Goal: Information Seeking & Learning: Compare options

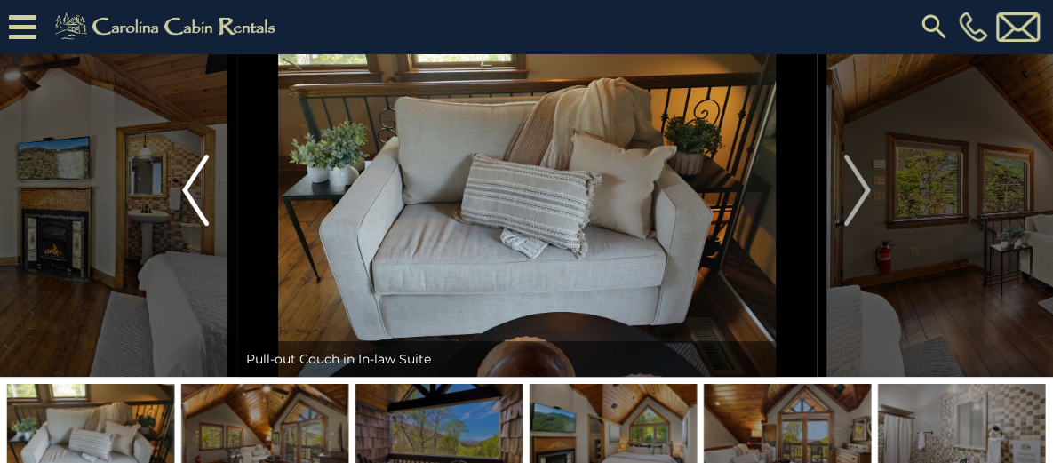
click at [203, 226] on img "Previous" at bounding box center [195, 190] width 27 height 71
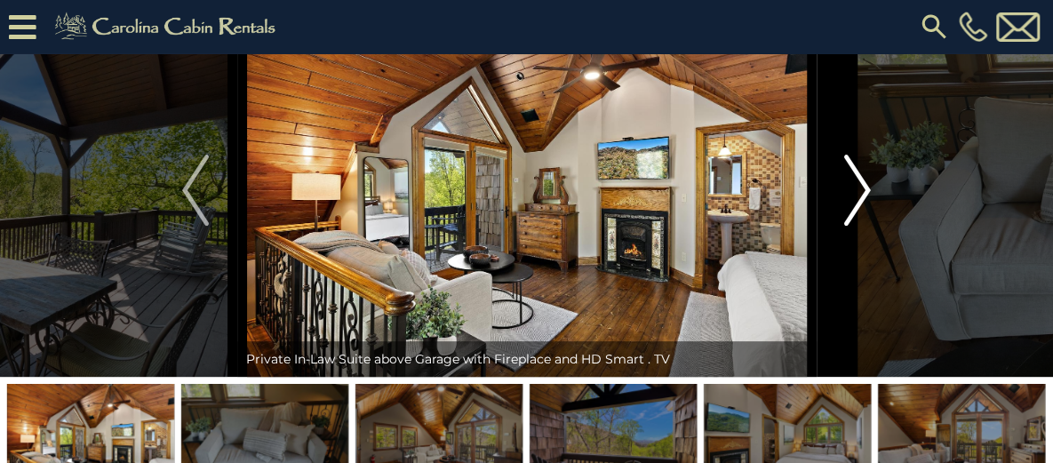
click at [859, 226] on img "Next" at bounding box center [857, 190] width 27 height 71
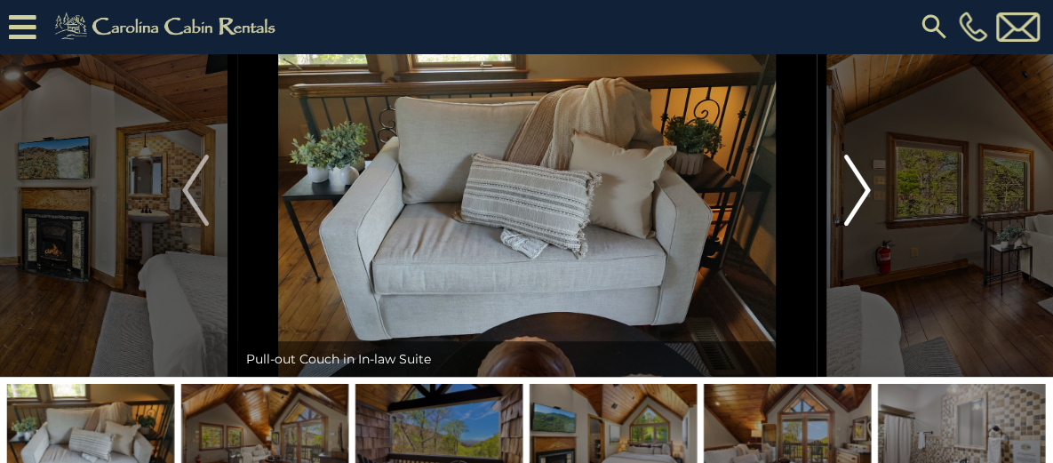
click at [859, 226] on img "Next" at bounding box center [857, 190] width 27 height 71
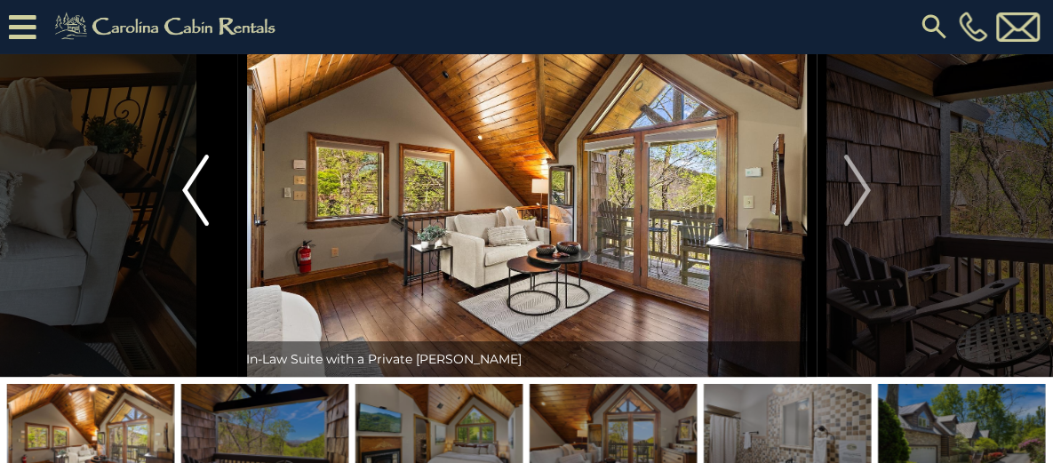
click at [188, 226] on img "Previous" at bounding box center [195, 190] width 27 height 71
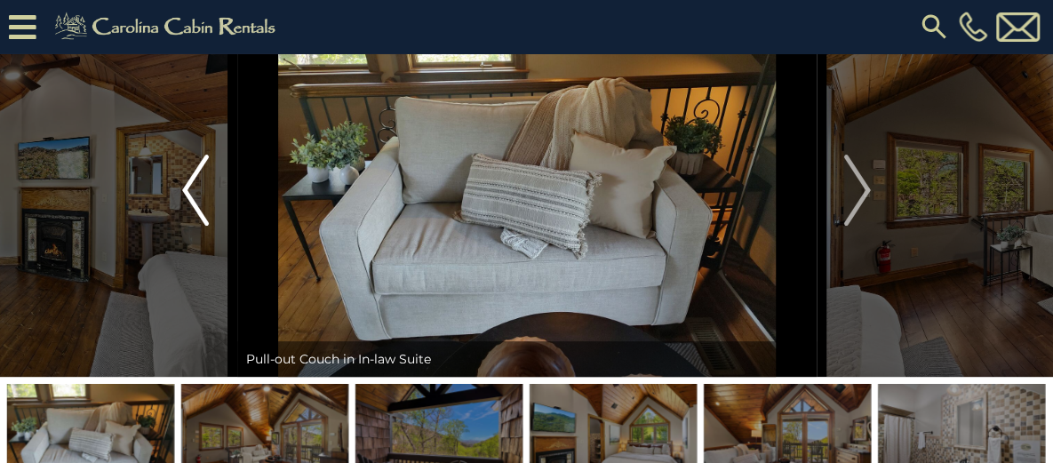
click at [188, 226] on img "Previous" at bounding box center [195, 190] width 27 height 71
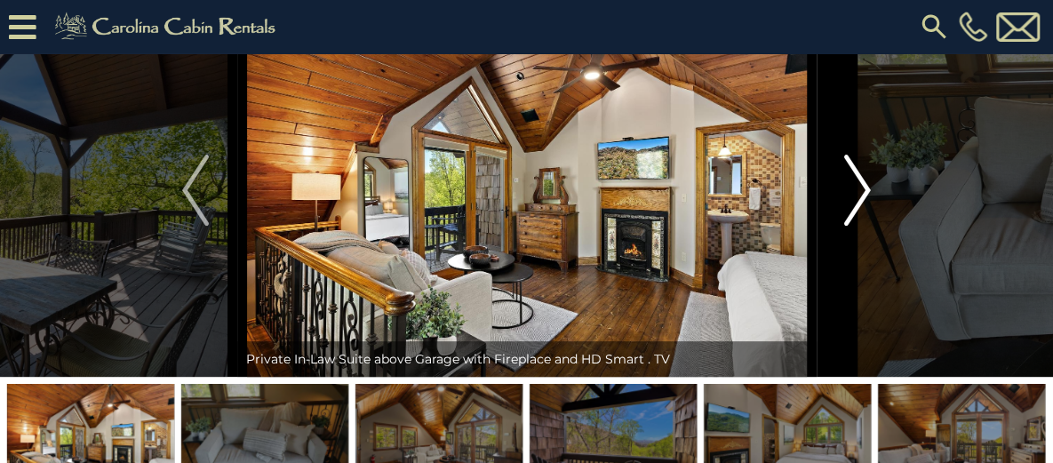
click at [856, 226] on img "Next" at bounding box center [857, 190] width 27 height 71
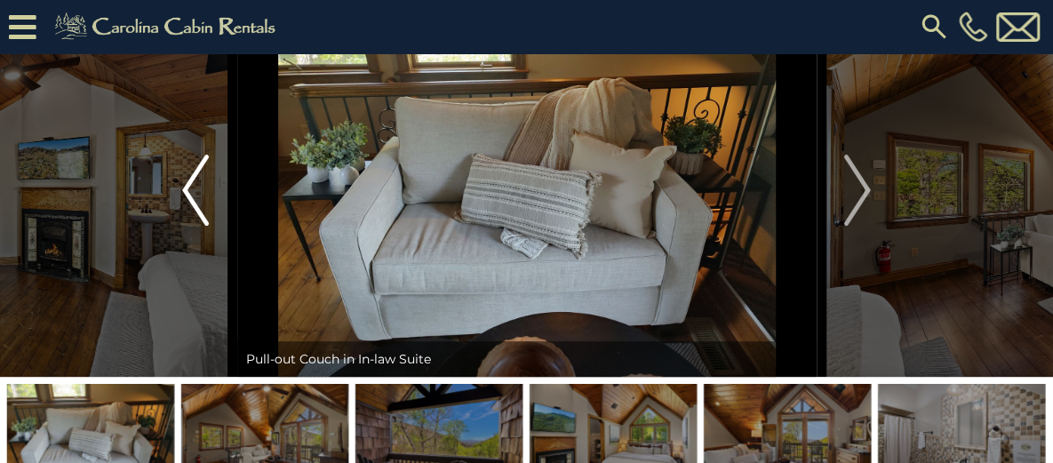
click at [189, 226] on img "Previous" at bounding box center [195, 190] width 27 height 71
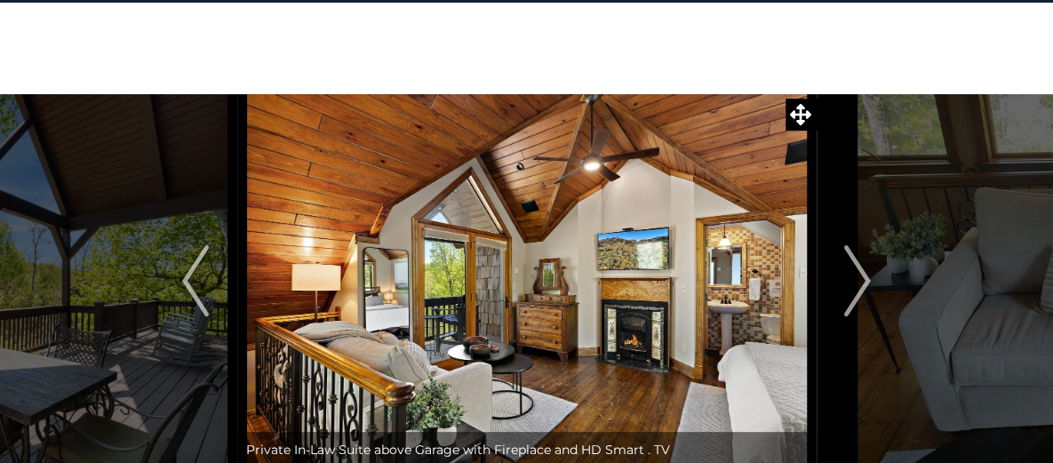
scroll to position [38, 0]
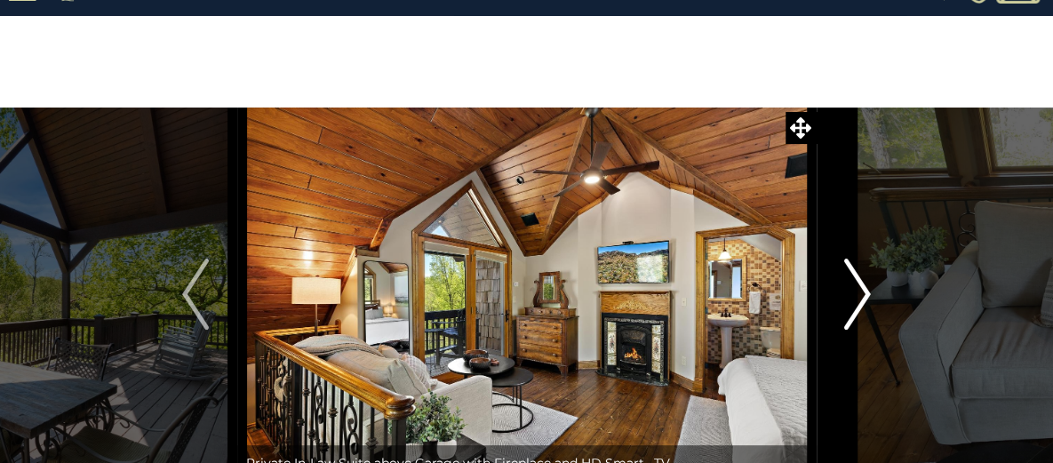
click at [849, 294] on img "Next" at bounding box center [857, 294] width 27 height 71
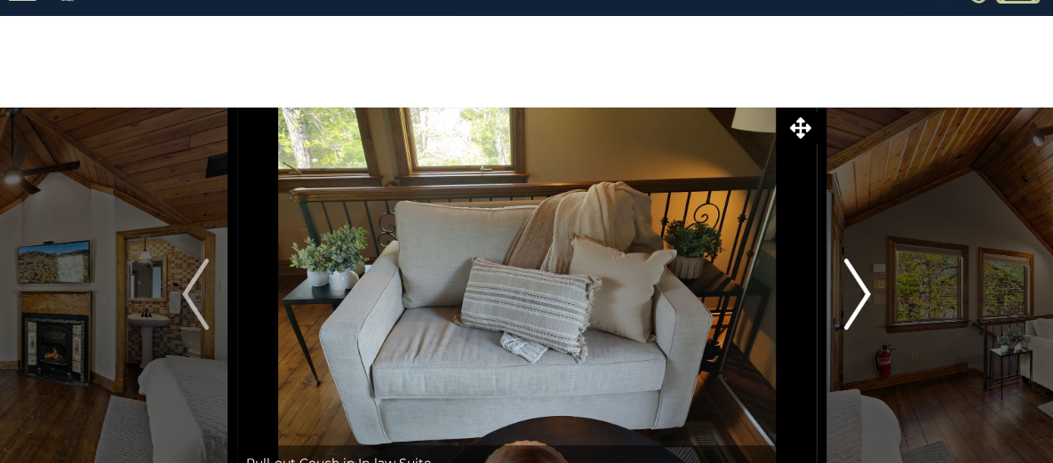
click at [849, 294] on img "Next" at bounding box center [857, 294] width 27 height 71
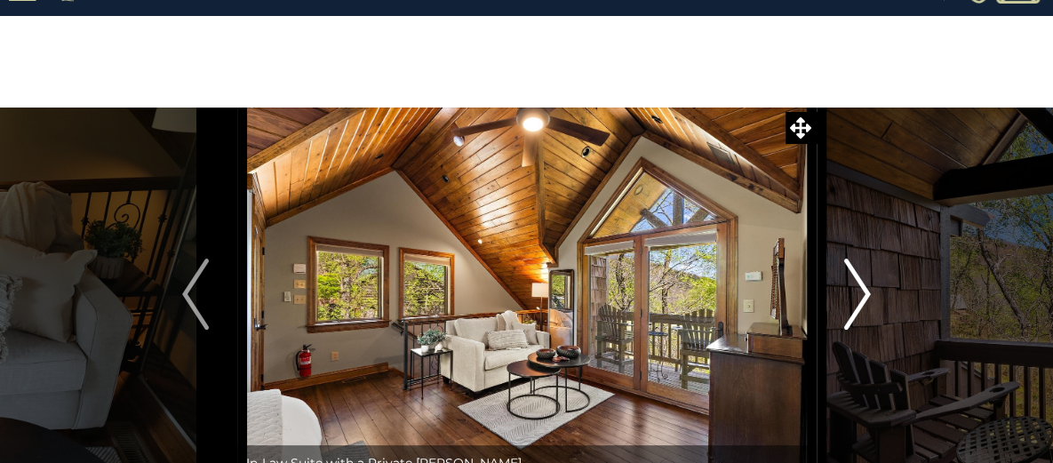
click at [849, 294] on img "Next" at bounding box center [857, 294] width 27 height 71
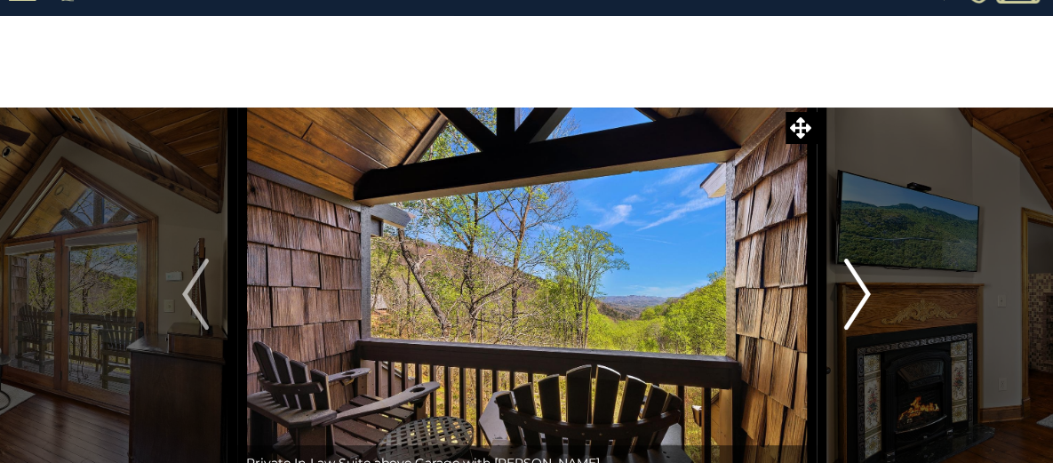
click at [849, 294] on img "Next" at bounding box center [857, 294] width 27 height 71
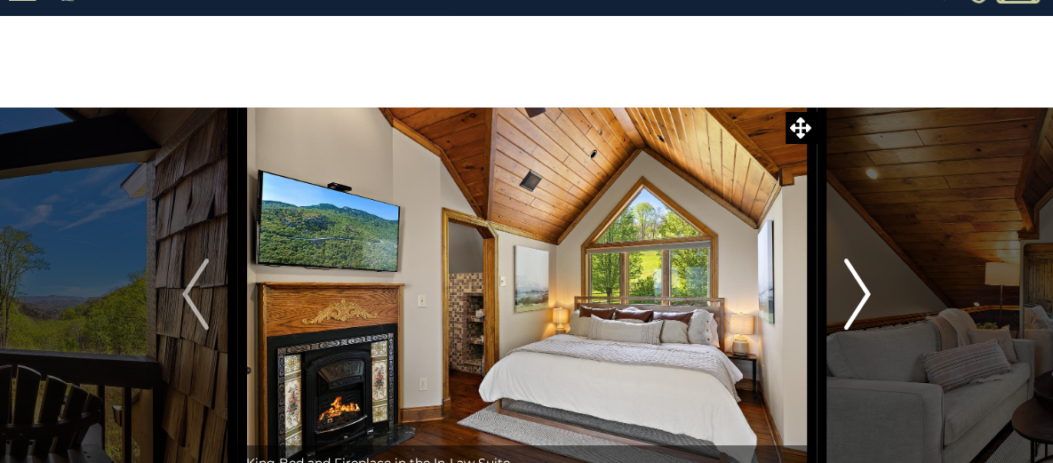
click at [849, 294] on img "Next" at bounding box center [857, 294] width 27 height 71
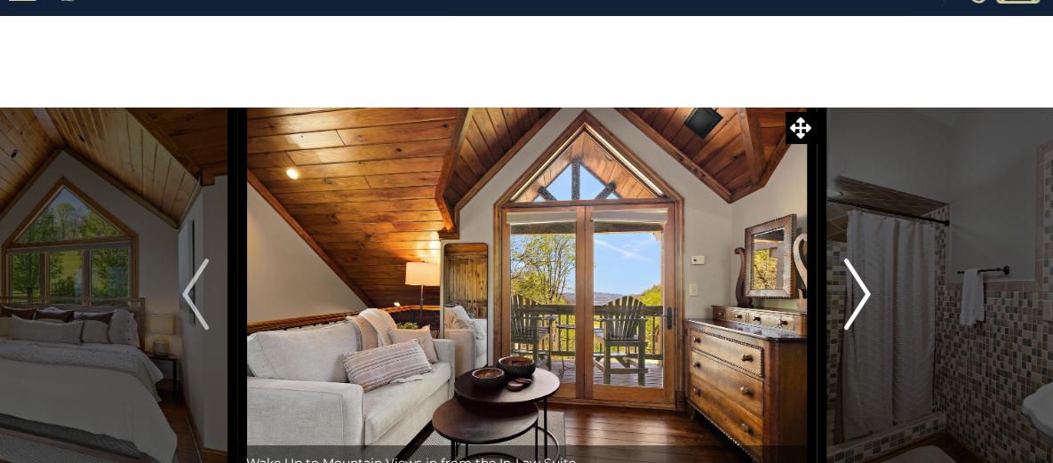
click at [849, 294] on img "Next" at bounding box center [857, 294] width 27 height 71
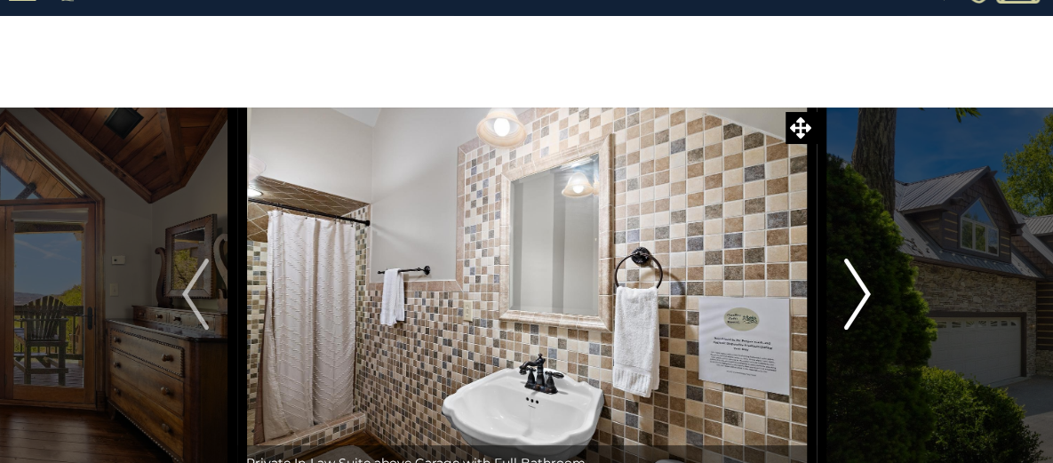
click at [849, 294] on img "Next" at bounding box center [857, 294] width 27 height 71
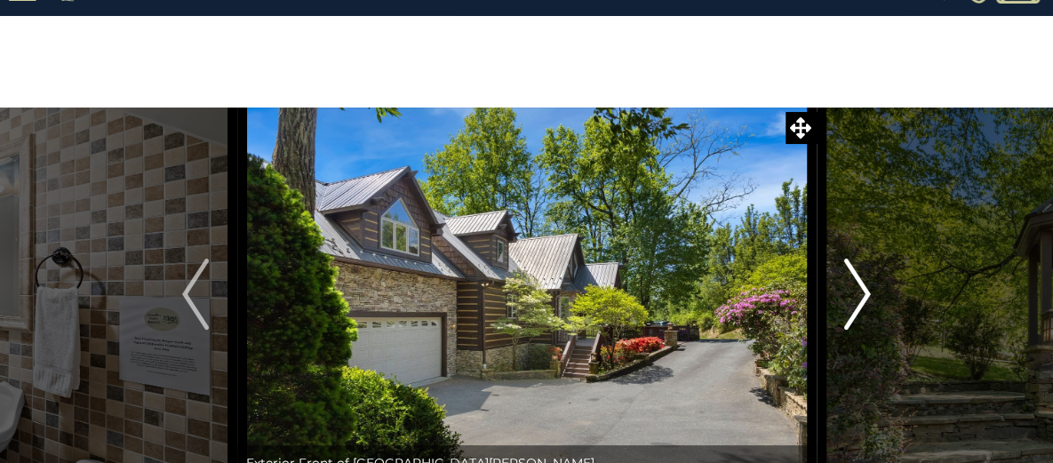
click at [849, 294] on img "Next" at bounding box center [857, 294] width 27 height 71
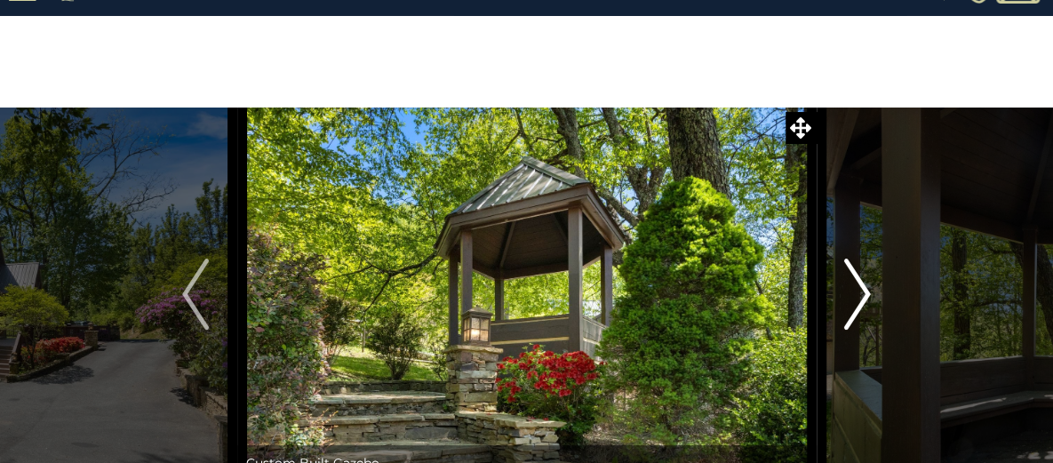
click at [849, 294] on img "Next" at bounding box center [857, 294] width 27 height 71
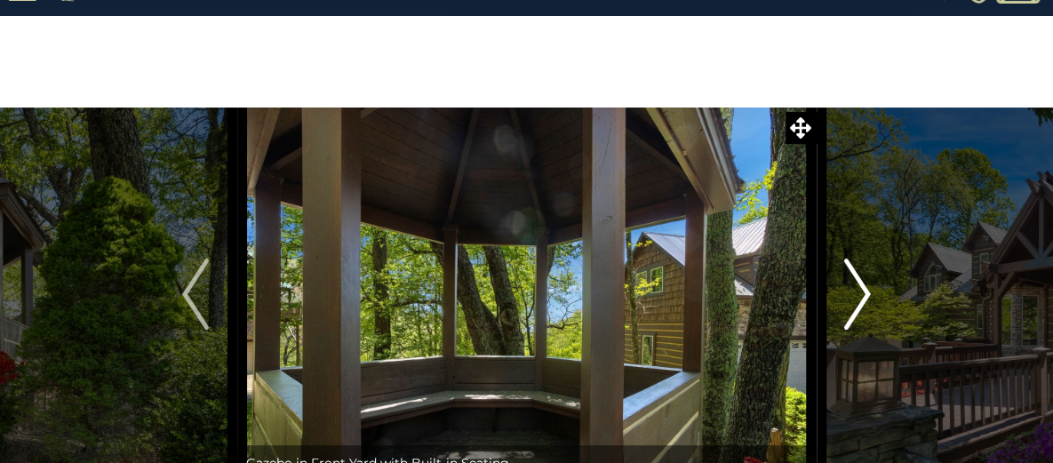
click at [849, 294] on img "Next" at bounding box center [857, 294] width 27 height 71
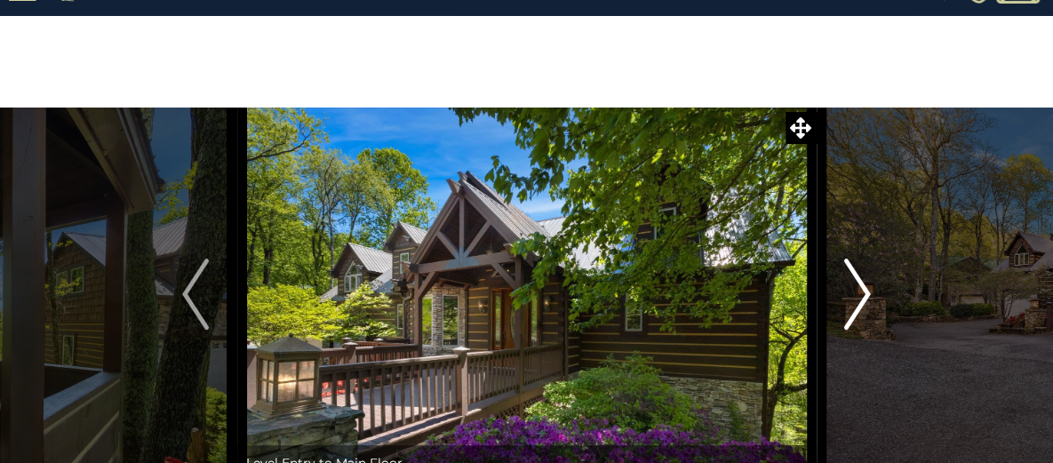
click at [849, 294] on img "Next" at bounding box center [857, 294] width 27 height 71
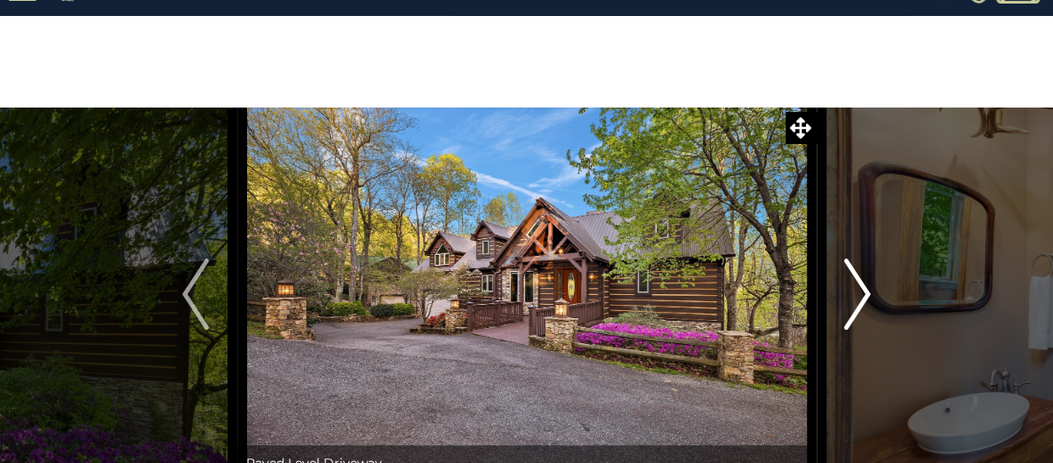
click at [849, 294] on img "Next" at bounding box center [857, 294] width 27 height 71
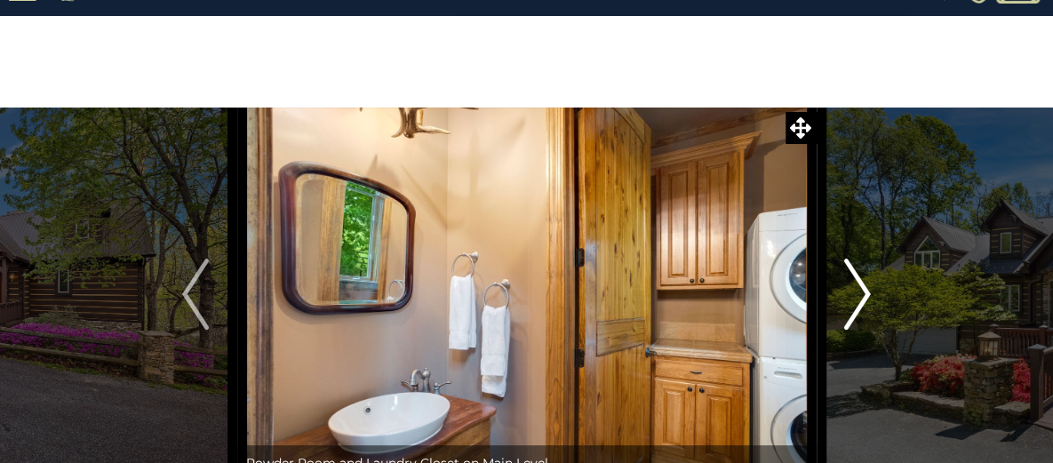
click at [849, 294] on img "Next" at bounding box center [857, 294] width 27 height 71
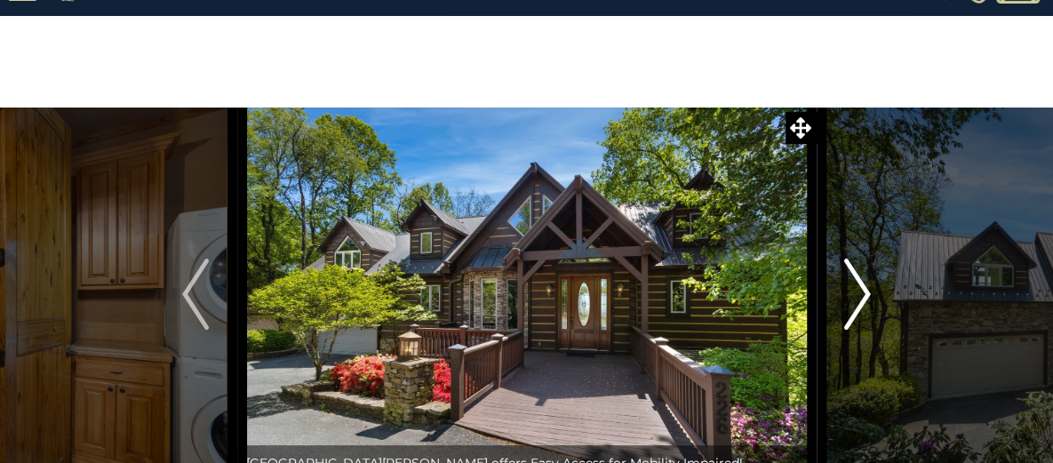
click at [849, 294] on img "Next" at bounding box center [857, 294] width 27 height 71
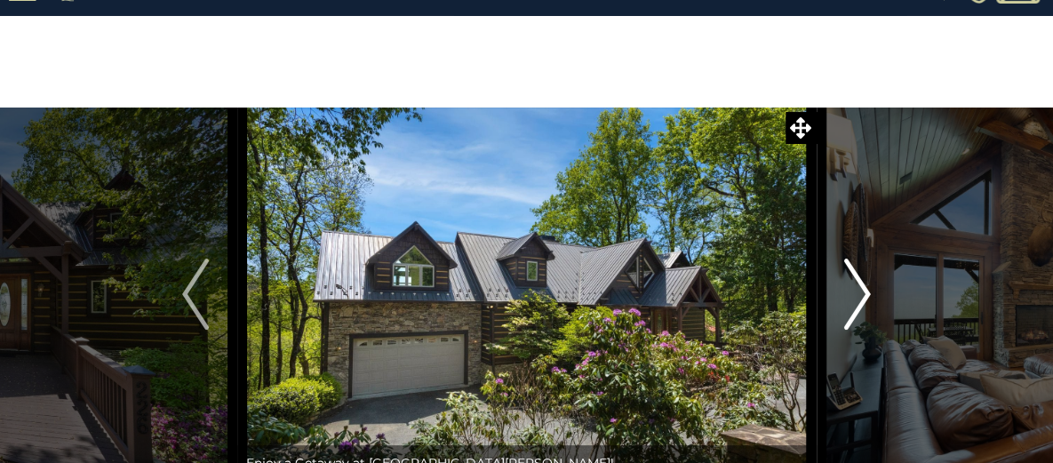
click at [849, 294] on img "Next" at bounding box center [857, 294] width 27 height 71
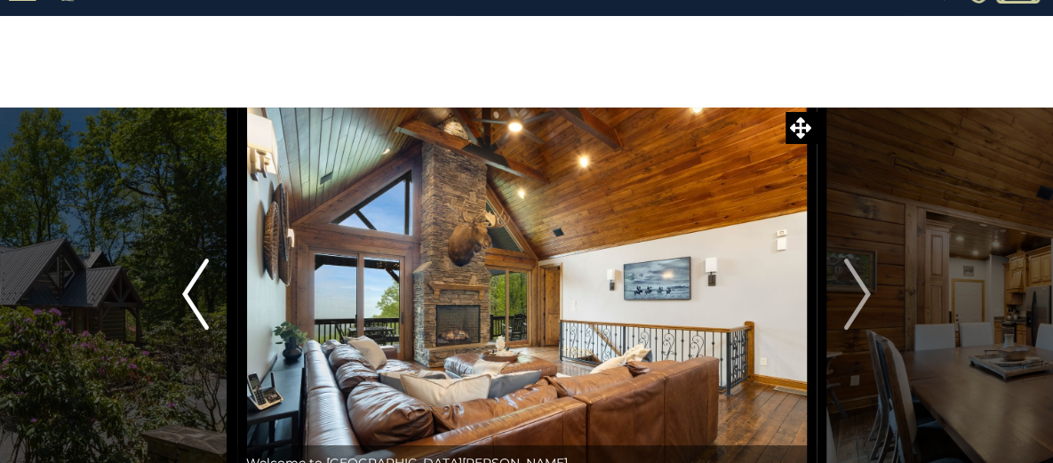
click at [190, 283] on img "Previous" at bounding box center [195, 294] width 27 height 71
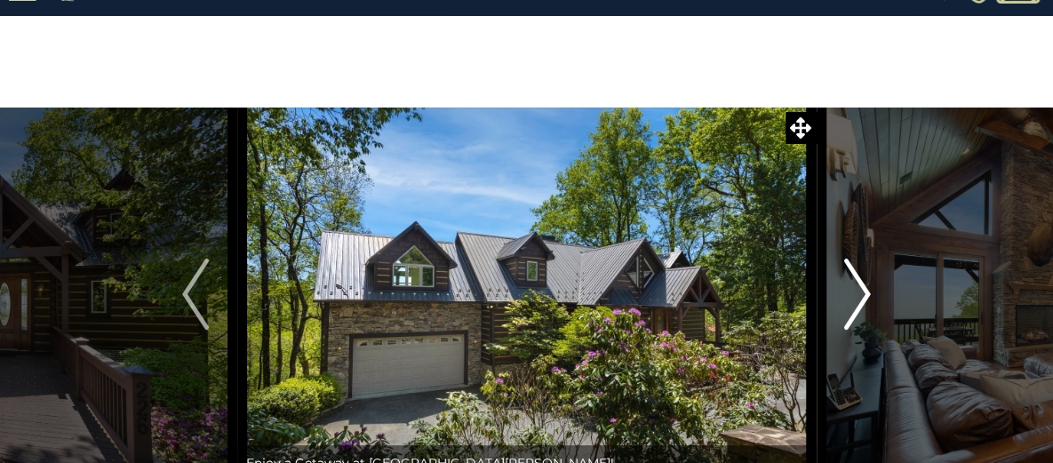
click at [857, 298] on img "Next" at bounding box center [857, 294] width 27 height 71
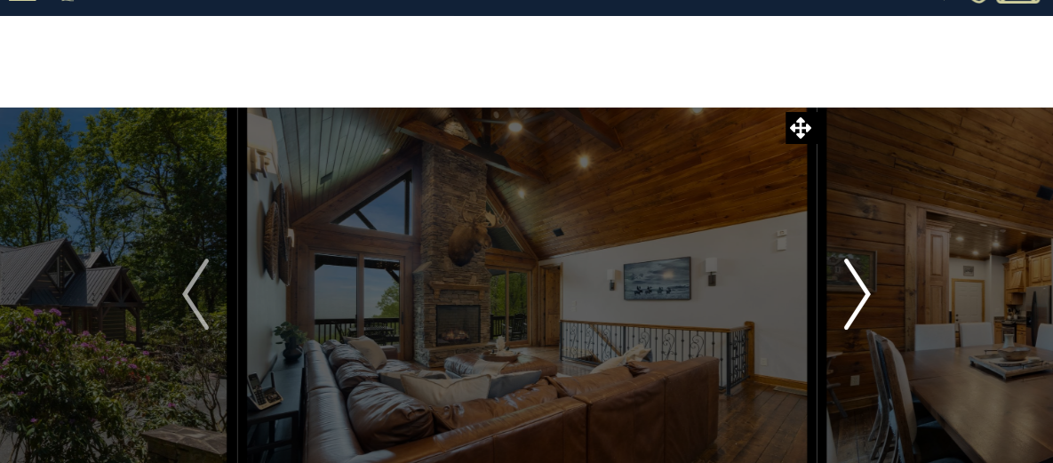
click at [857, 298] on img "Next" at bounding box center [857, 294] width 27 height 71
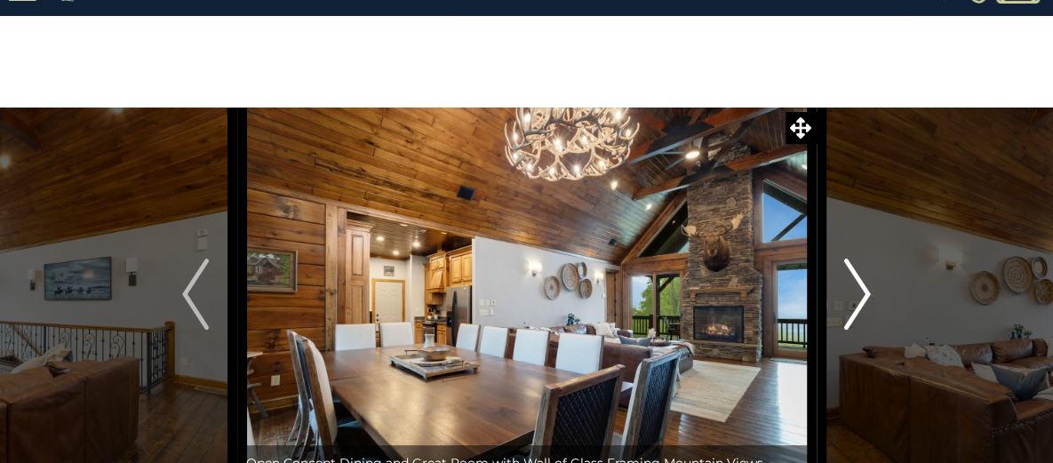
click at [857, 298] on img "Next" at bounding box center [857, 294] width 27 height 71
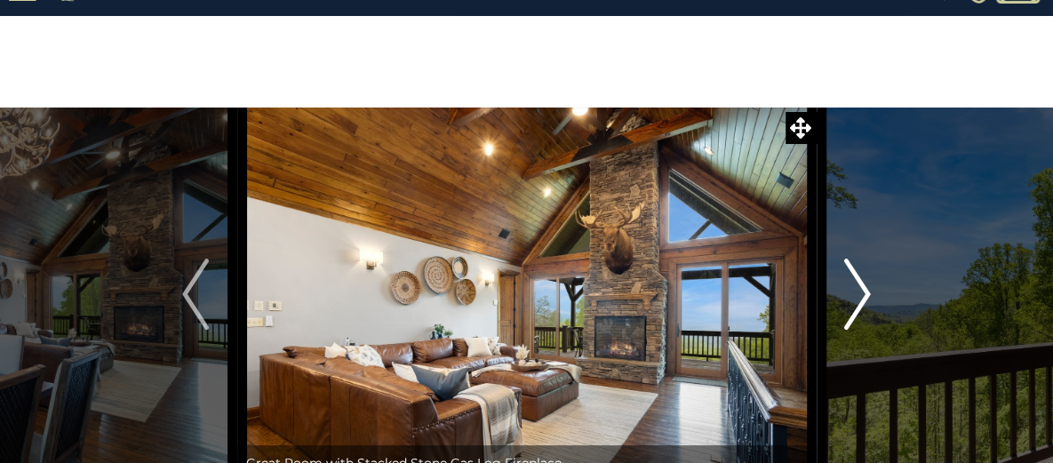
click at [857, 298] on img "Next" at bounding box center [857, 294] width 27 height 71
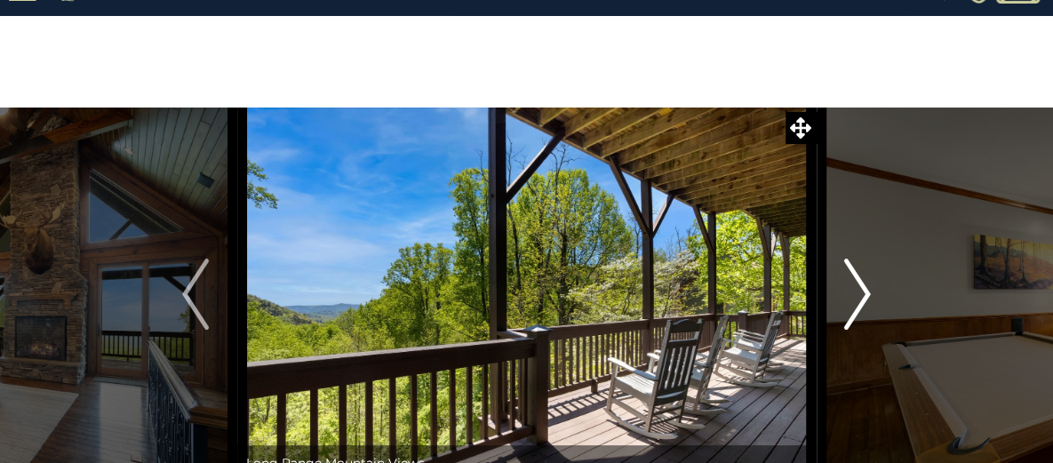
click at [857, 298] on img "Next" at bounding box center [857, 294] width 27 height 71
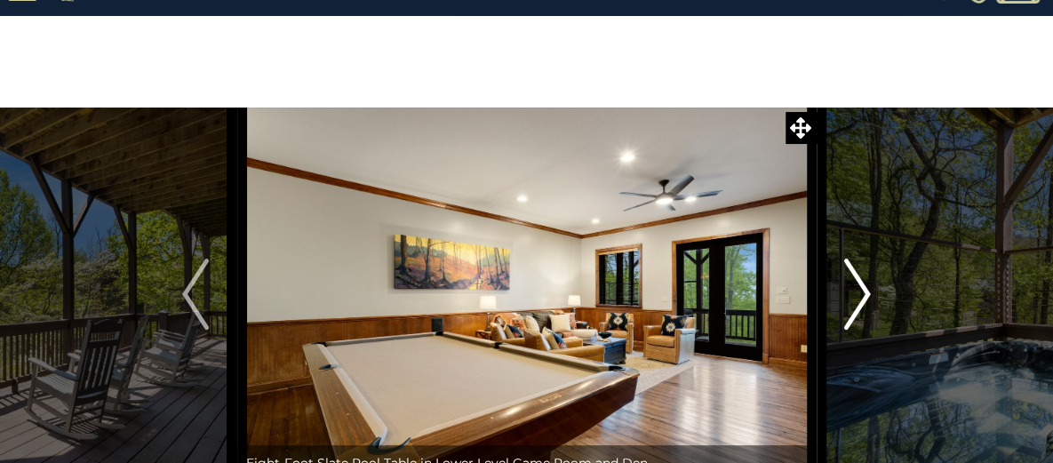
click at [857, 298] on img "Next" at bounding box center [857, 294] width 27 height 71
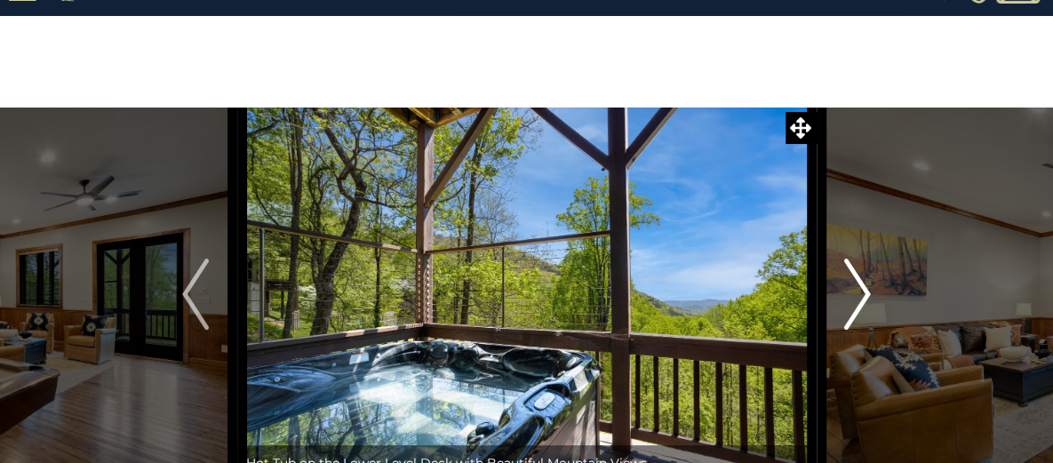
click at [857, 298] on img "Next" at bounding box center [857, 294] width 27 height 71
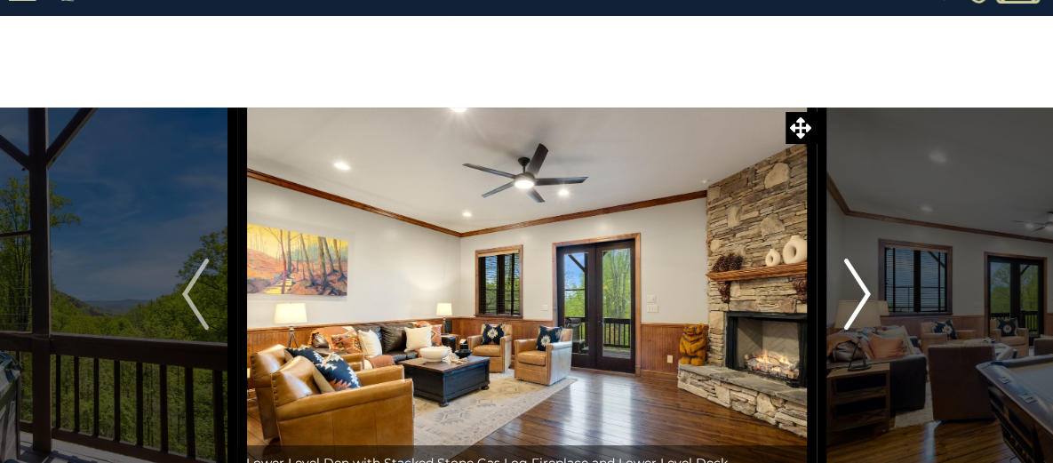
click at [857, 298] on img "Next" at bounding box center [857, 294] width 27 height 71
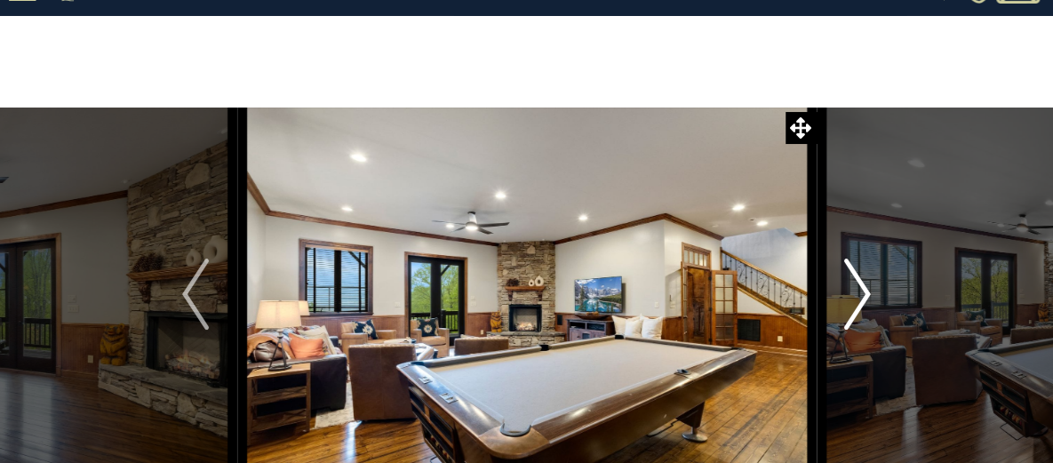
click at [857, 298] on img "Next" at bounding box center [857, 294] width 27 height 71
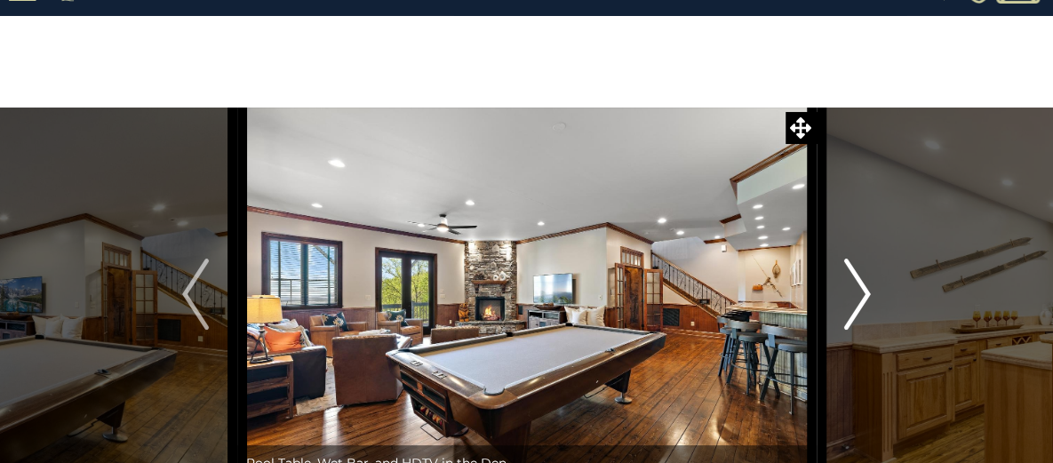
click at [857, 298] on img "Next" at bounding box center [857, 294] width 27 height 71
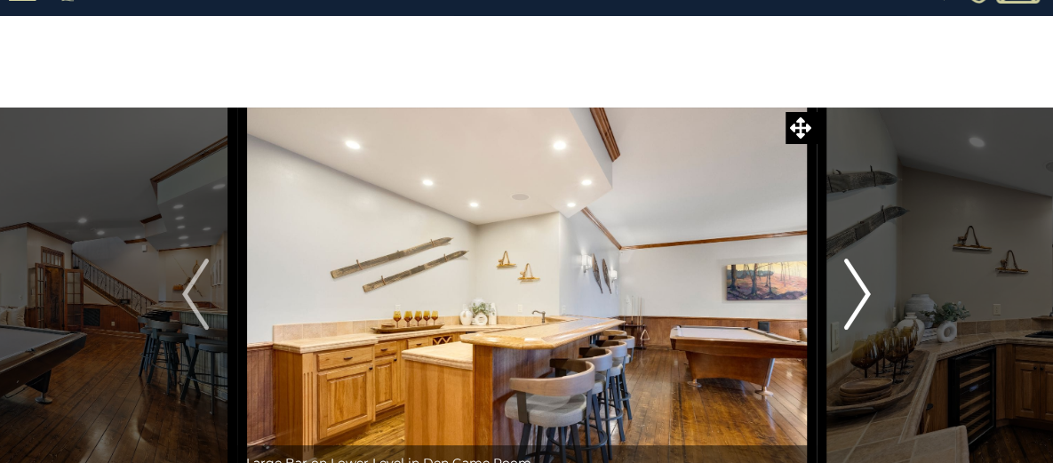
click at [857, 298] on img "Next" at bounding box center [857, 294] width 27 height 71
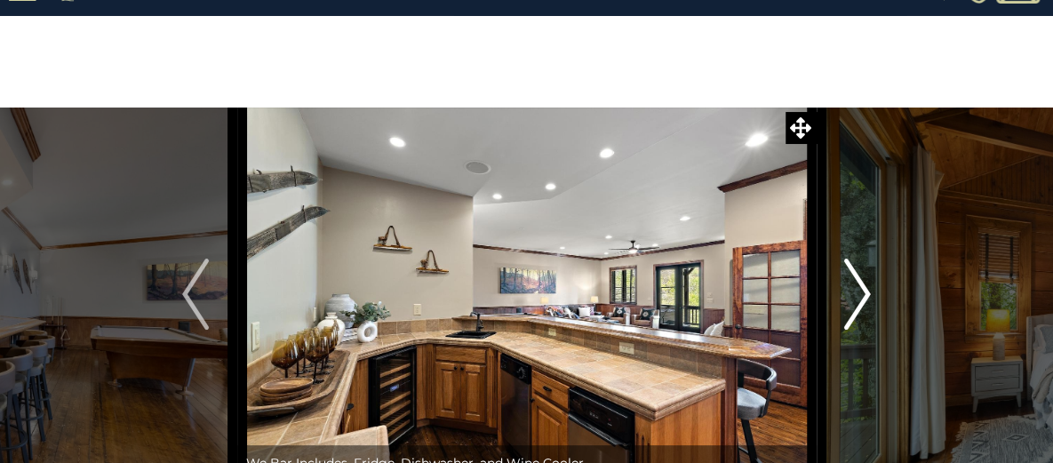
click at [857, 298] on img "Next" at bounding box center [857, 294] width 27 height 71
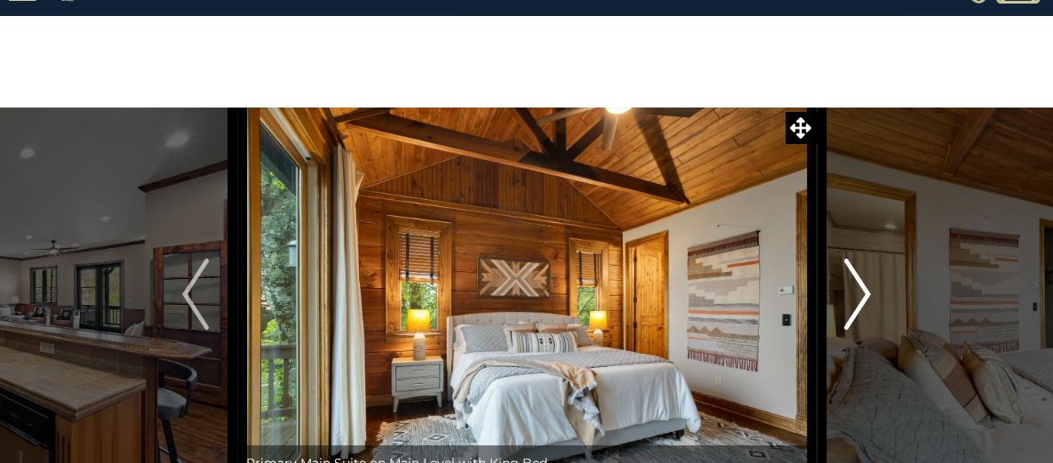
click at [857, 298] on img "Next" at bounding box center [857, 294] width 27 height 71
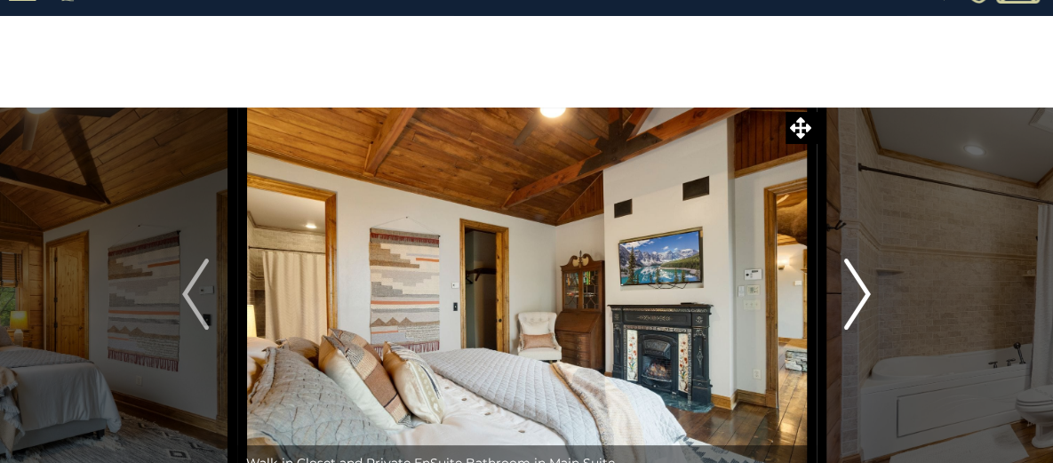
click at [857, 298] on img "Next" at bounding box center [857, 294] width 27 height 71
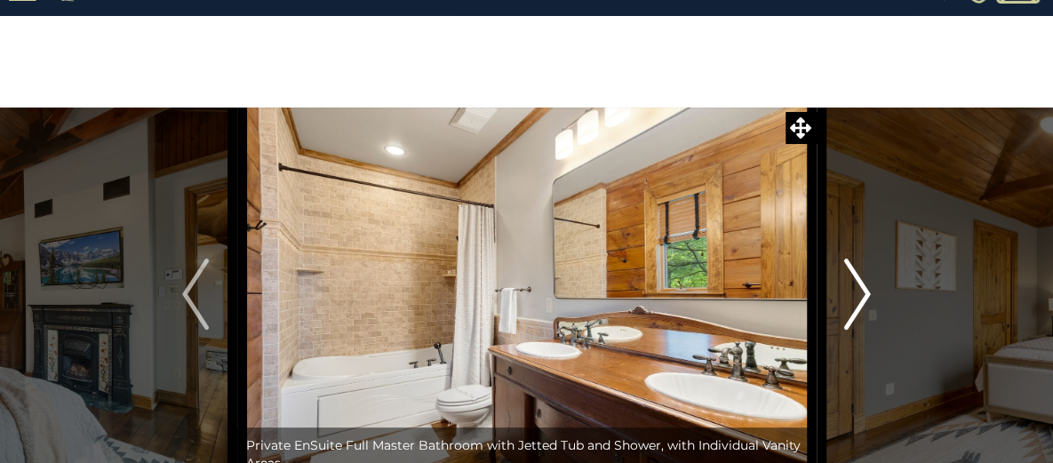
click at [857, 298] on img "Next" at bounding box center [857, 294] width 27 height 71
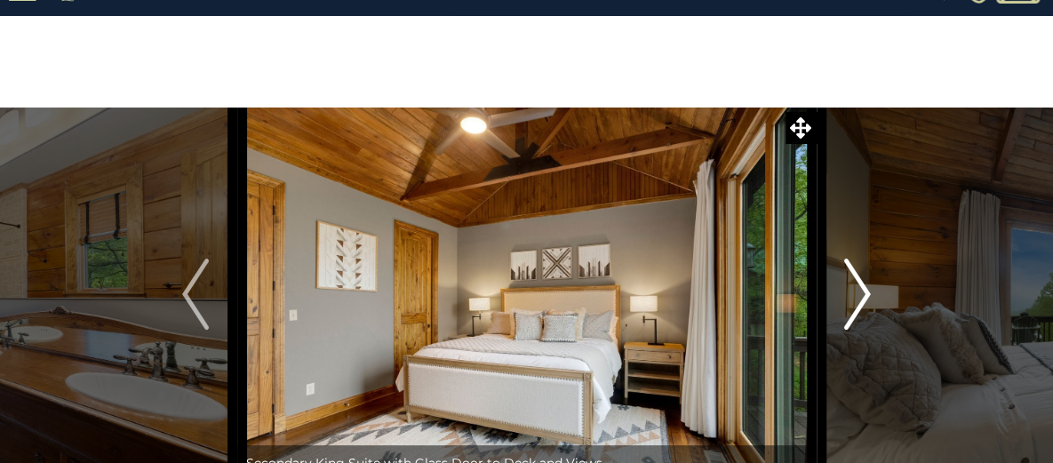
click at [857, 298] on img "Next" at bounding box center [857, 294] width 27 height 71
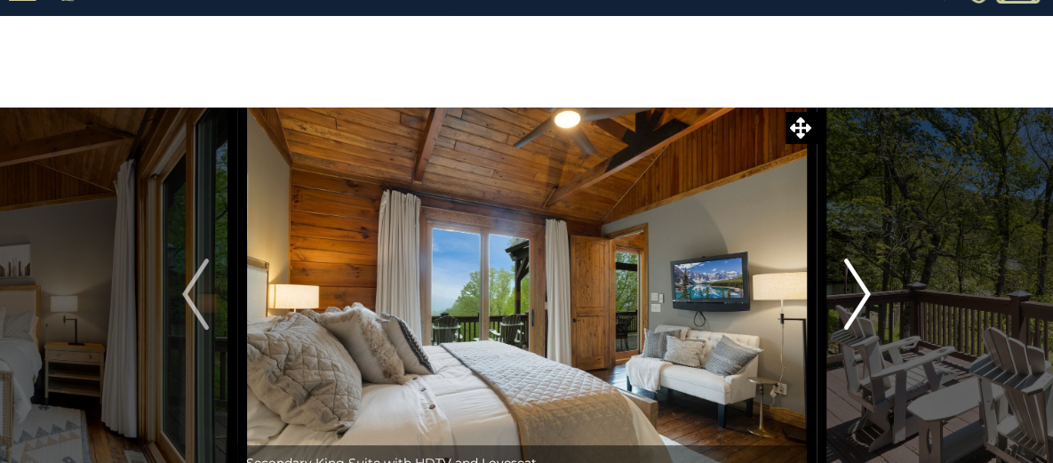
click at [857, 298] on img "Next" at bounding box center [857, 294] width 27 height 71
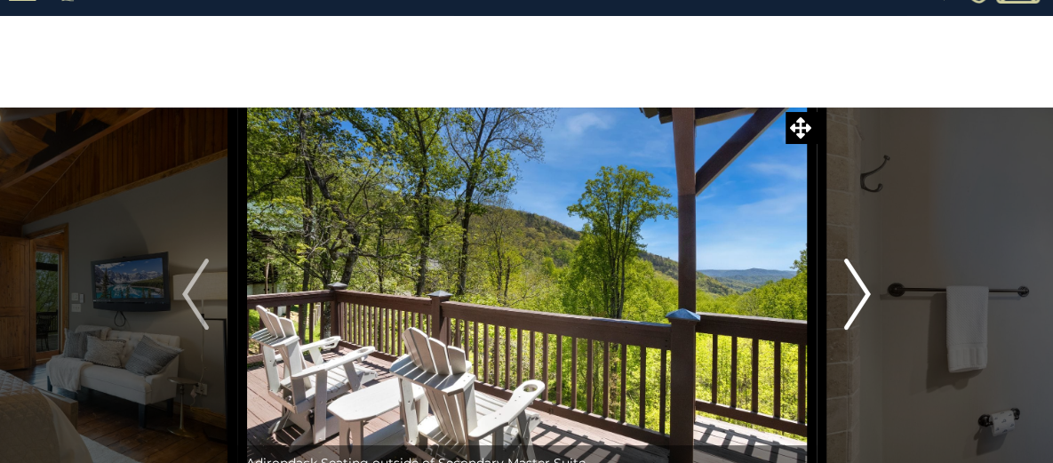
click at [857, 298] on img "Next" at bounding box center [857, 294] width 27 height 71
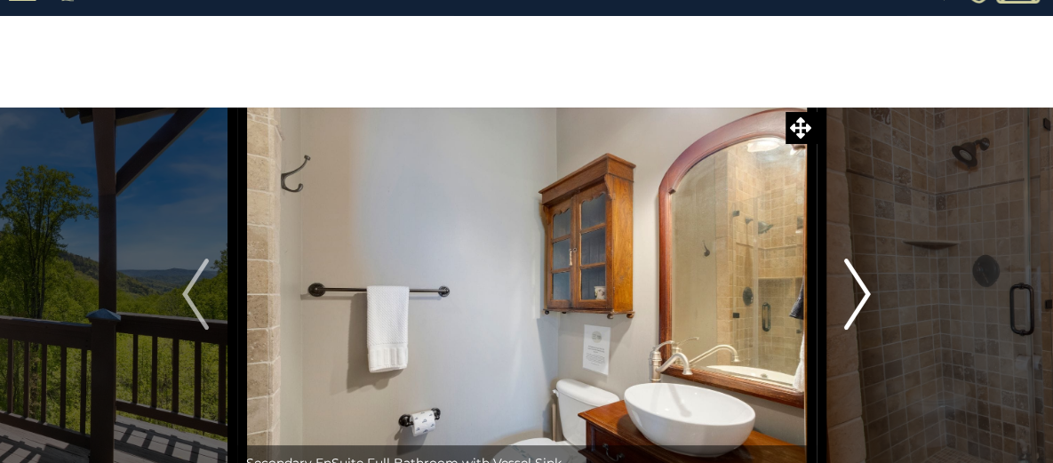
click at [857, 298] on img "Next" at bounding box center [857, 294] width 27 height 71
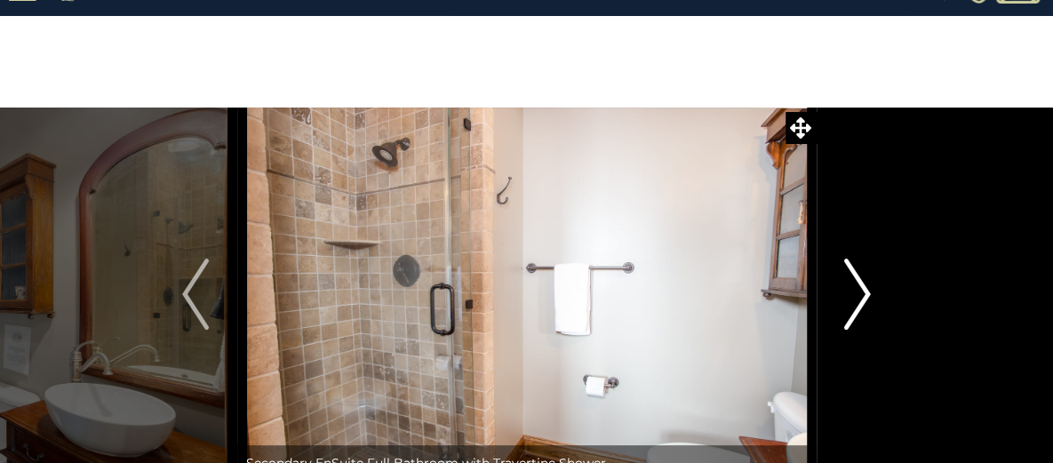
click at [857, 298] on img "Next" at bounding box center [857, 294] width 27 height 71
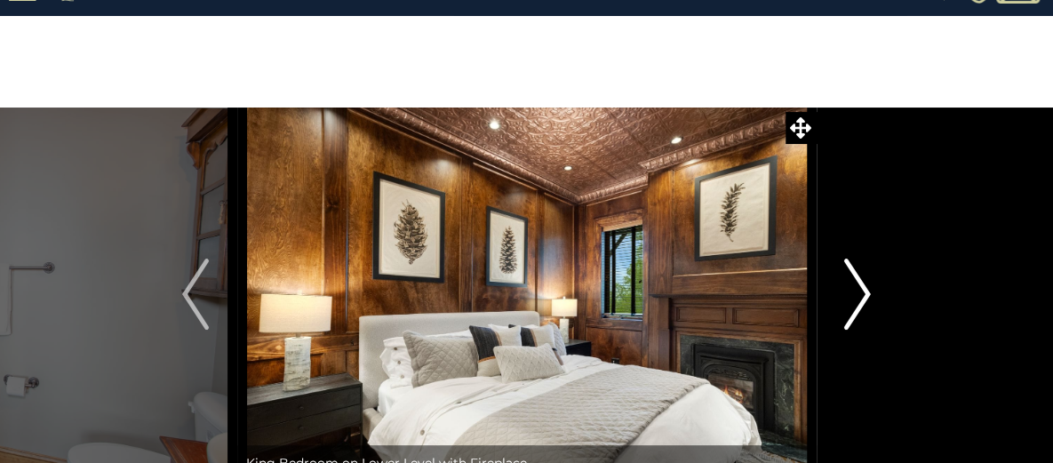
click at [857, 298] on img "Next" at bounding box center [857, 294] width 27 height 71
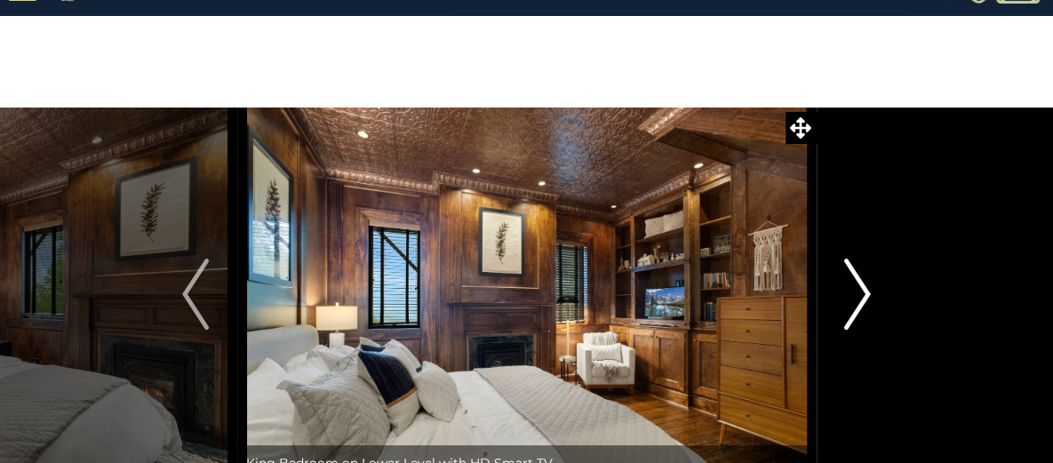
click at [857, 298] on img "Next" at bounding box center [857, 294] width 27 height 71
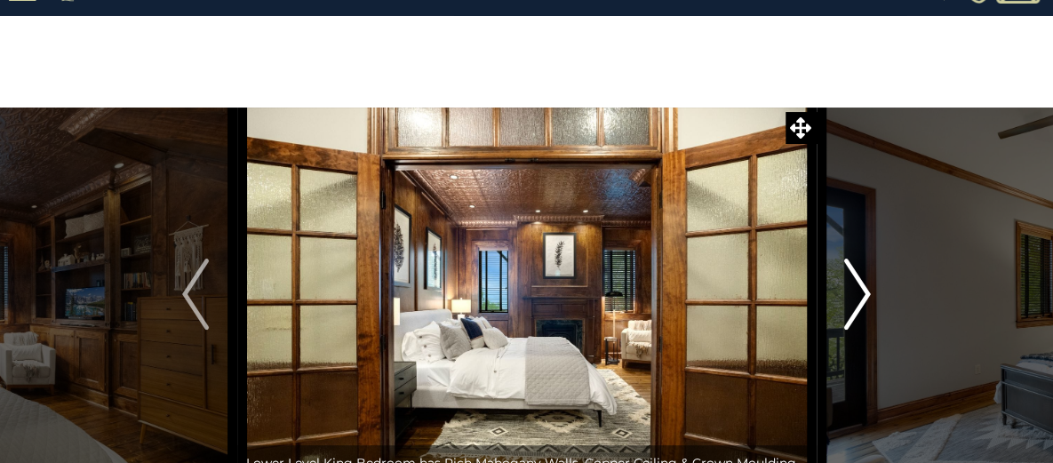
click at [857, 298] on img "Next" at bounding box center [857, 294] width 27 height 71
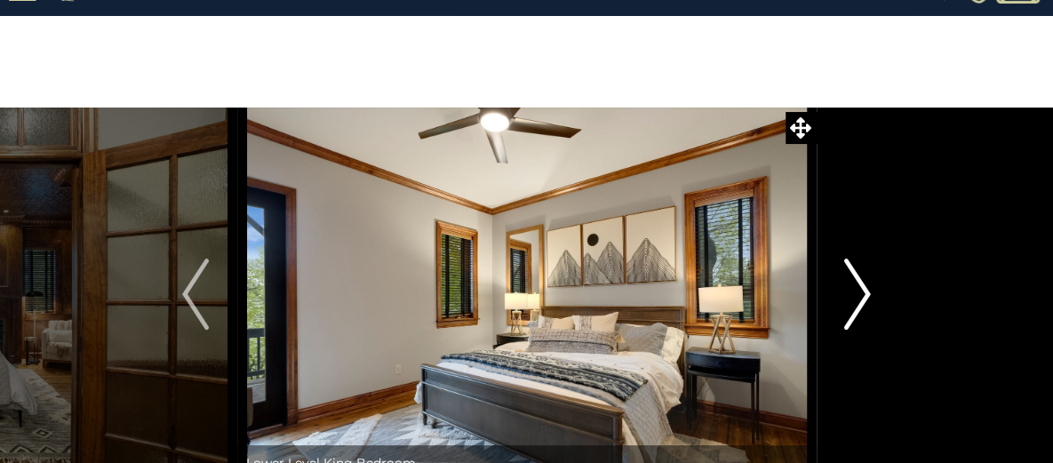
click at [857, 298] on img "Next" at bounding box center [857, 294] width 27 height 71
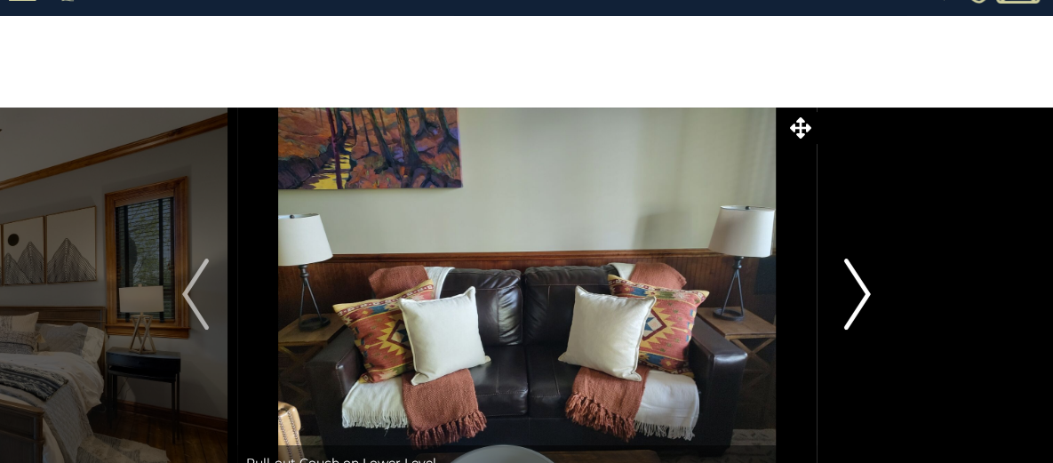
click at [857, 298] on img "Next" at bounding box center [857, 294] width 27 height 71
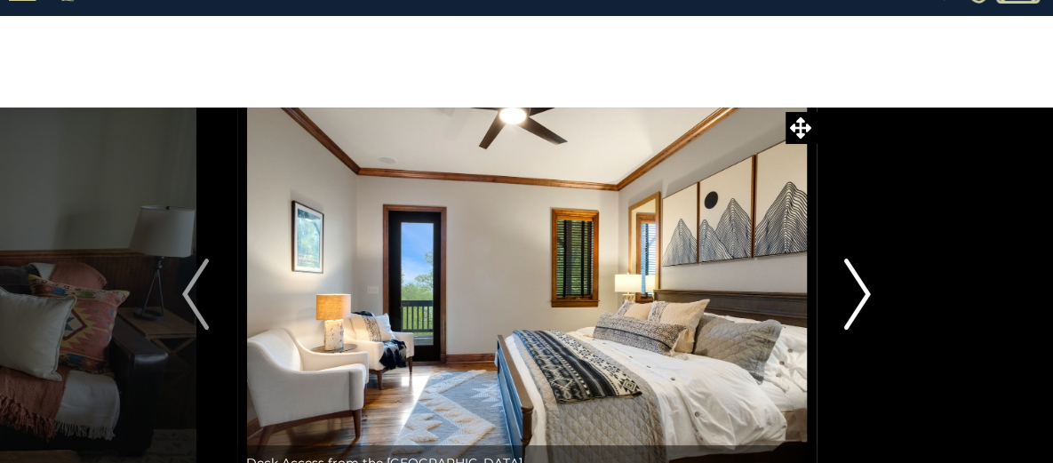
click at [857, 298] on img "Next" at bounding box center [857, 294] width 27 height 71
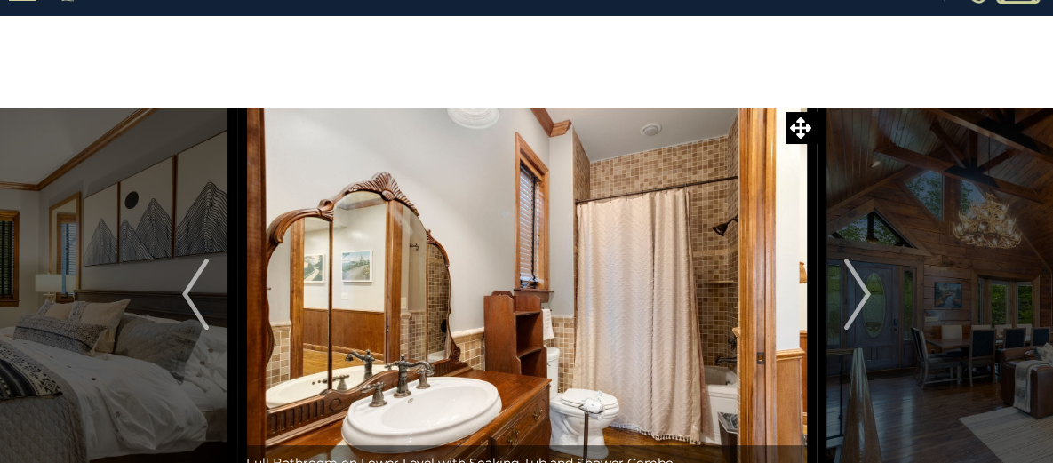
scroll to position [74, 0]
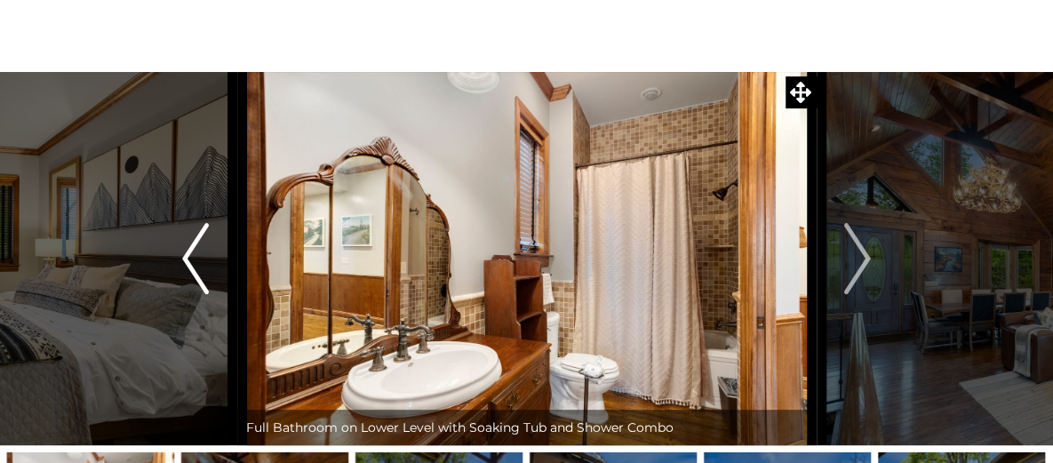
click at [217, 268] on button "Previous" at bounding box center [196, 258] width 83 height 373
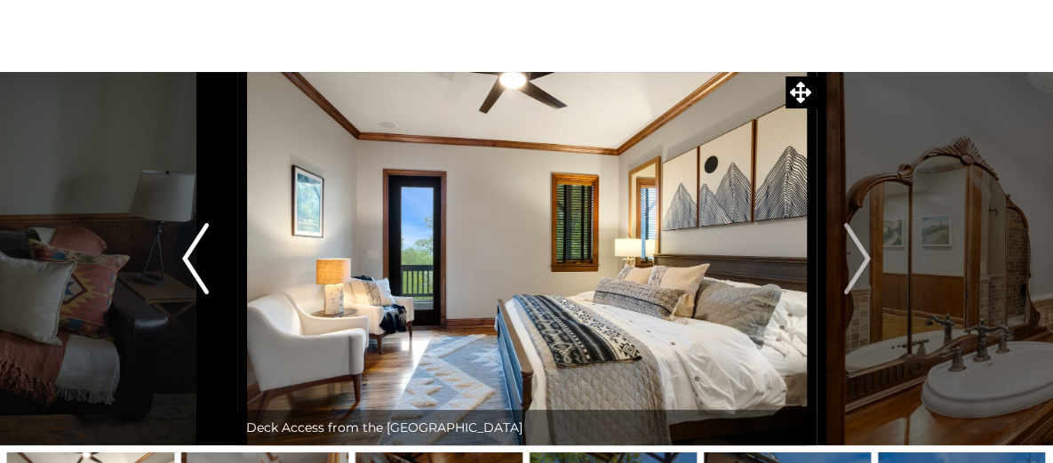
click at [197, 268] on img "Previous" at bounding box center [195, 258] width 27 height 71
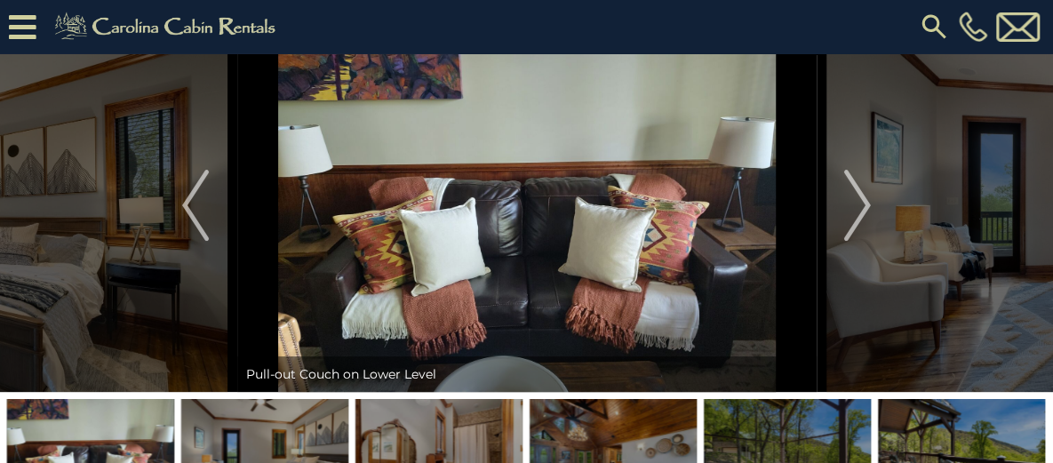
scroll to position [109, 0]
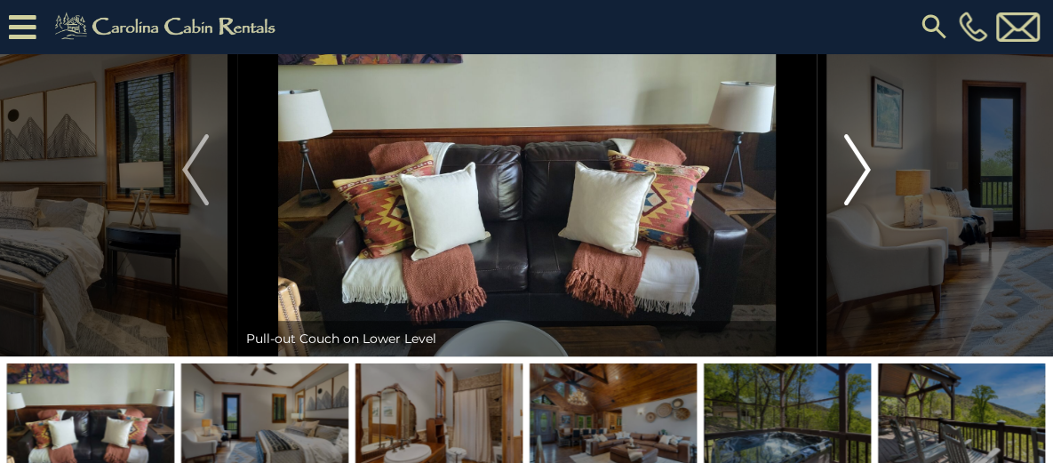
click at [853, 205] on img "Next" at bounding box center [857, 169] width 27 height 71
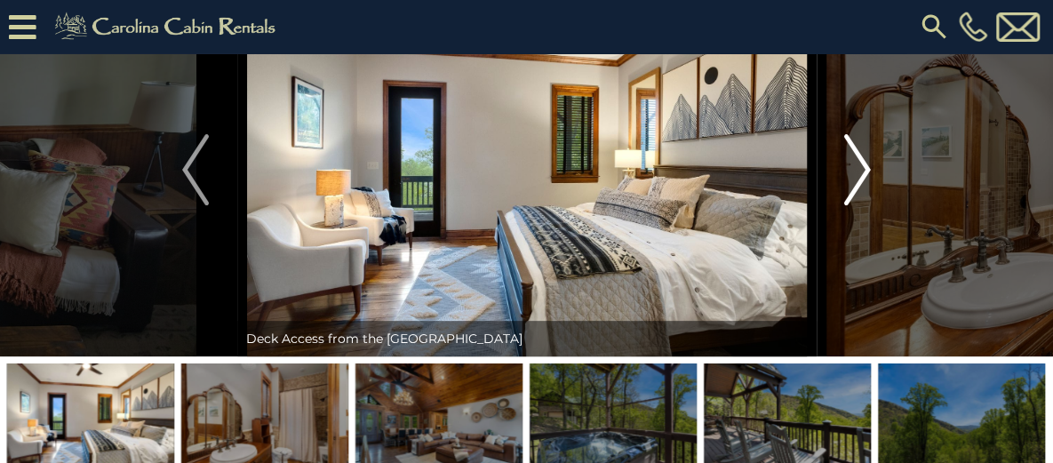
click at [853, 205] on img "Next" at bounding box center [857, 169] width 27 height 71
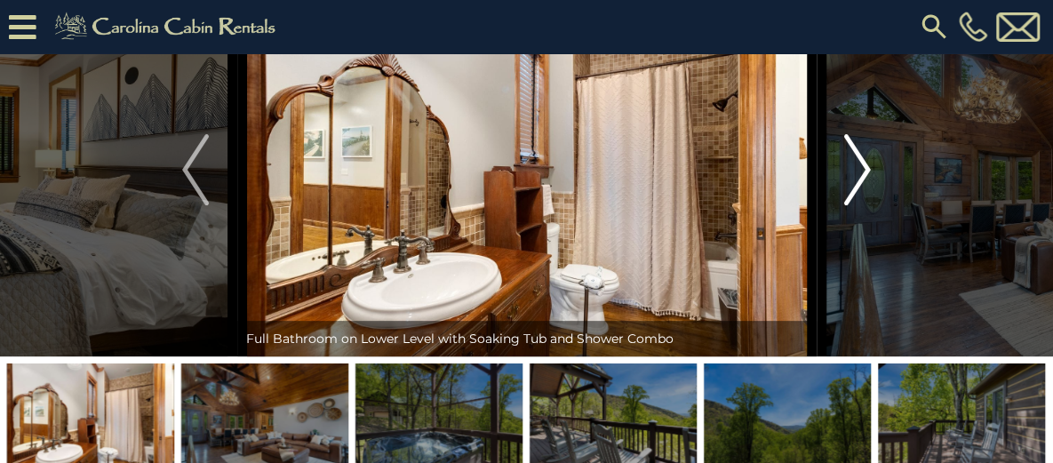
click at [853, 205] on img "Next" at bounding box center [857, 169] width 27 height 71
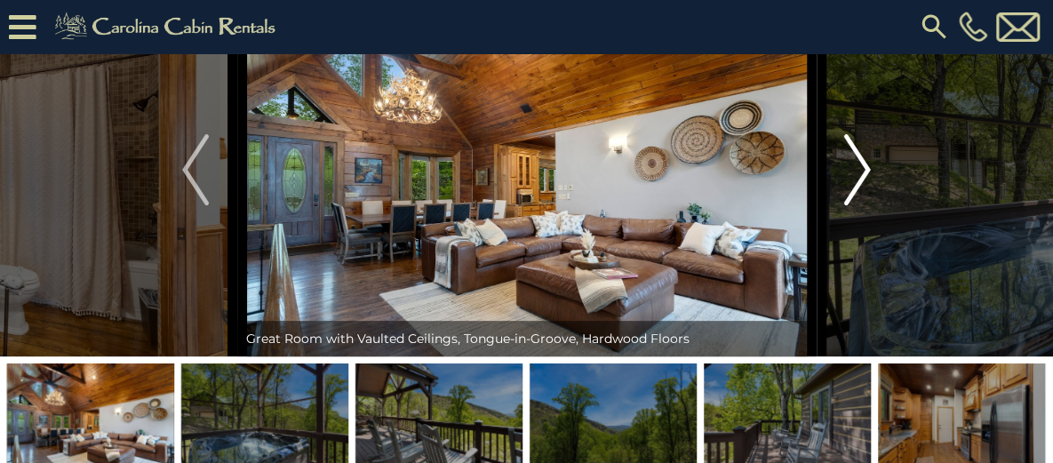
click at [853, 205] on img "Next" at bounding box center [857, 169] width 27 height 71
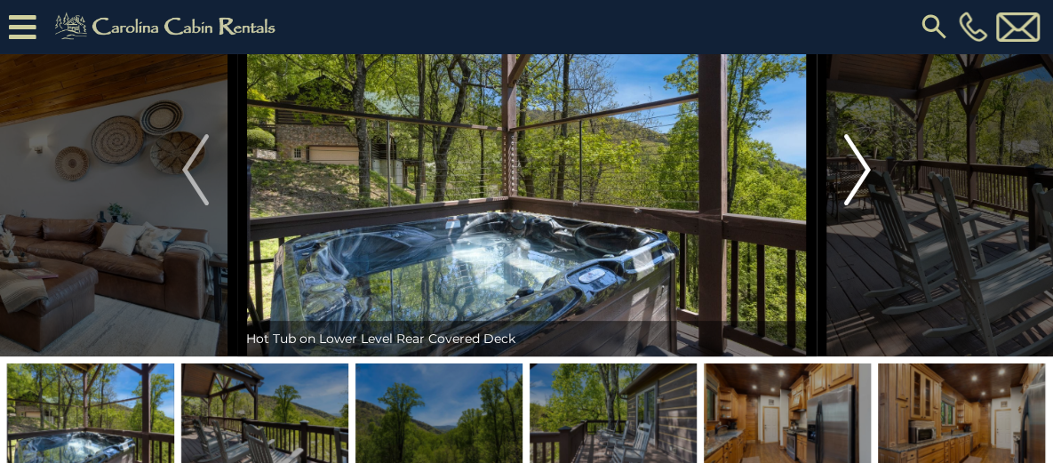
click at [853, 205] on img "Next" at bounding box center [857, 169] width 27 height 71
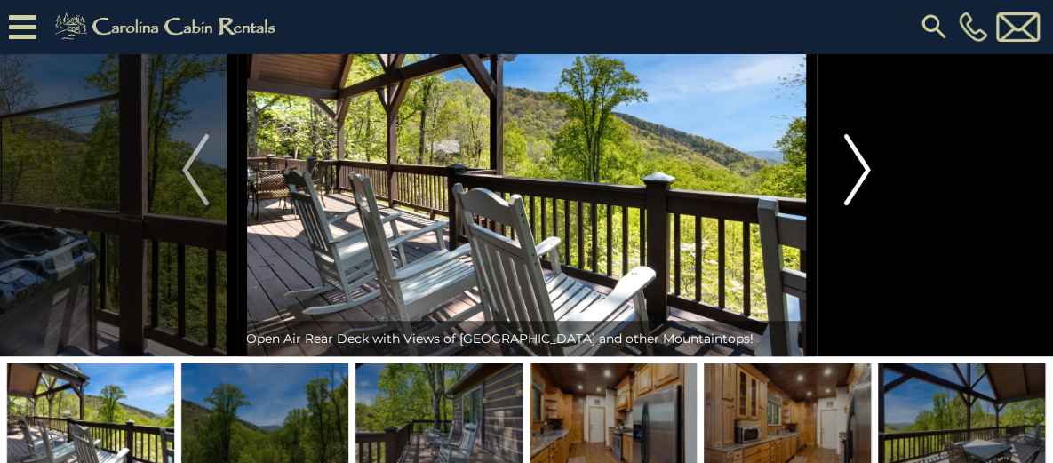
click at [853, 205] on img "Next" at bounding box center [857, 169] width 27 height 71
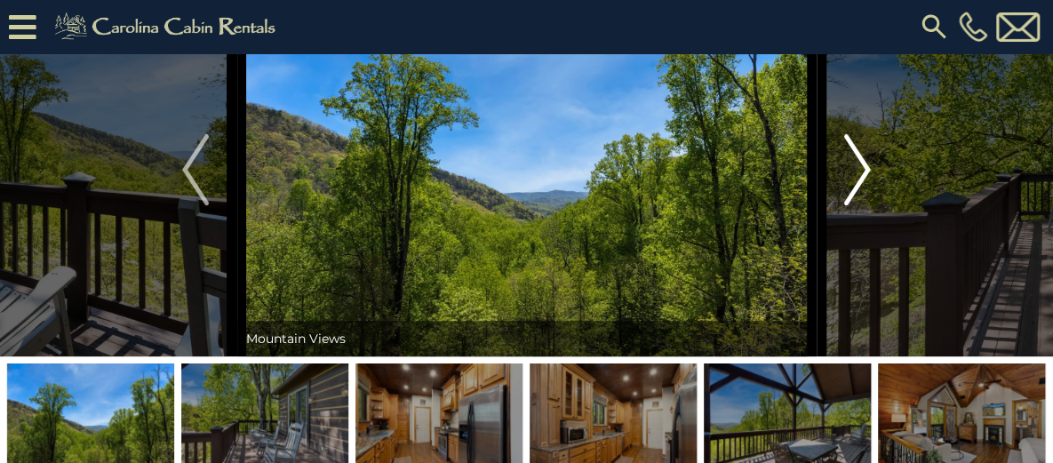
click at [853, 205] on img "Next" at bounding box center [857, 169] width 27 height 71
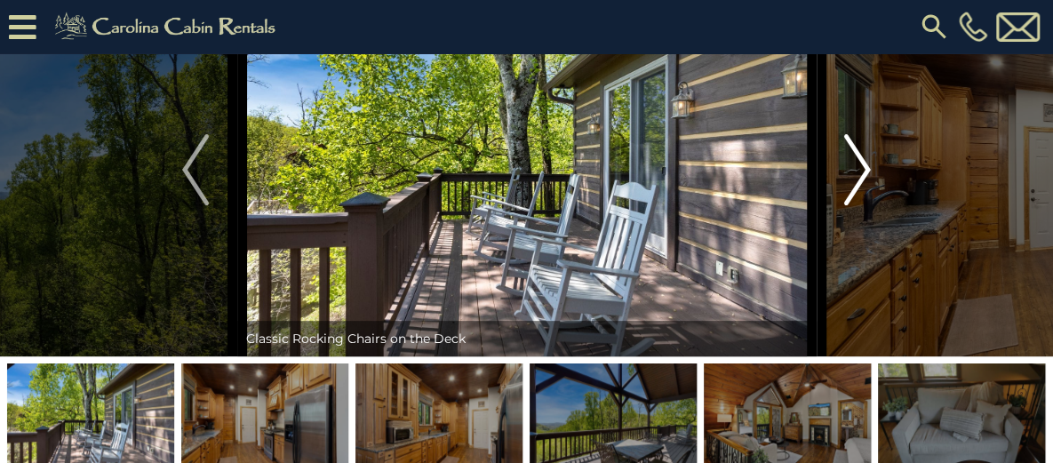
click at [853, 205] on img "Next" at bounding box center [857, 169] width 27 height 71
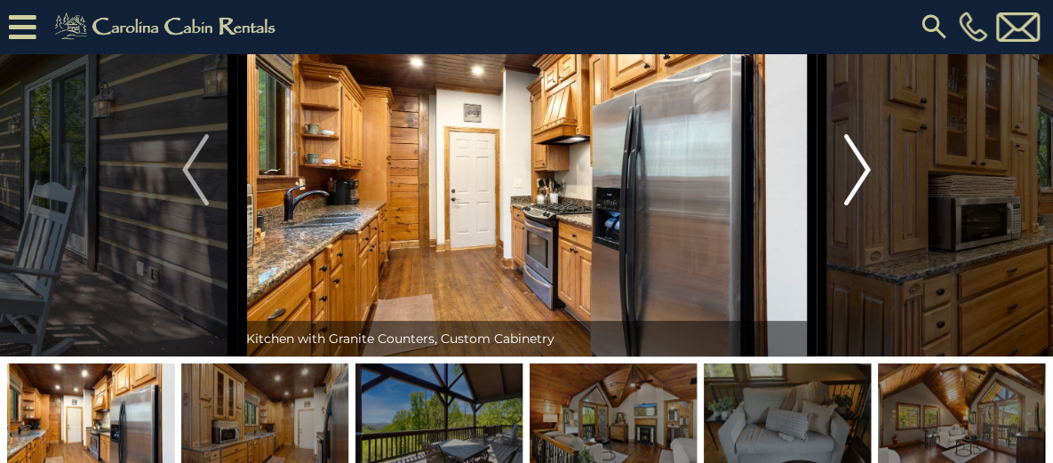
click at [853, 205] on img "Next" at bounding box center [857, 169] width 27 height 71
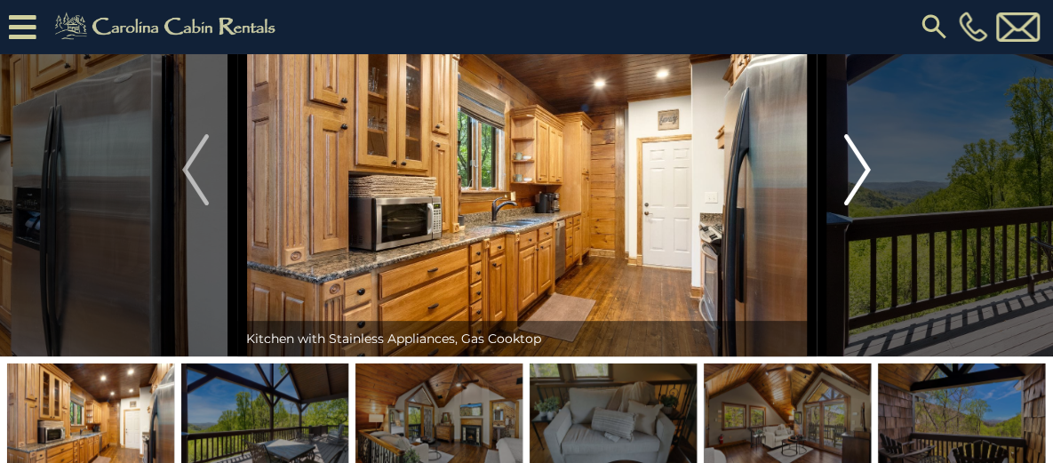
click at [853, 205] on img "Next" at bounding box center [857, 169] width 27 height 71
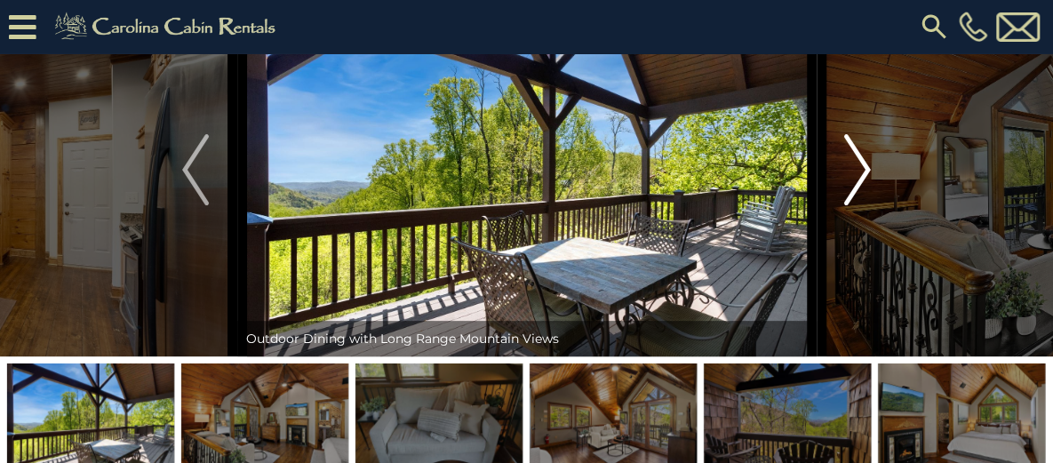
click at [853, 205] on img "Next" at bounding box center [857, 169] width 27 height 71
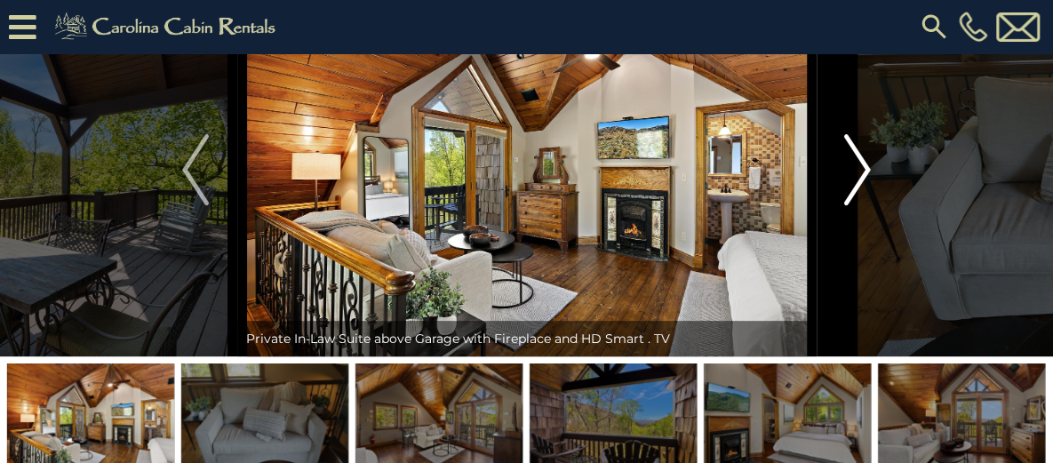
click at [853, 205] on img "Next" at bounding box center [857, 169] width 27 height 71
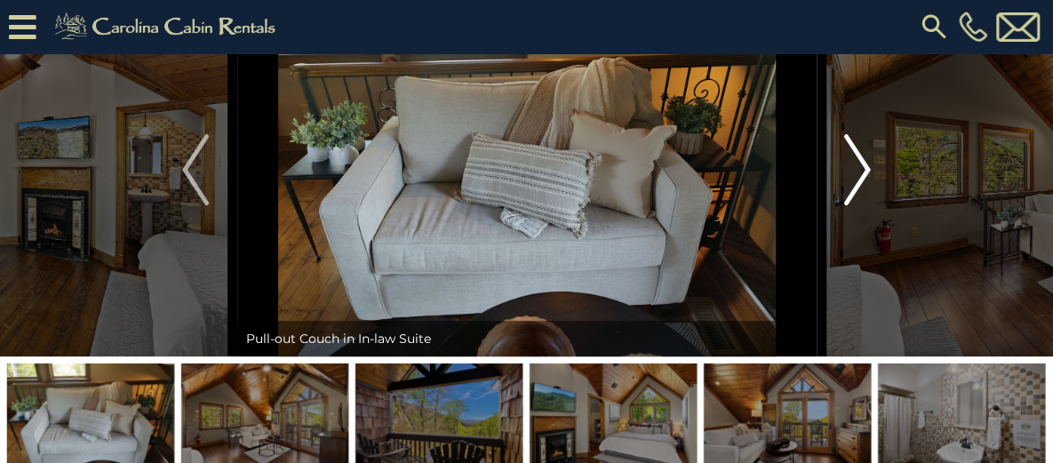
click at [853, 205] on img "Next" at bounding box center [857, 169] width 27 height 71
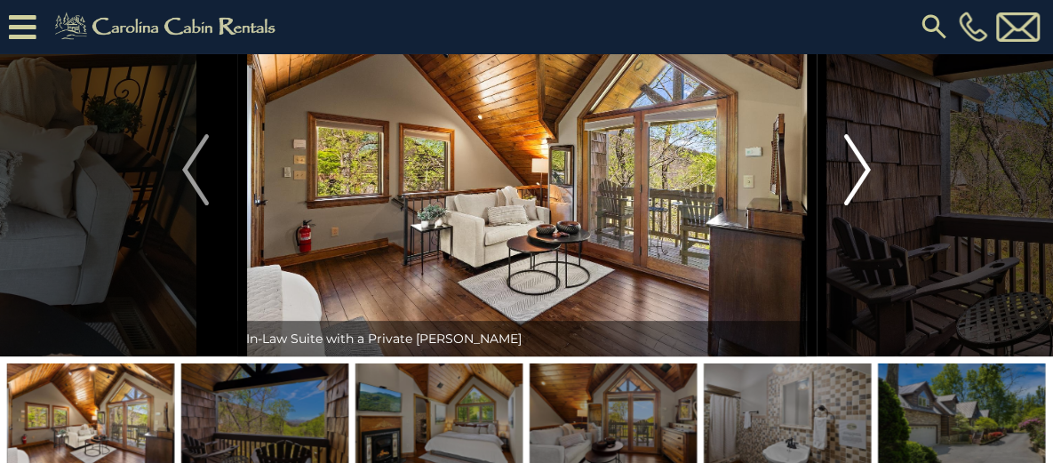
click at [853, 205] on img "Next" at bounding box center [857, 169] width 27 height 71
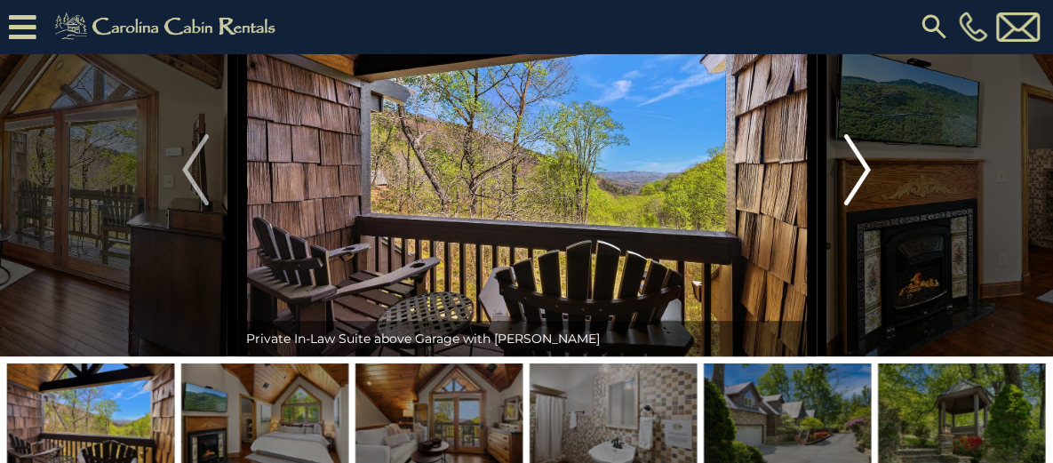
click at [853, 205] on img "Next" at bounding box center [857, 169] width 27 height 71
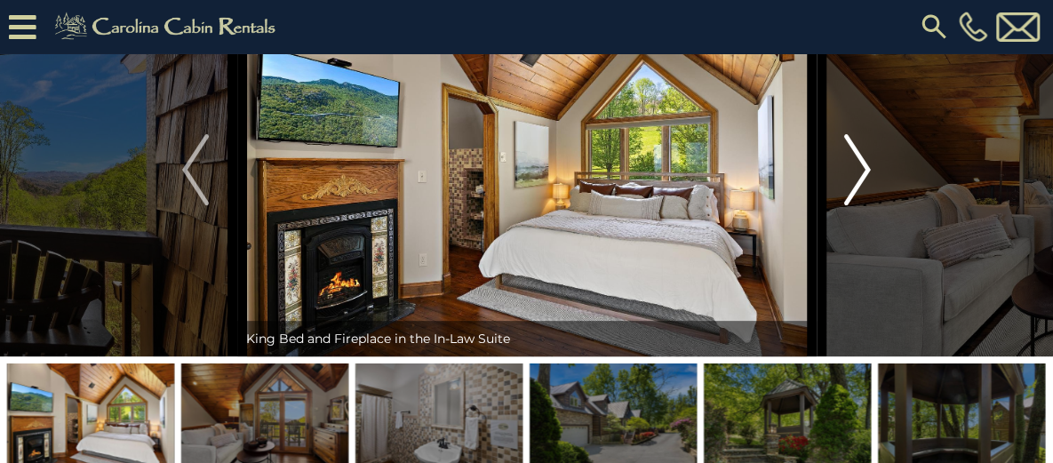
click at [853, 205] on img "Next" at bounding box center [857, 169] width 27 height 71
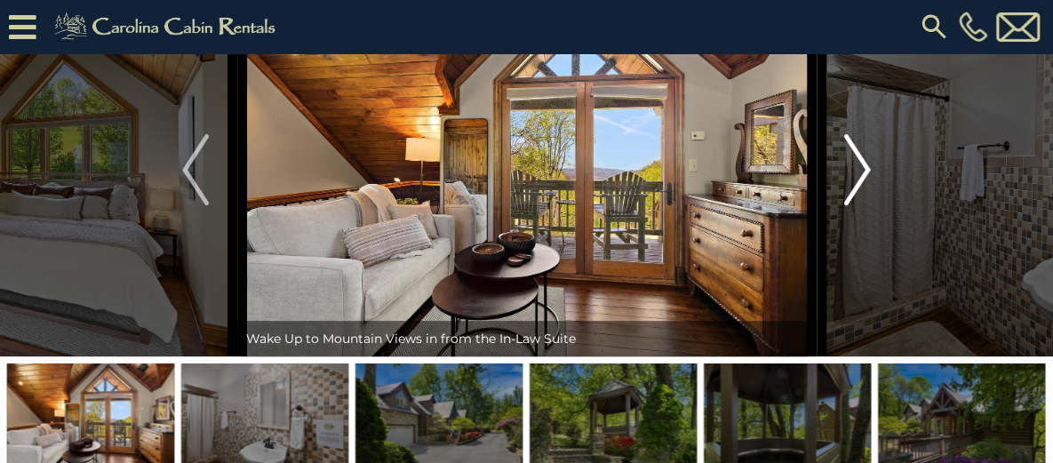
click at [853, 205] on img "Next" at bounding box center [857, 169] width 27 height 71
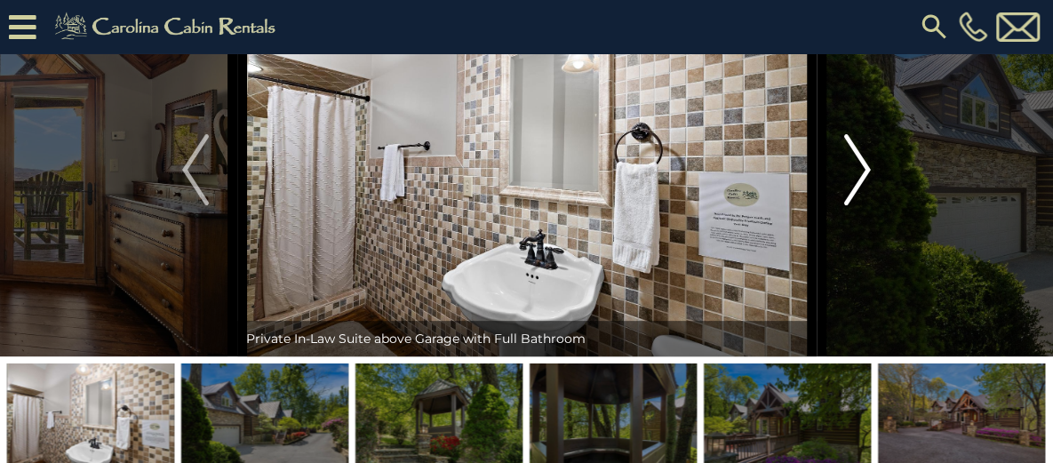
click at [853, 205] on img "Next" at bounding box center [857, 169] width 27 height 71
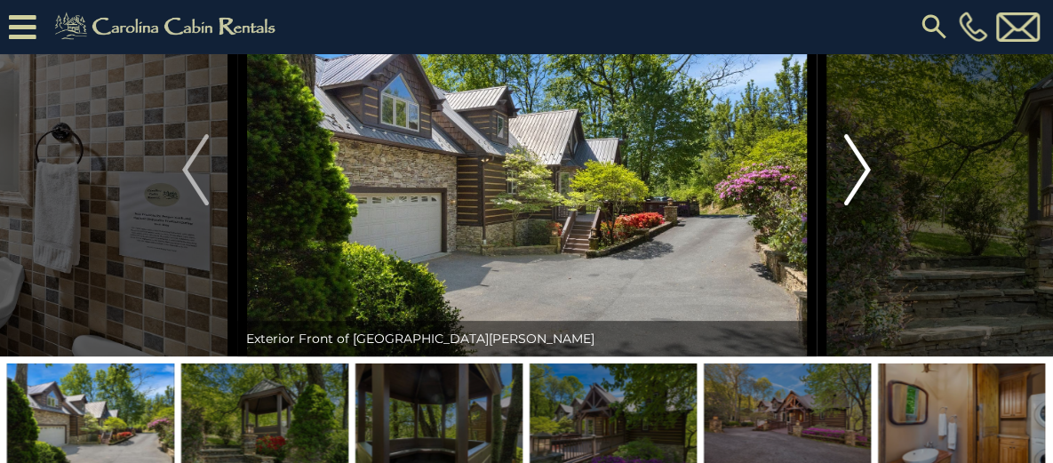
click at [853, 205] on img "Next" at bounding box center [857, 169] width 27 height 71
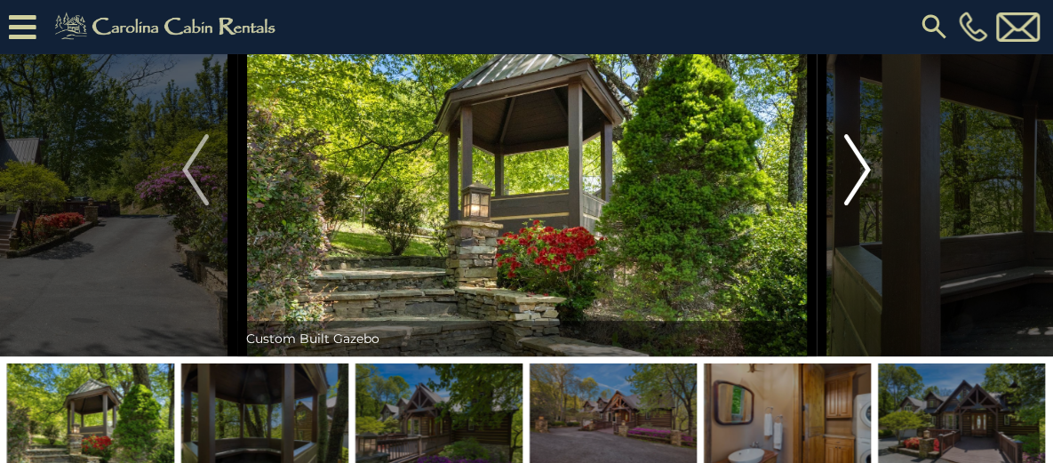
click at [853, 205] on img "Next" at bounding box center [857, 169] width 27 height 71
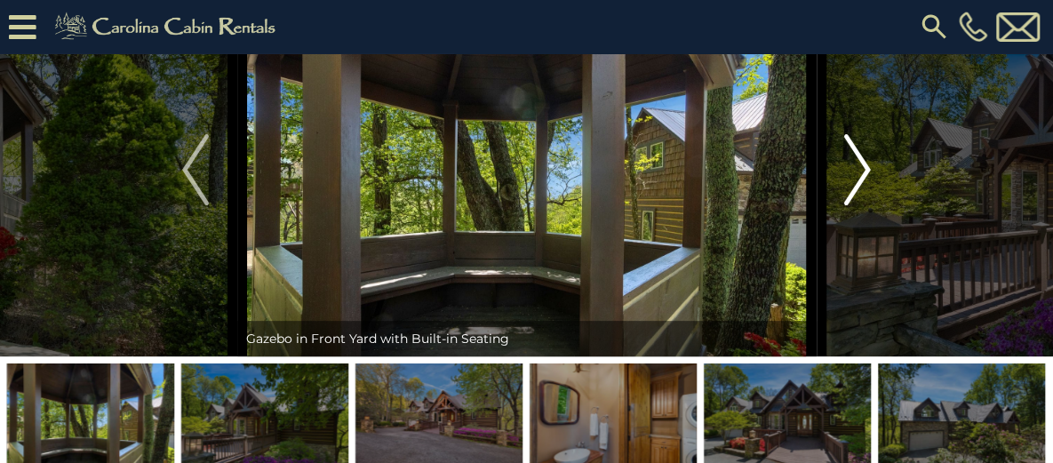
click at [853, 205] on img "Next" at bounding box center [857, 169] width 27 height 71
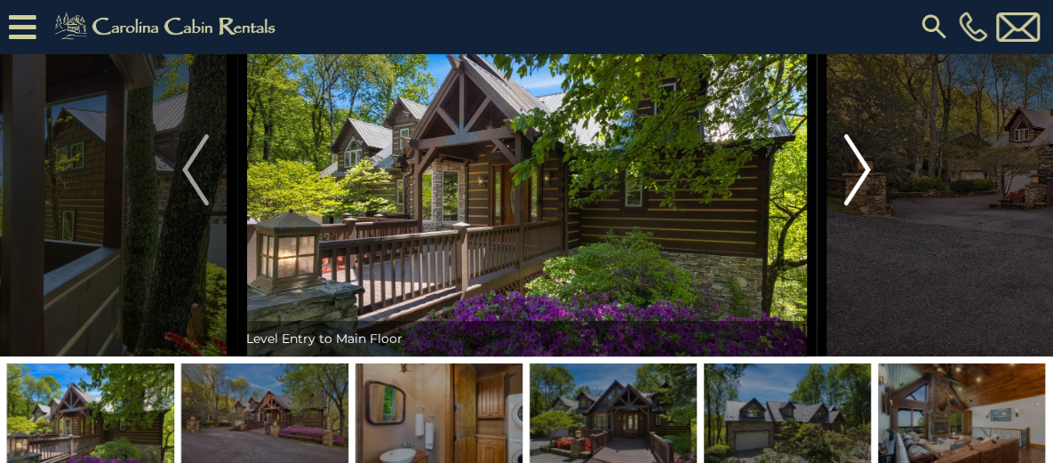
click at [853, 205] on img "Next" at bounding box center [857, 169] width 27 height 71
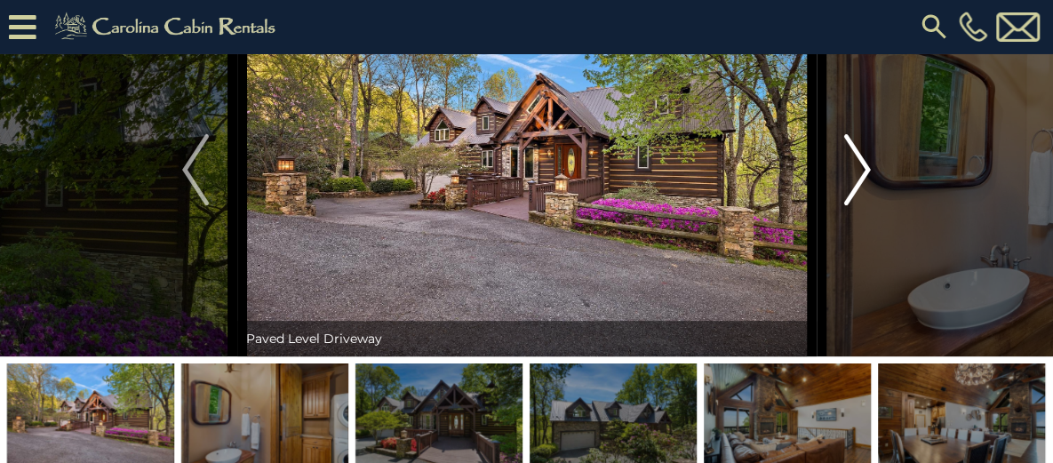
click at [853, 205] on img "Next" at bounding box center [857, 169] width 27 height 71
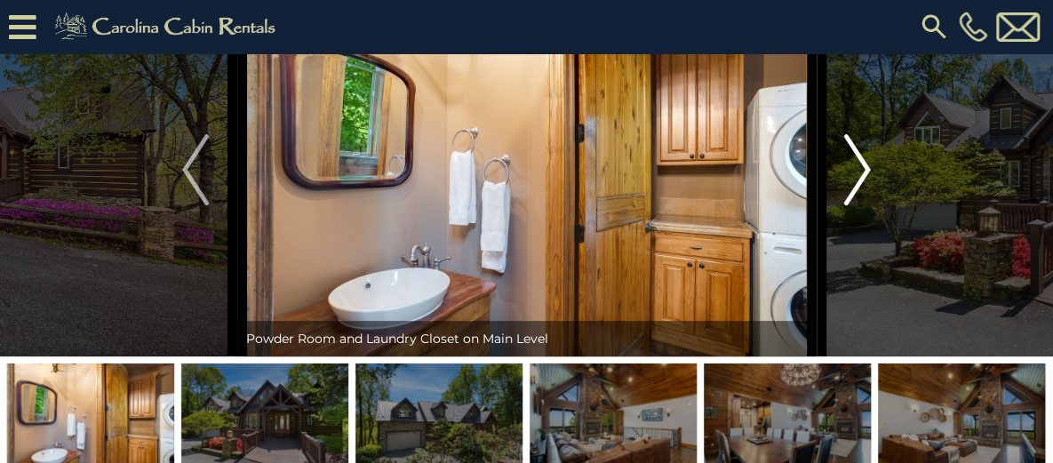
click at [853, 205] on img "Next" at bounding box center [857, 169] width 27 height 71
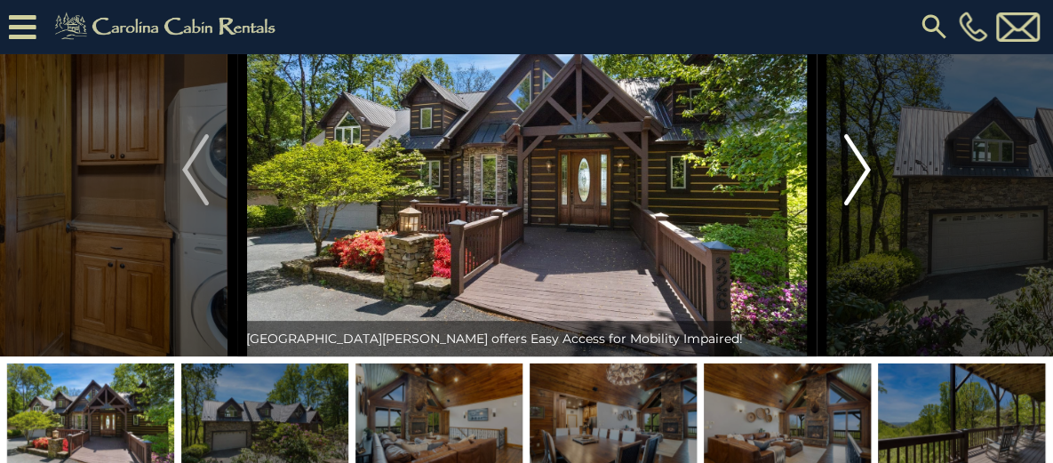
click at [853, 205] on img "Next" at bounding box center [857, 169] width 27 height 71
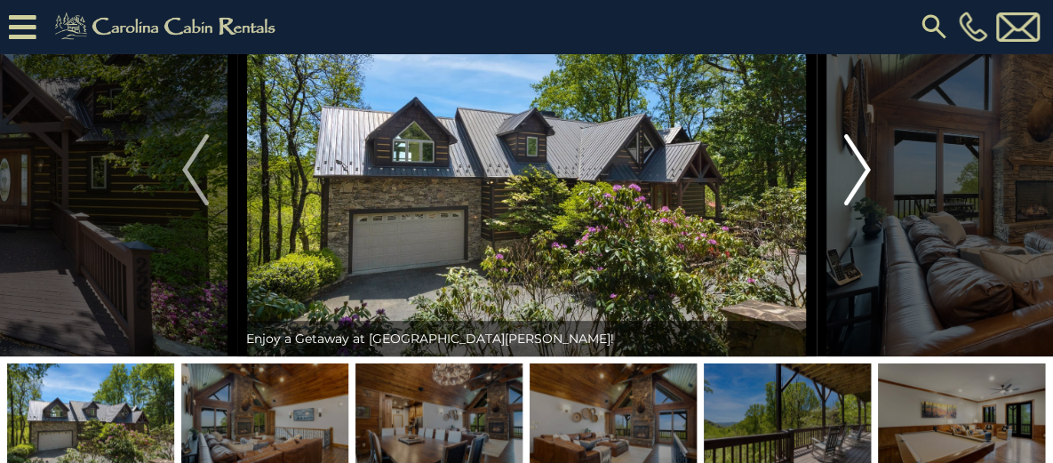
click at [853, 205] on img "Next" at bounding box center [857, 169] width 27 height 71
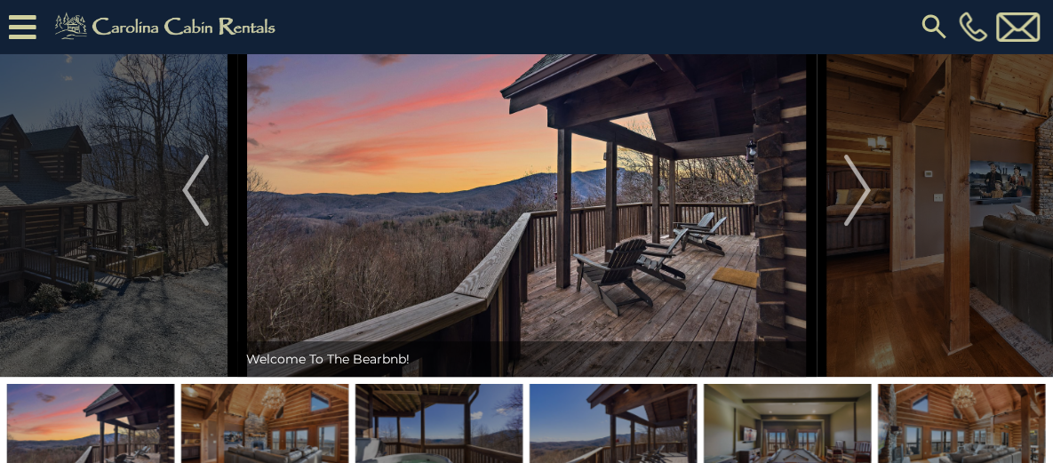
scroll to position [89, 0]
click at [862, 226] on img "Next" at bounding box center [857, 190] width 27 height 71
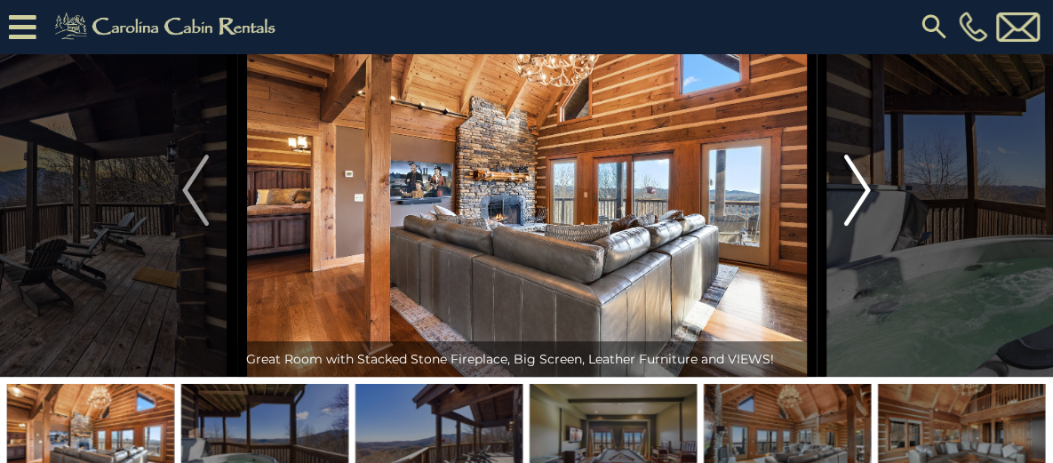
click at [862, 226] on img "Next" at bounding box center [857, 190] width 27 height 71
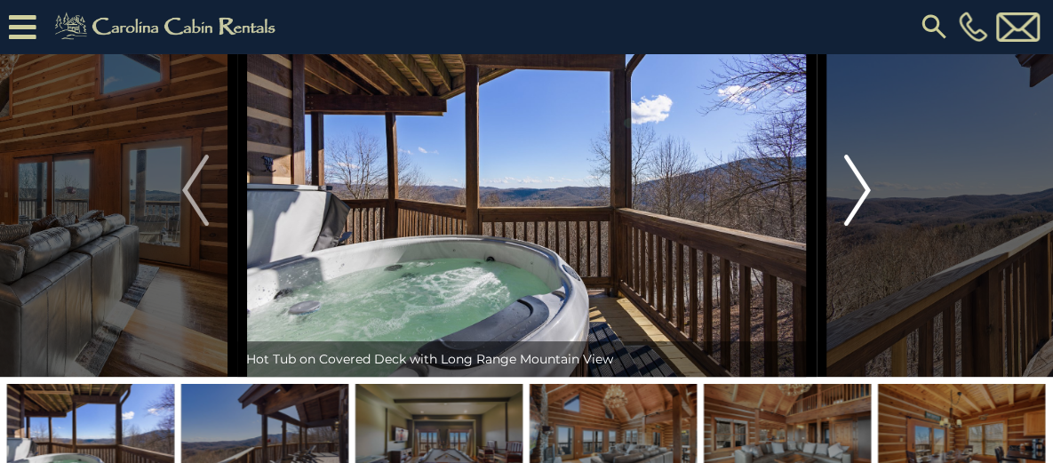
click at [862, 226] on img "Next" at bounding box center [857, 190] width 27 height 71
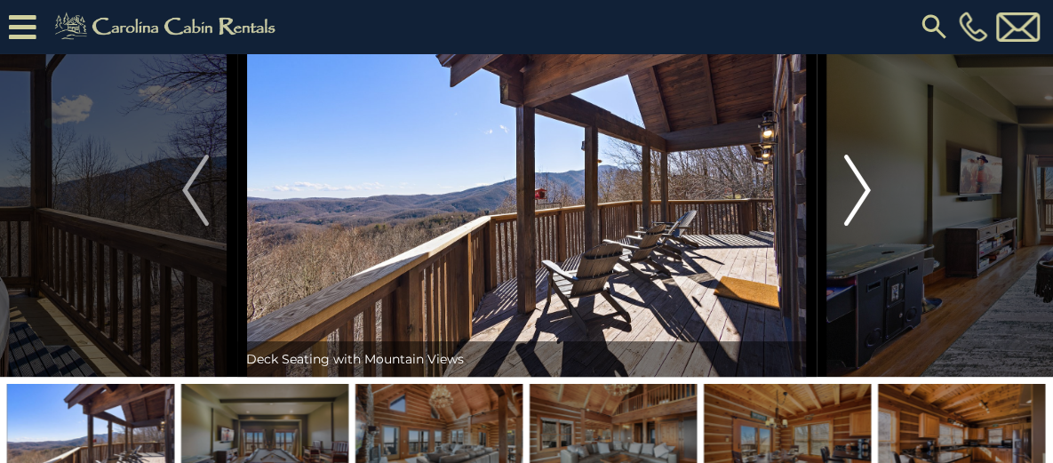
click at [862, 226] on img "Next" at bounding box center [857, 190] width 27 height 71
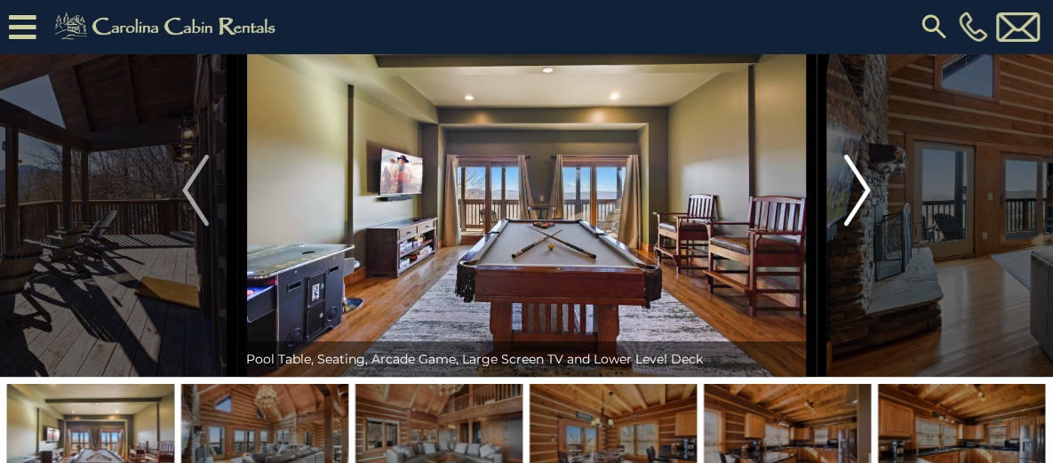
click at [862, 226] on img "Next" at bounding box center [857, 190] width 27 height 71
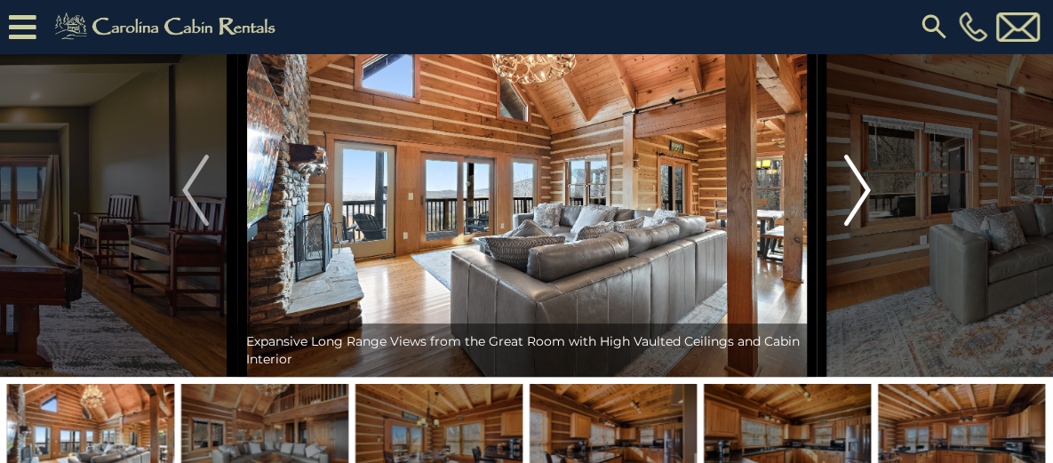
click at [862, 226] on img "Next" at bounding box center [857, 190] width 27 height 71
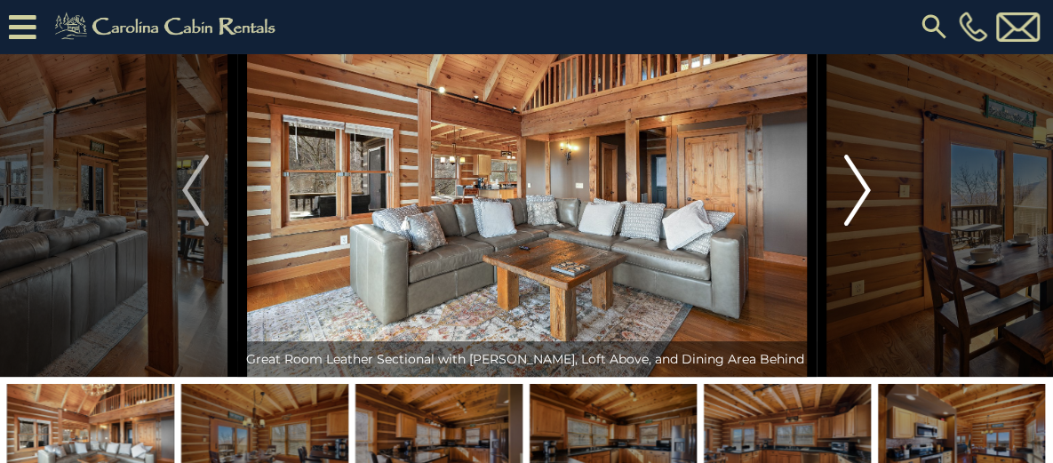
click at [862, 226] on img "Next" at bounding box center [857, 190] width 27 height 71
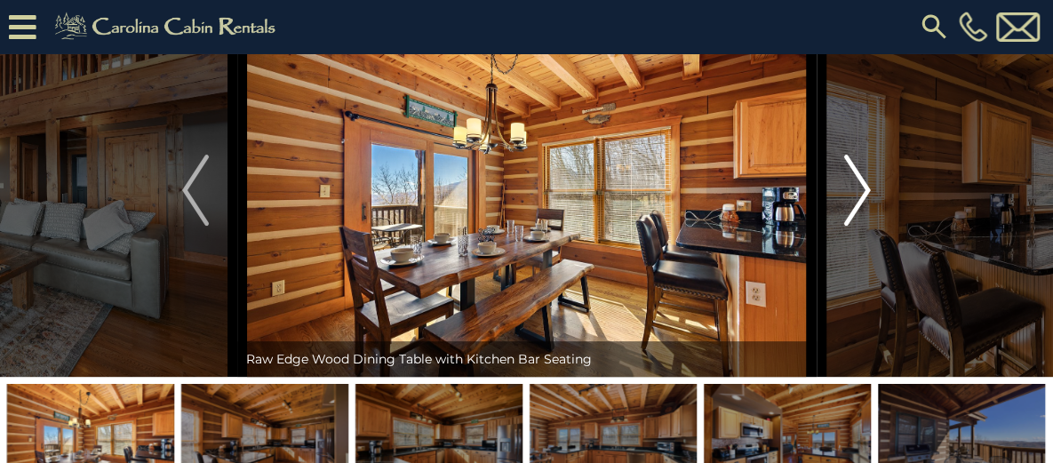
click at [862, 226] on img "Next" at bounding box center [857, 190] width 27 height 71
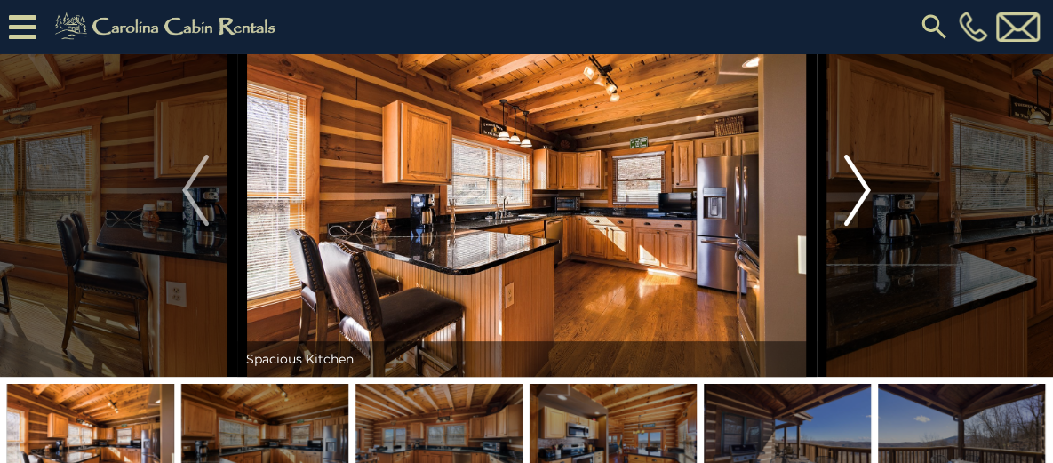
click at [862, 226] on img "Next" at bounding box center [857, 190] width 27 height 71
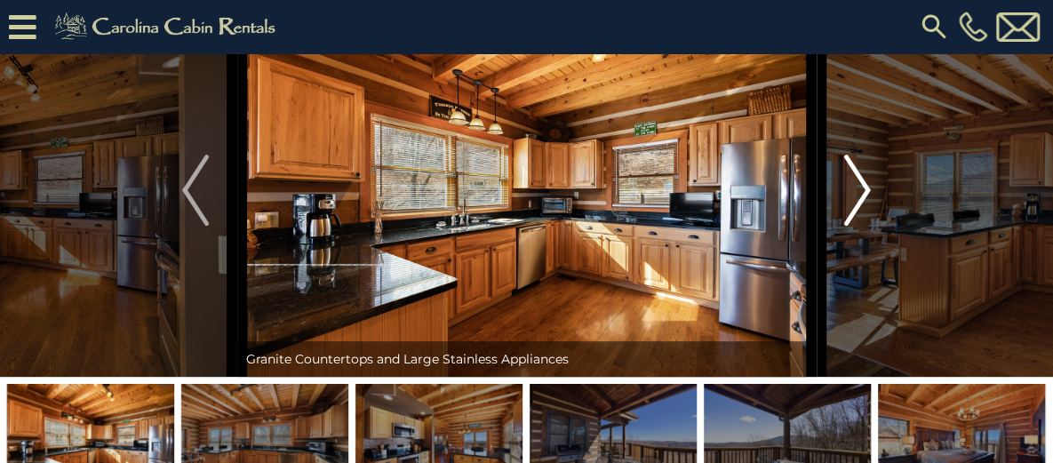
click at [862, 226] on img "Next" at bounding box center [857, 190] width 27 height 71
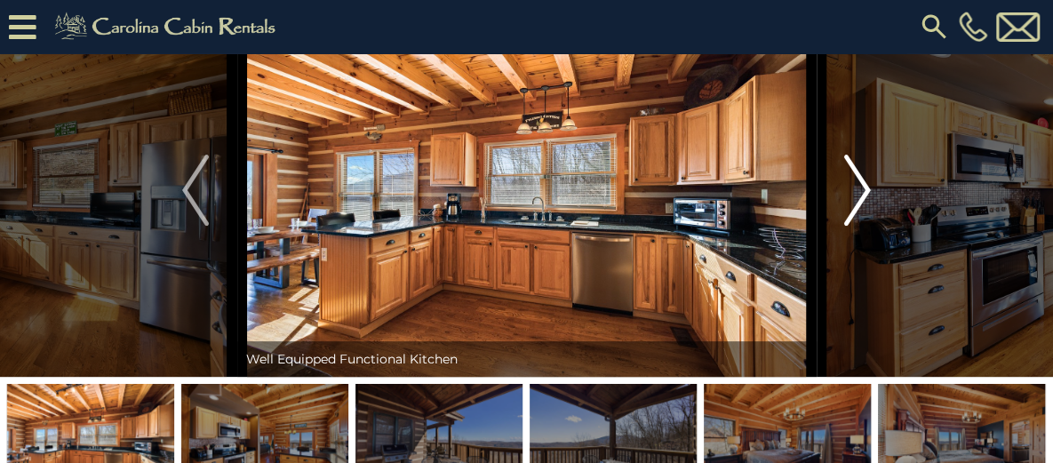
click at [862, 226] on img "Next" at bounding box center [857, 190] width 27 height 71
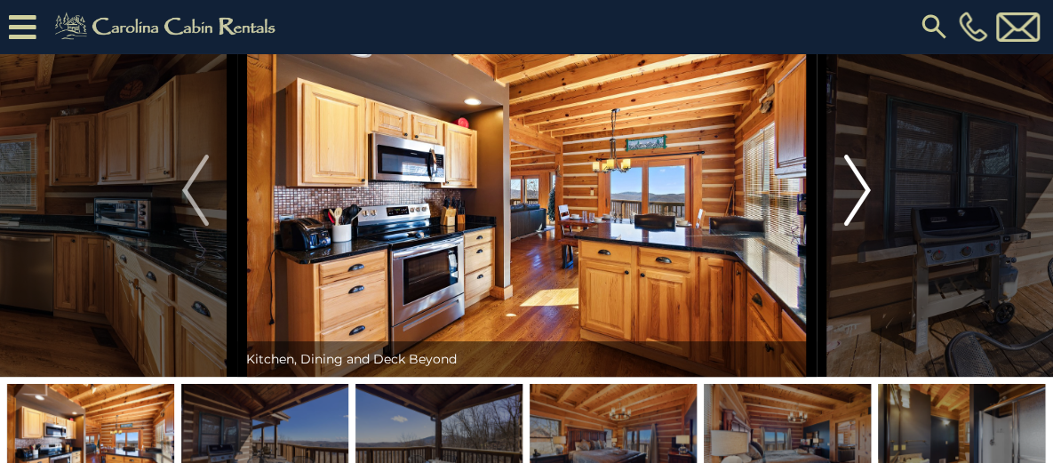
click at [862, 226] on img "Next" at bounding box center [857, 190] width 27 height 71
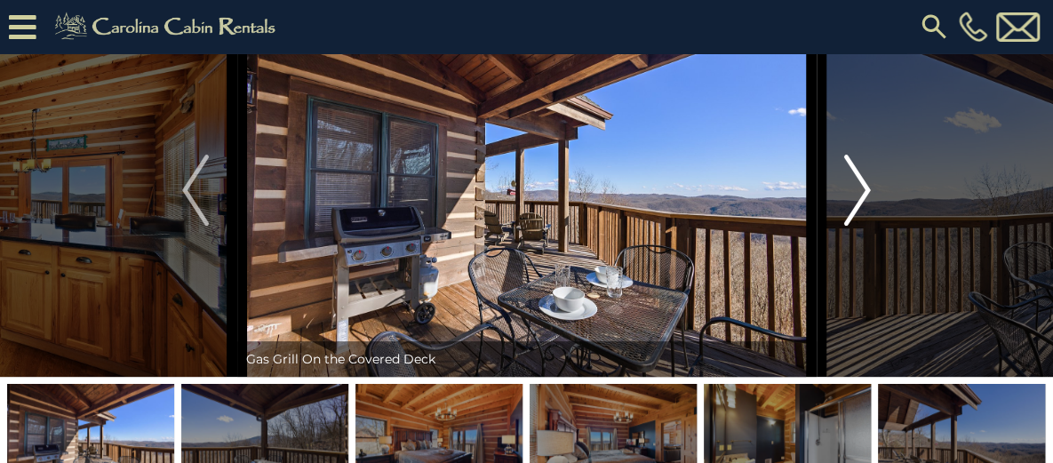
click at [862, 226] on img "Next" at bounding box center [857, 190] width 27 height 71
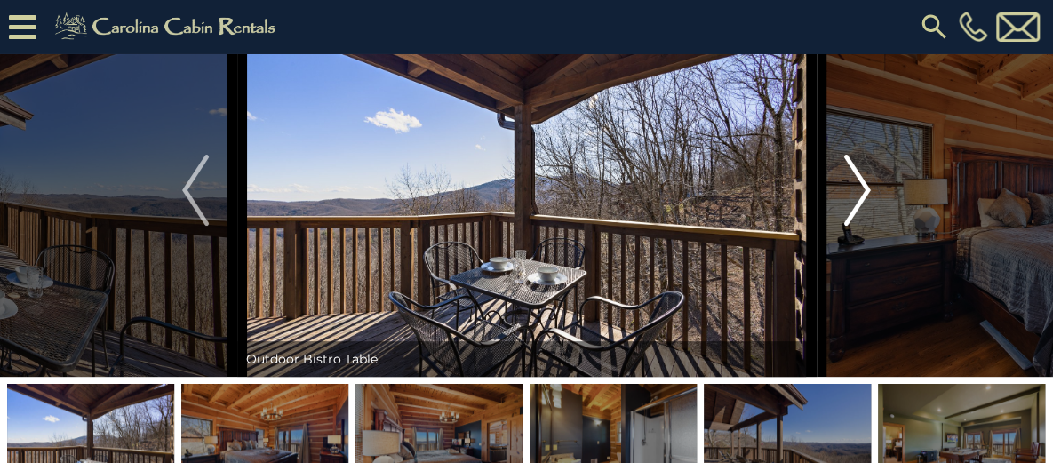
click at [862, 226] on img "Next" at bounding box center [857, 190] width 27 height 71
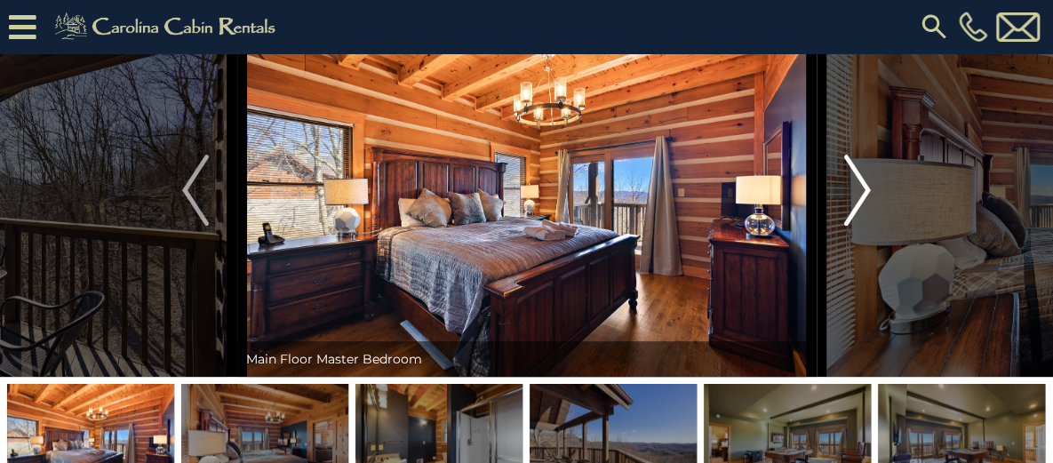
click at [862, 226] on img "Next" at bounding box center [857, 190] width 27 height 71
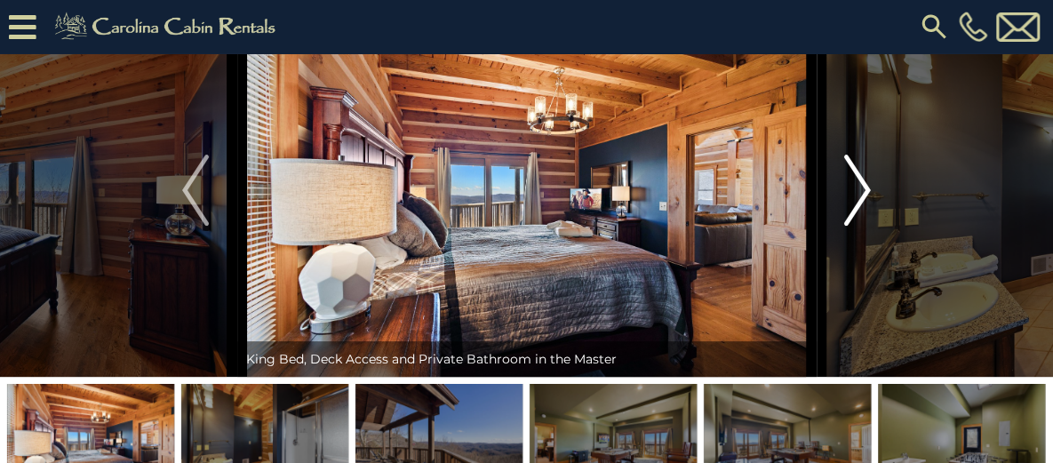
click at [862, 226] on img "Next" at bounding box center [857, 190] width 27 height 71
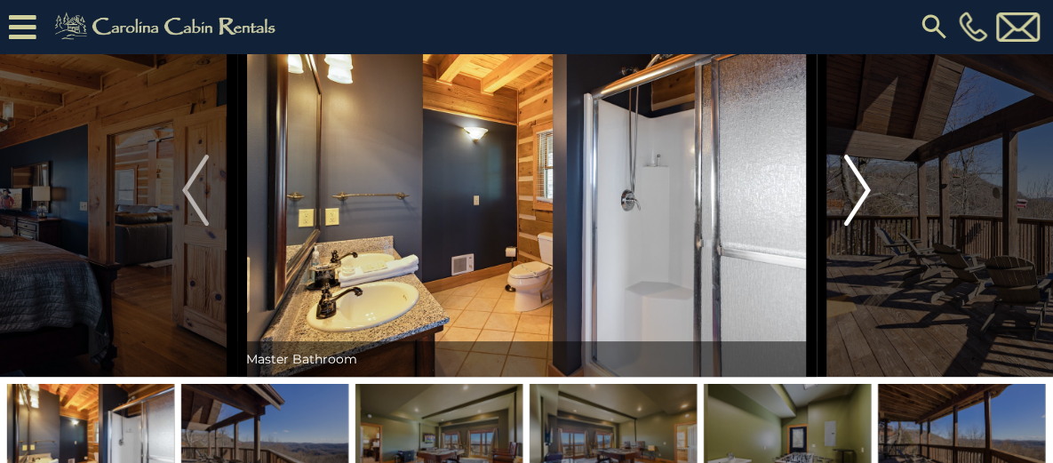
click at [862, 226] on img "Next" at bounding box center [857, 190] width 27 height 71
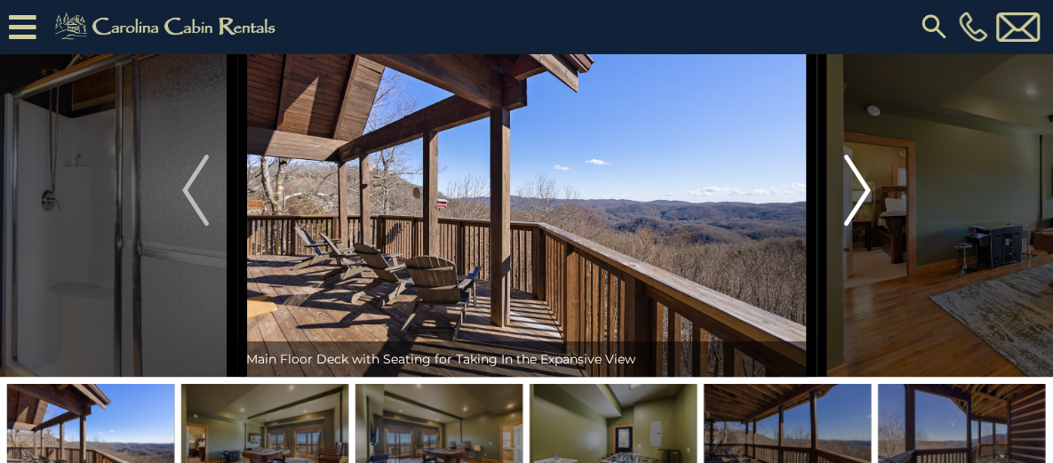
click at [862, 226] on img "Next" at bounding box center [857, 190] width 27 height 71
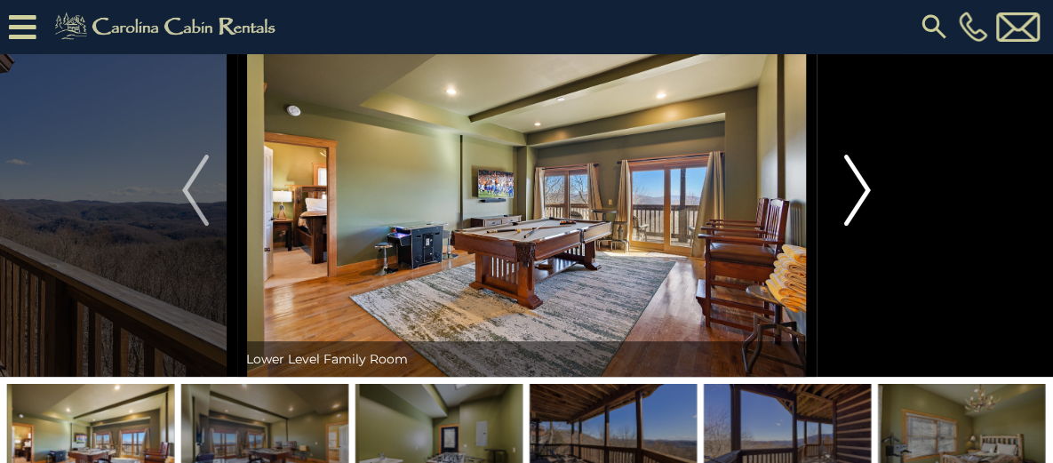
click at [862, 226] on img "Next" at bounding box center [857, 190] width 27 height 71
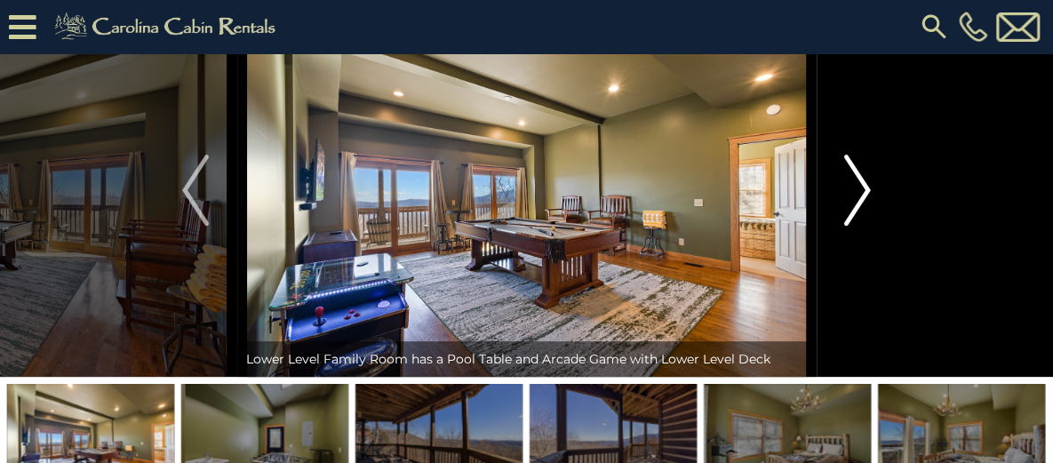
click at [862, 226] on img "Next" at bounding box center [857, 190] width 27 height 71
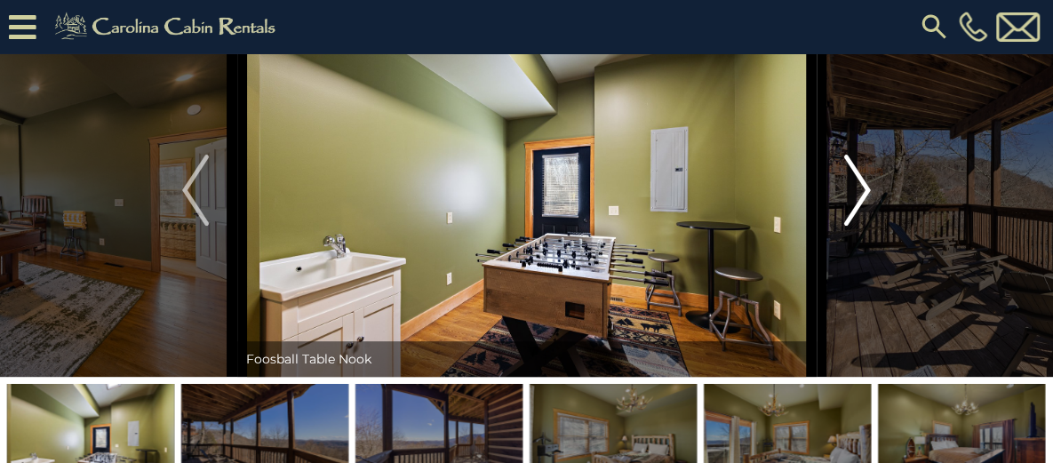
click at [862, 226] on img "Next" at bounding box center [857, 190] width 27 height 71
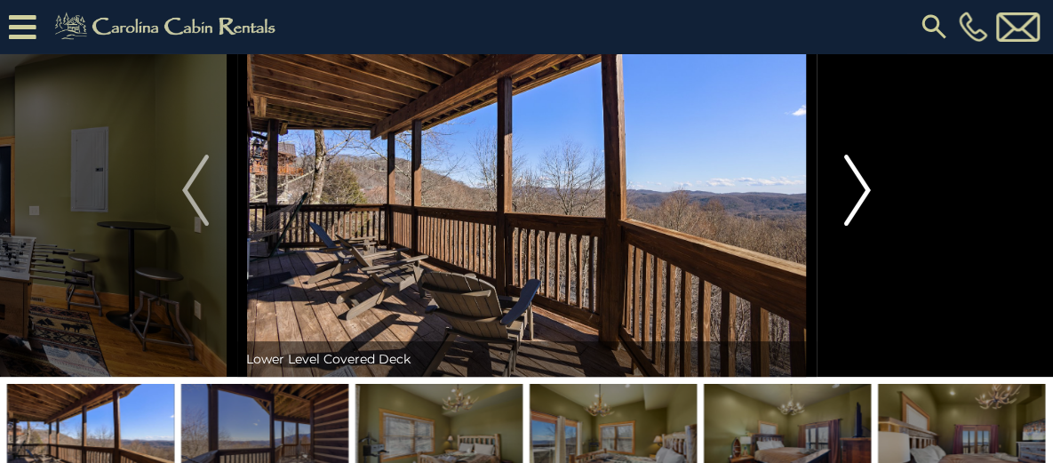
click at [862, 226] on img "Next" at bounding box center [857, 190] width 27 height 71
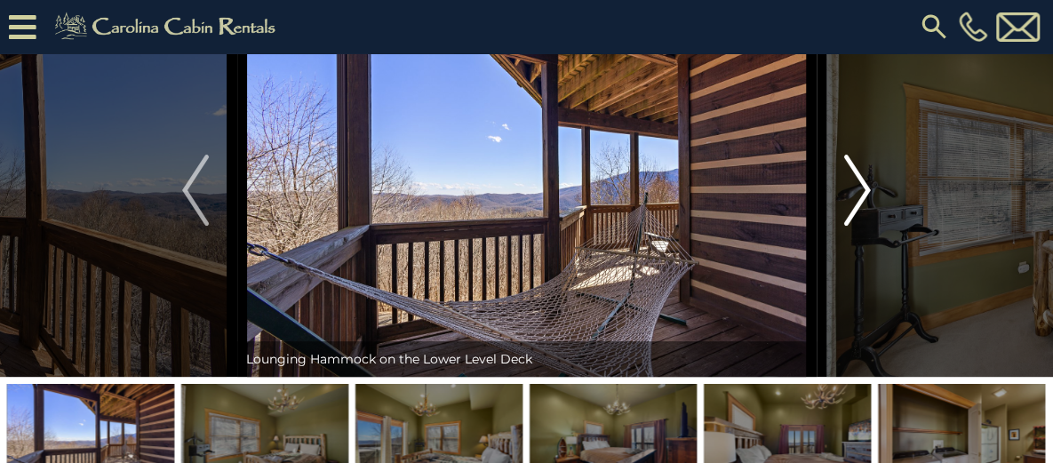
click at [862, 226] on img "Next" at bounding box center [857, 190] width 27 height 71
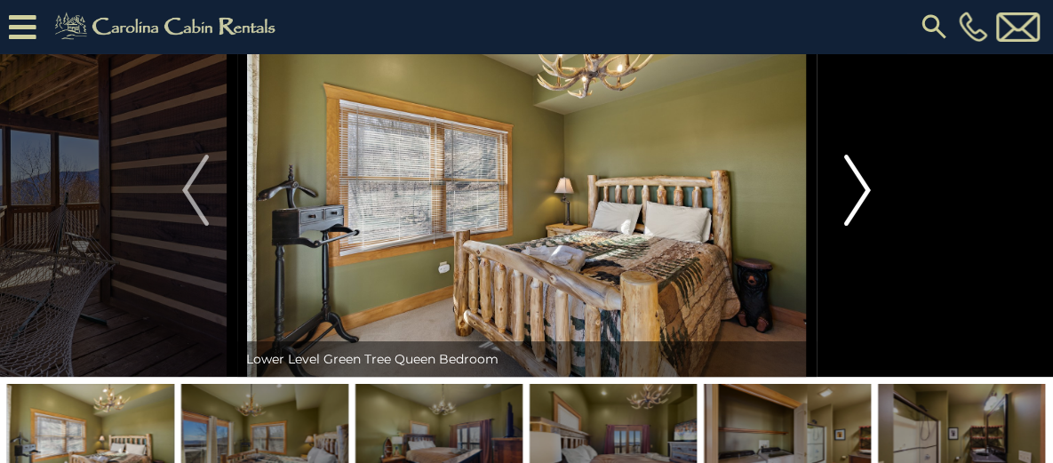
click at [862, 226] on img "Next" at bounding box center [857, 190] width 27 height 71
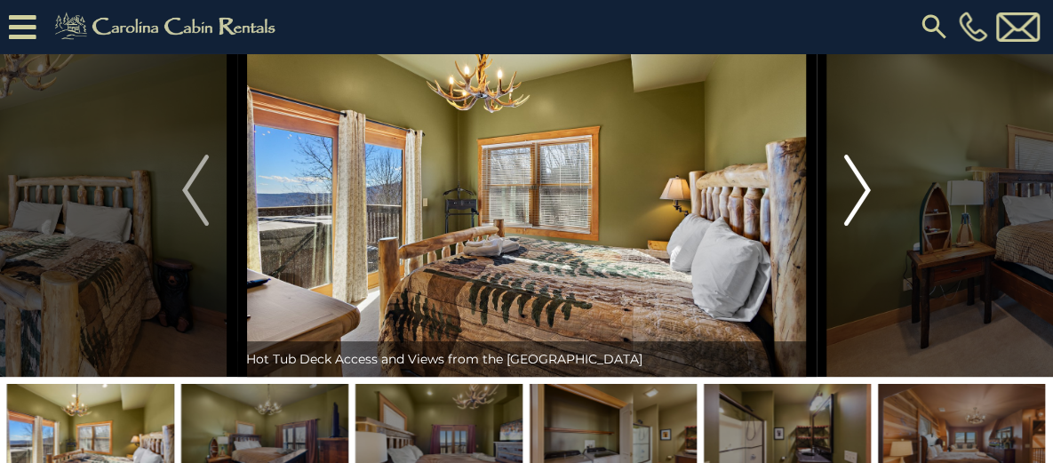
click at [862, 226] on img "Next" at bounding box center [857, 190] width 27 height 71
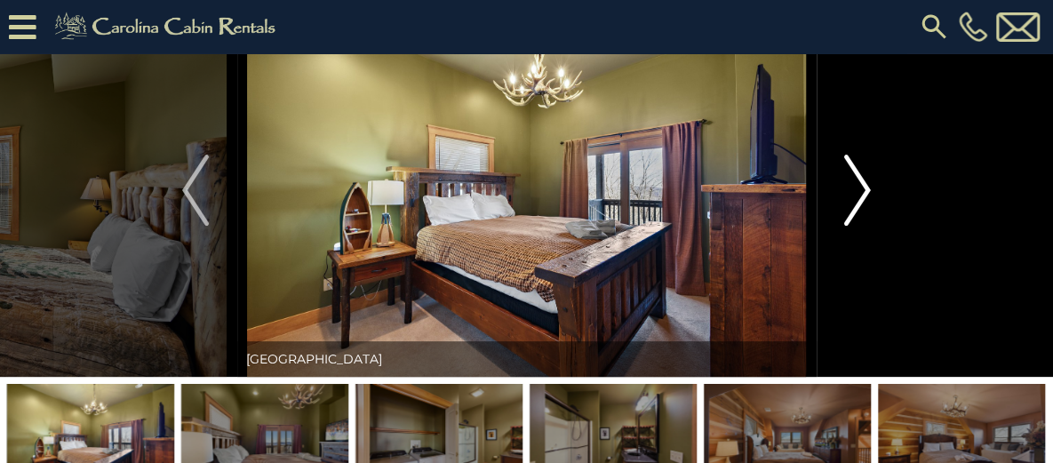
click at [862, 226] on img "Next" at bounding box center [857, 190] width 27 height 71
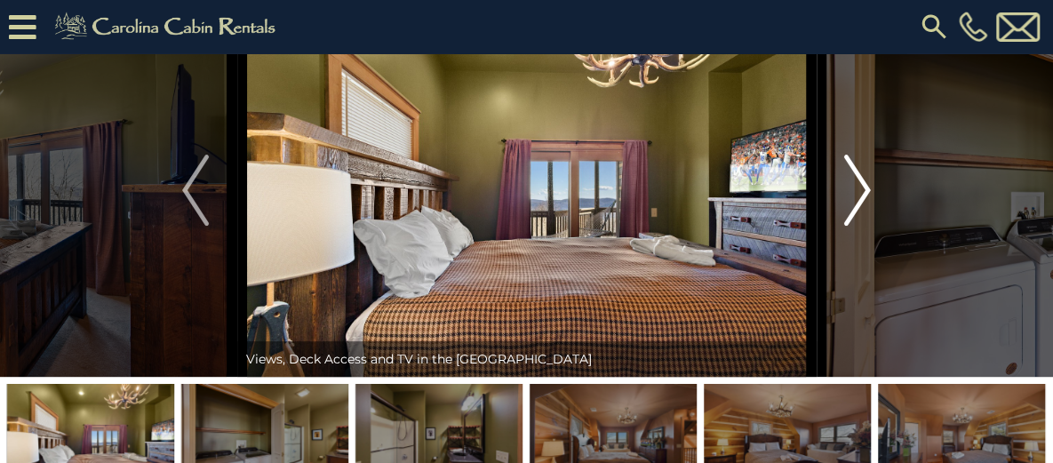
click at [862, 226] on img "Next" at bounding box center [857, 190] width 27 height 71
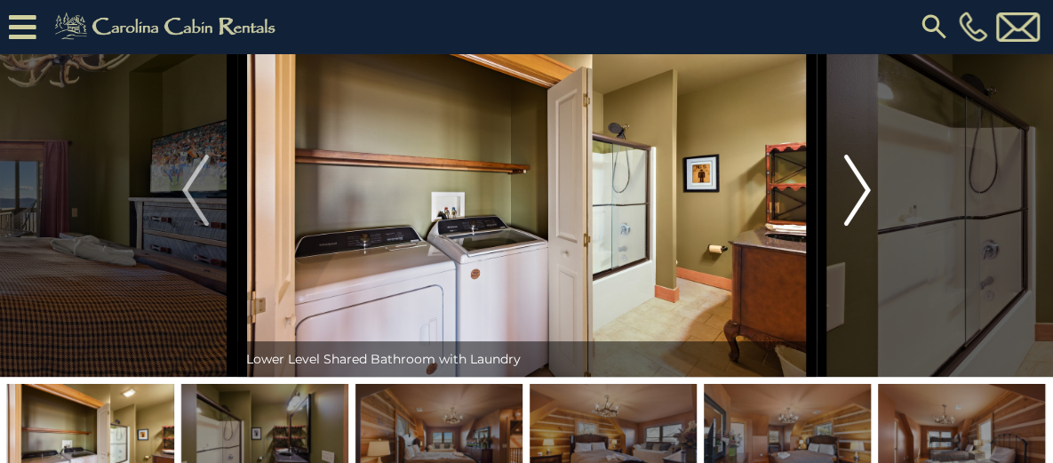
click at [862, 226] on img "Next" at bounding box center [857, 190] width 27 height 71
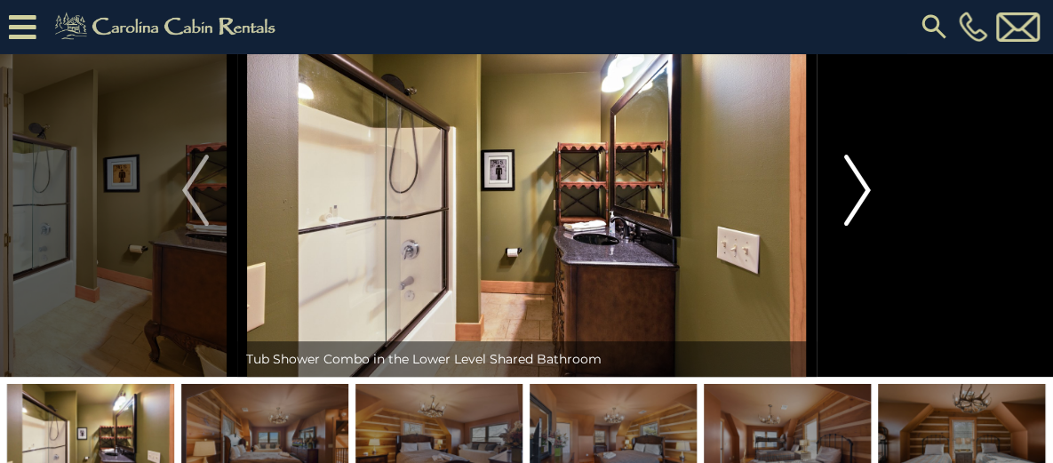
click at [862, 226] on img "Next" at bounding box center [857, 190] width 27 height 71
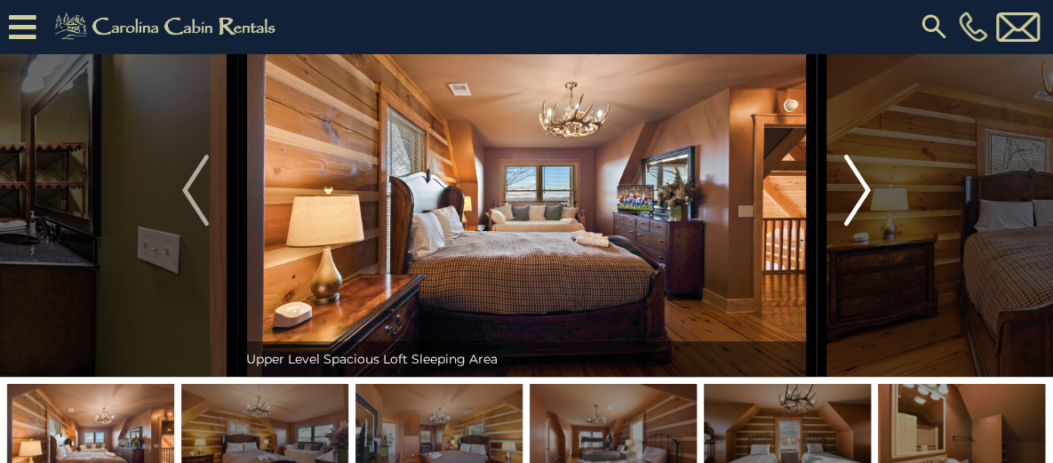
click at [862, 226] on img "Next" at bounding box center [857, 190] width 27 height 71
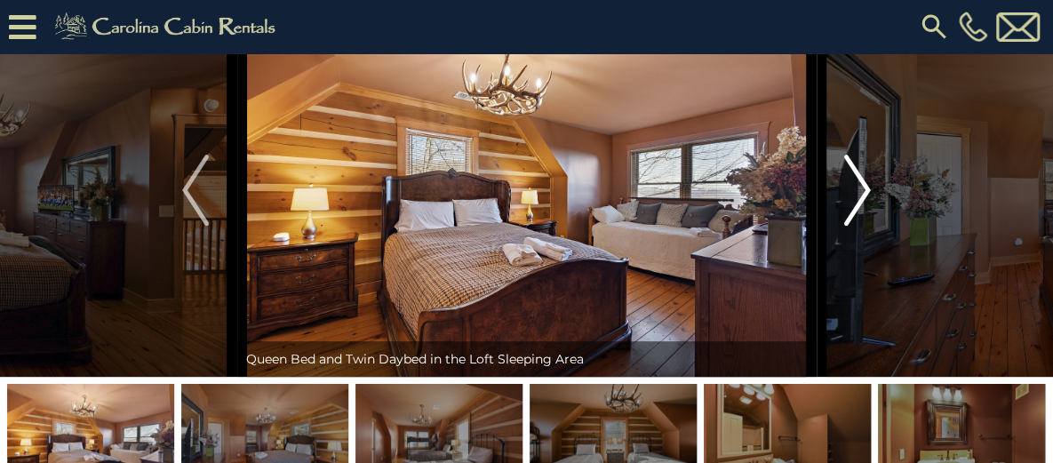
click at [862, 226] on img "Next" at bounding box center [857, 190] width 27 height 71
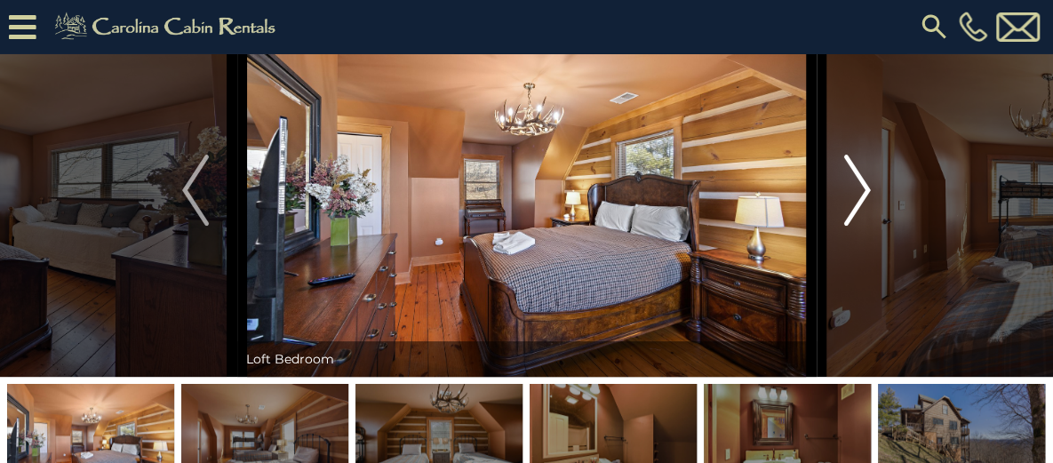
click at [862, 226] on img "Next" at bounding box center [857, 190] width 27 height 71
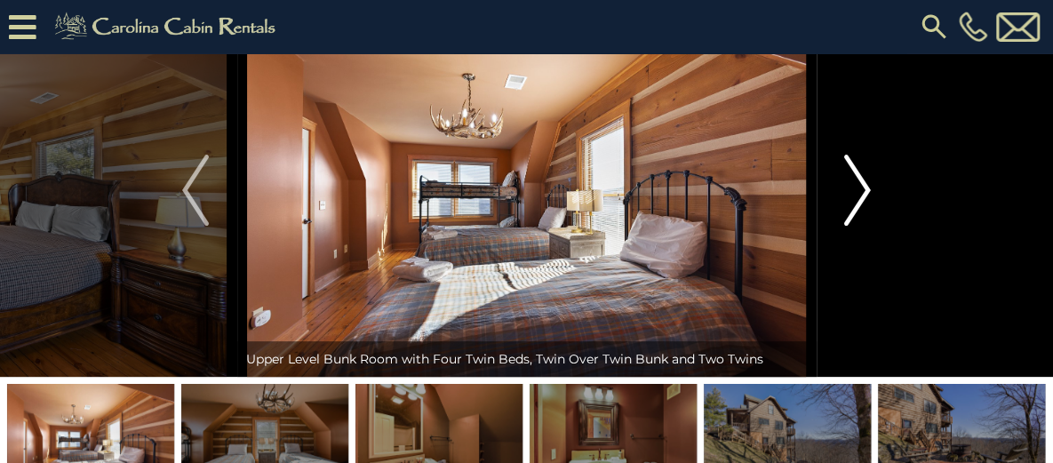
click at [862, 226] on img "Next" at bounding box center [857, 190] width 27 height 71
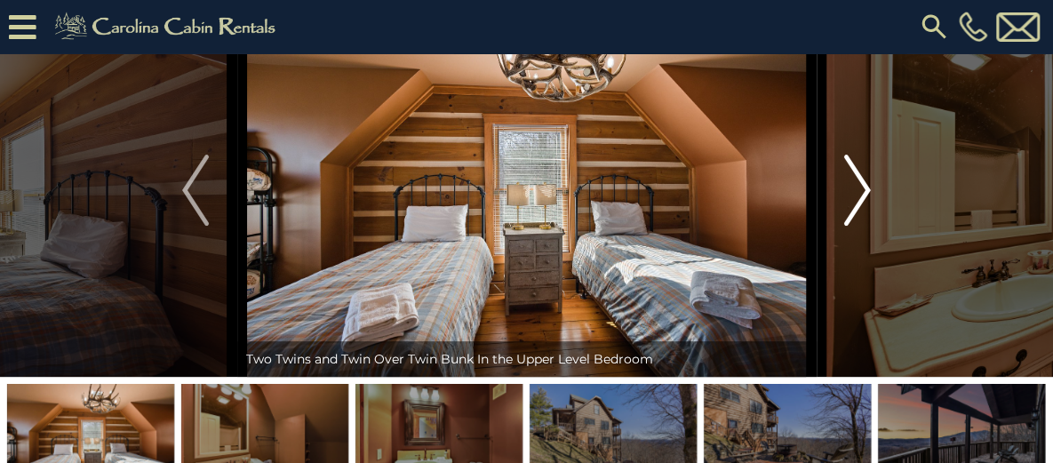
click at [862, 226] on img "Next" at bounding box center [857, 190] width 27 height 71
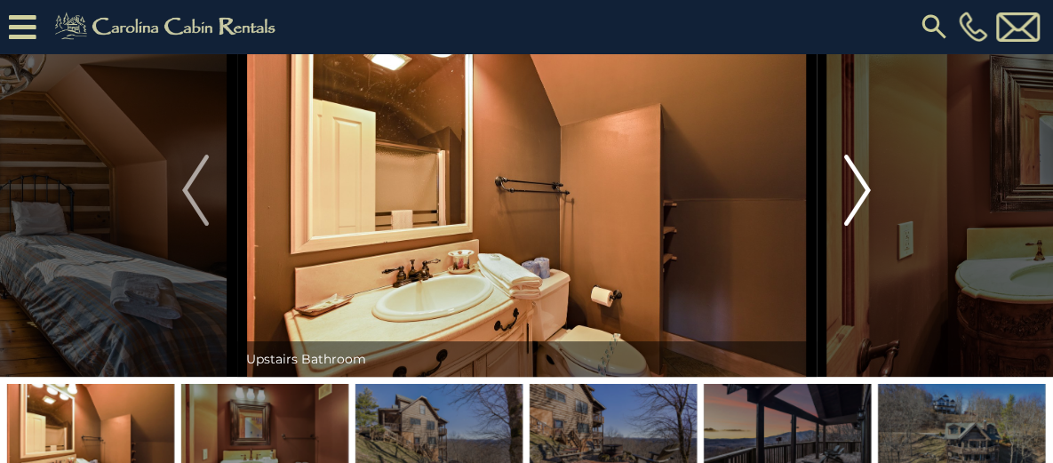
click at [862, 226] on img "Next" at bounding box center [857, 190] width 27 height 71
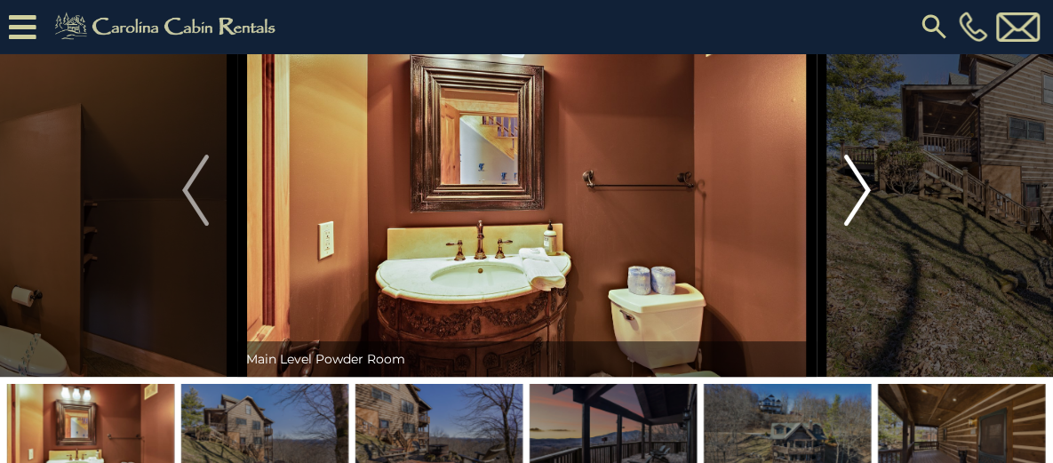
click at [862, 226] on img "Next" at bounding box center [857, 190] width 27 height 71
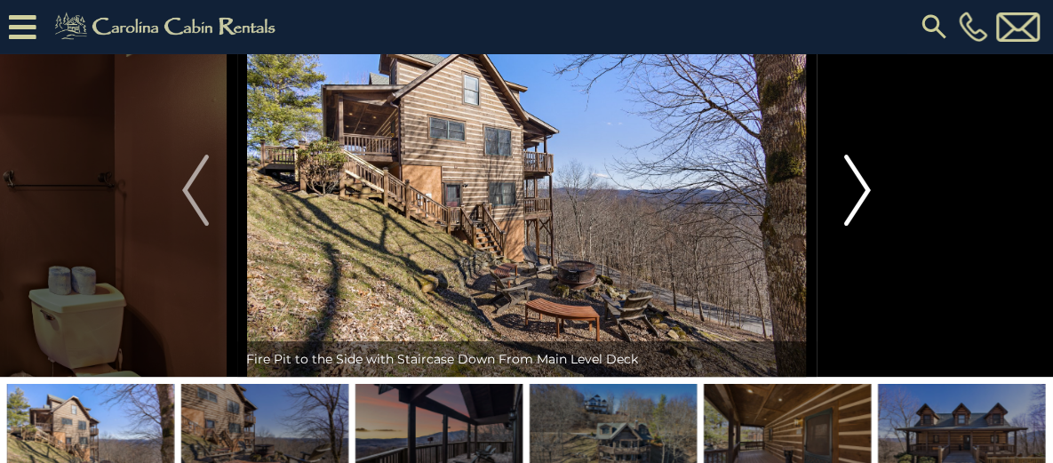
click at [862, 226] on img "Next" at bounding box center [857, 190] width 27 height 71
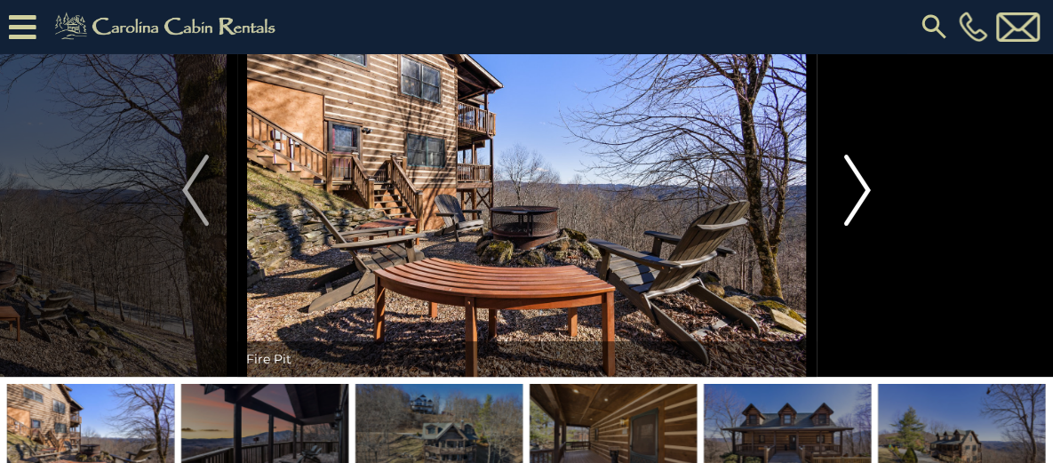
click at [861, 226] on img "Next" at bounding box center [857, 190] width 27 height 71
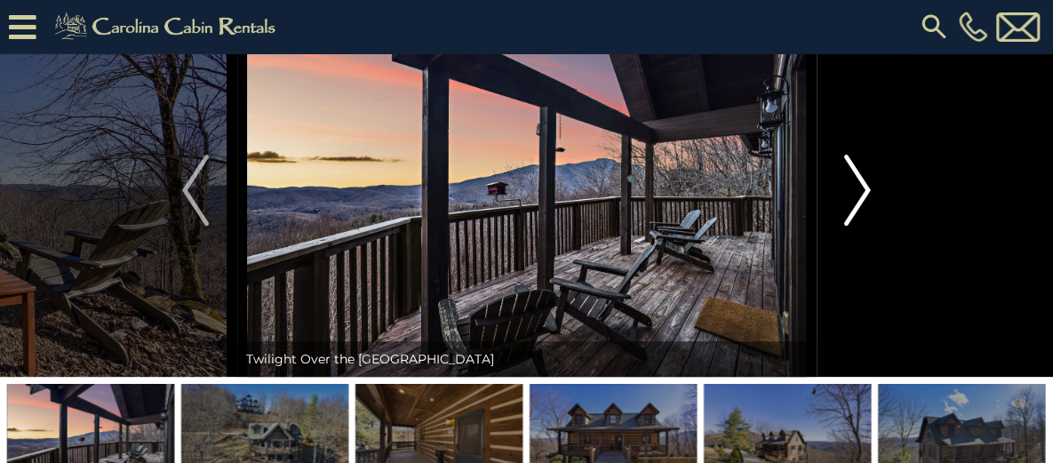
click at [861, 226] on img "Next" at bounding box center [857, 190] width 27 height 71
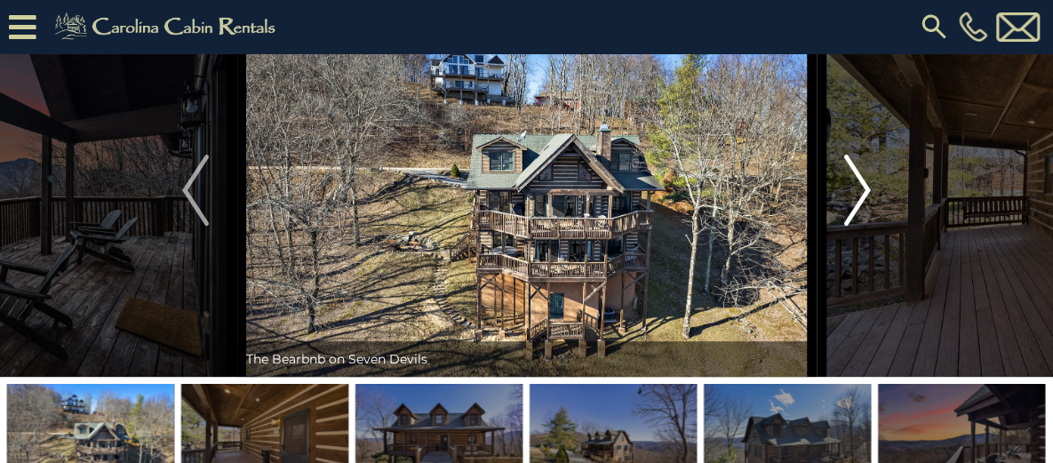
click at [861, 226] on img "Next" at bounding box center [857, 190] width 27 height 71
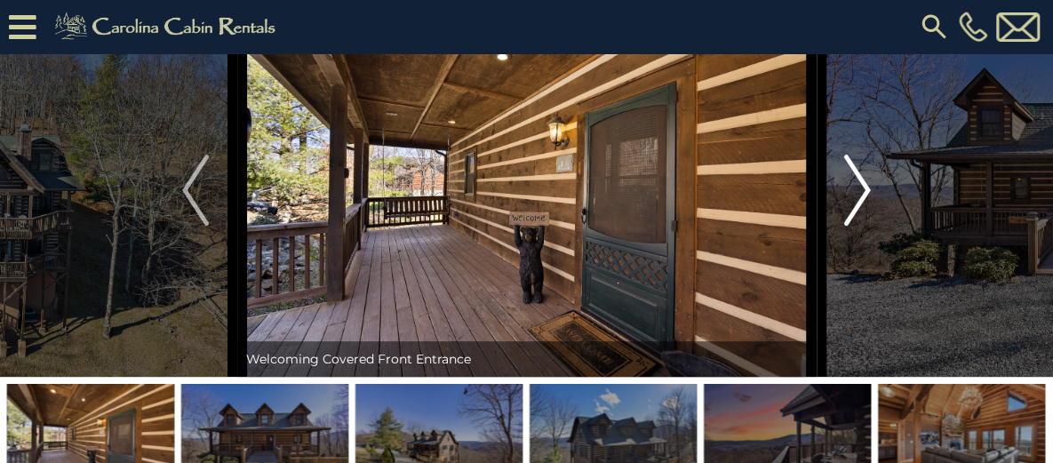
click at [861, 226] on img "Next" at bounding box center [857, 190] width 27 height 71
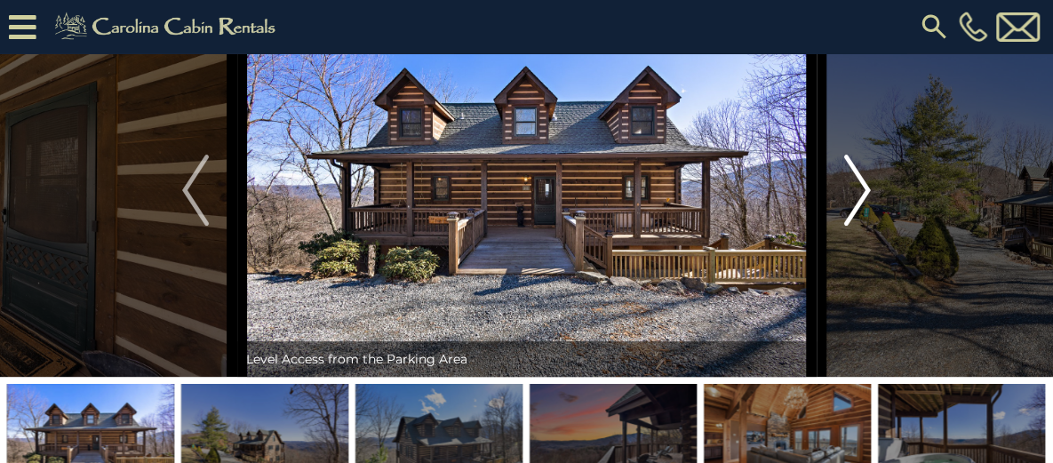
click at [861, 226] on img "Next" at bounding box center [857, 190] width 27 height 71
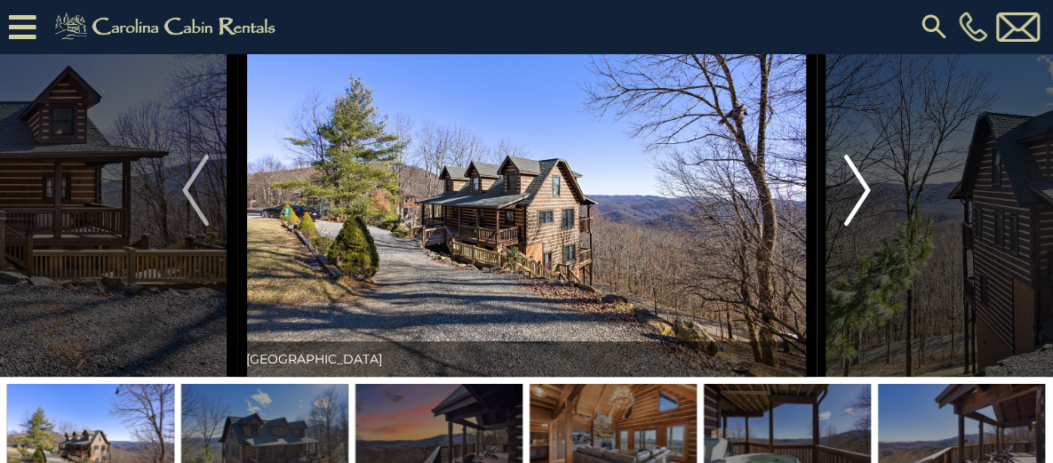
click at [861, 226] on img "Next" at bounding box center [857, 190] width 27 height 71
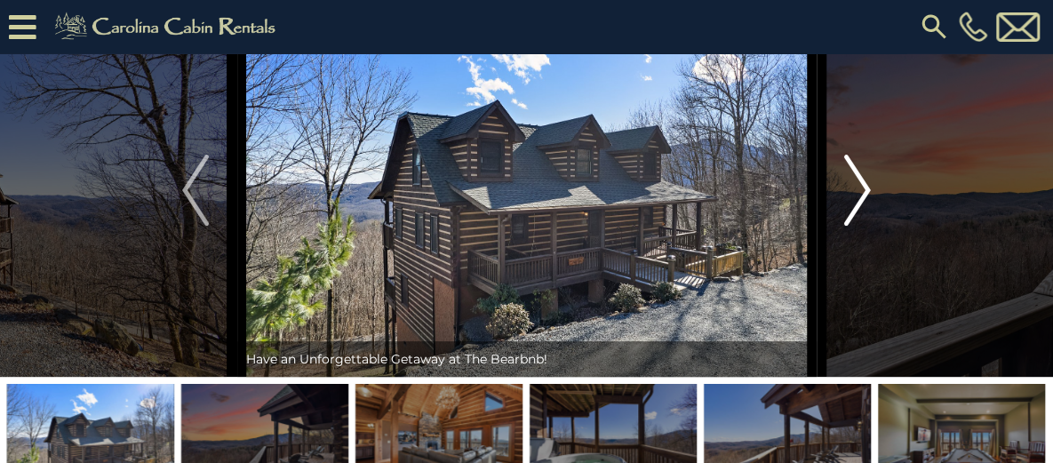
click at [861, 226] on img "Next" at bounding box center [857, 190] width 27 height 71
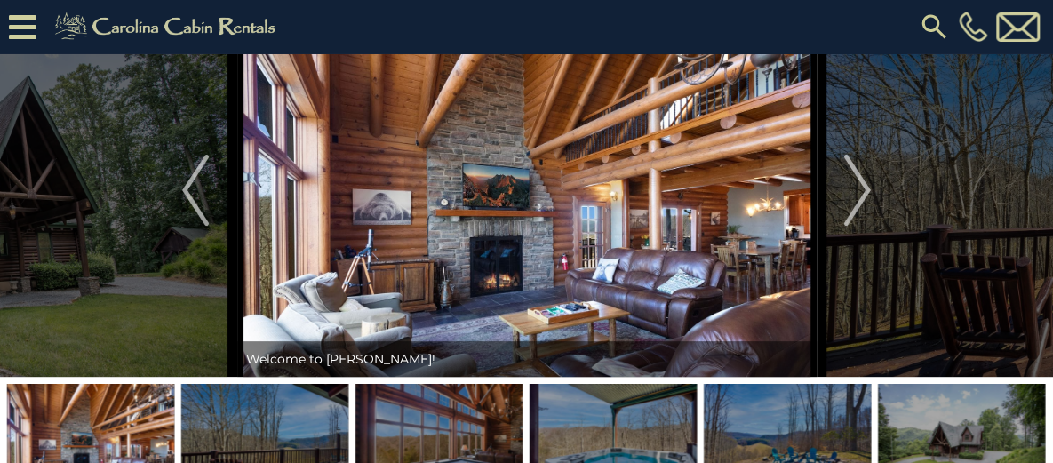
scroll to position [89, 0]
click at [860, 226] on img "Next" at bounding box center [857, 190] width 27 height 71
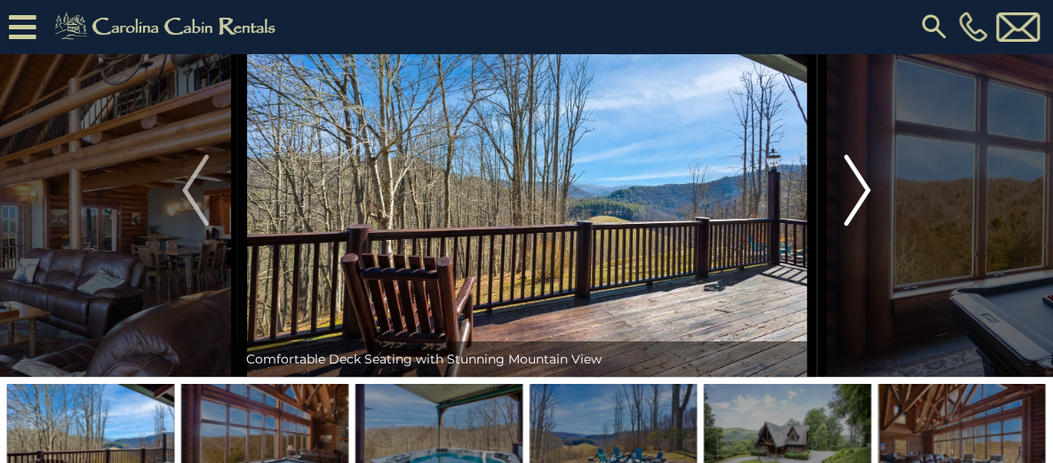
click at [860, 226] on img "Next" at bounding box center [857, 190] width 27 height 71
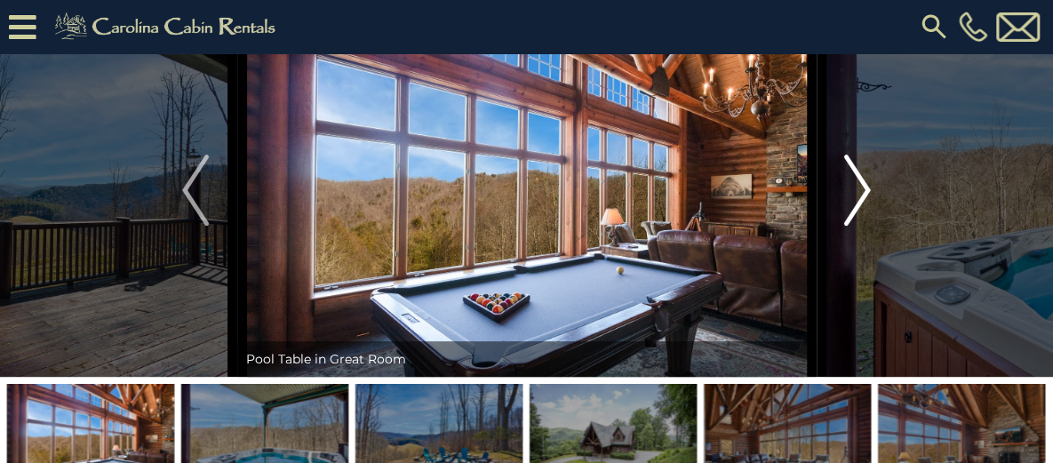
click at [867, 226] on img "Next" at bounding box center [857, 190] width 27 height 71
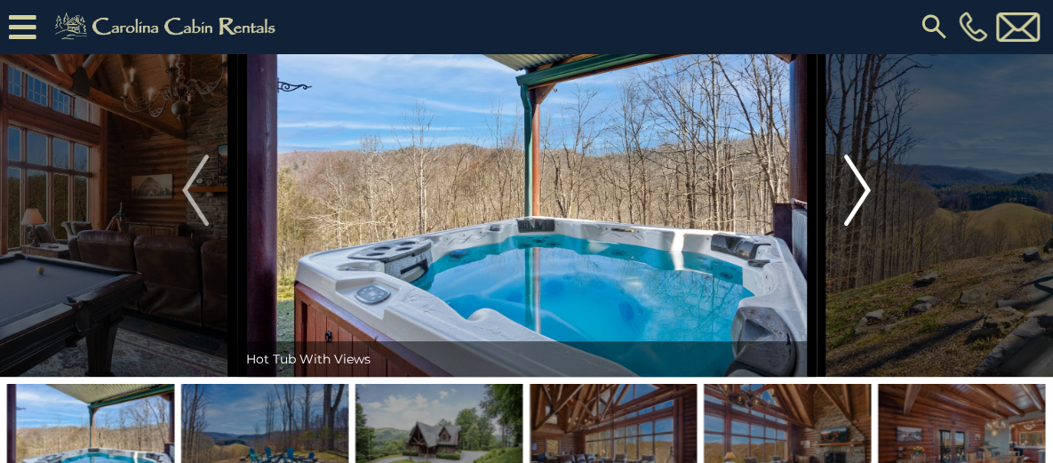
click at [867, 226] on img "Next" at bounding box center [857, 190] width 27 height 71
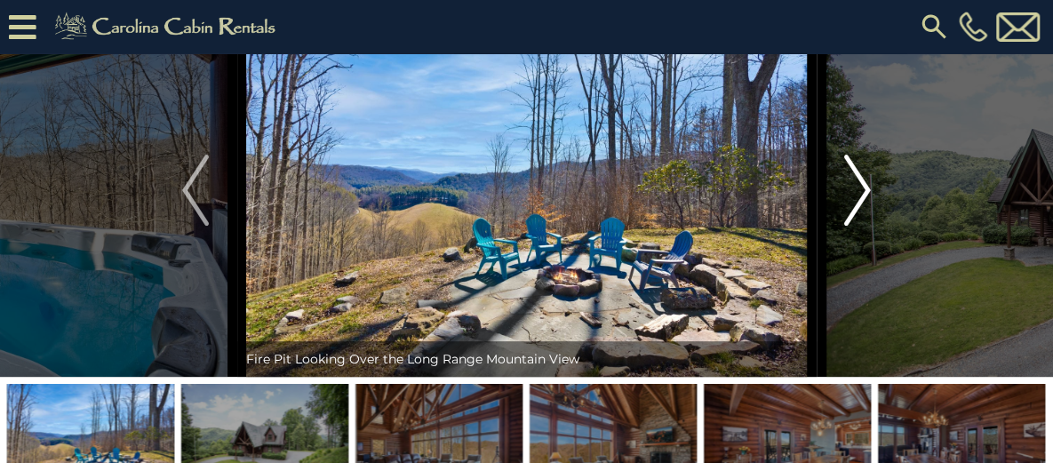
click at [863, 226] on img "Next" at bounding box center [857, 190] width 27 height 71
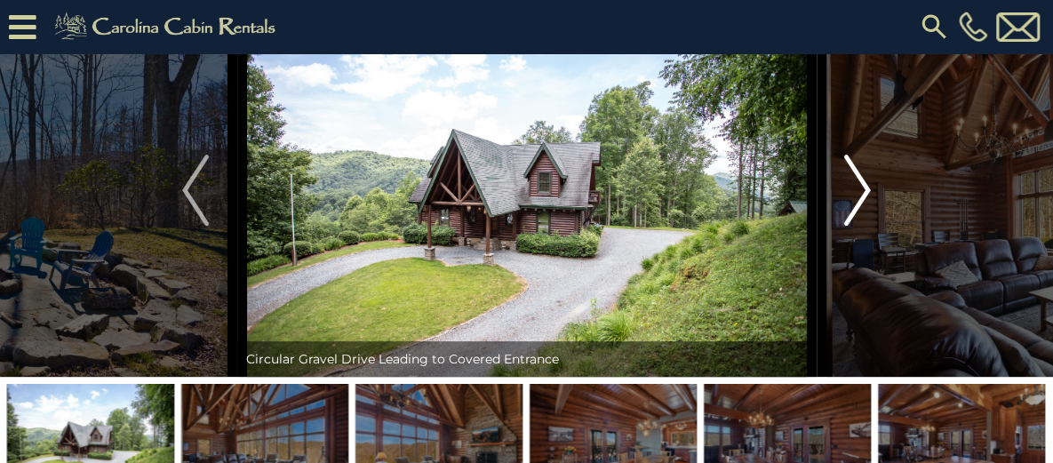
click at [863, 226] on img "Next" at bounding box center [857, 190] width 27 height 71
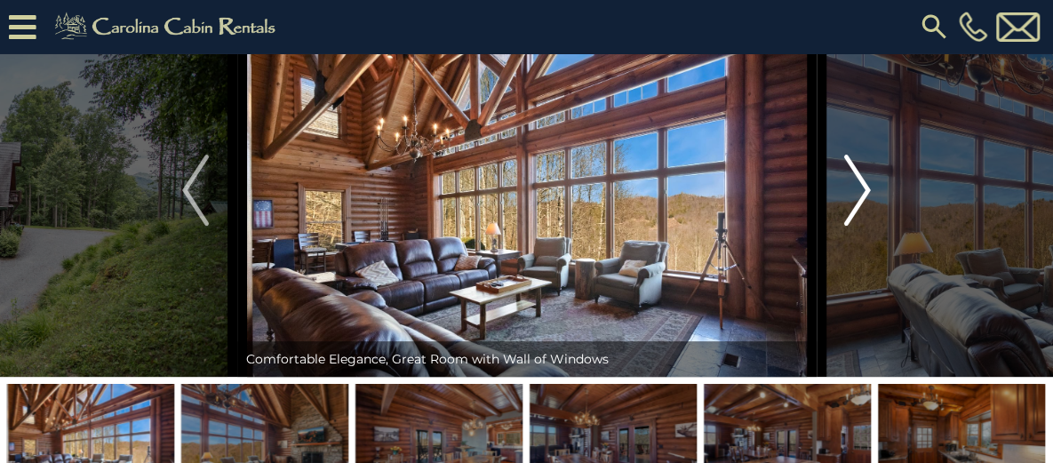
click at [863, 226] on img "Next" at bounding box center [857, 190] width 27 height 71
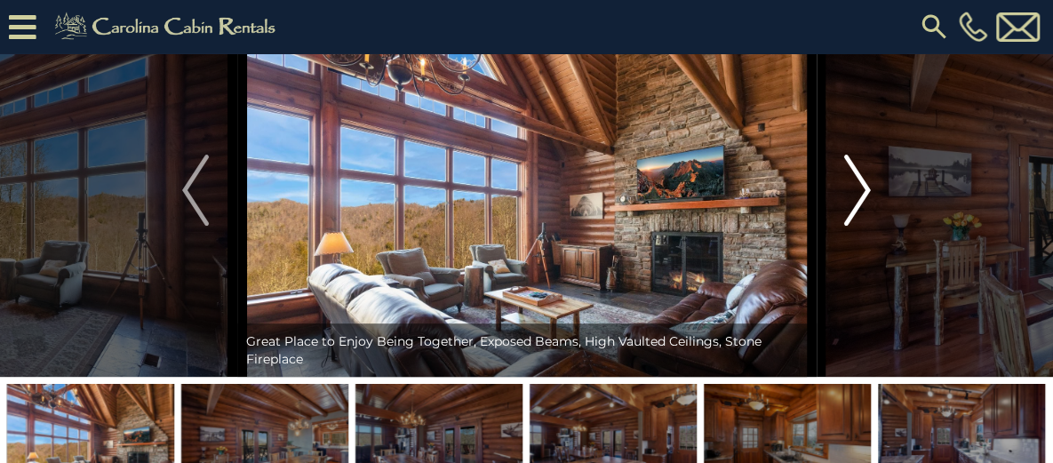
click at [863, 226] on img "Next" at bounding box center [857, 190] width 27 height 71
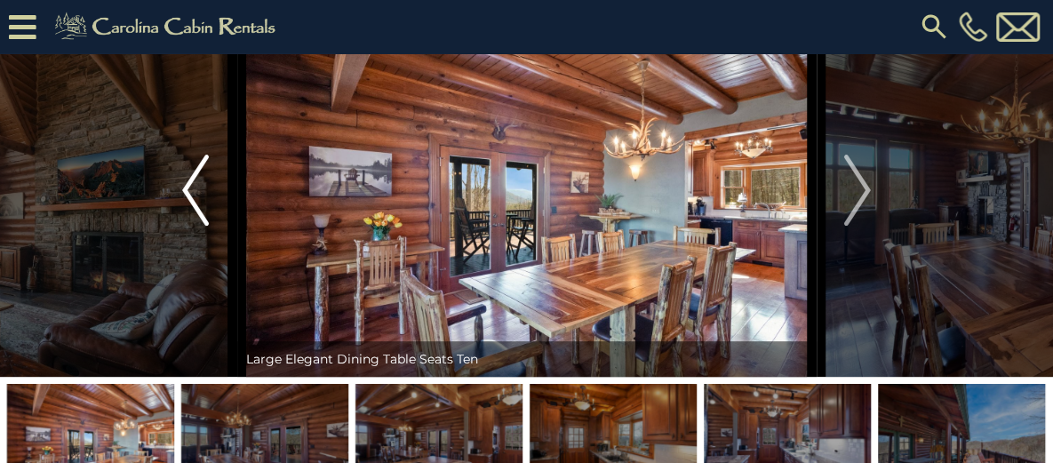
click at [204, 226] on img "Previous" at bounding box center [195, 190] width 27 height 71
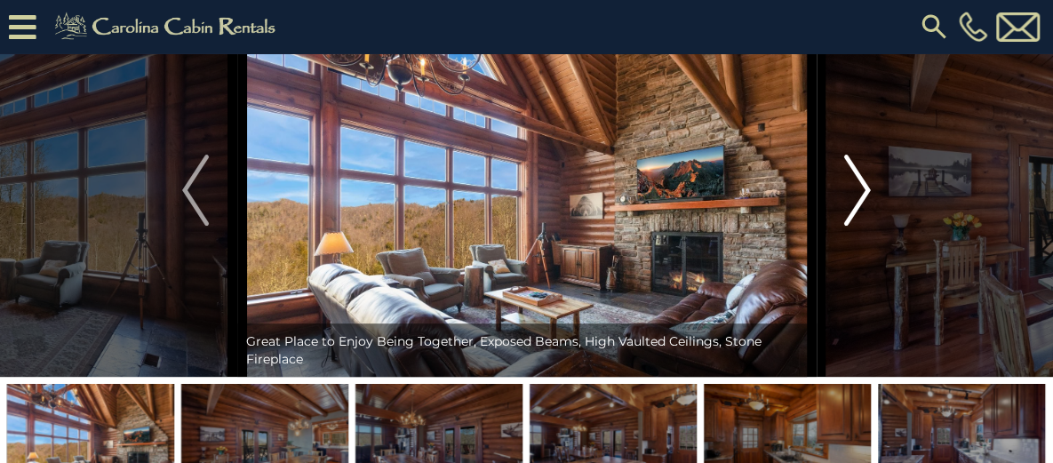
click at [873, 237] on button "Next" at bounding box center [857, 190] width 83 height 373
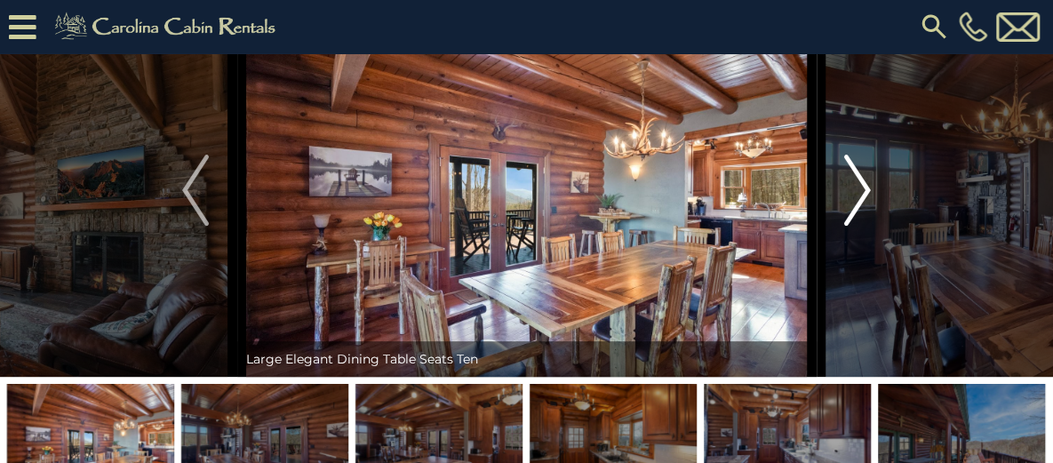
click at [873, 237] on button "Next" at bounding box center [857, 190] width 83 height 373
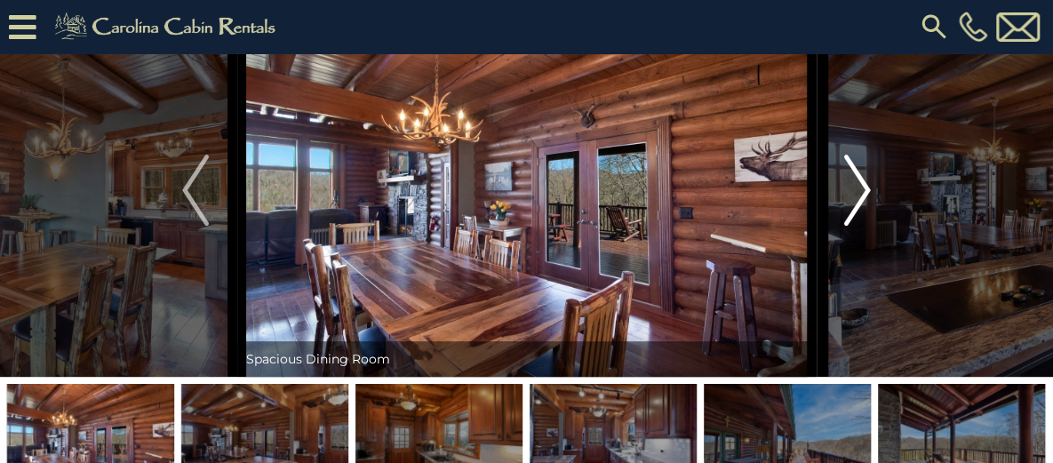
click at [873, 237] on button "Next" at bounding box center [857, 190] width 83 height 373
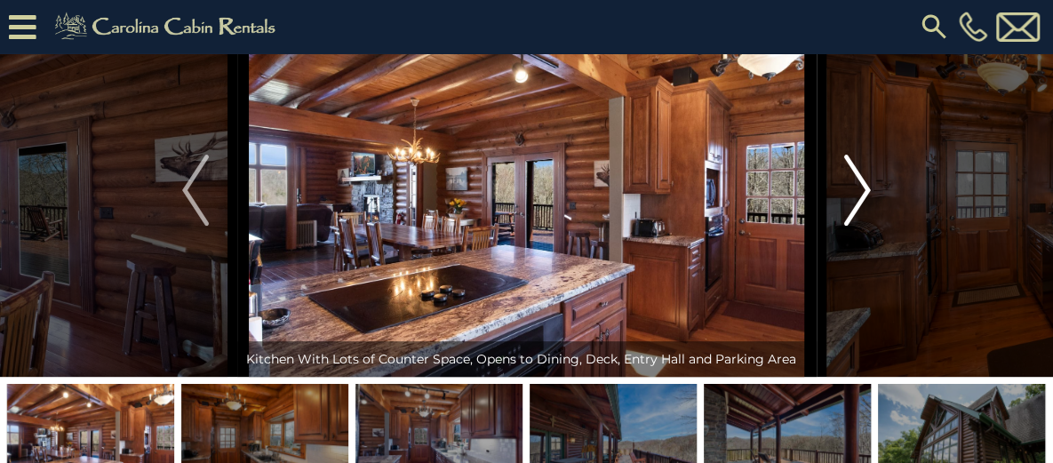
click at [873, 237] on button "Next" at bounding box center [857, 190] width 83 height 373
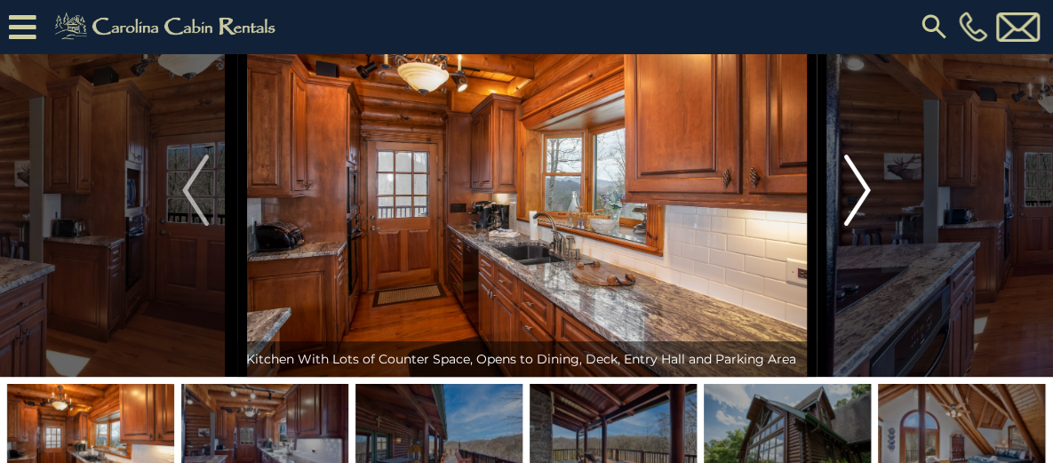
click at [873, 237] on button "Next" at bounding box center [857, 190] width 83 height 373
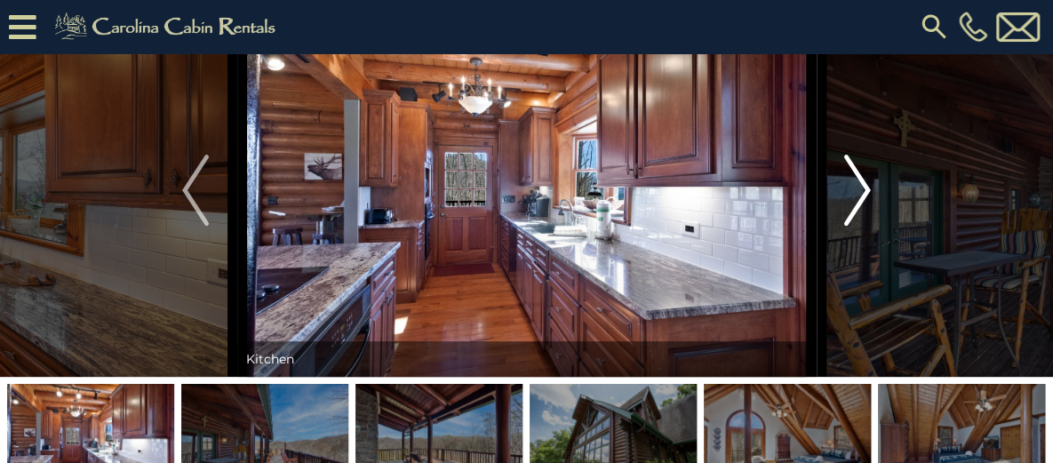
click at [868, 226] on img "Next" at bounding box center [857, 190] width 27 height 71
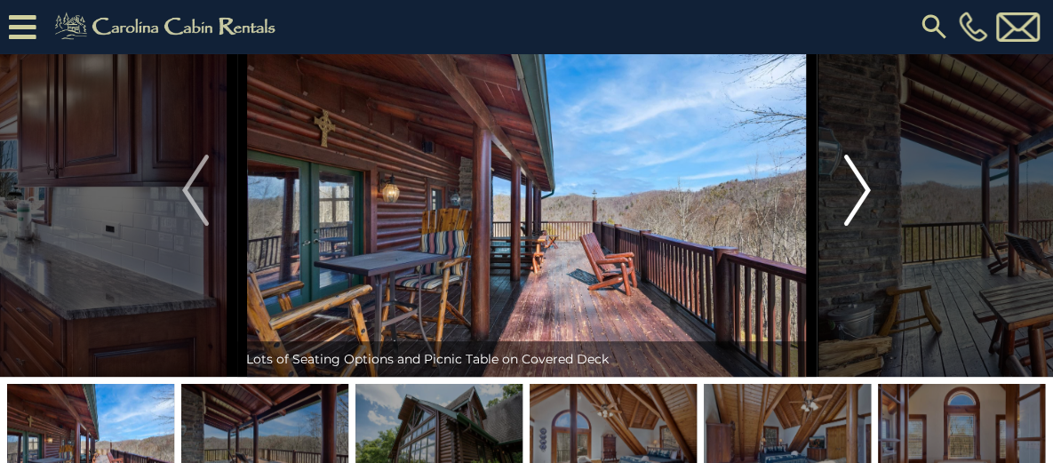
click at [868, 226] on img "Next" at bounding box center [857, 190] width 27 height 71
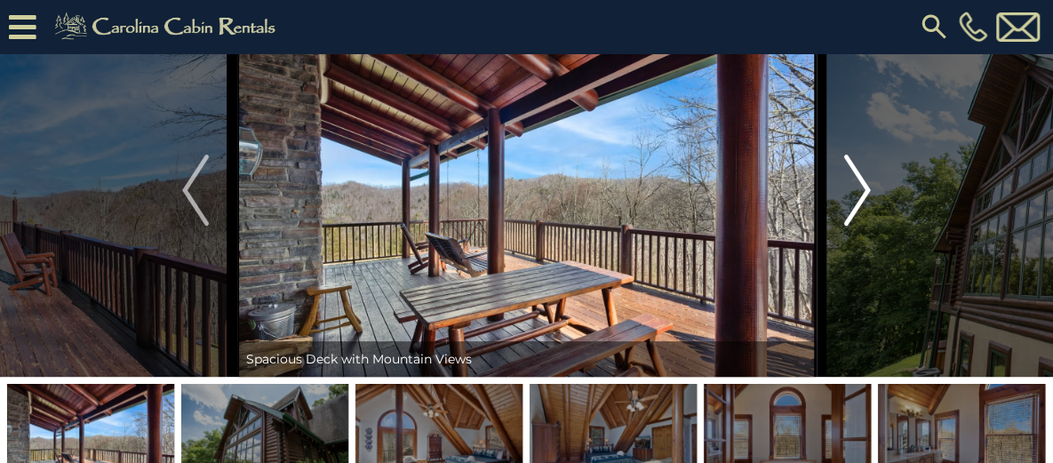
click at [868, 226] on img "Next" at bounding box center [857, 190] width 27 height 71
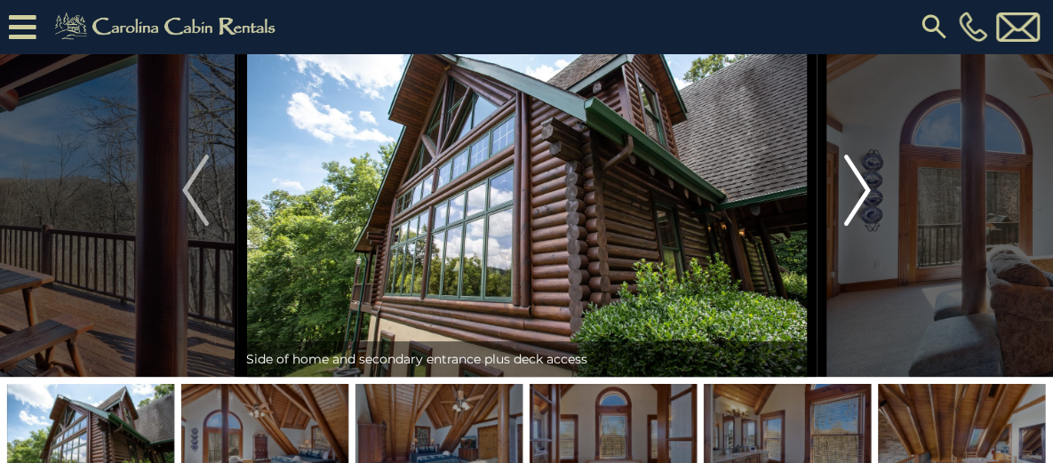
click at [868, 226] on img "Next" at bounding box center [857, 190] width 27 height 71
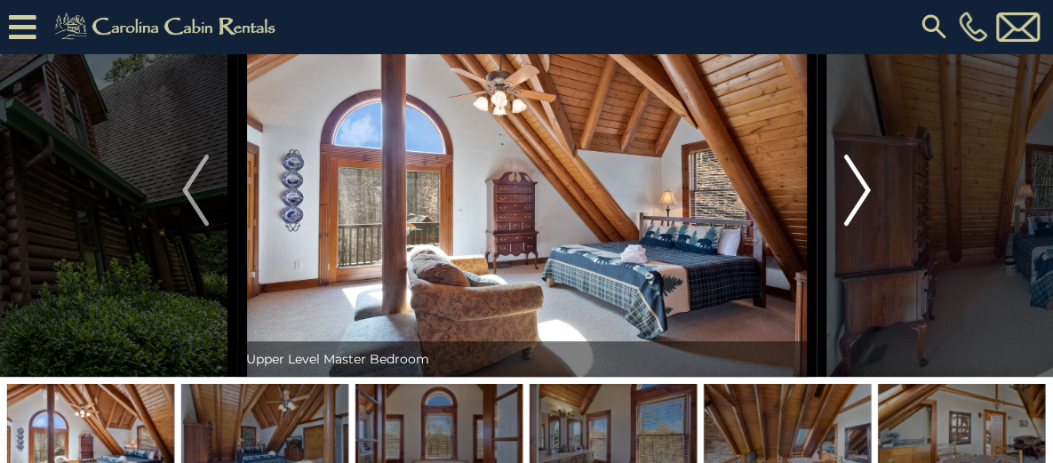
click at [868, 226] on img "Next" at bounding box center [857, 190] width 27 height 71
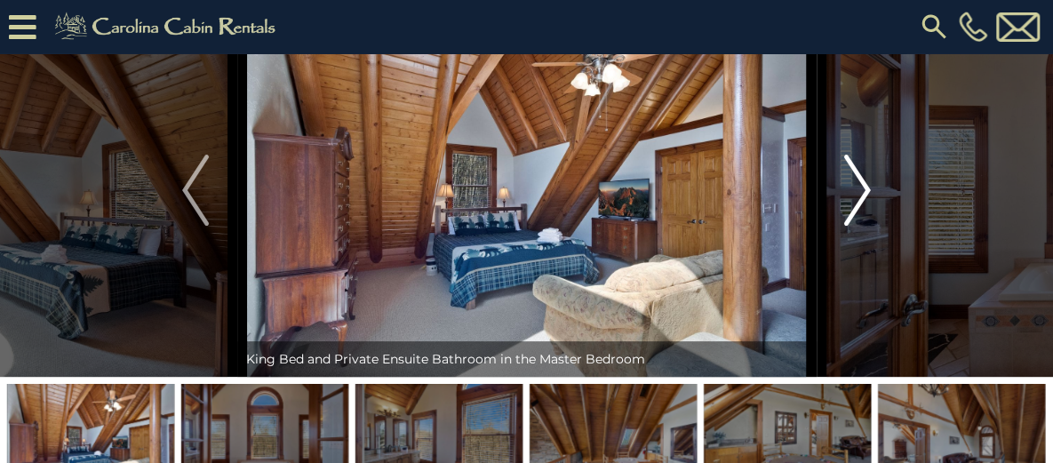
click at [868, 226] on img "Next" at bounding box center [857, 190] width 27 height 71
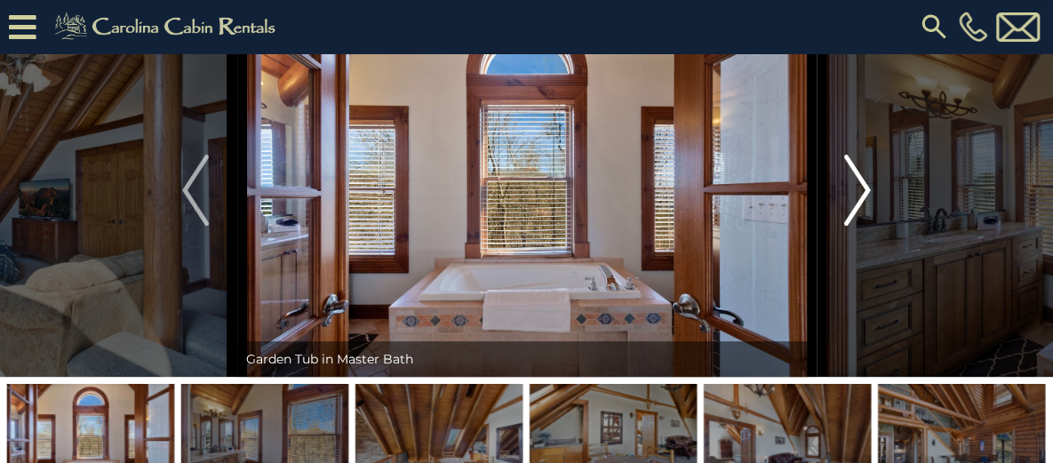
click at [867, 226] on img "Next" at bounding box center [857, 190] width 27 height 71
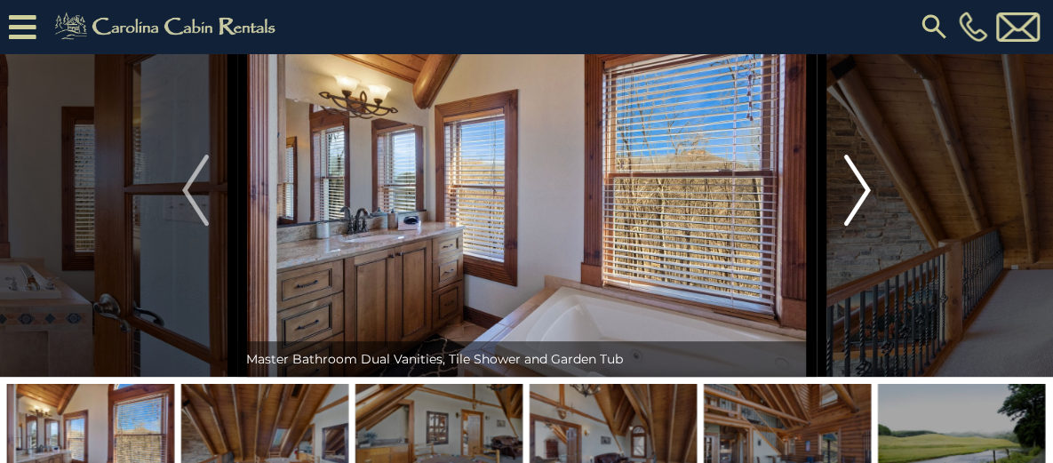
click at [867, 226] on img "Next" at bounding box center [857, 190] width 27 height 71
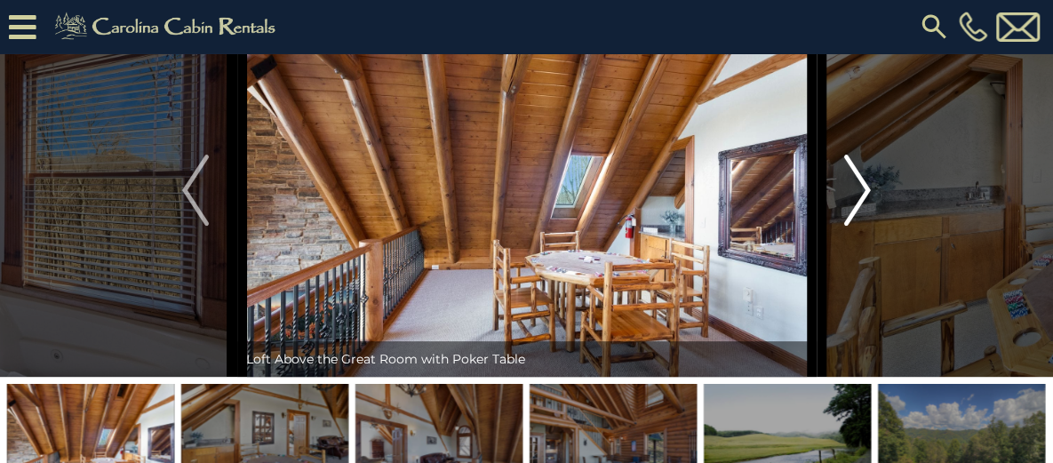
click at [867, 226] on img "Next" at bounding box center [857, 190] width 27 height 71
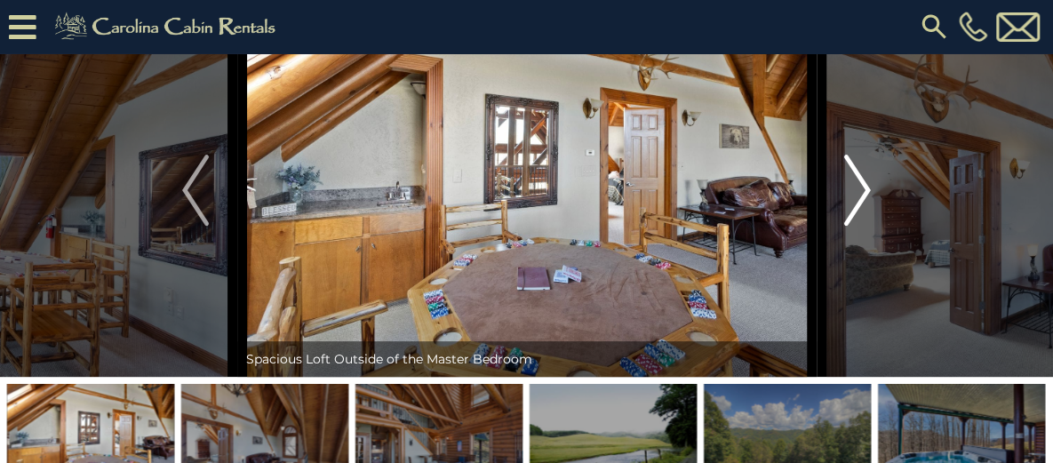
click at [867, 226] on img "Next" at bounding box center [857, 190] width 27 height 71
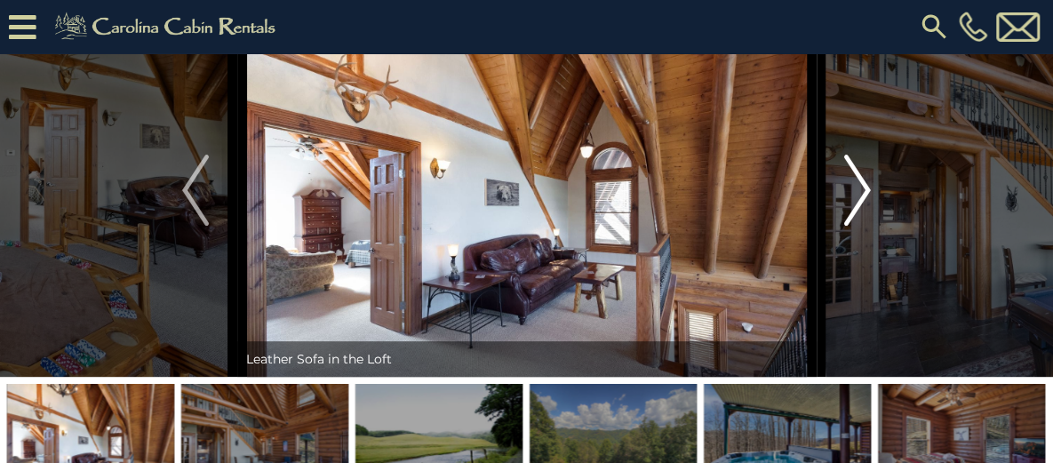
click at [867, 226] on img "Next" at bounding box center [857, 190] width 27 height 71
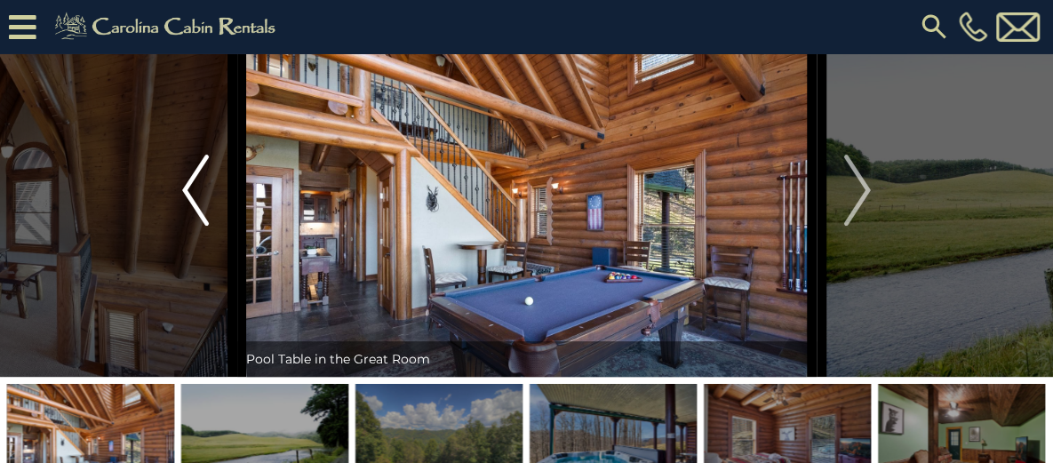
click at [197, 226] on img "Previous" at bounding box center [195, 190] width 27 height 71
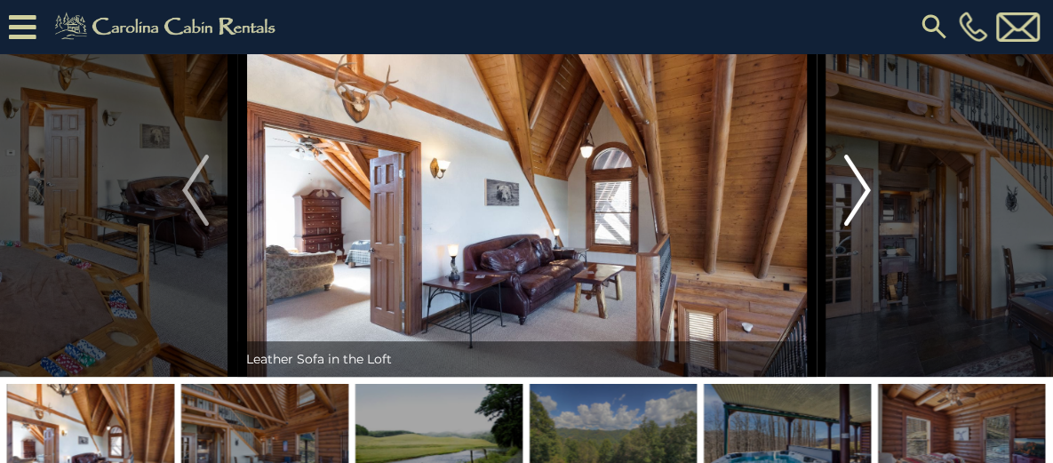
click at [860, 226] on img "Next" at bounding box center [857, 190] width 27 height 71
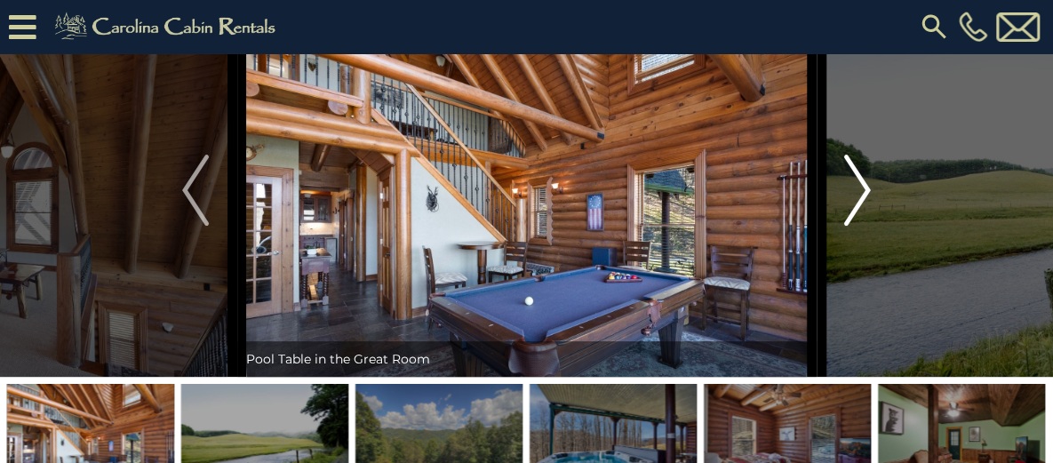
click at [860, 226] on img "Next" at bounding box center [857, 190] width 27 height 71
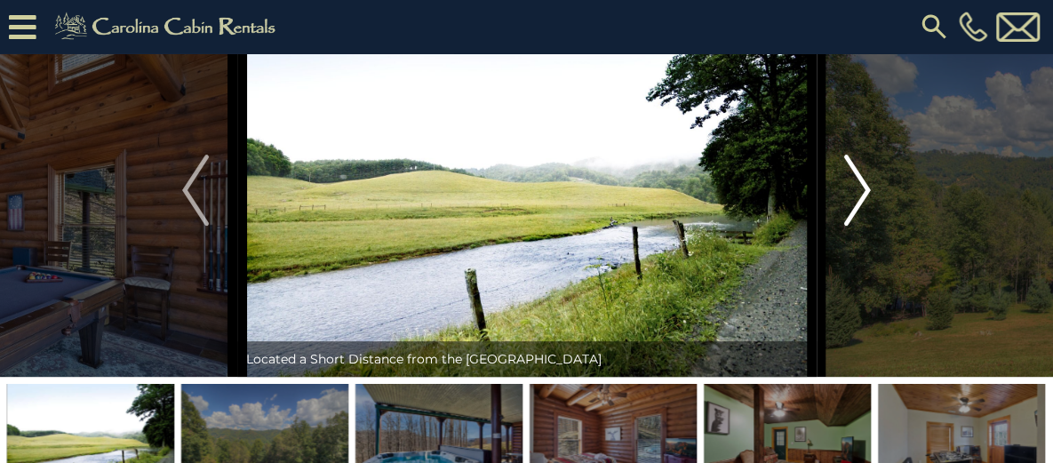
click at [860, 226] on img "Next" at bounding box center [857, 190] width 27 height 71
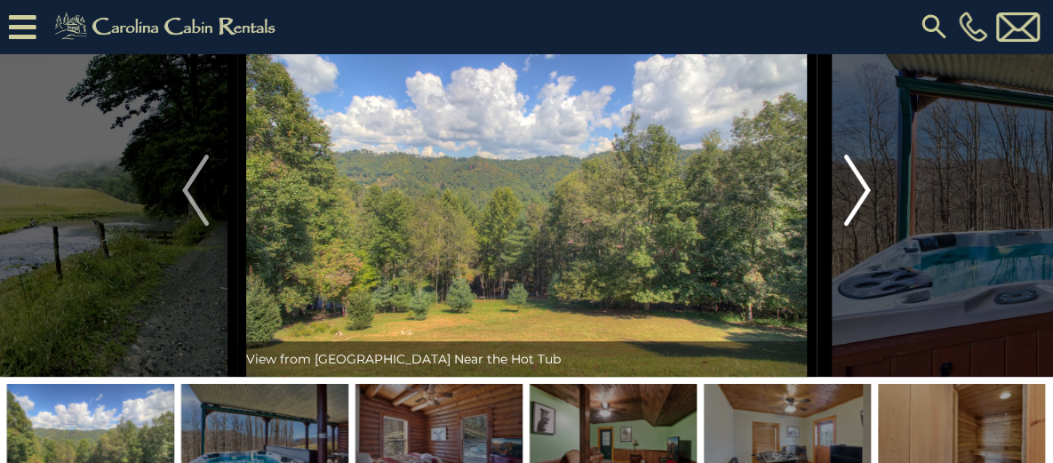
click at [860, 226] on img "Next" at bounding box center [857, 190] width 27 height 71
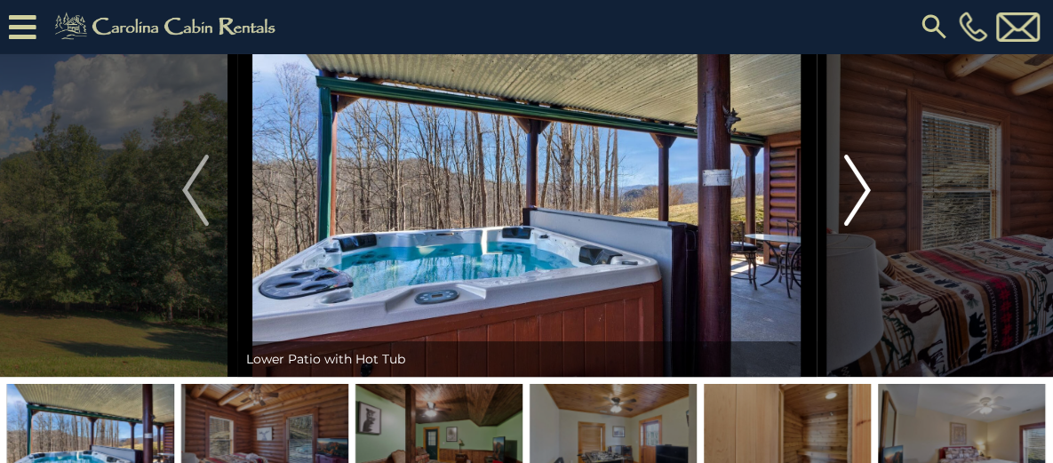
click at [860, 226] on img "Next" at bounding box center [857, 190] width 27 height 71
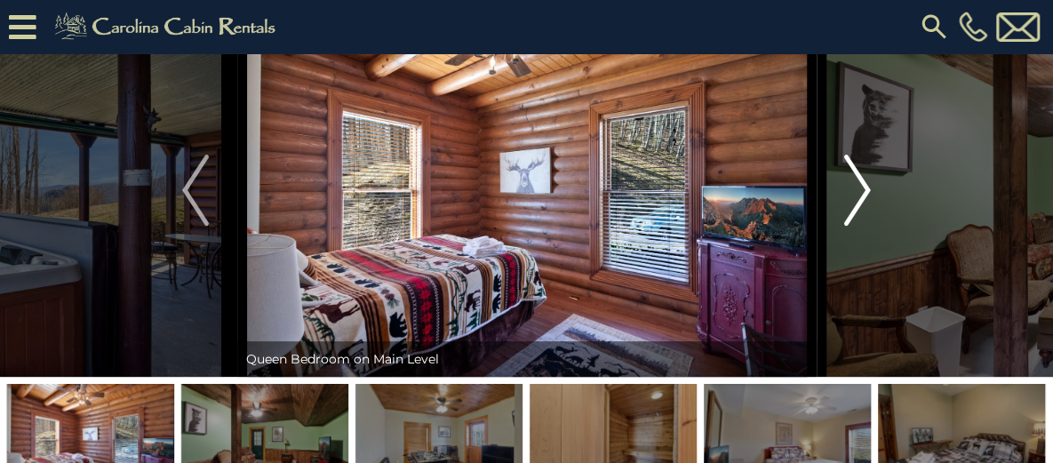
click at [860, 226] on img "Next" at bounding box center [857, 190] width 27 height 71
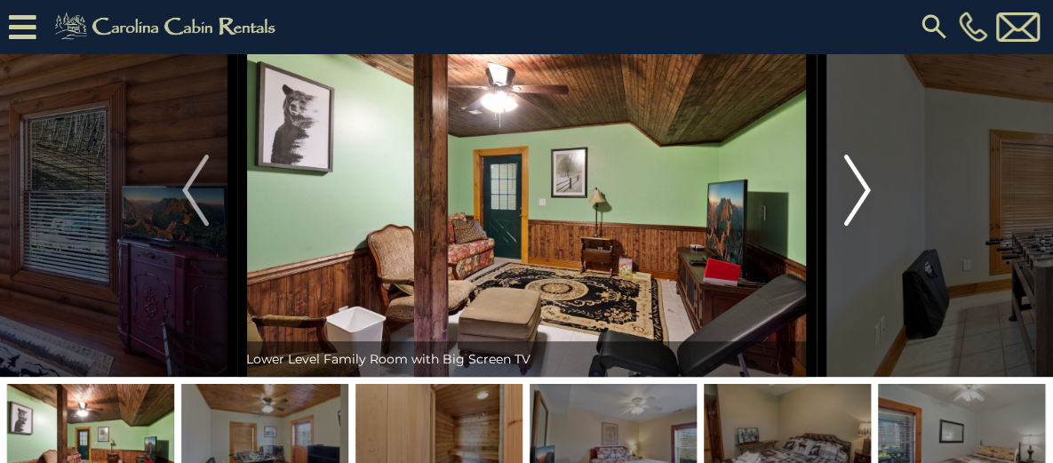
click at [860, 226] on img "Next" at bounding box center [857, 190] width 27 height 71
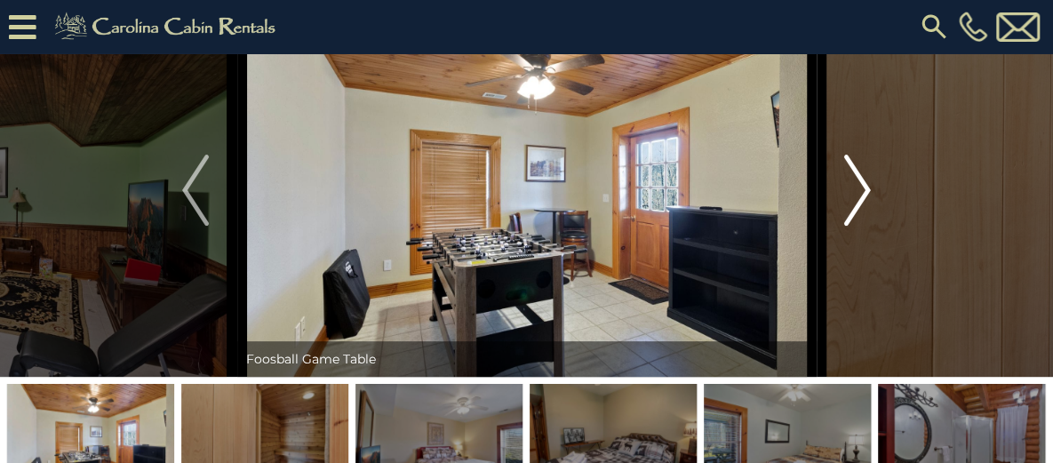
click at [860, 226] on img "Next" at bounding box center [857, 190] width 27 height 71
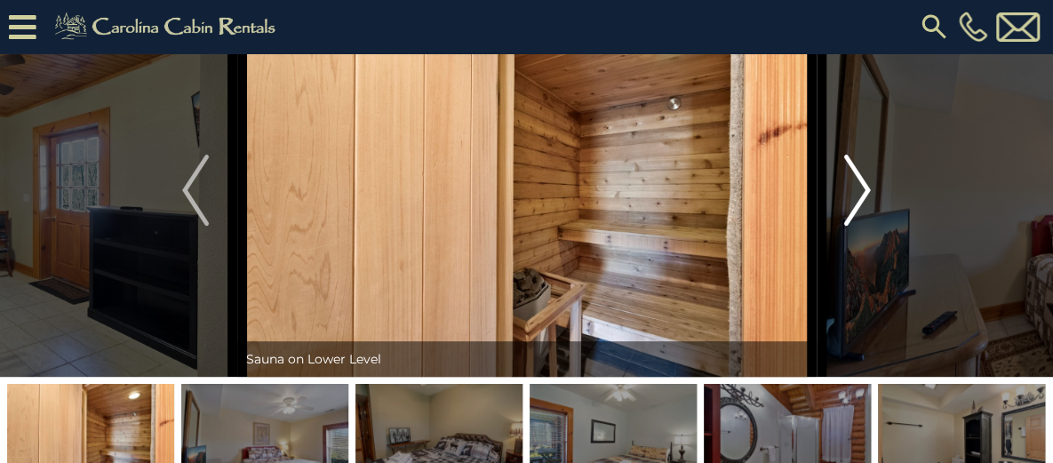
click at [860, 226] on img "Next" at bounding box center [857, 190] width 27 height 71
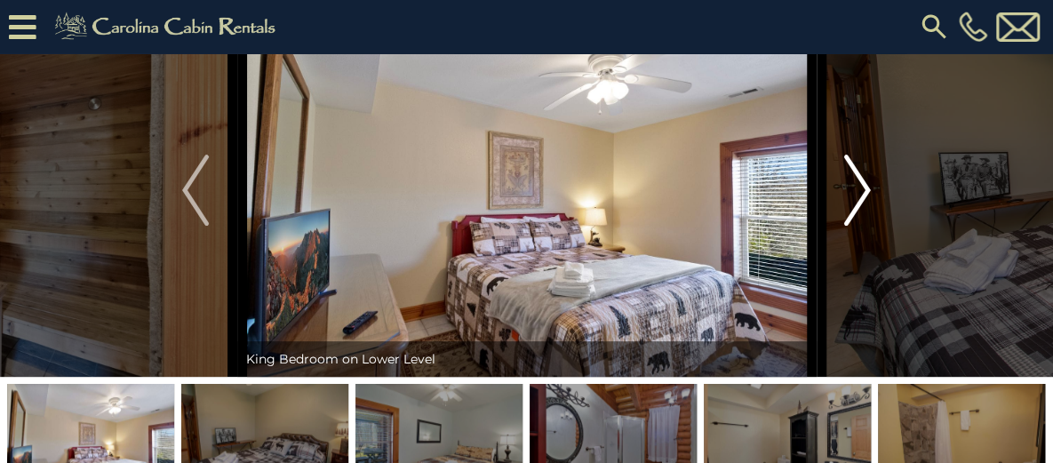
click at [860, 226] on img "Next" at bounding box center [857, 190] width 27 height 71
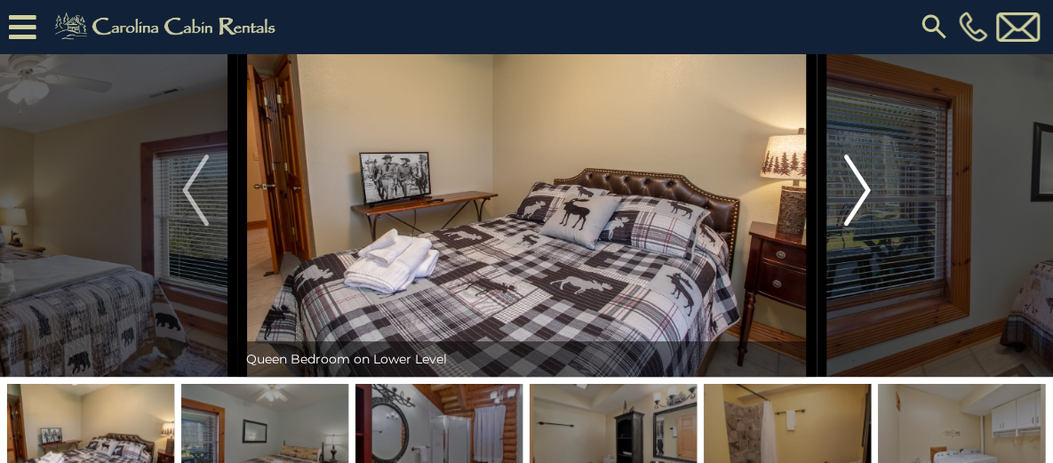
click at [860, 226] on img "Next" at bounding box center [857, 190] width 27 height 71
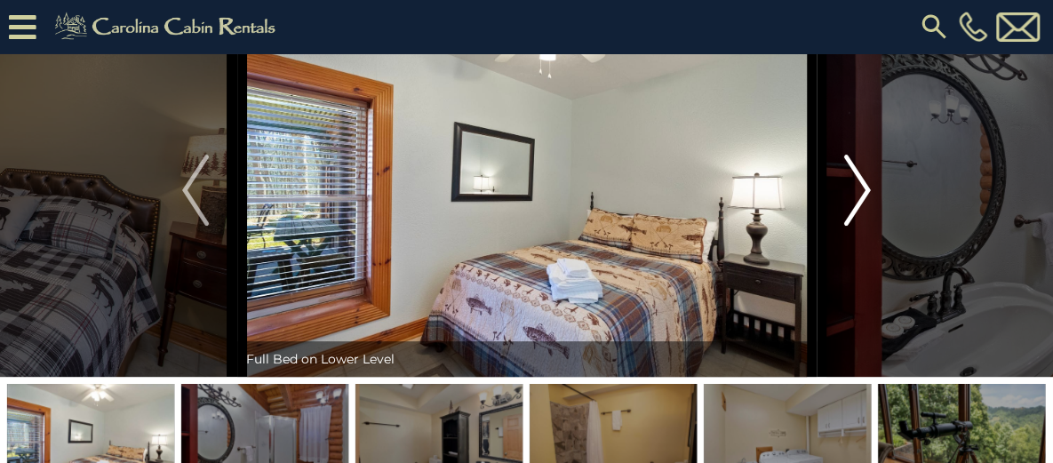
click at [860, 226] on img "Next" at bounding box center [857, 190] width 27 height 71
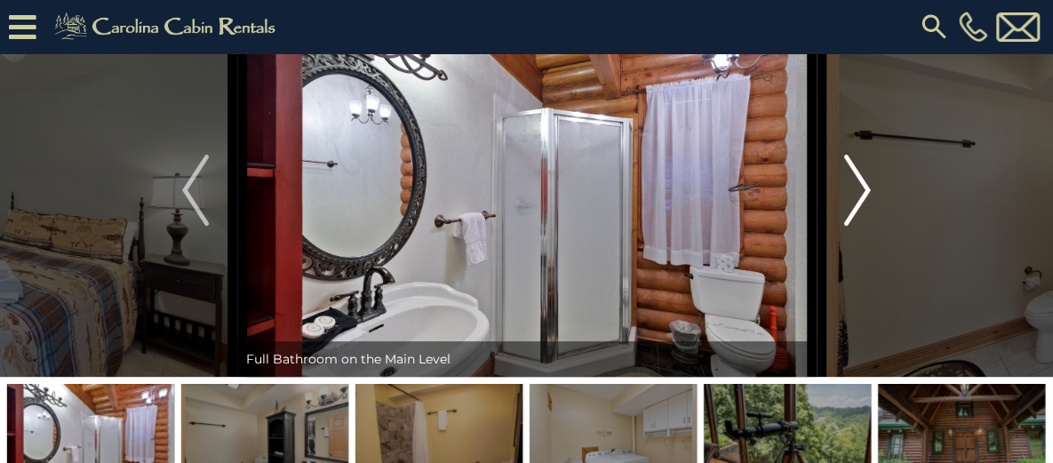
click at [860, 226] on img "Next" at bounding box center [857, 190] width 27 height 71
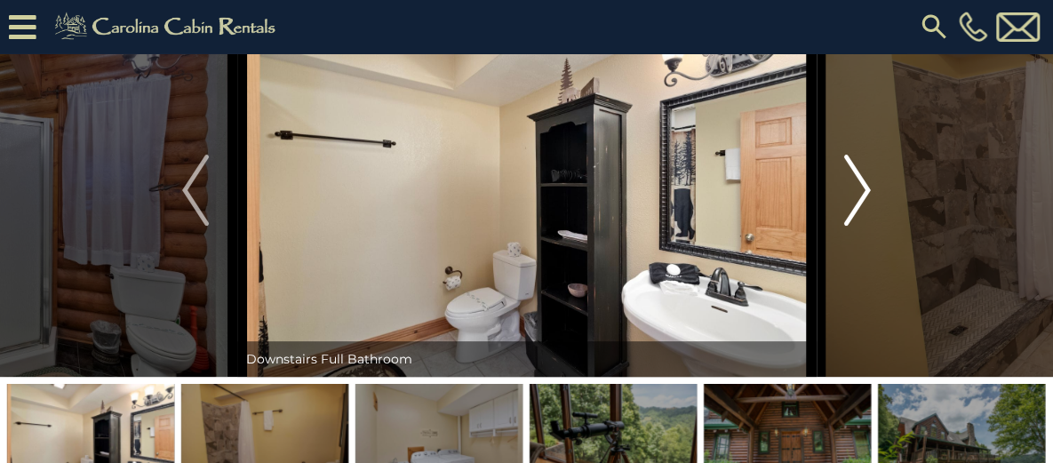
click at [860, 226] on img "Next" at bounding box center [857, 190] width 27 height 71
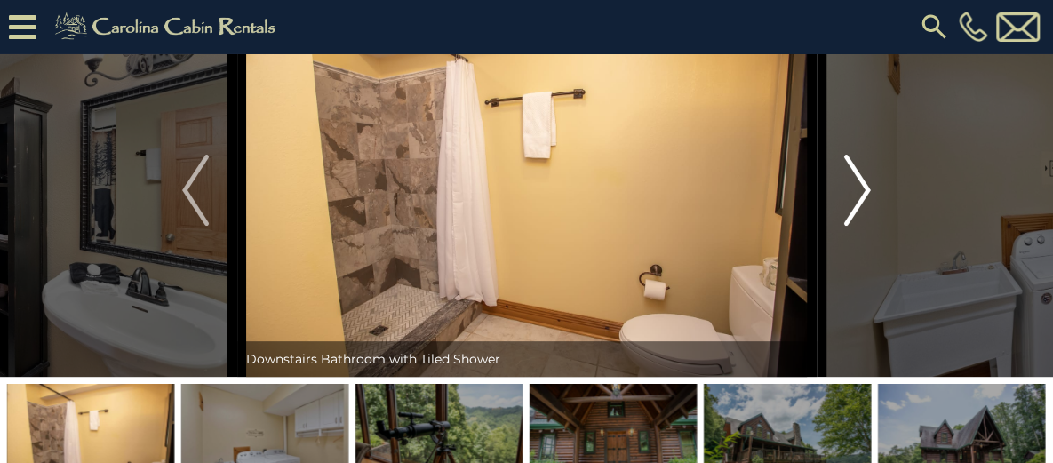
click at [860, 226] on img "Next" at bounding box center [857, 190] width 27 height 71
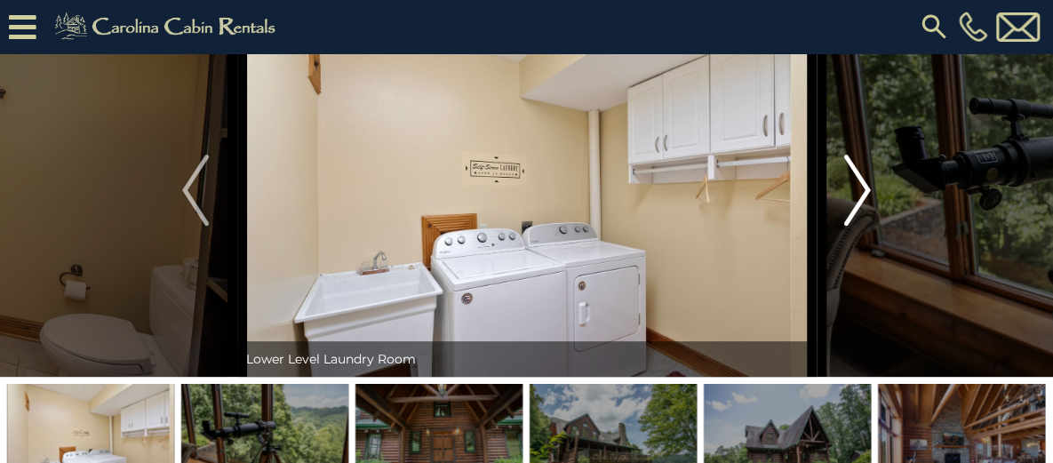
click at [860, 226] on img "Next" at bounding box center [857, 190] width 27 height 71
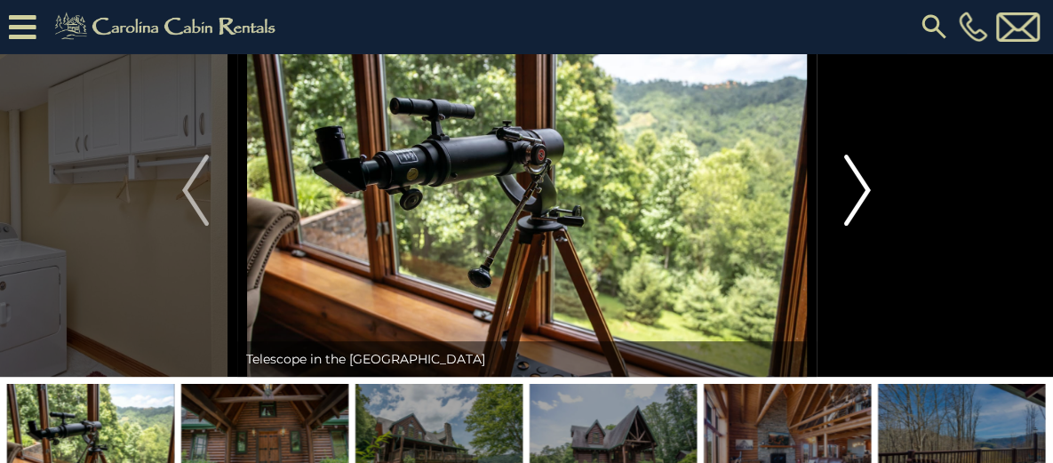
click at [860, 226] on img "Next" at bounding box center [857, 190] width 27 height 71
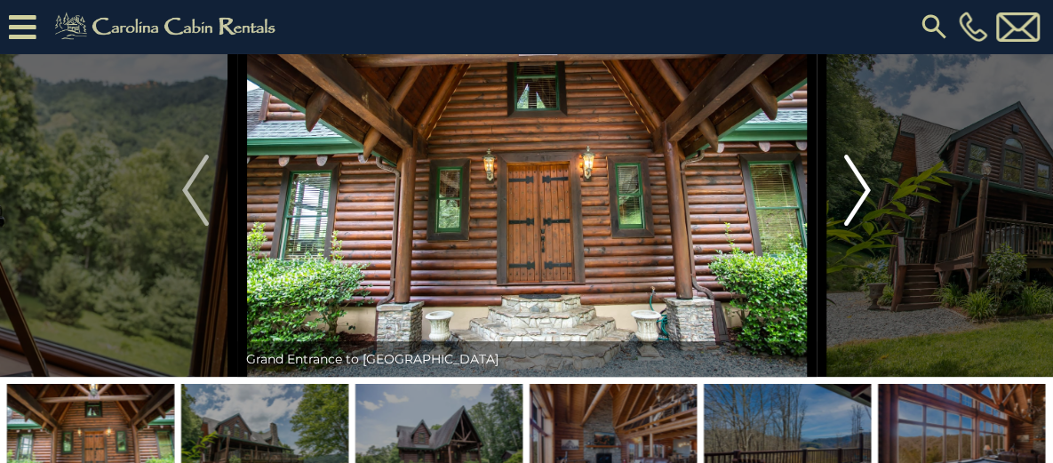
click at [860, 226] on img "Next" at bounding box center [857, 190] width 27 height 71
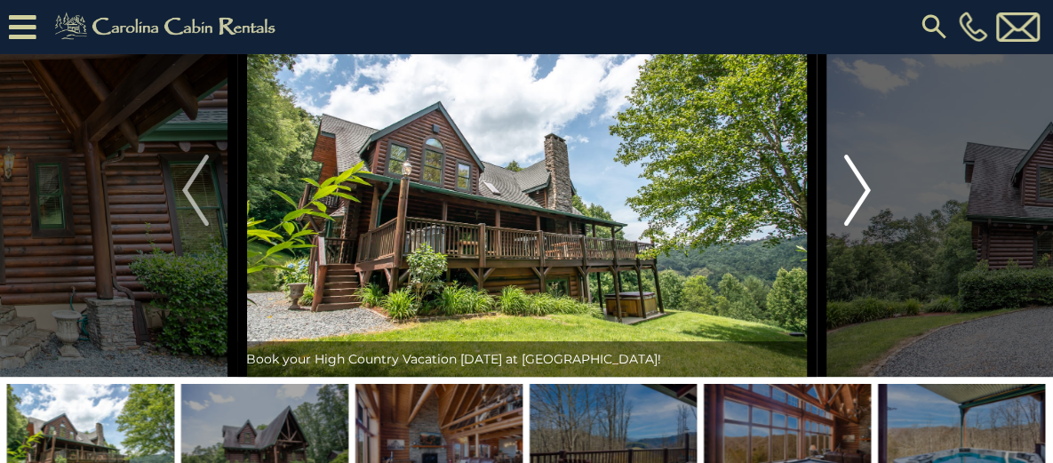
click at [860, 226] on img "Next" at bounding box center [857, 190] width 27 height 71
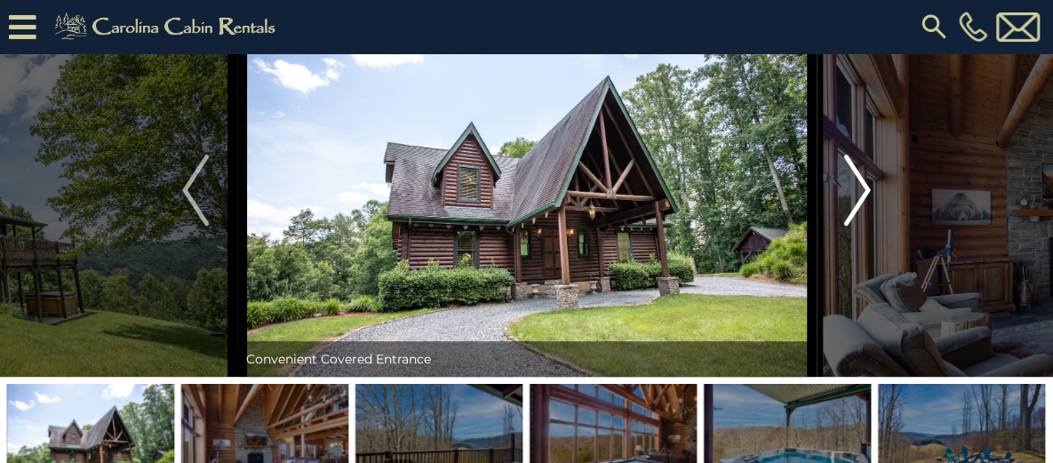
click at [860, 226] on img "Next" at bounding box center [857, 190] width 27 height 71
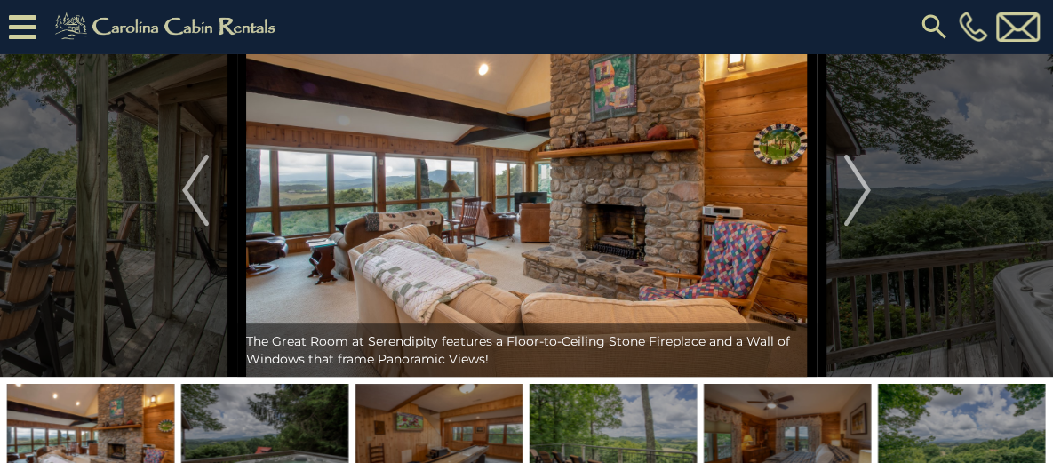
scroll to position [107, 0]
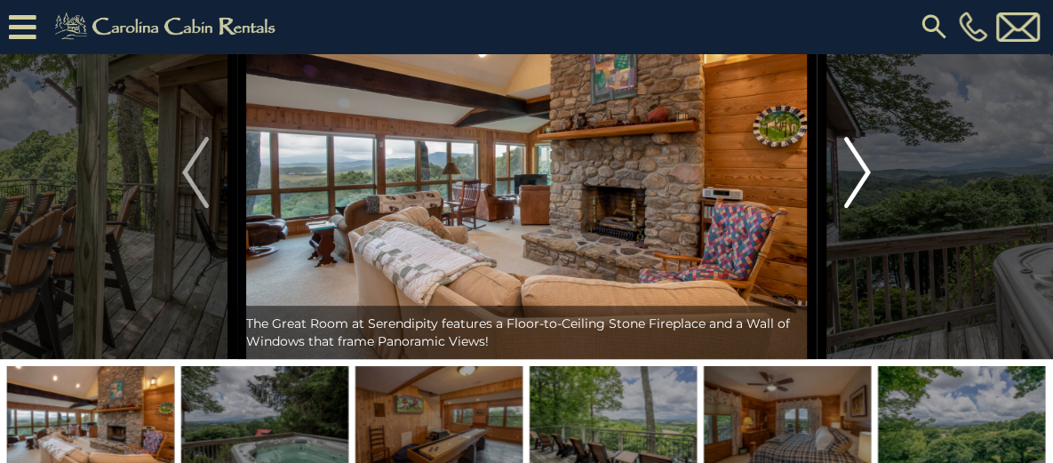
click at [841, 214] on button "Next" at bounding box center [857, 172] width 83 height 373
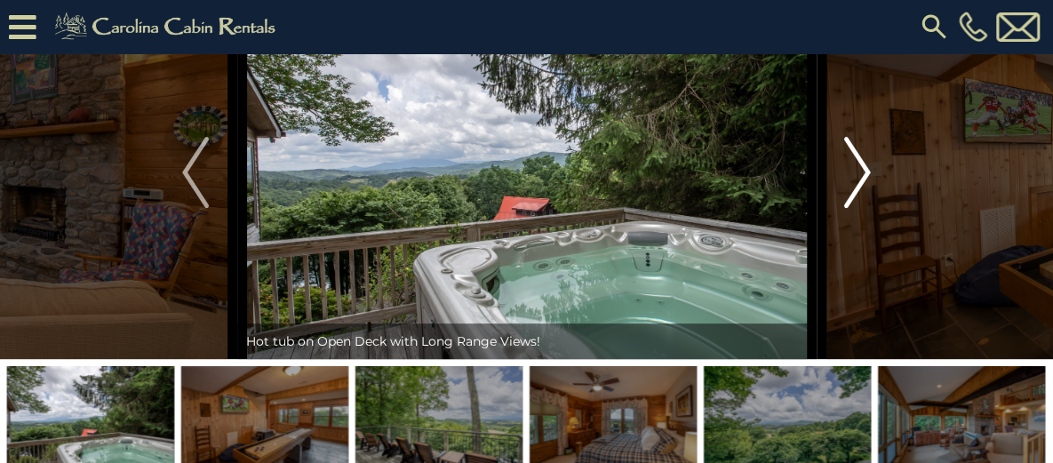
click at [841, 214] on button "Next" at bounding box center [857, 172] width 83 height 373
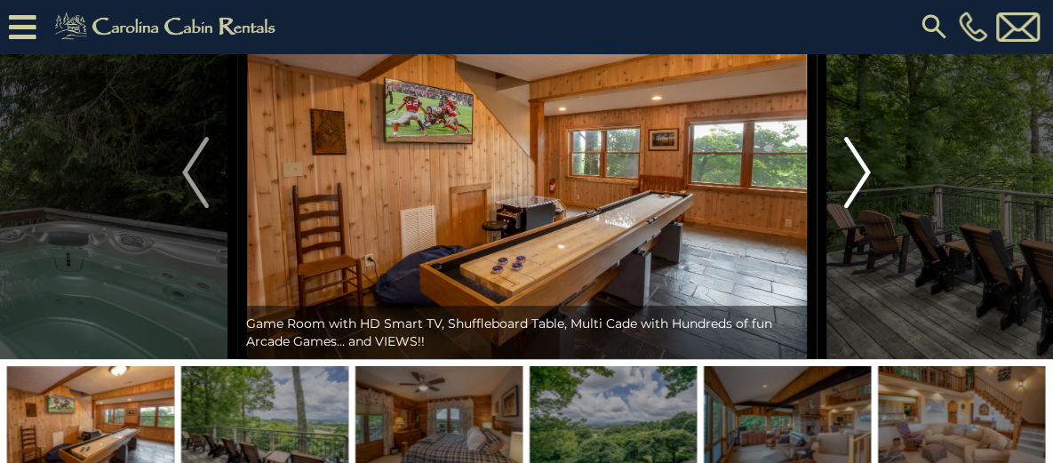
click at [841, 214] on button "Next" at bounding box center [857, 172] width 83 height 373
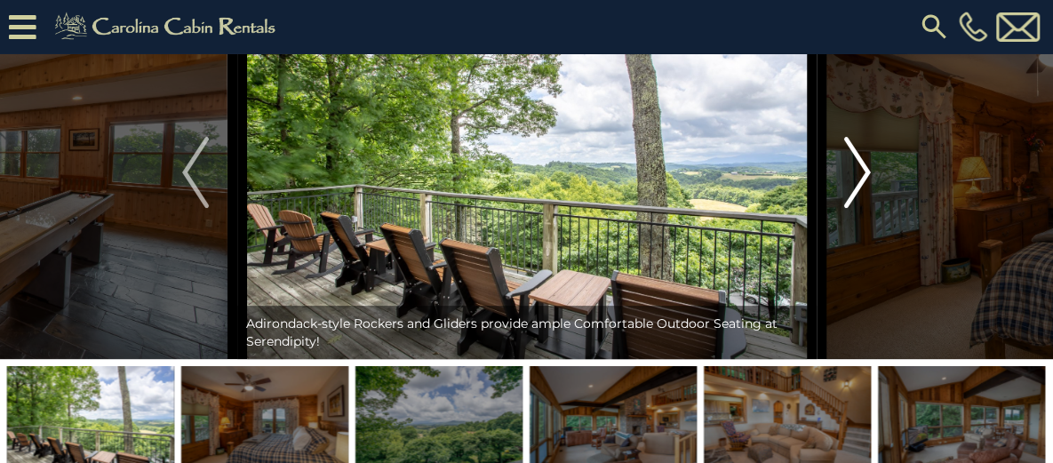
click at [841, 214] on button "Next" at bounding box center [857, 172] width 83 height 373
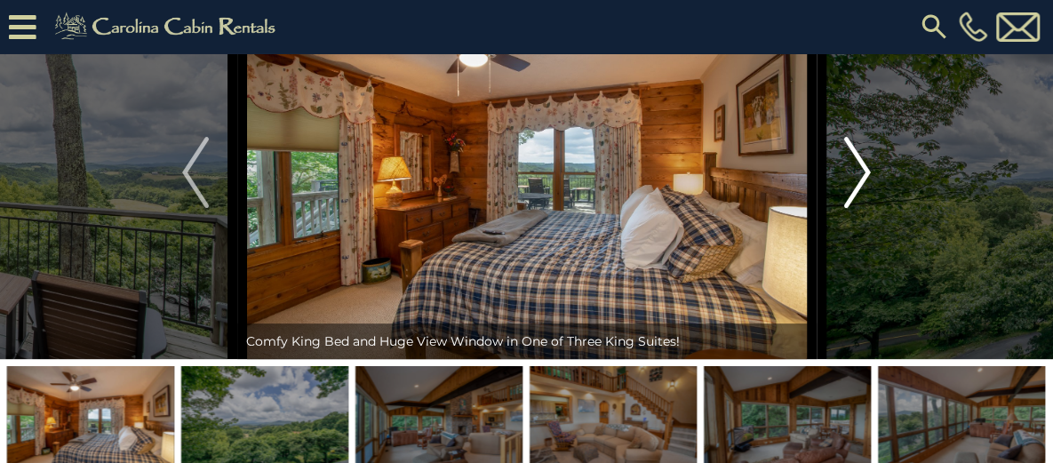
click at [841, 214] on button "Next" at bounding box center [857, 172] width 83 height 373
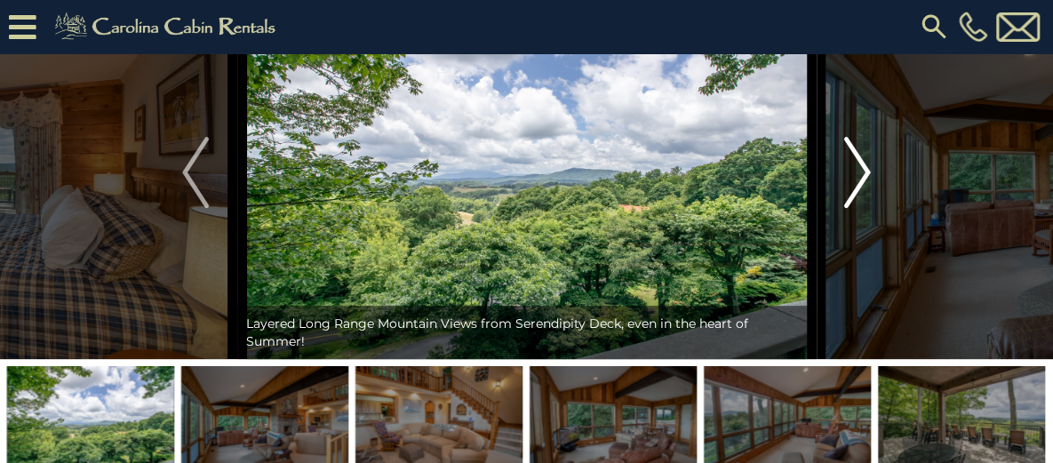
click at [841, 214] on button "Next" at bounding box center [857, 172] width 83 height 373
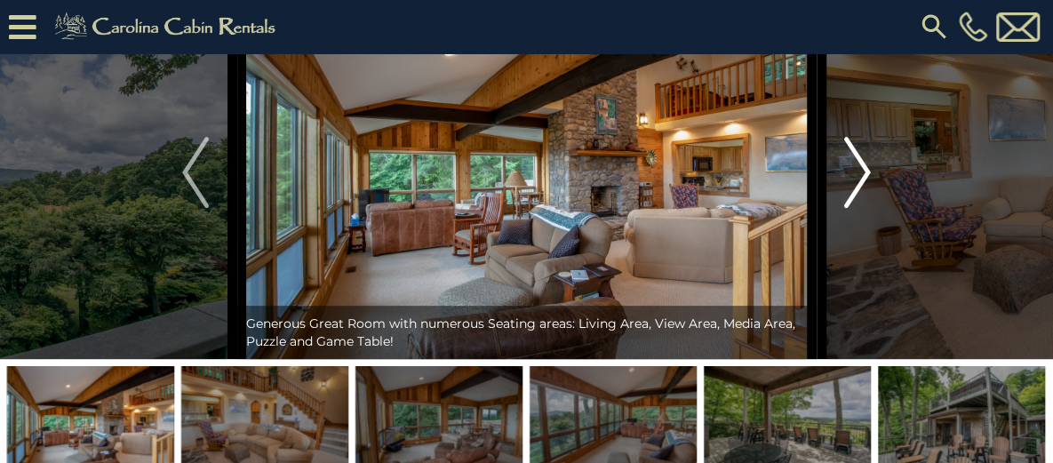
click at [841, 214] on button "Next" at bounding box center [857, 172] width 83 height 373
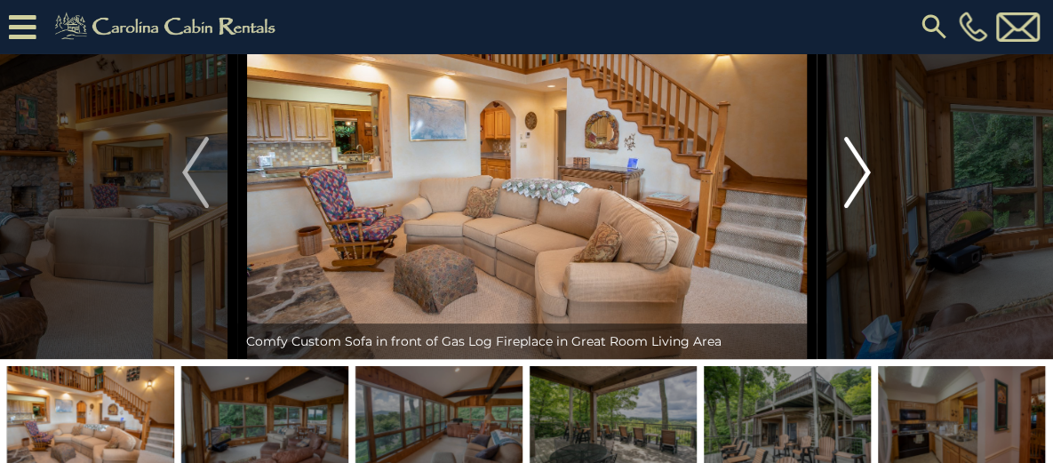
click at [841, 214] on button "Next" at bounding box center [857, 172] width 83 height 373
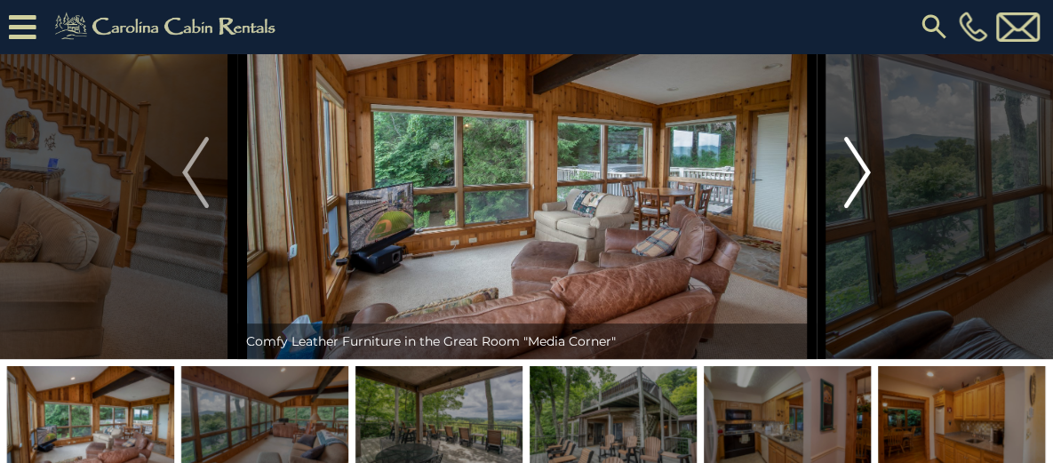
click at [841, 214] on button "Next" at bounding box center [857, 172] width 83 height 373
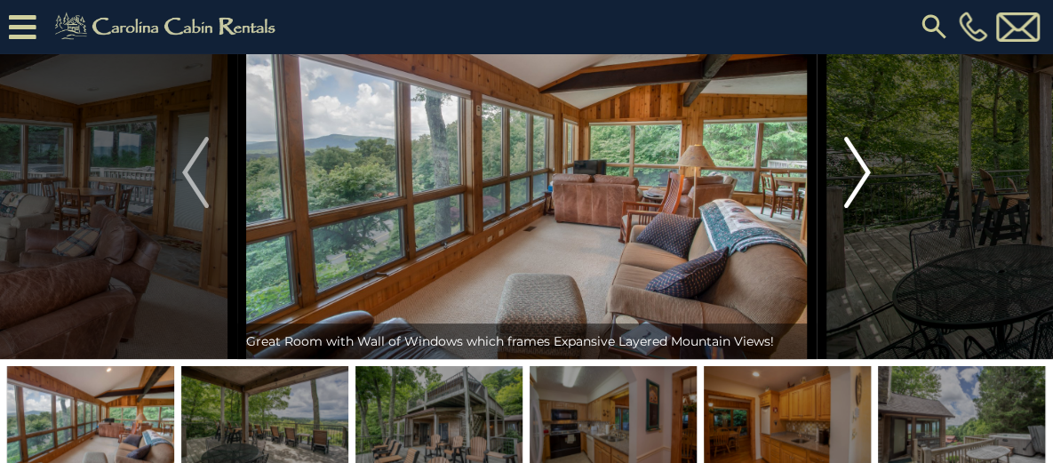
click at [841, 214] on button "Next" at bounding box center [857, 172] width 83 height 373
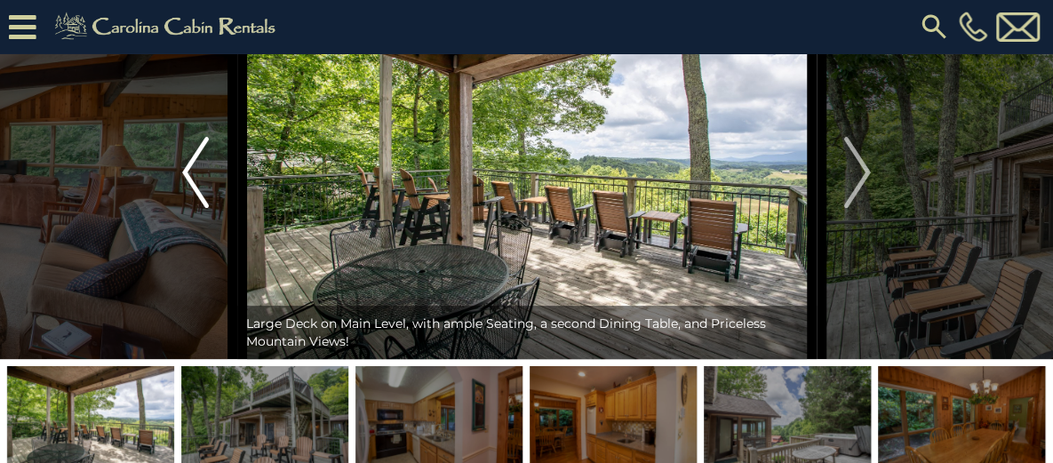
click at [183, 208] on img "Previous" at bounding box center [195, 172] width 27 height 71
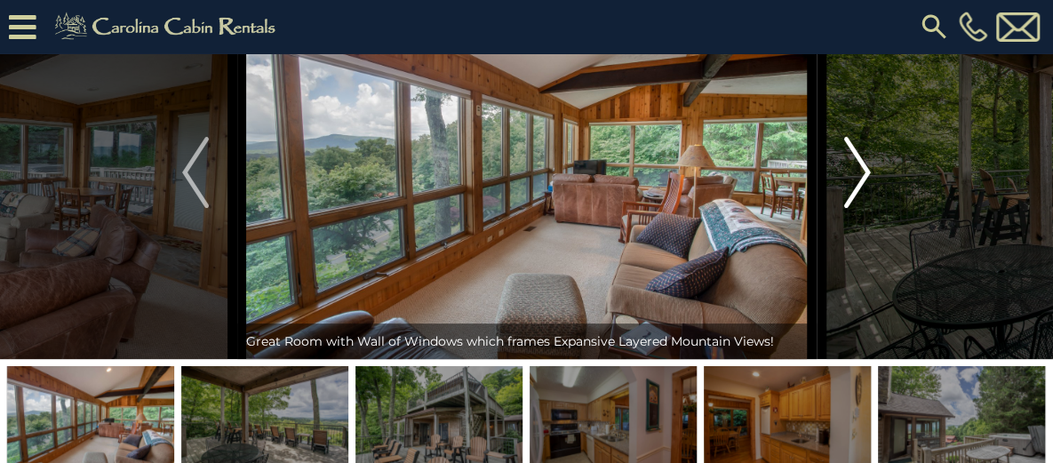
click at [854, 208] on img "Next" at bounding box center [857, 172] width 27 height 71
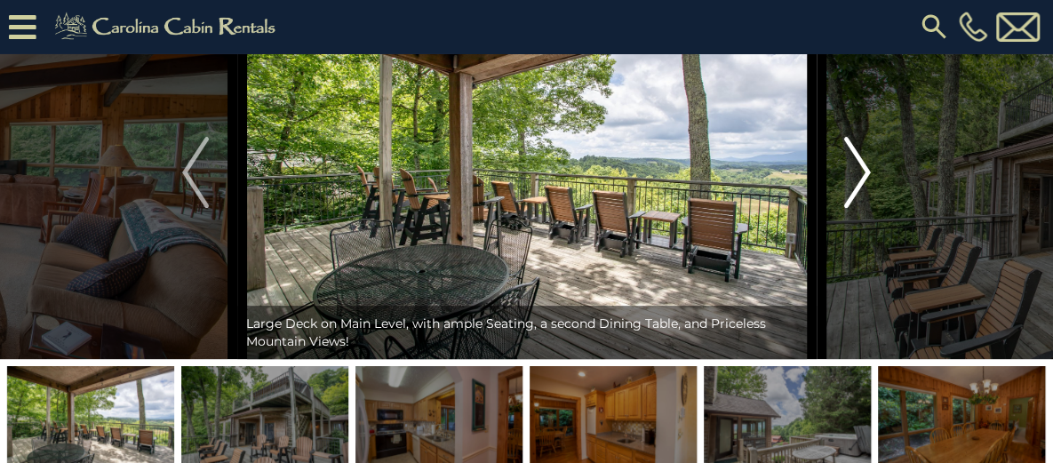
click at [859, 208] on img "Next" at bounding box center [857, 172] width 27 height 71
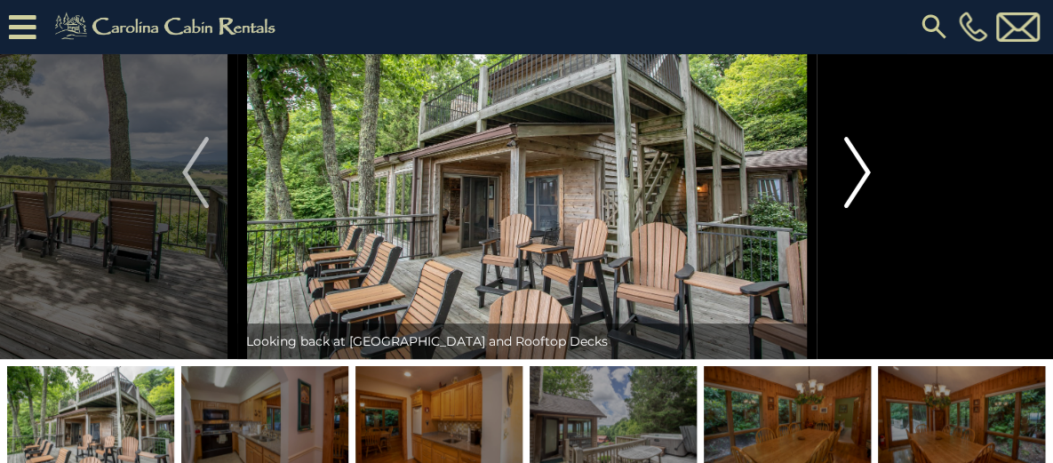
click at [859, 208] on img "Next" at bounding box center [857, 172] width 27 height 71
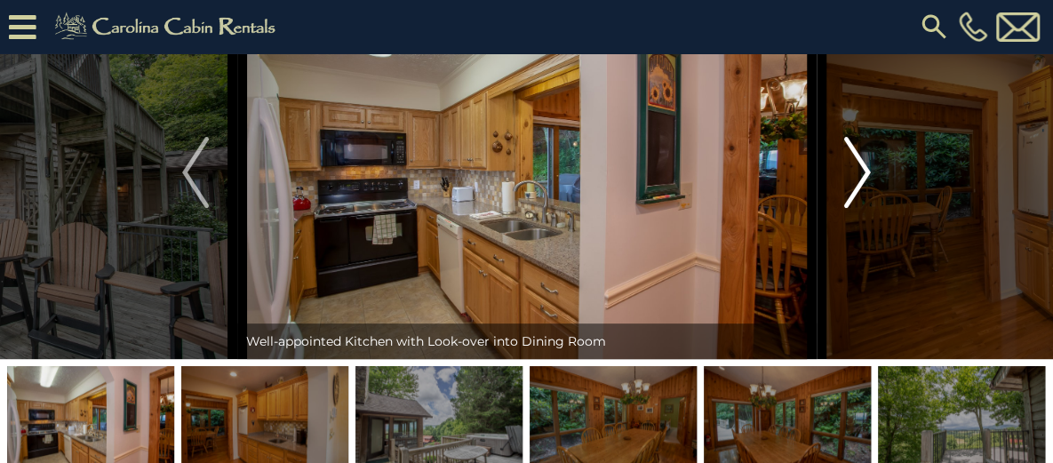
click at [859, 208] on img "Next" at bounding box center [857, 172] width 27 height 71
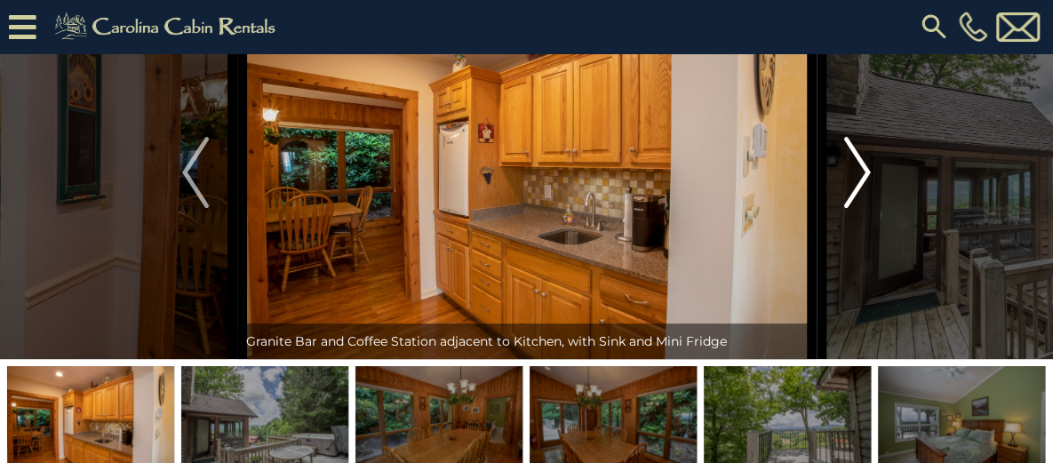
click at [859, 208] on img "Next" at bounding box center [857, 172] width 27 height 71
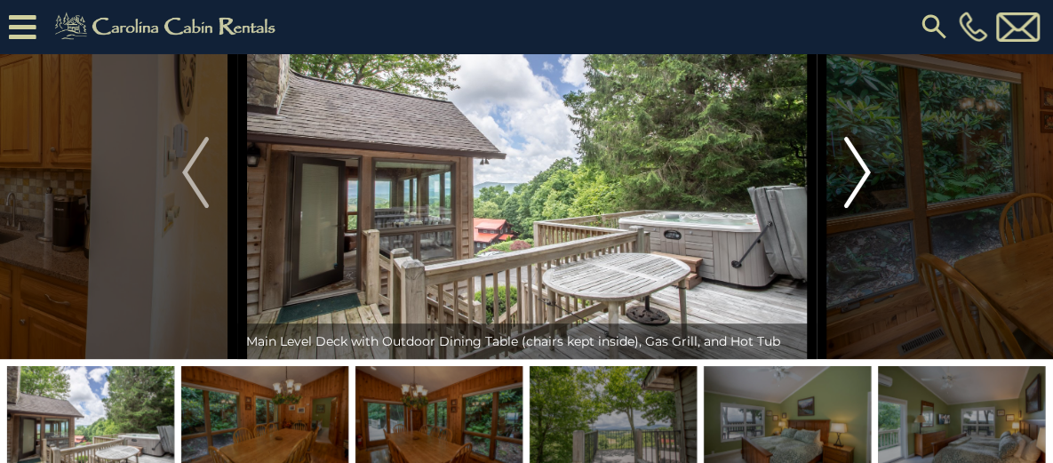
click at [859, 208] on img "Next" at bounding box center [857, 172] width 27 height 71
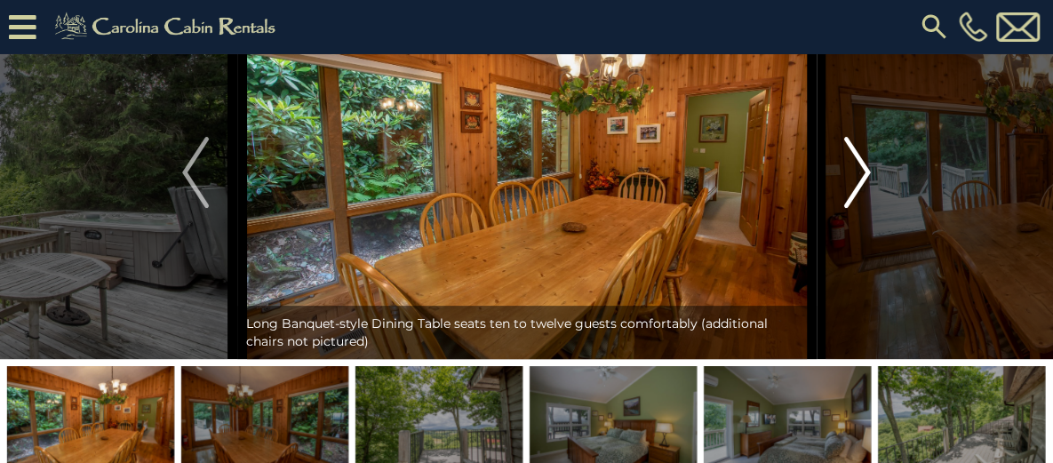
click at [859, 208] on img "Next" at bounding box center [857, 172] width 27 height 71
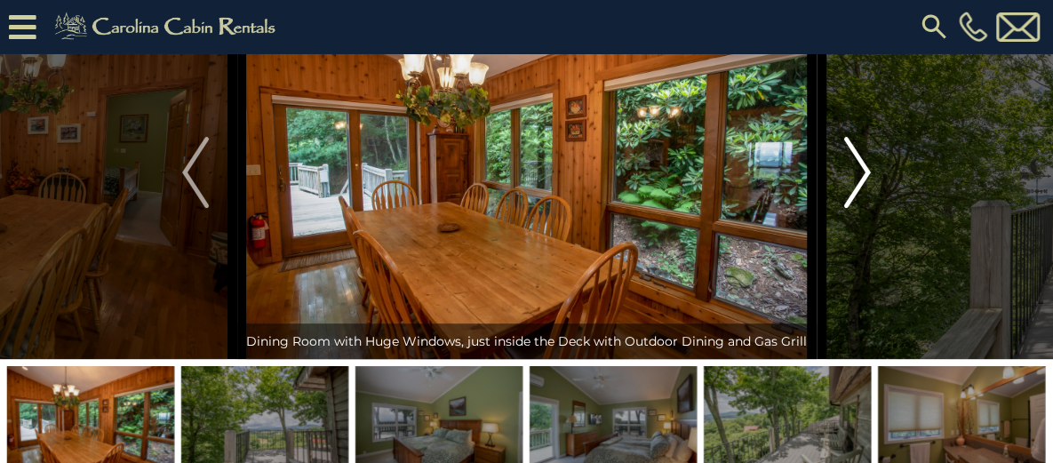
click at [859, 208] on img "Next" at bounding box center [857, 172] width 27 height 71
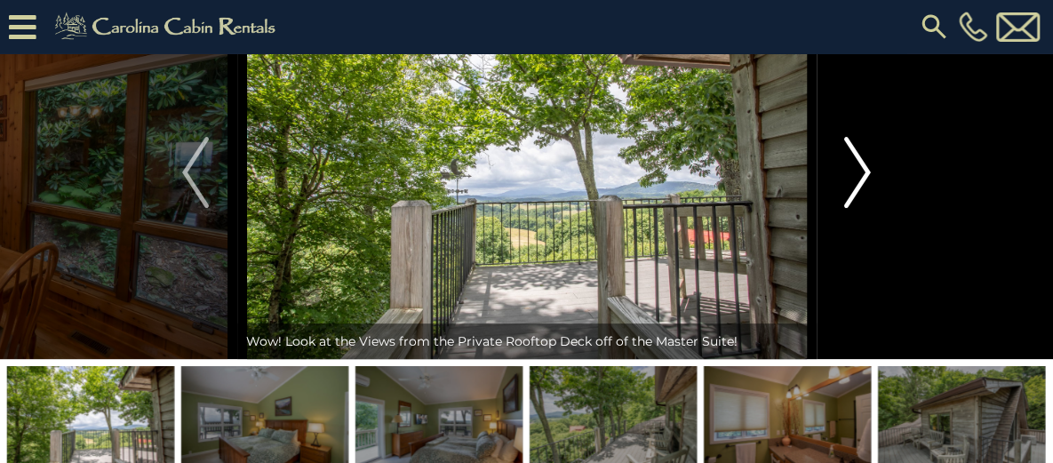
click at [859, 208] on img "Next" at bounding box center [857, 172] width 27 height 71
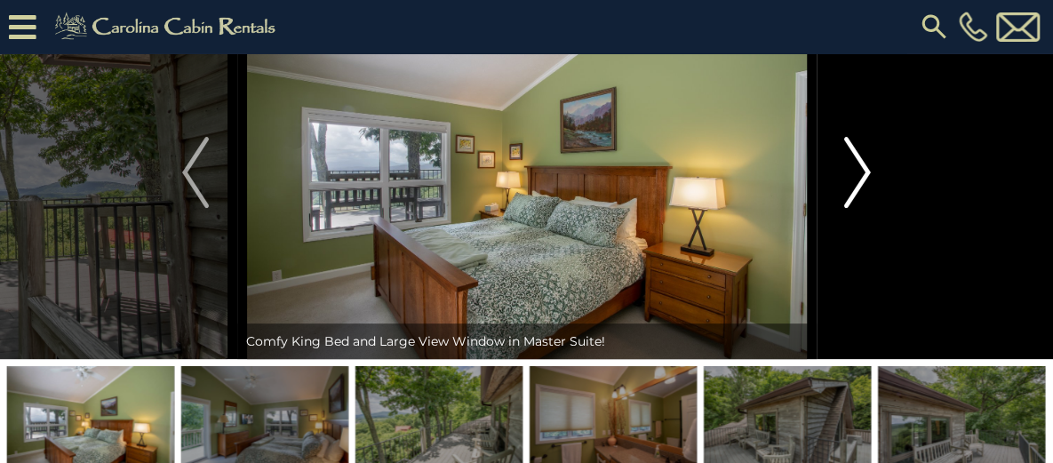
click at [859, 208] on img "Next" at bounding box center [857, 172] width 27 height 71
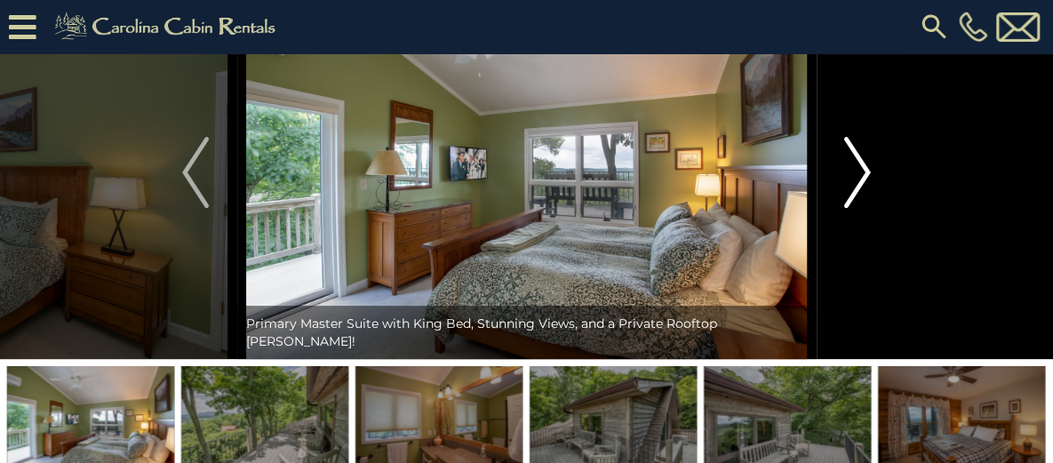
click at [859, 208] on img "Next" at bounding box center [857, 172] width 27 height 71
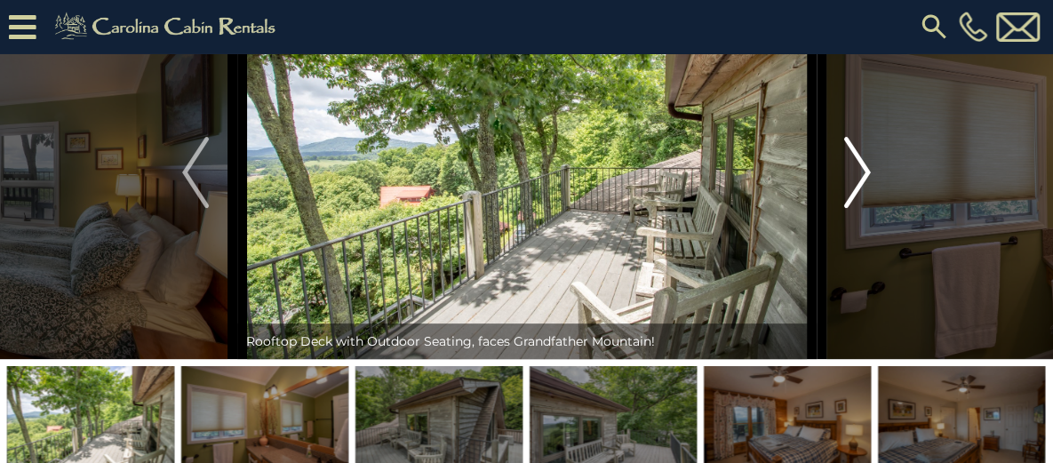
click at [859, 208] on img "Next" at bounding box center [857, 172] width 27 height 71
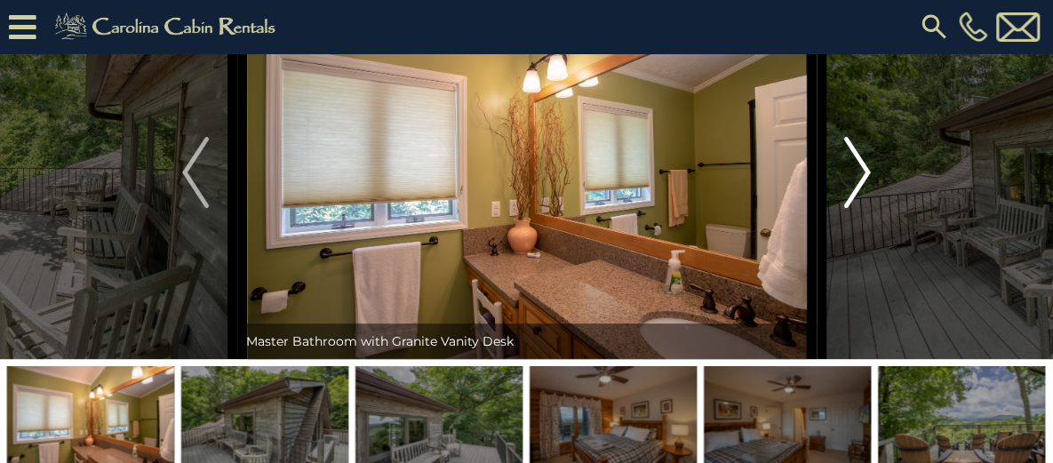
click at [859, 208] on img "Next" at bounding box center [857, 172] width 27 height 71
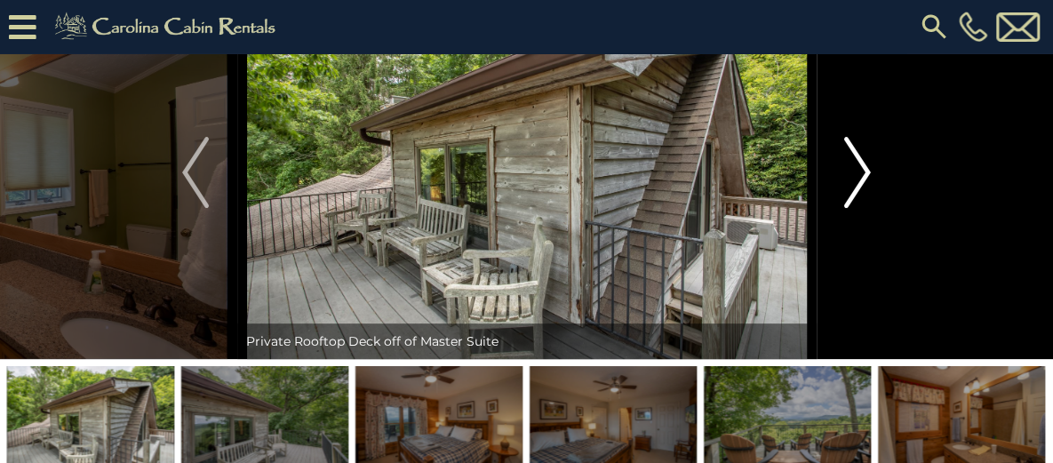
click at [859, 208] on img "Next" at bounding box center [857, 172] width 27 height 71
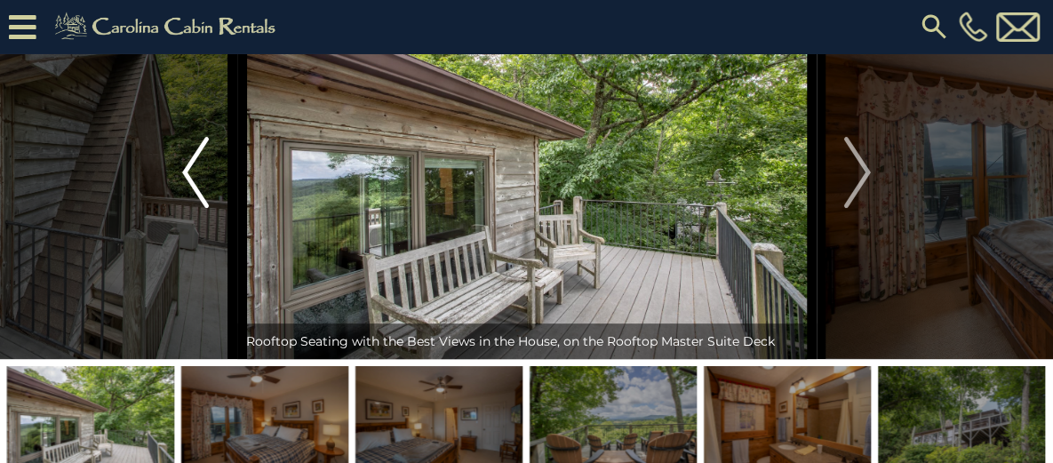
click at [213, 239] on button "Previous" at bounding box center [196, 172] width 83 height 373
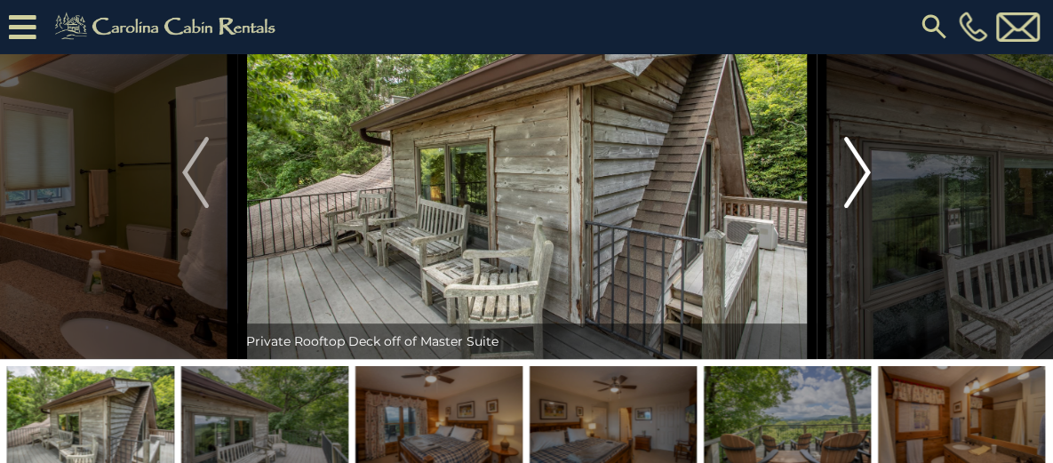
click at [859, 208] on img "Next" at bounding box center [857, 172] width 27 height 71
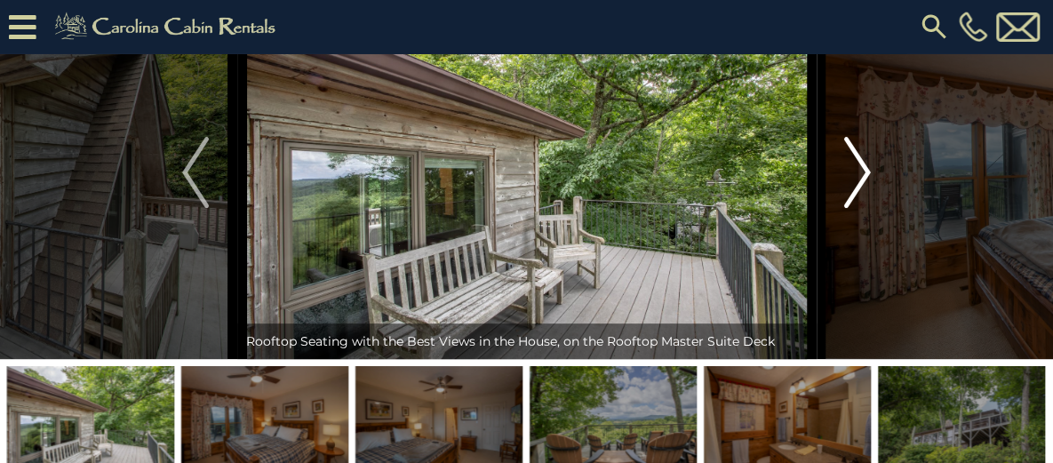
click at [859, 208] on img "Next" at bounding box center [857, 172] width 27 height 71
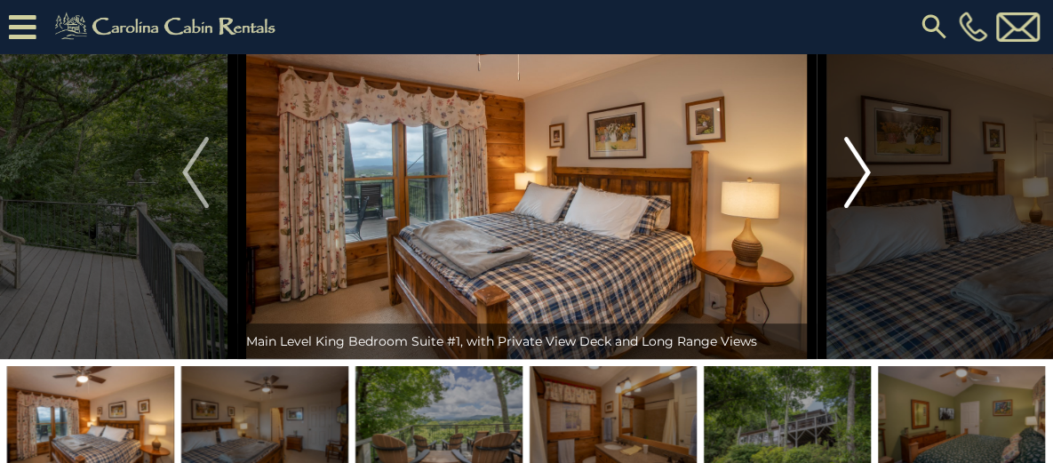
click at [859, 208] on img "Next" at bounding box center [857, 172] width 27 height 71
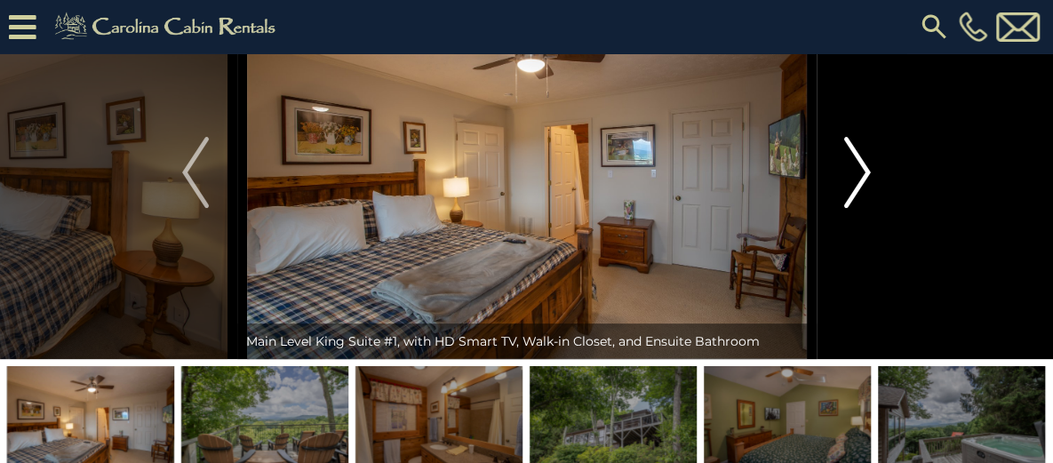
click at [859, 208] on img "Next" at bounding box center [857, 172] width 27 height 71
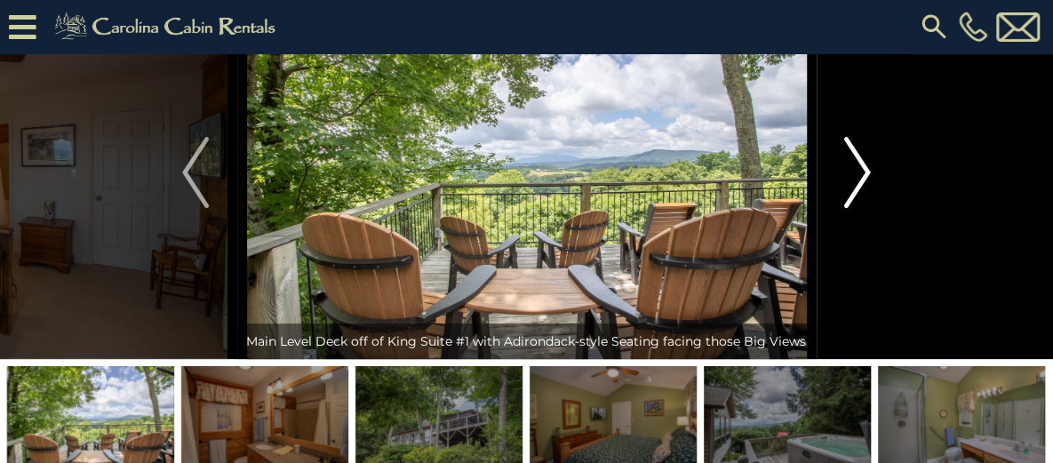
click at [859, 208] on img "Next" at bounding box center [857, 172] width 27 height 71
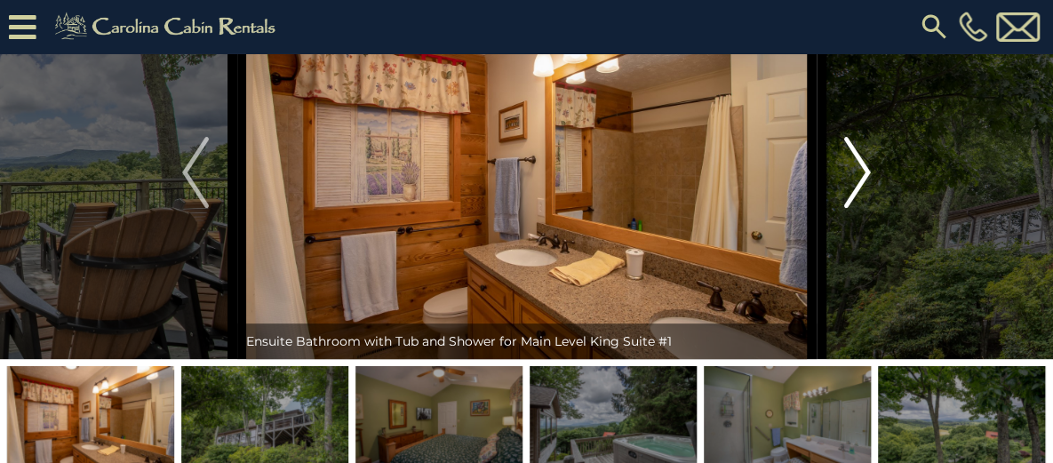
click at [859, 208] on img "Next" at bounding box center [857, 172] width 27 height 71
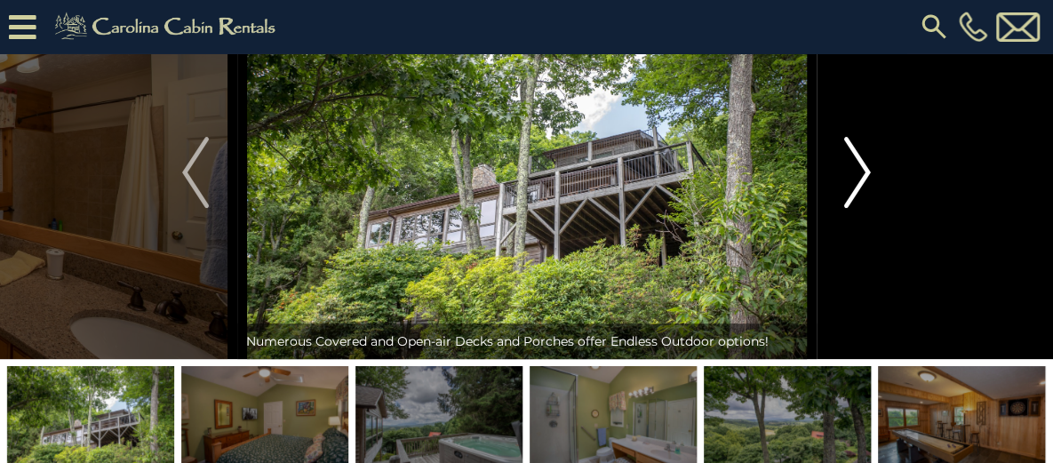
click at [859, 208] on img "Next" at bounding box center [857, 172] width 27 height 71
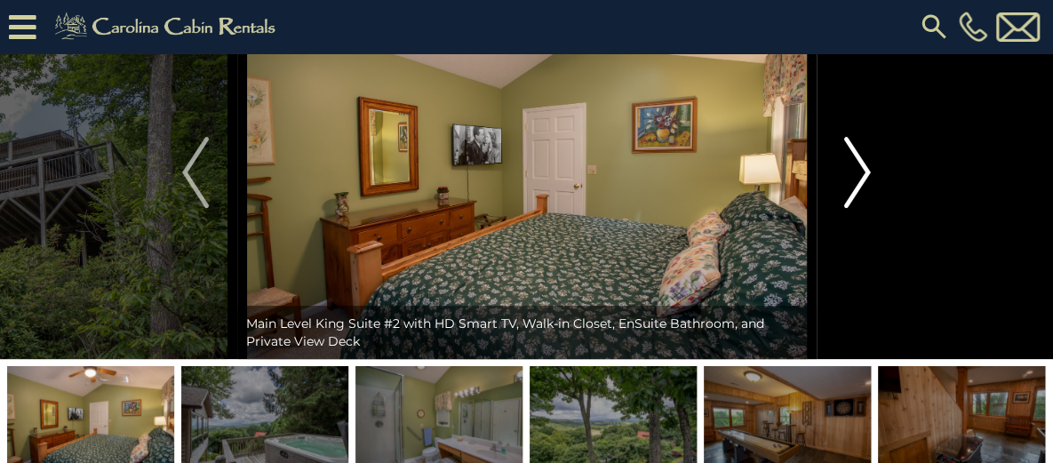
click at [859, 208] on img "Next" at bounding box center [857, 172] width 27 height 71
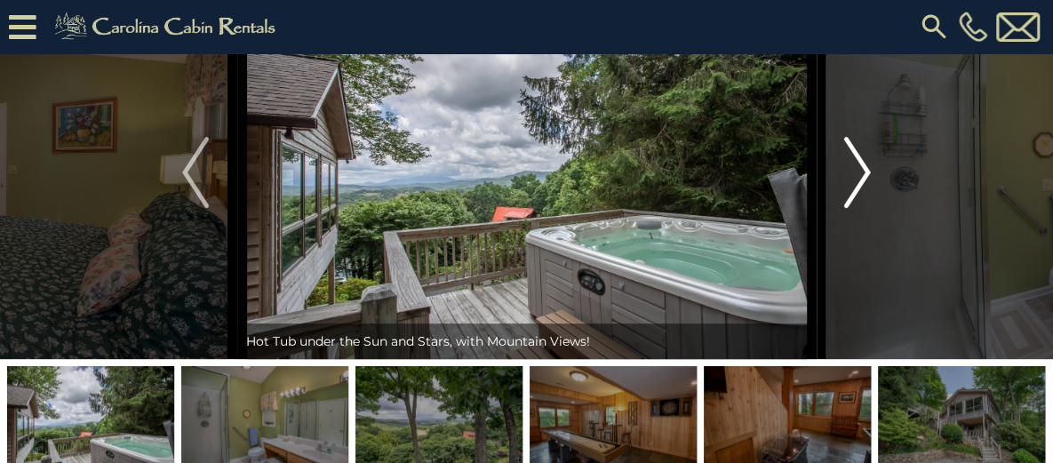
click at [859, 208] on img "Next" at bounding box center [857, 172] width 27 height 71
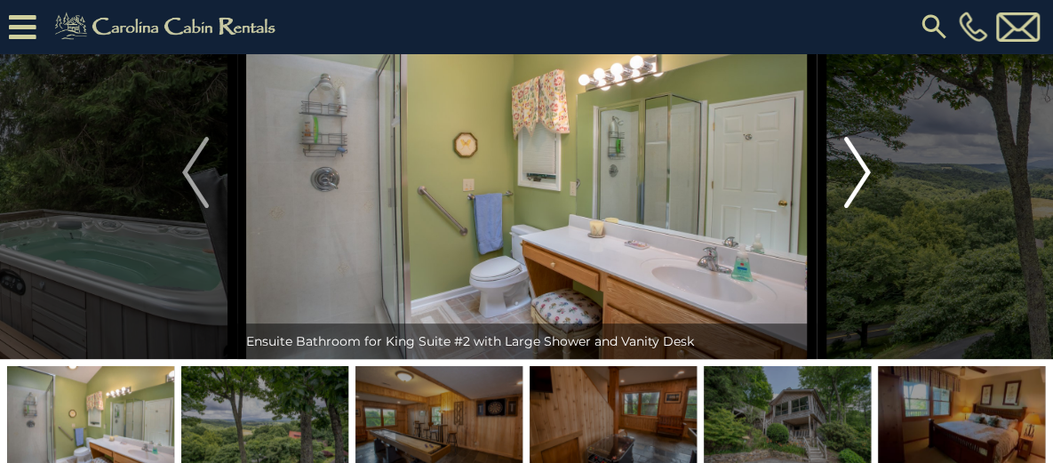
click at [859, 208] on img "Next" at bounding box center [857, 172] width 27 height 71
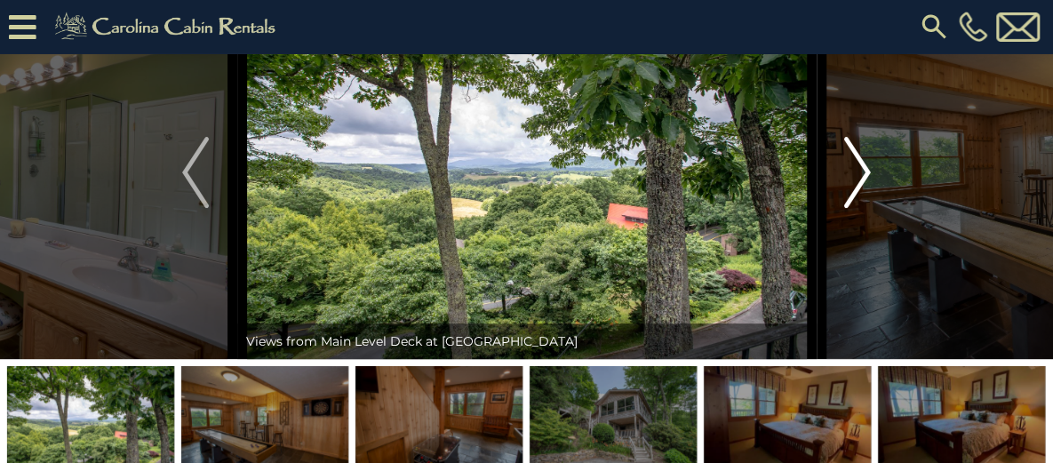
click at [859, 208] on img "Next" at bounding box center [857, 172] width 27 height 71
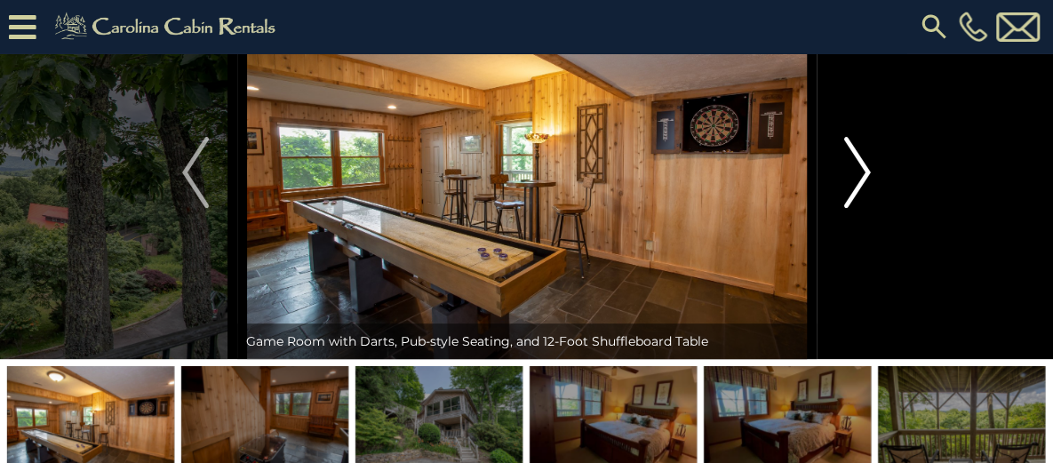
click at [859, 208] on img "Next" at bounding box center [857, 172] width 27 height 71
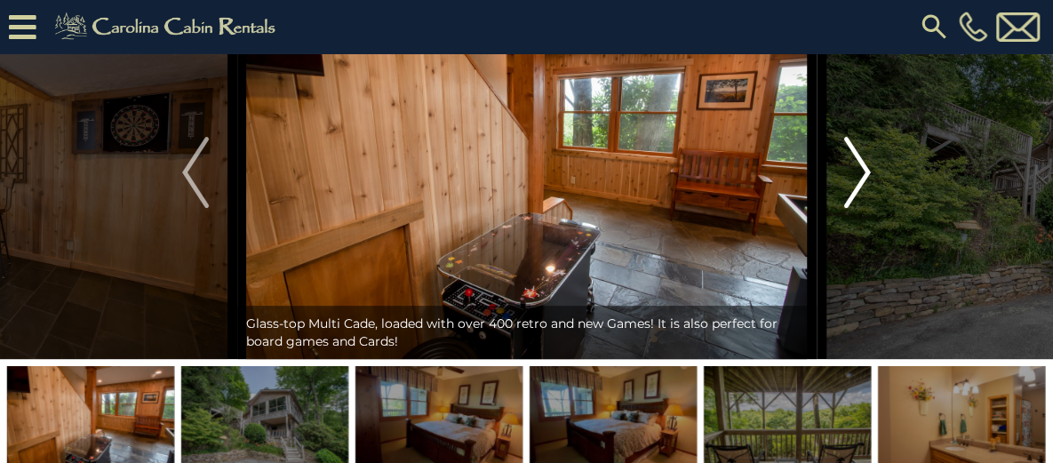
click at [859, 208] on img "Next" at bounding box center [857, 172] width 27 height 71
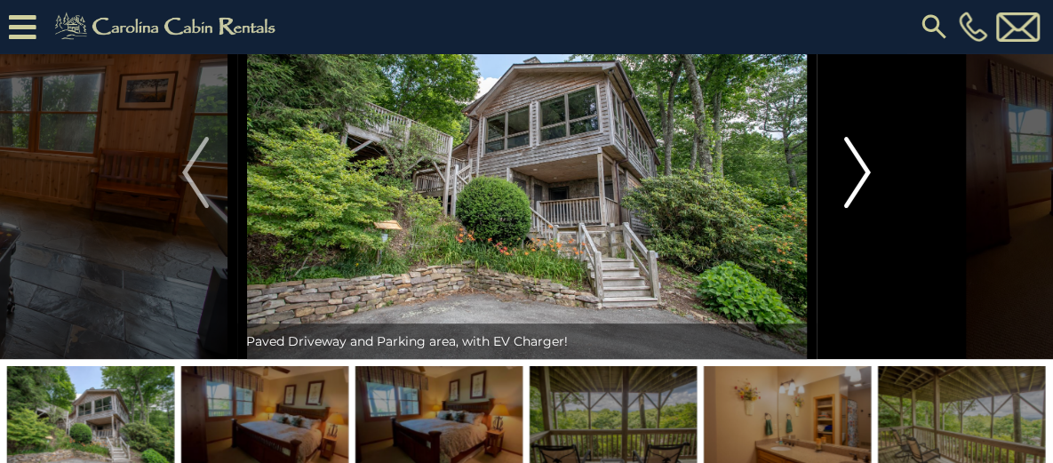
click at [859, 208] on img "Next" at bounding box center [857, 172] width 27 height 71
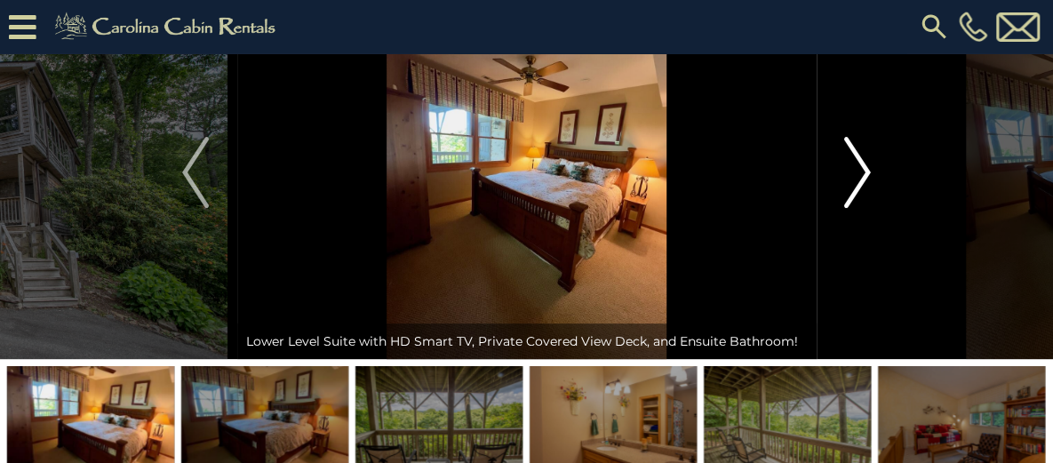
click at [859, 208] on img "Next" at bounding box center [857, 172] width 27 height 71
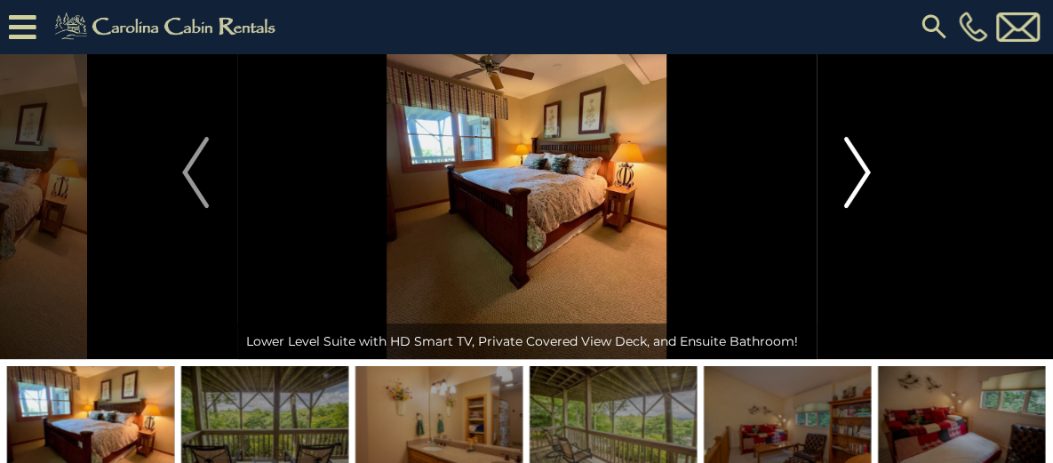
click at [859, 208] on img "Next" at bounding box center [857, 172] width 27 height 71
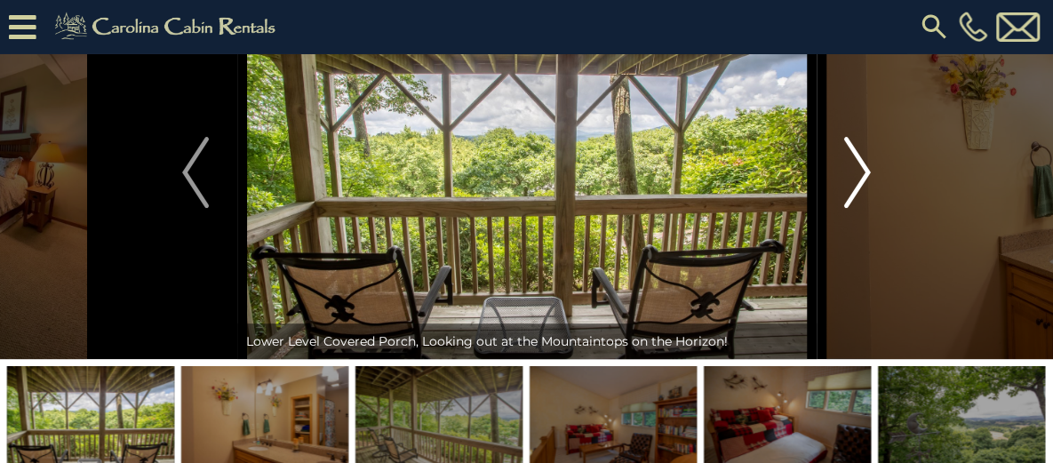
click at [859, 208] on img "Next" at bounding box center [857, 172] width 27 height 71
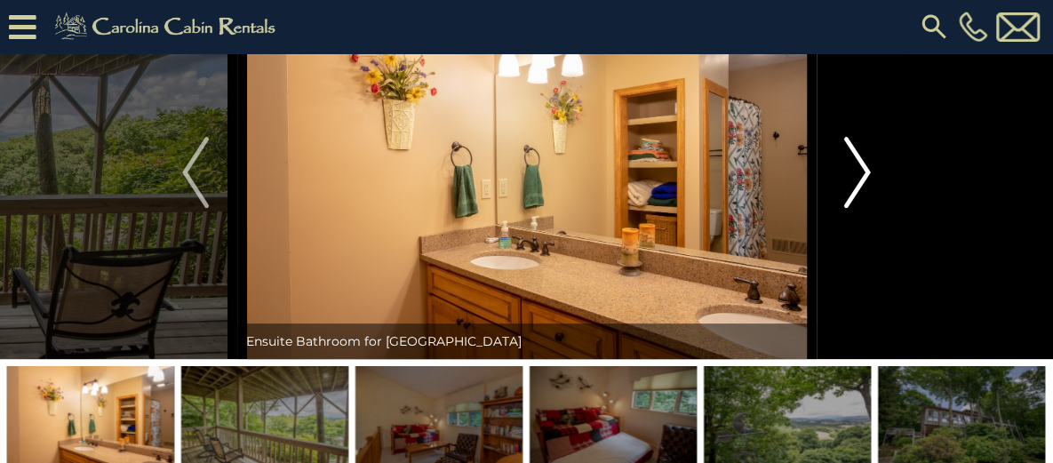
click at [859, 208] on img "Next" at bounding box center [857, 172] width 27 height 71
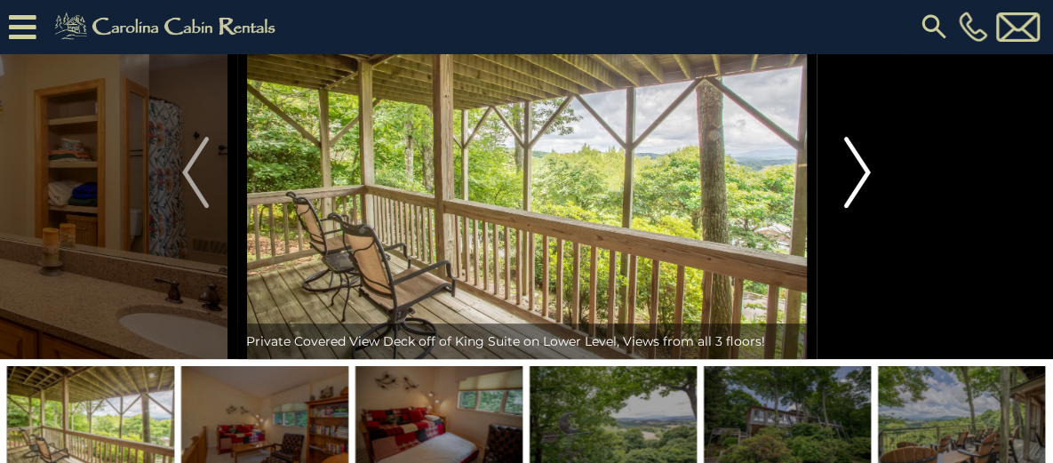
click at [859, 208] on img "Next" at bounding box center [857, 172] width 27 height 71
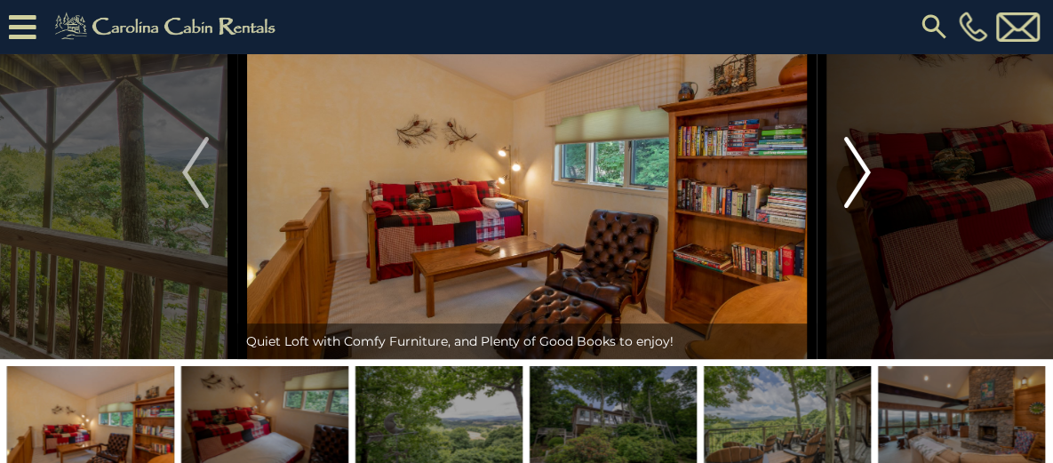
click at [859, 208] on img "Next" at bounding box center [857, 172] width 27 height 71
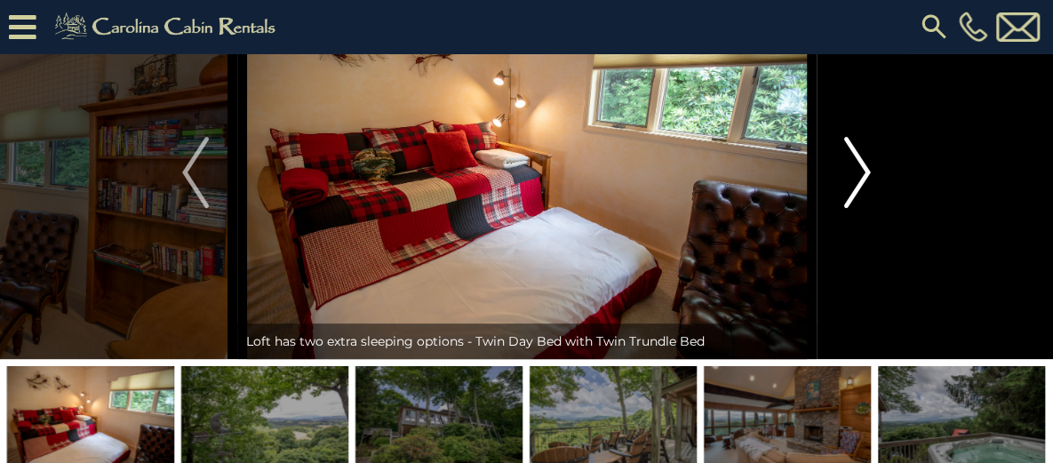
click at [859, 208] on img "Next" at bounding box center [857, 172] width 27 height 71
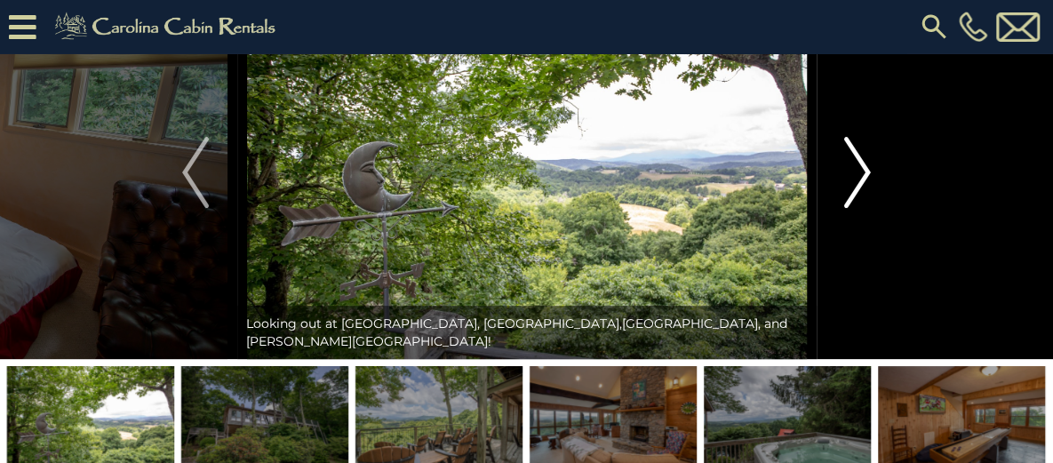
click at [859, 208] on img "Next" at bounding box center [857, 172] width 27 height 71
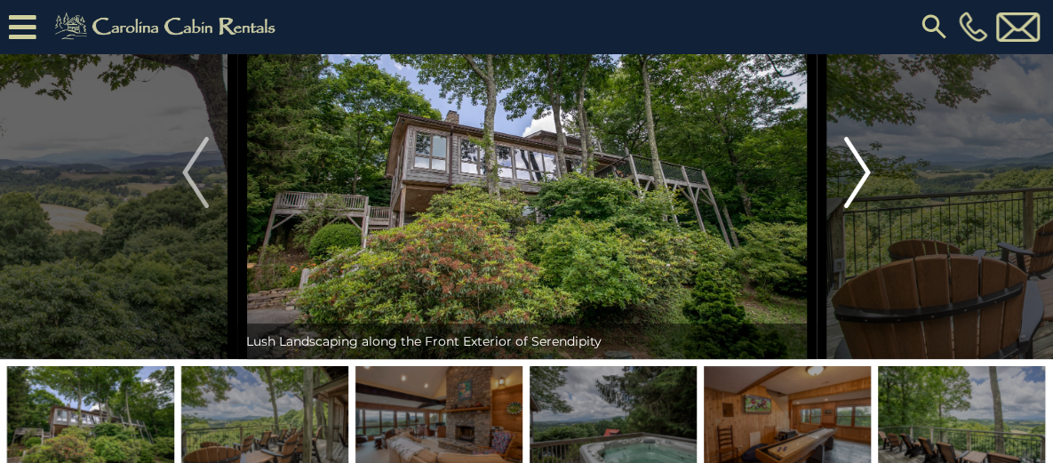
click at [859, 208] on img "Next" at bounding box center [857, 172] width 27 height 71
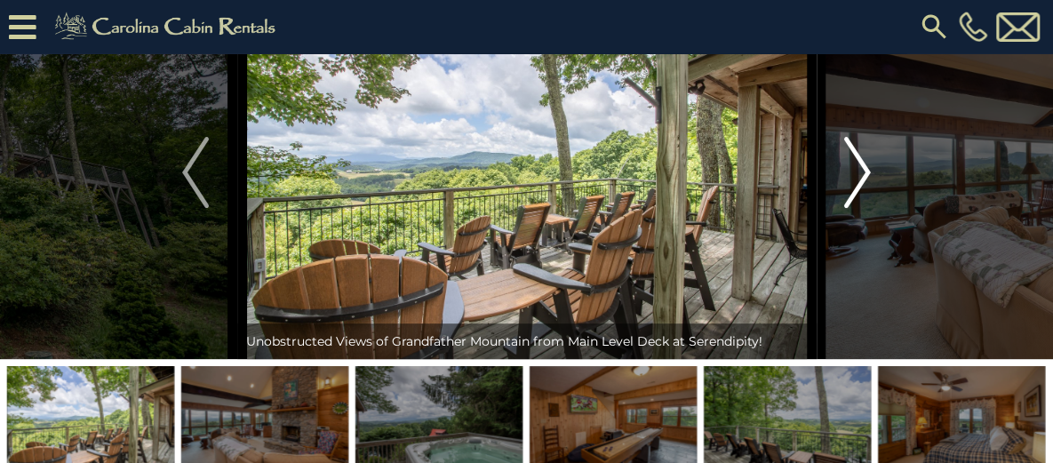
click at [859, 208] on img "Next" at bounding box center [857, 172] width 27 height 71
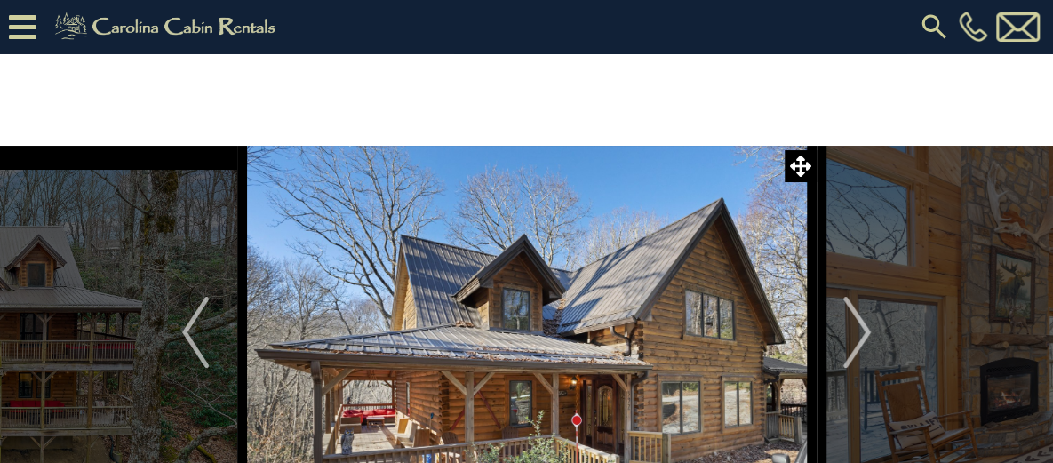
scroll to position [89, 0]
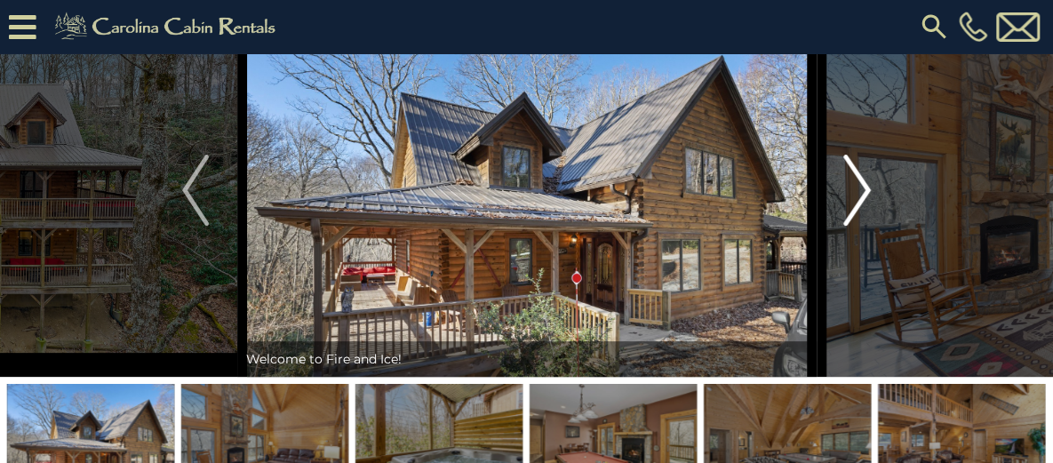
click at [859, 226] on img "Next" at bounding box center [857, 190] width 27 height 71
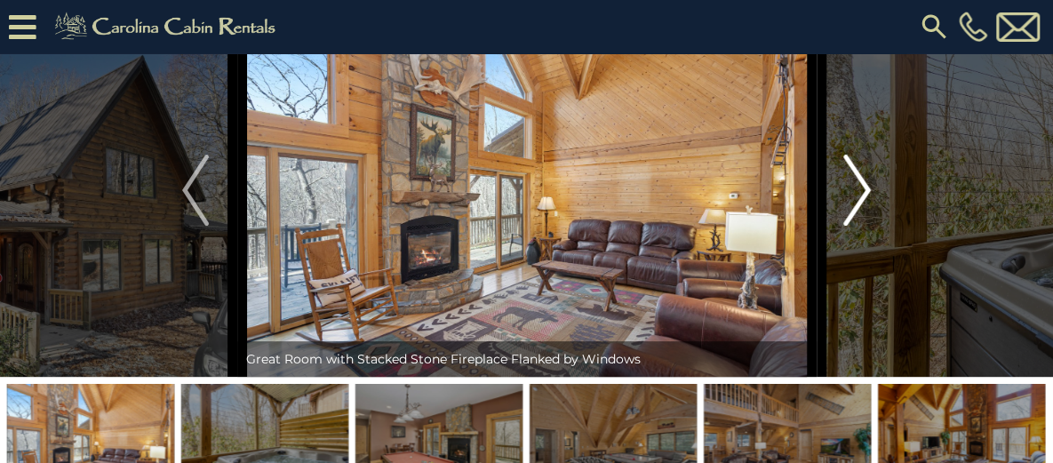
click at [859, 226] on img "Next" at bounding box center [857, 190] width 27 height 71
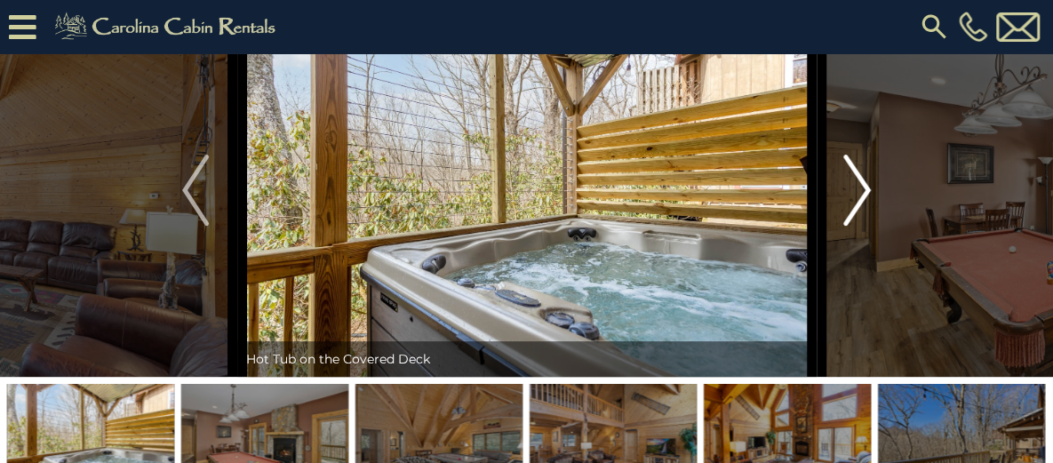
click at [859, 226] on img "Next" at bounding box center [857, 190] width 27 height 71
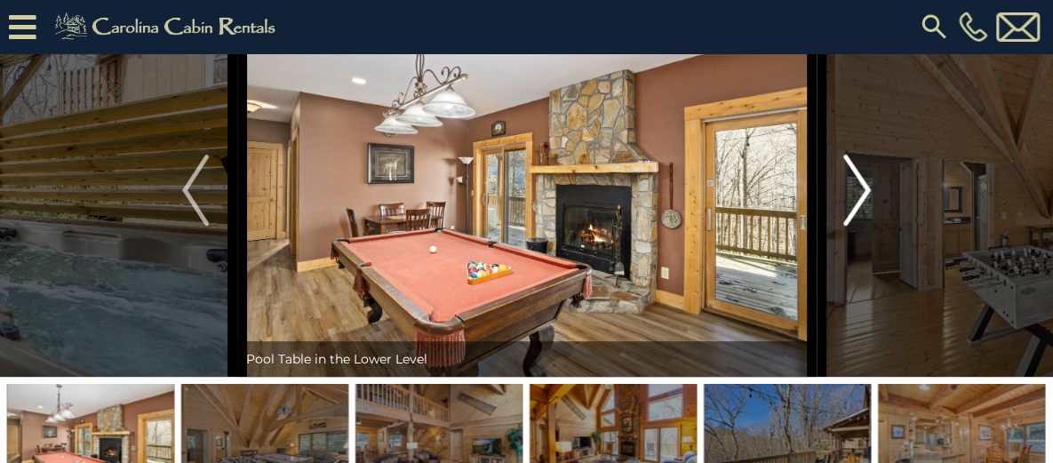
click at [859, 226] on img "Next" at bounding box center [857, 190] width 27 height 71
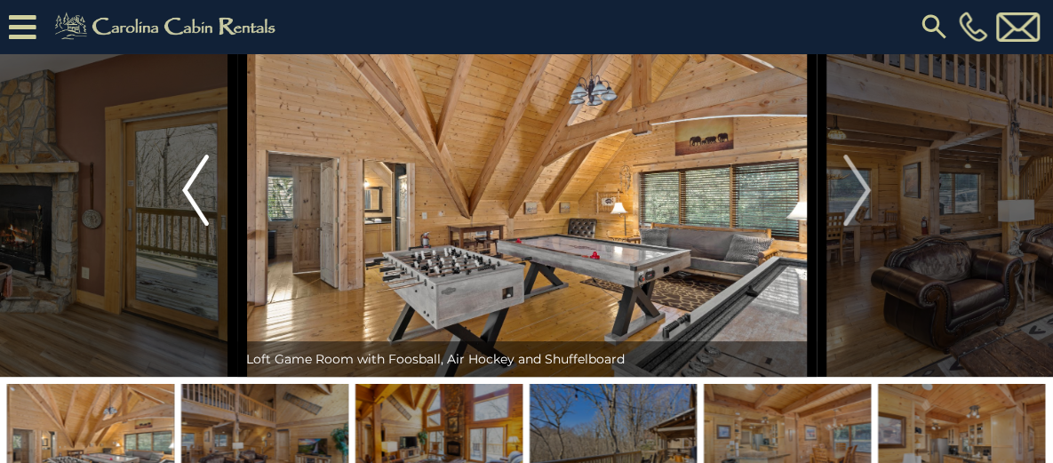
click at [186, 226] on img "Previous" at bounding box center [195, 190] width 27 height 71
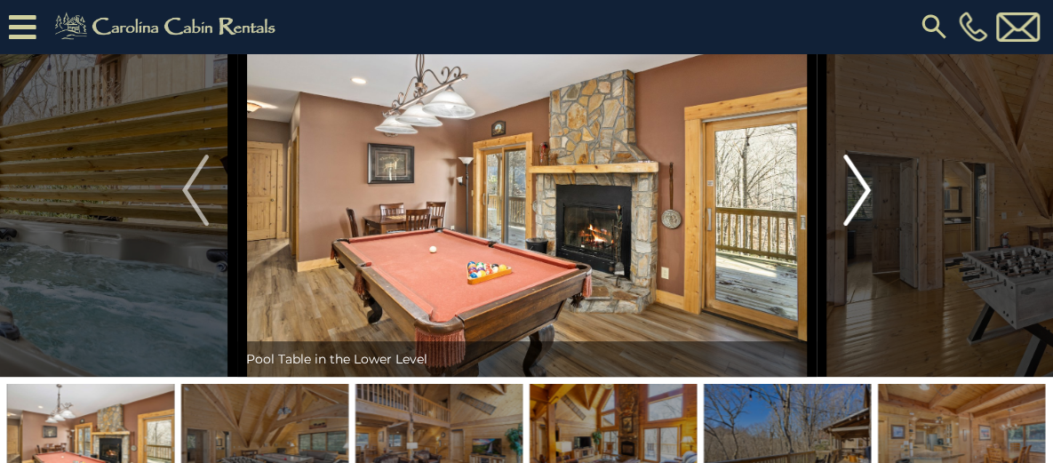
click at [854, 226] on img "Next" at bounding box center [857, 190] width 27 height 71
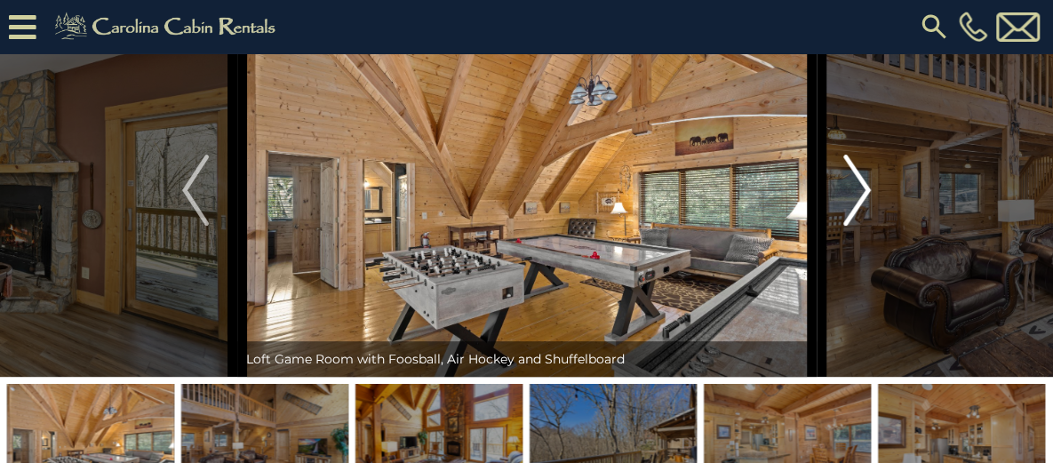
click at [854, 226] on img "Next" at bounding box center [857, 190] width 27 height 71
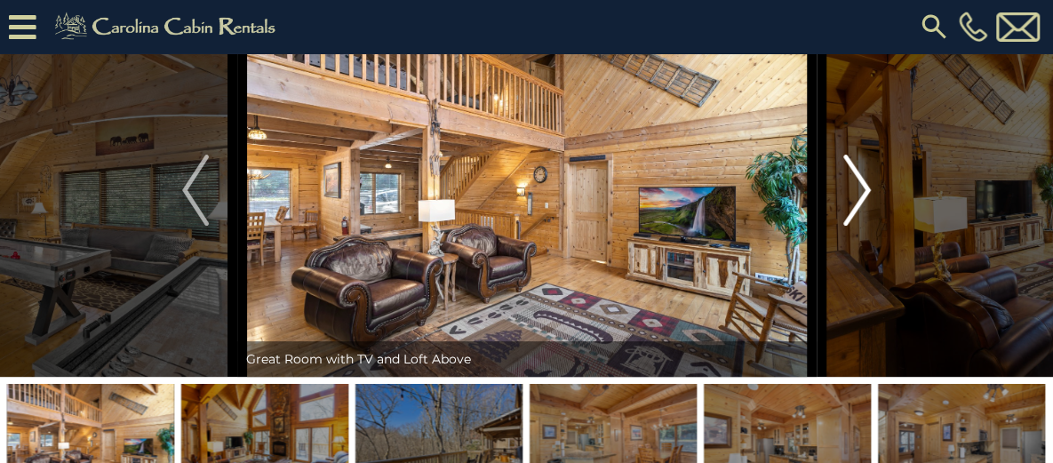
click at [854, 226] on img "Next" at bounding box center [857, 190] width 27 height 71
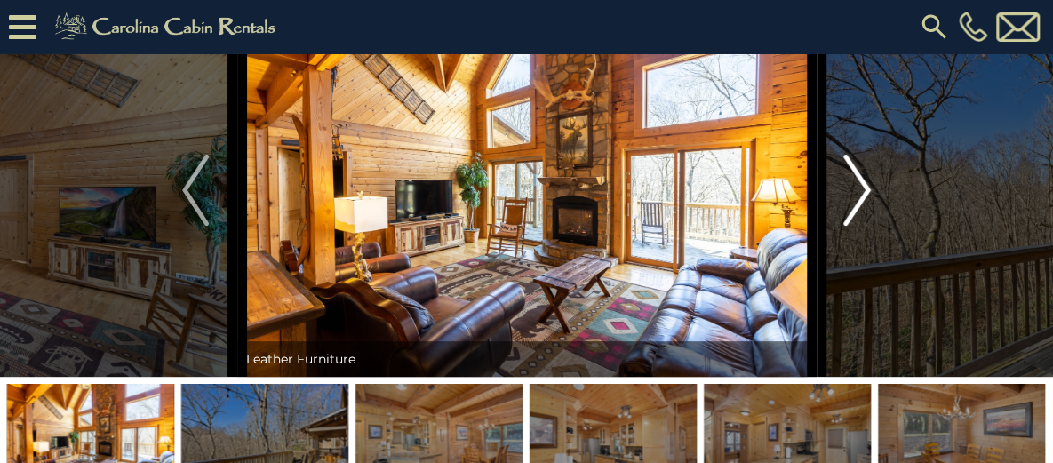
click at [855, 226] on img "Next" at bounding box center [857, 190] width 27 height 71
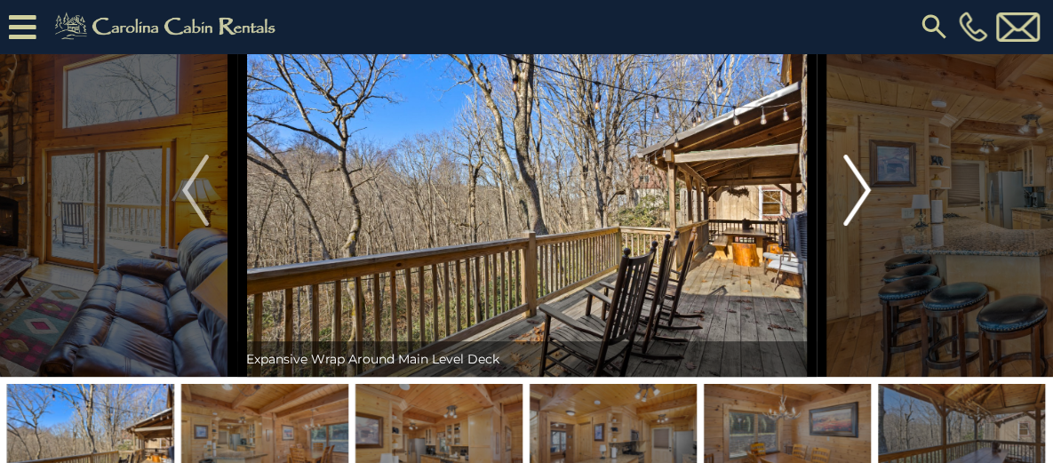
click at [855, 226] on img "Next" at bounding box center [857, 190] width 27 height 71
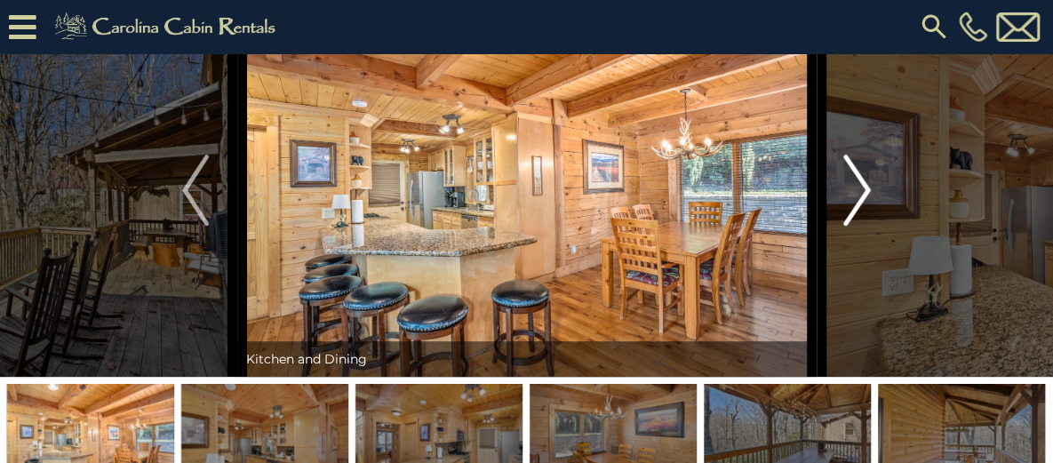
click at [855, 226] on img "Next" at bounding box center [857, 190] width 27 height 71
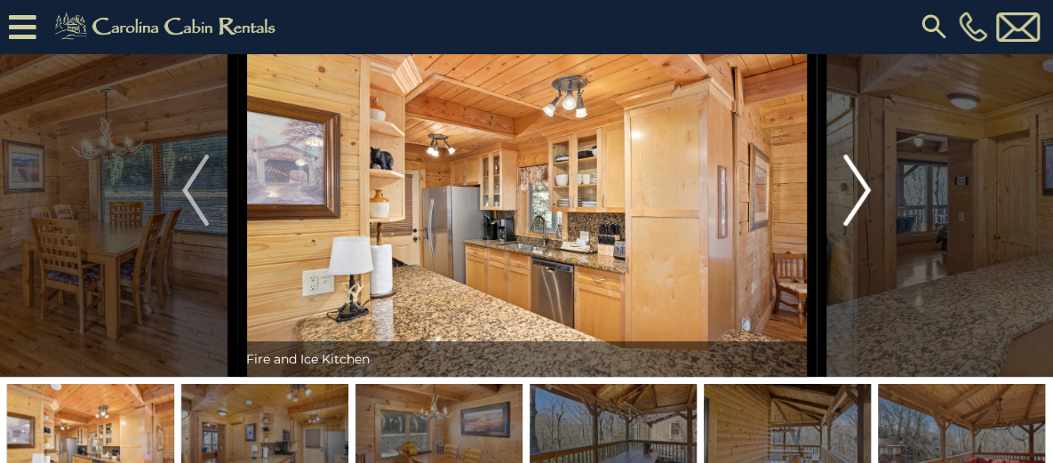
click at [855, 226] on img "Next" at bounding box center [857, 190] width 27 height 71
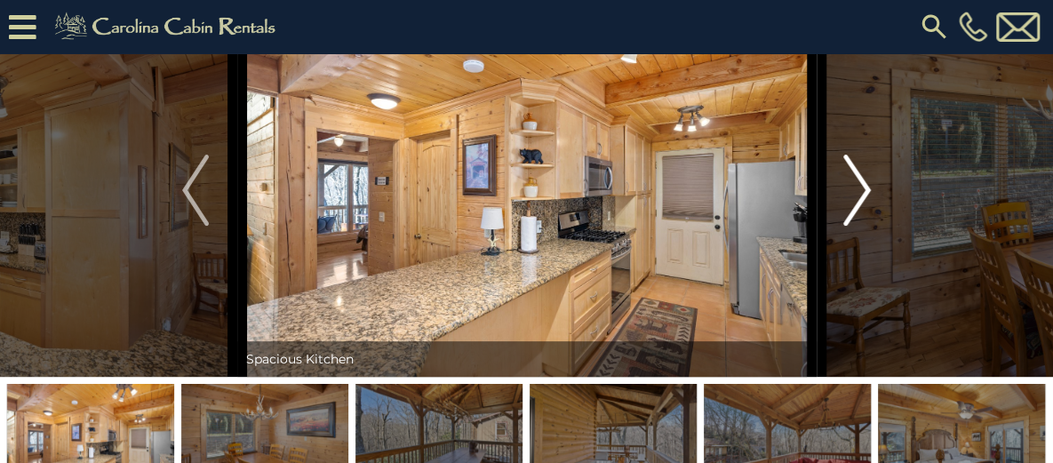
click at [855, 226] on img "Next" at bounding box center [857, 190] width 27 height 71
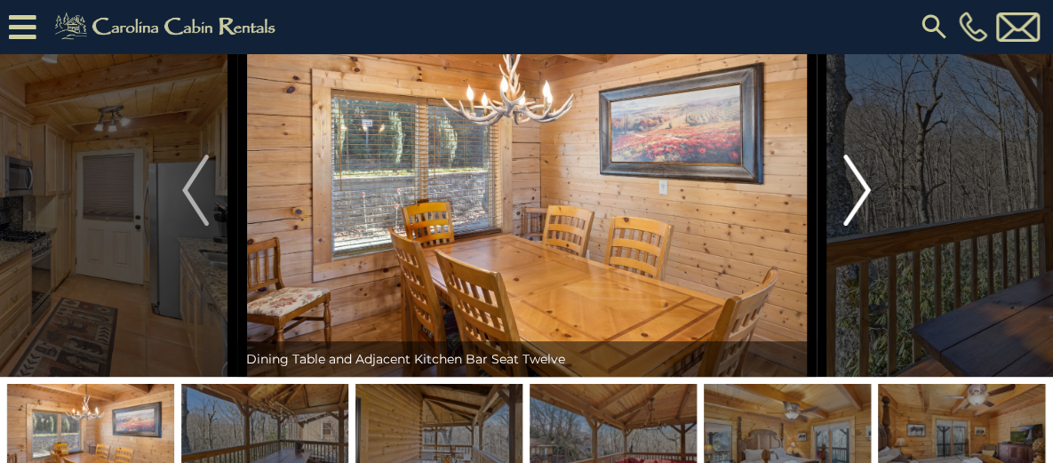
click at [855, 226] on img "Next" at bounding box center [857, 190] width 27 height 71
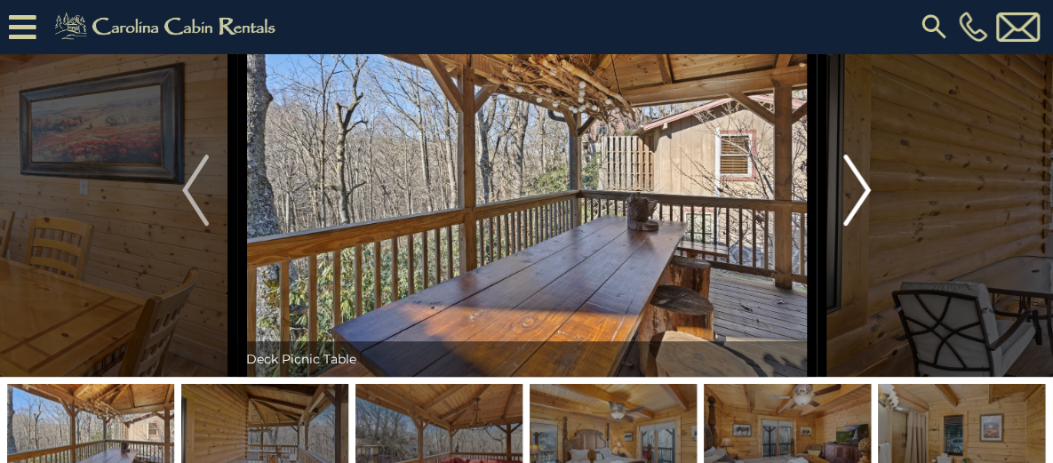
click at [855, 226] on img "Next" at bounding box center [857, 190] width 27 height 71
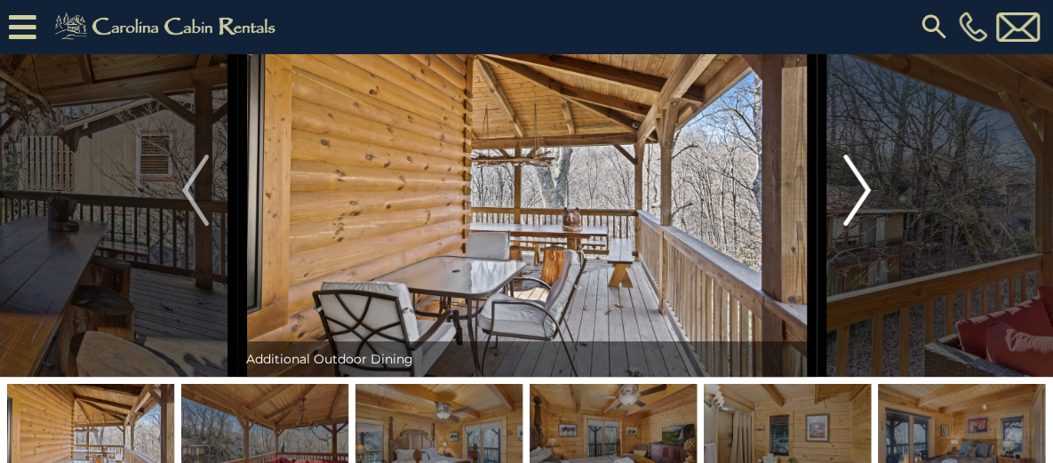
click at [855, 226] on img "Next" at bounding box center [857, 190] width 27 height 71
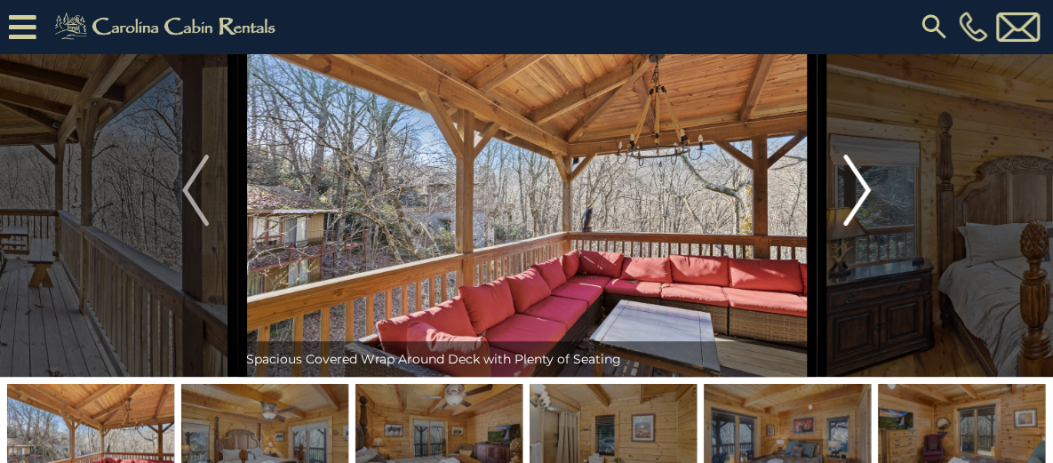
click at [855, 226] on img "Next" at bounding box center [857, 190] width 27 height 71
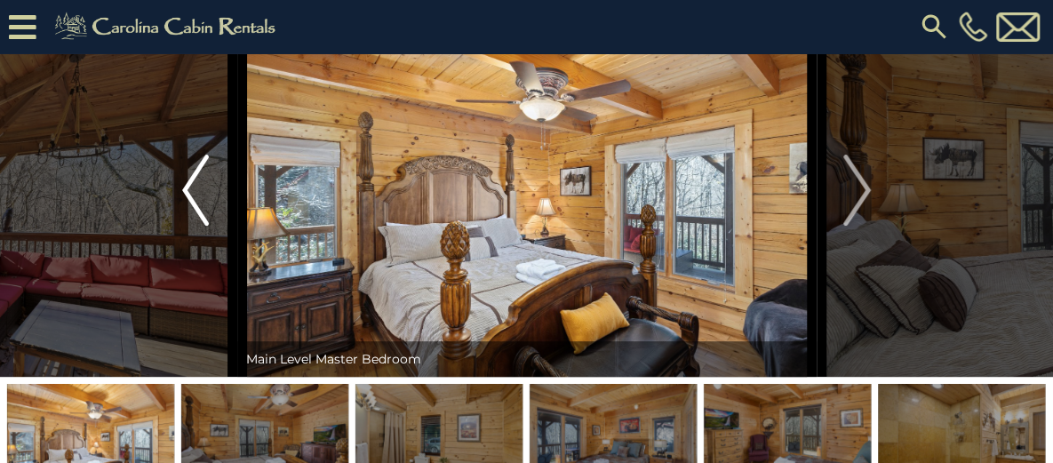
click at [196, 226] on img "Previous" at bounding box center [195, 190] width 27 height 71
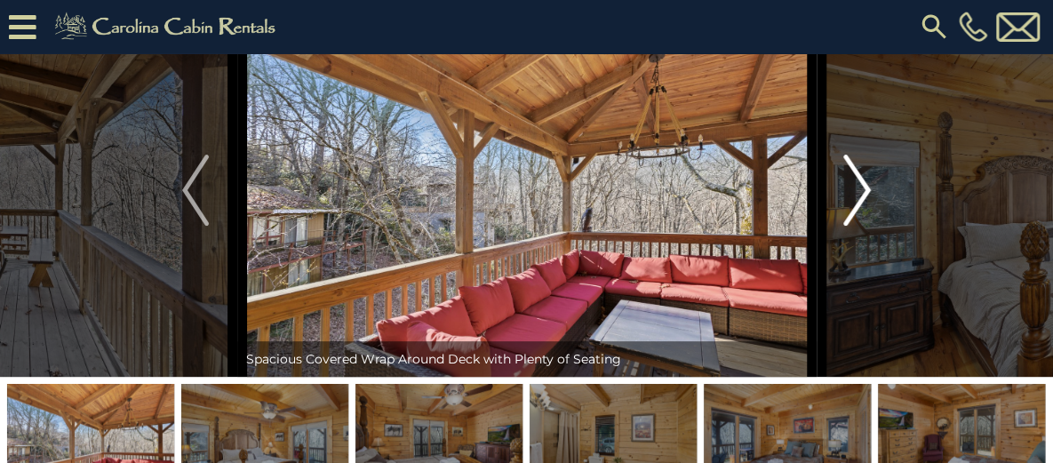
click at [864, 226] on img "Next" at bounding box center [857, 190] width 27 height 71
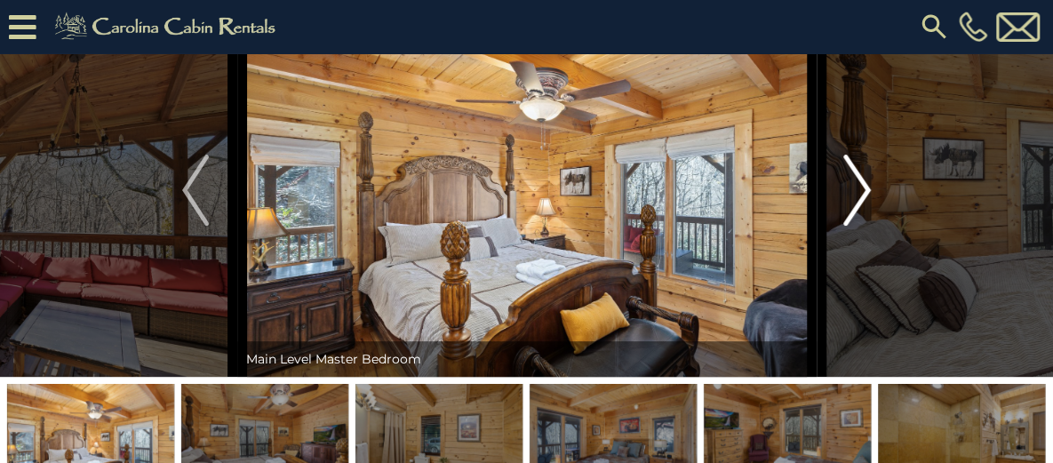
click at [864, 226] on img "Next" at bounding box center [857, 190] width 27 height 71
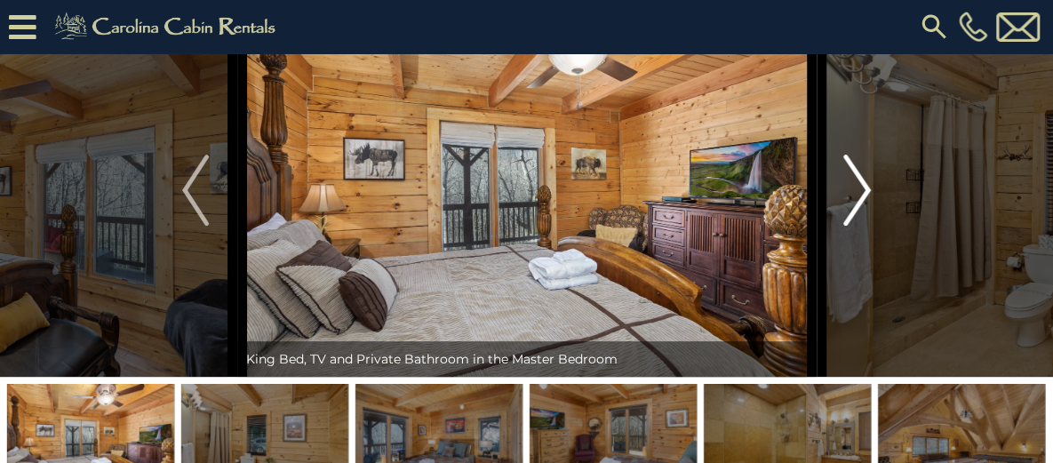
click at [864, 226] on img "Next" at bounding box center [857, 190] width 27 height 71
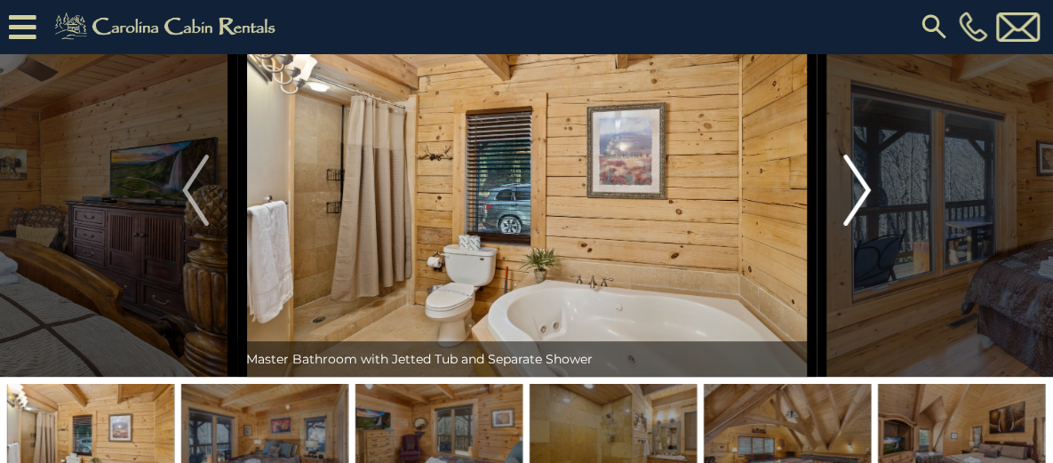
click at [864, 226] on img "Next" at bounding box center [857, 190] width 27 height 71
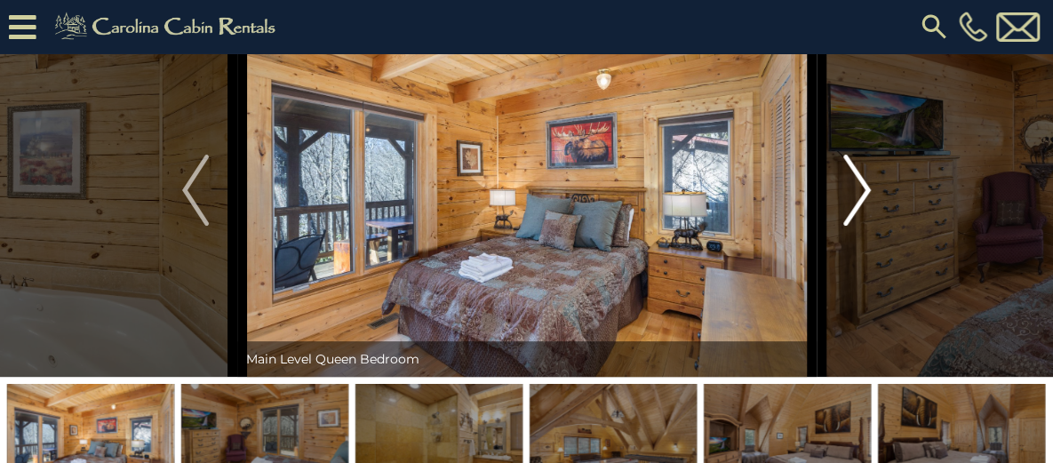
click at [864, 226] on img "Next" at bounding box center [857, 190] width 27 height 71
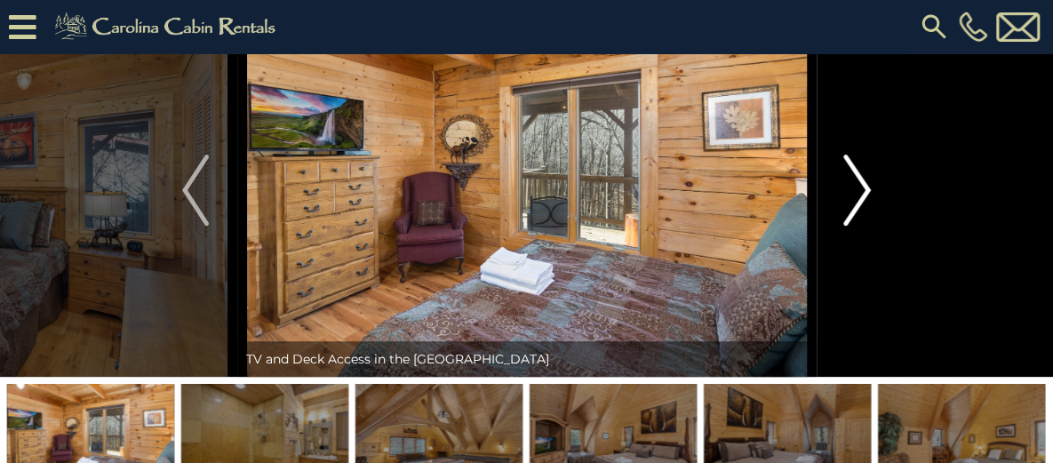
click at [864, 226] on img "Next" at bounding box center [857, 190] width 27 height 71
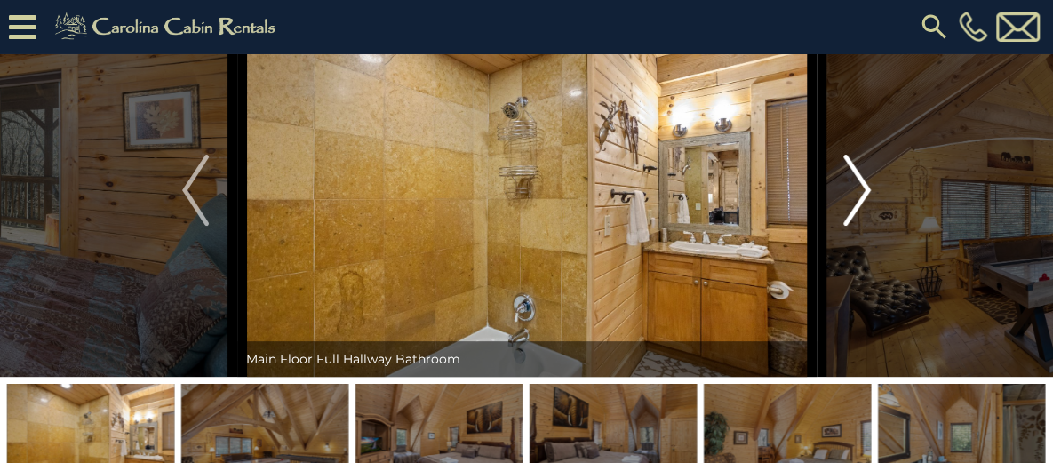
click at [864, 226] on img "Next" at bounding box center [857, 190] width 27 height 71
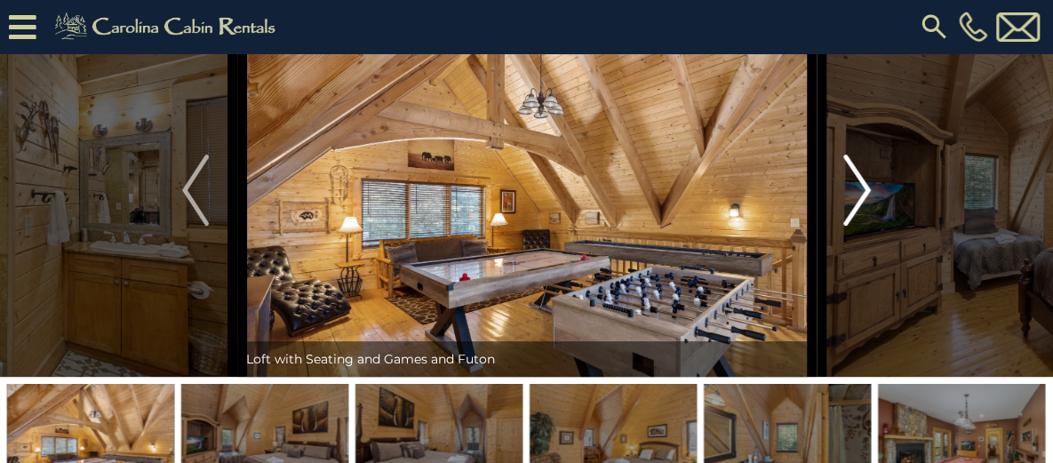
click at [864, 226] on img "Next" at bounding box center [857, 190] width 27 height 71
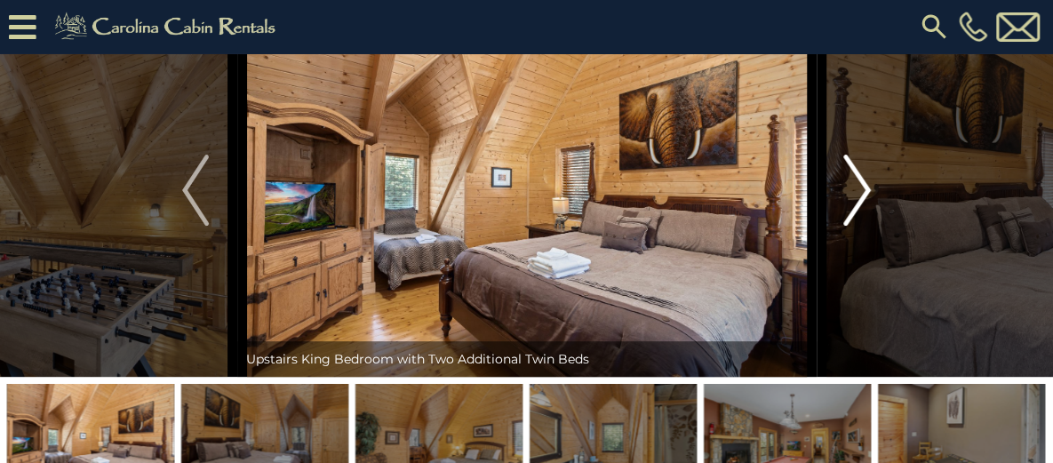
click at [868, 226] on img "Next" at bounding box center [857, 190] width 27 height 71
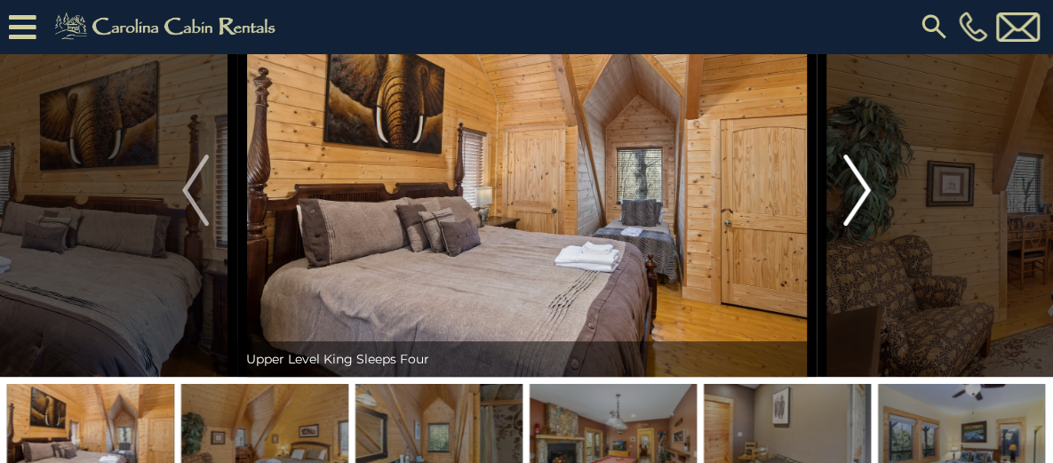
click at [868, 226] on img "Next" at bounding box center [857, 190] width 27 height 71
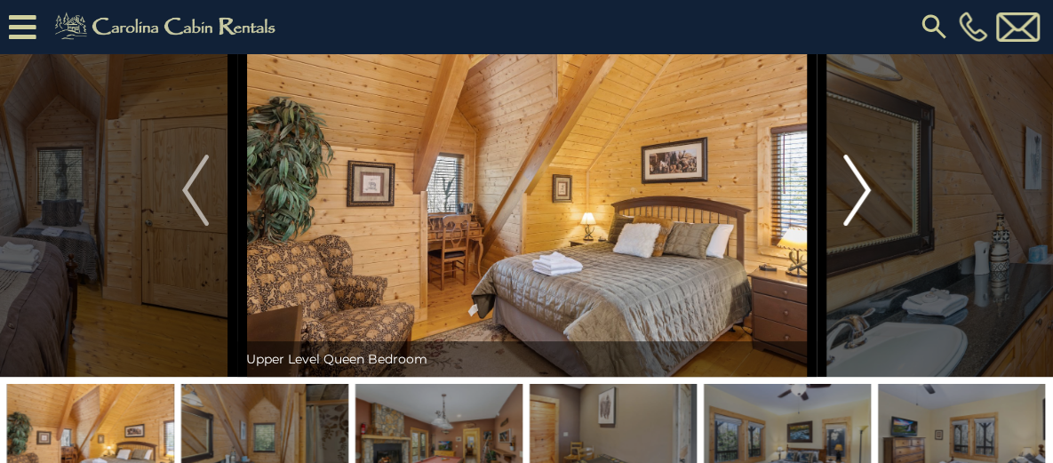
click at [868, 226] on img "Next" at bounding box center [857, 190] width 27 height 71
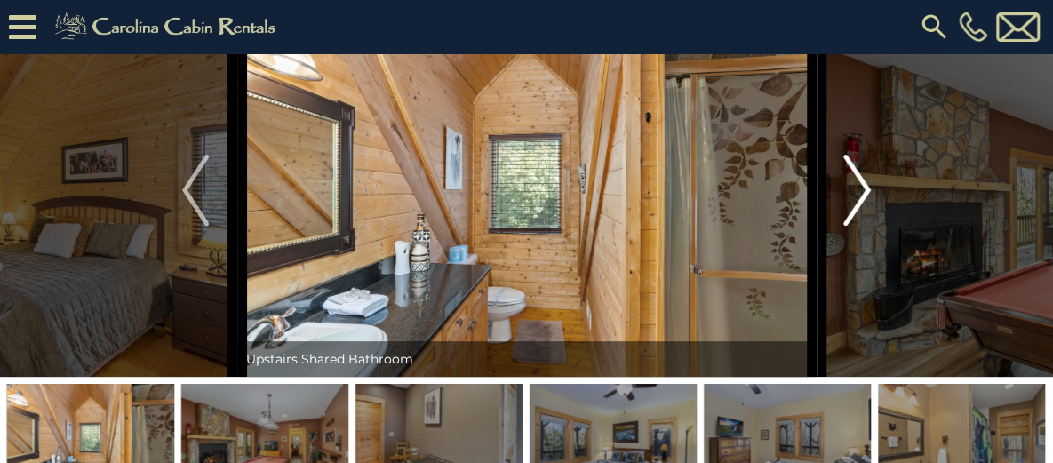
click at [868, 226] on img "Next" at bounding box center [857, 190] width 27 height 71
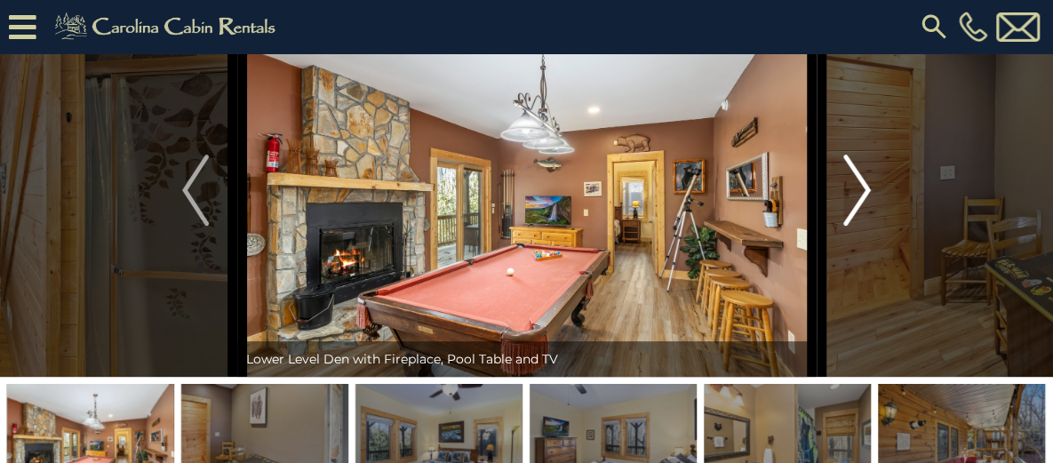
click at [868, 226] on img "Next" at bounding box center [857, 190] width 27 height 71
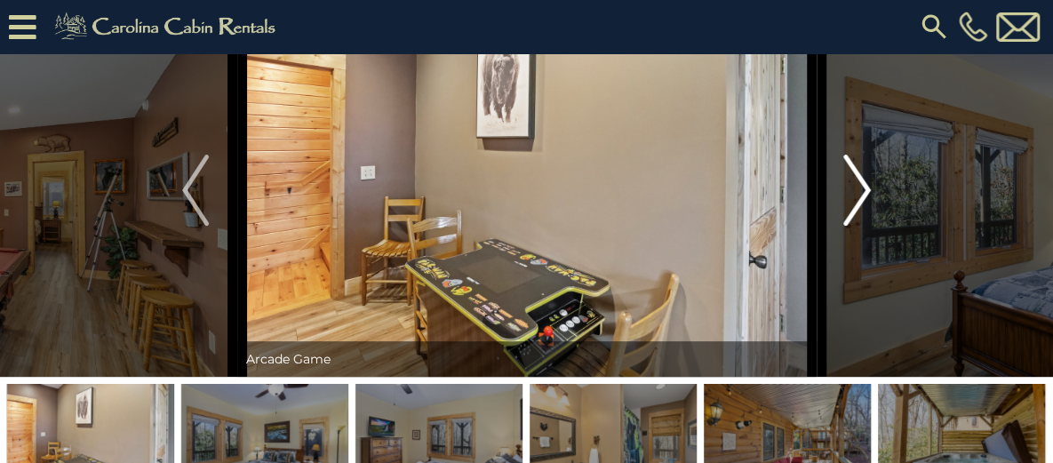
click at [868, 226] on img "Next" at bounding box center [857, 190] width 27 height 71
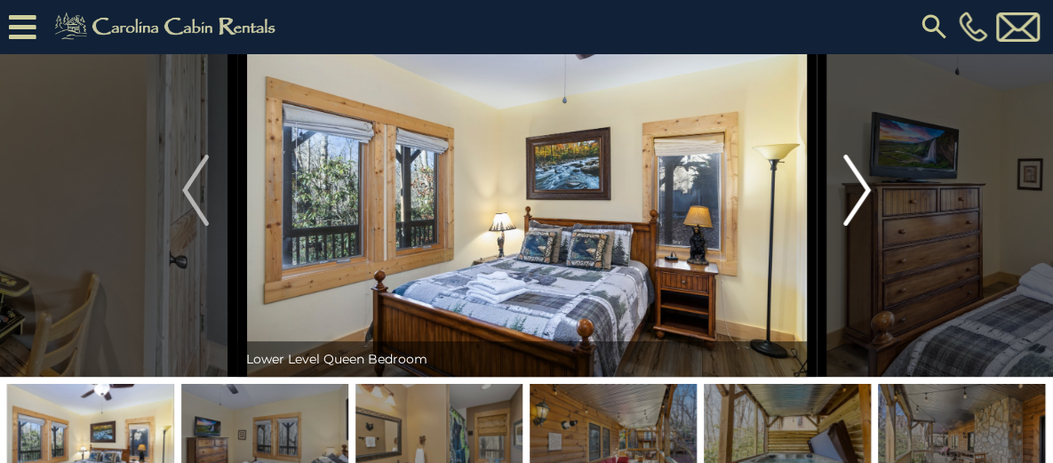
click at [868, 226] on img "Next" at bounding box center [857, 190] width 27 height 71
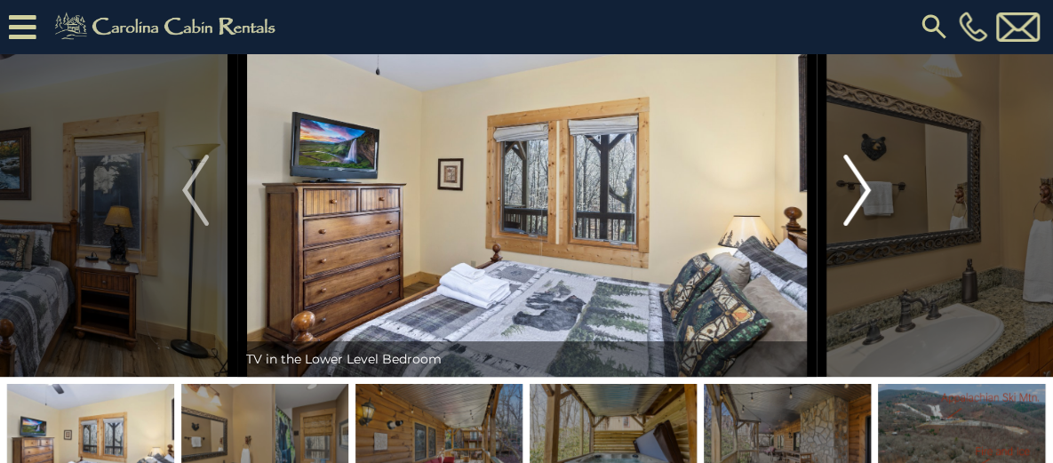
click at [868, 226] on img "Next" at bounding box center [857, 190] width 27 height 71
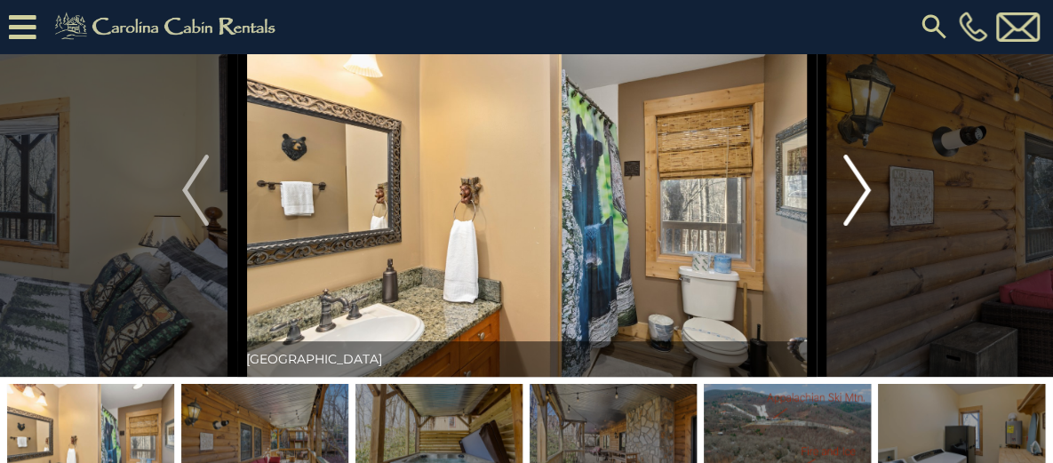
click at [868, 226] on img "Next" at bounding box center [857, 190] width 27 height 71
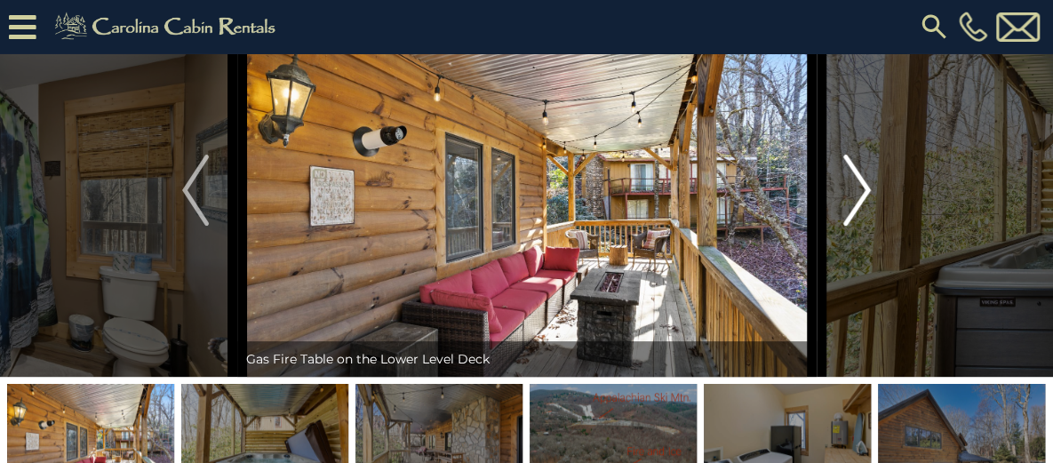
click at [868, 226] on img "Next" at bounding box center [857, 190] width 27 height 71
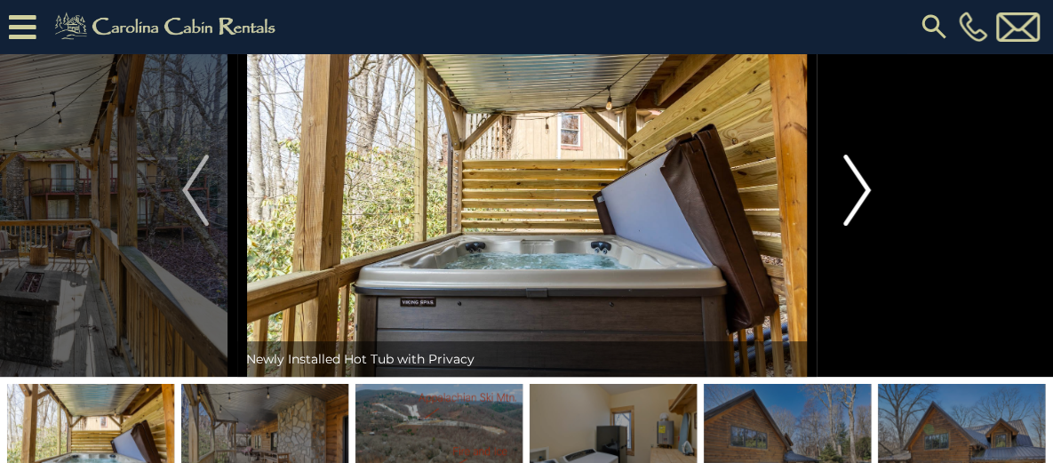
click at [868, 226] on img "Next" at bounding box center [857, 190] width 27 height 71
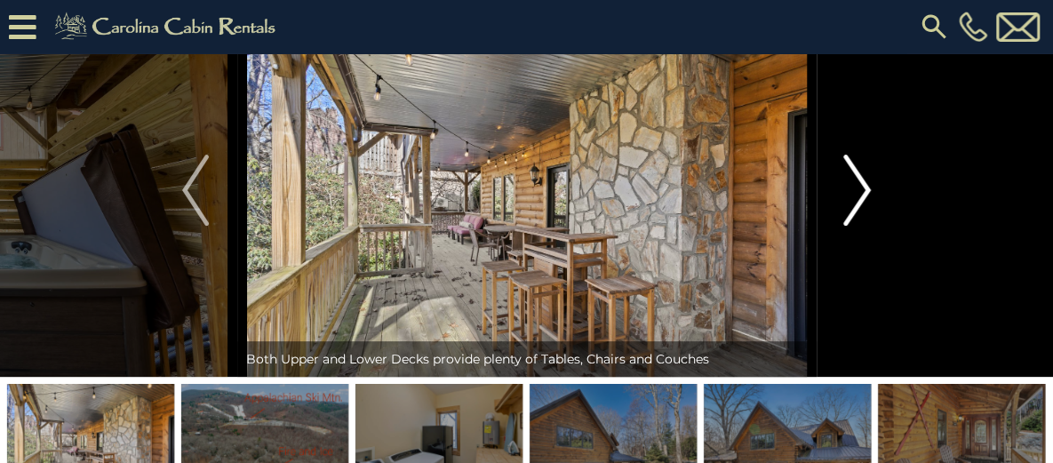
click at [868, 226] on img "Next" at bounding box center [857, 190] width 27 height 71
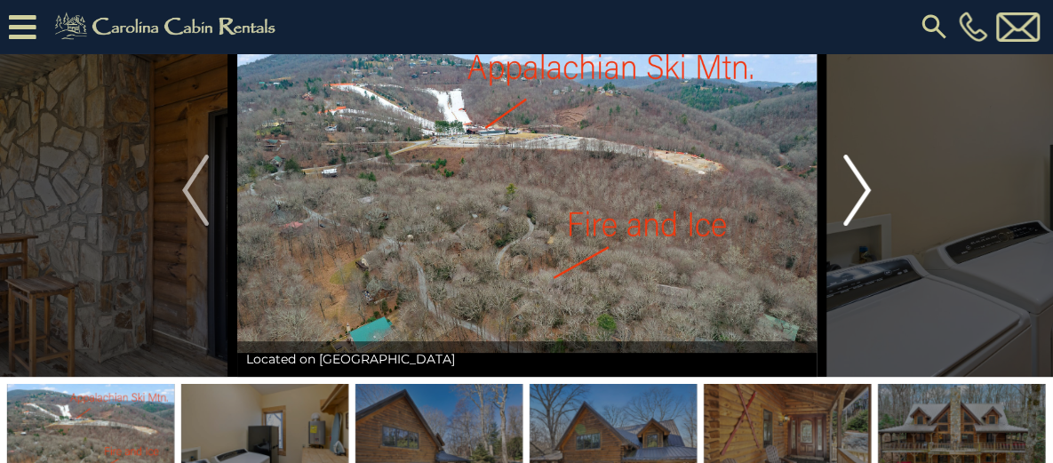
click at [868, 226] on img "Next" at bounding box center [857, 190] width 27 height 71
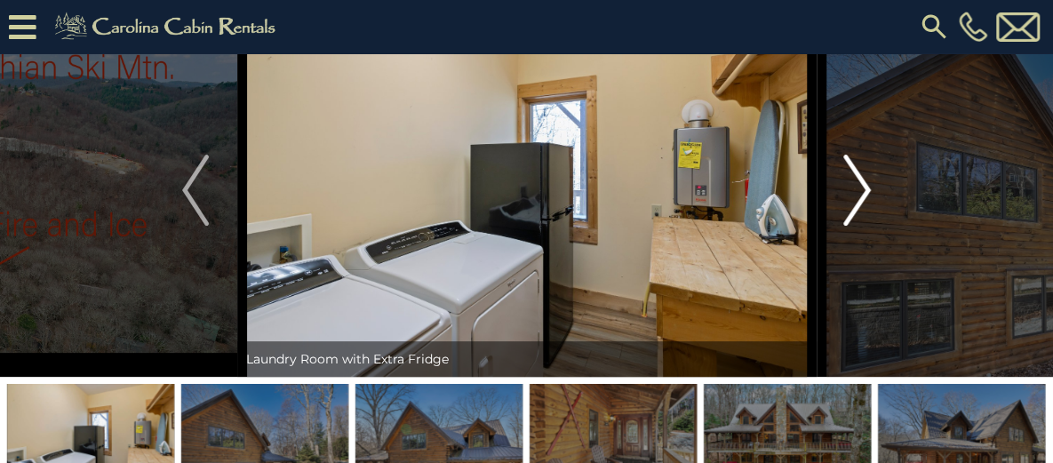
click at [868, 226] on img "Next" at bounding box center [857, 190] width 27 height 71
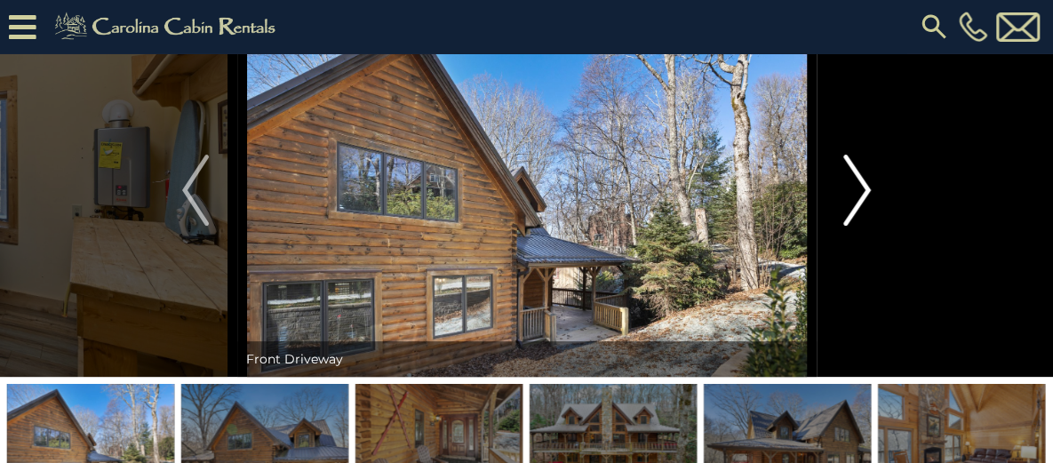
click at [866, 226] on img "Next" at bounding box center [857, 190] width 27 height 71
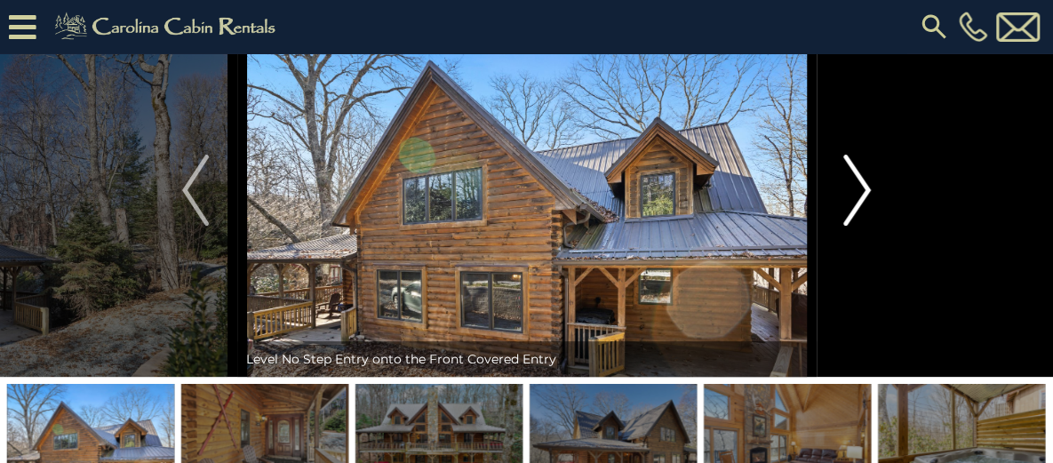
click at [866, 226] on img "Next" at bounding box center [857, 190] width 27 height 71
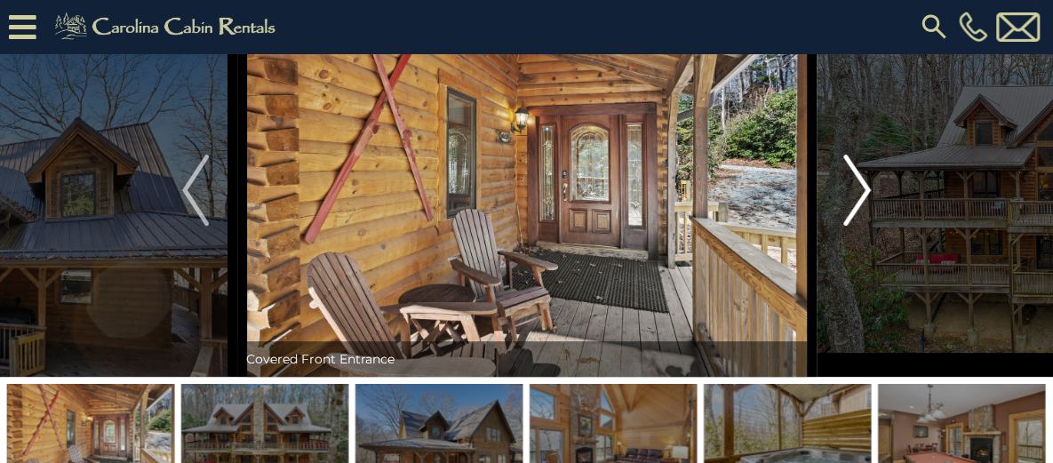
click at [866, 226] on img "Next" at bounding box center [857, 190] width 27 height 71
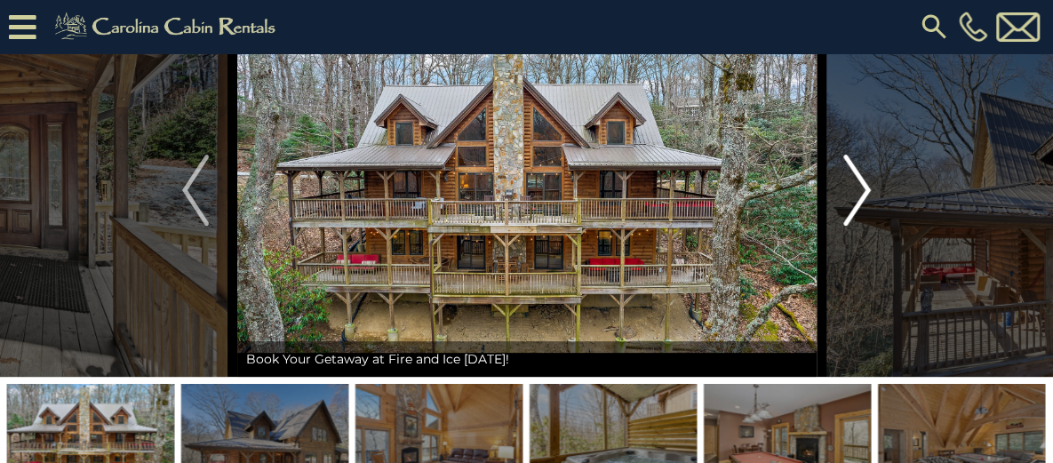
click at [866, 226] on img "Next" at bounding box center [857, 190] width 27 height 71
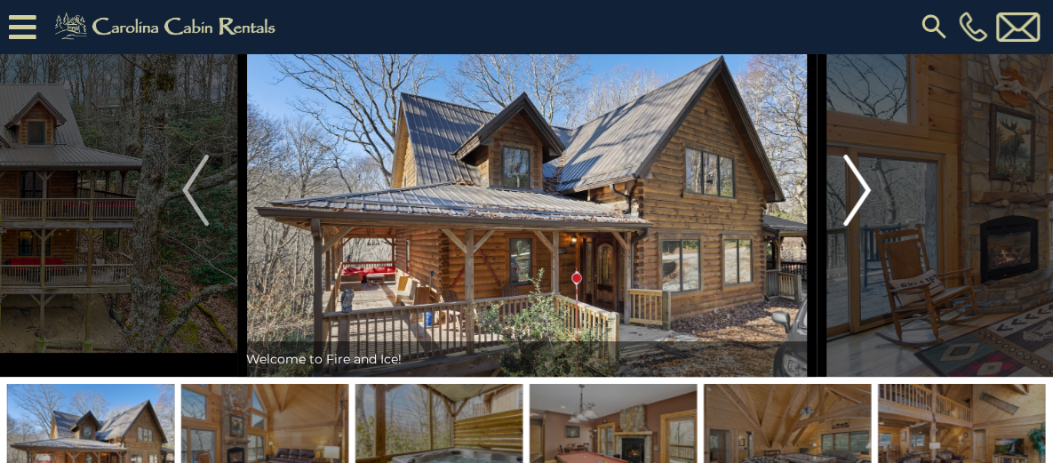
click at [866, 226] on img "Next" at bounding box center [857, 190] width 27 height 71
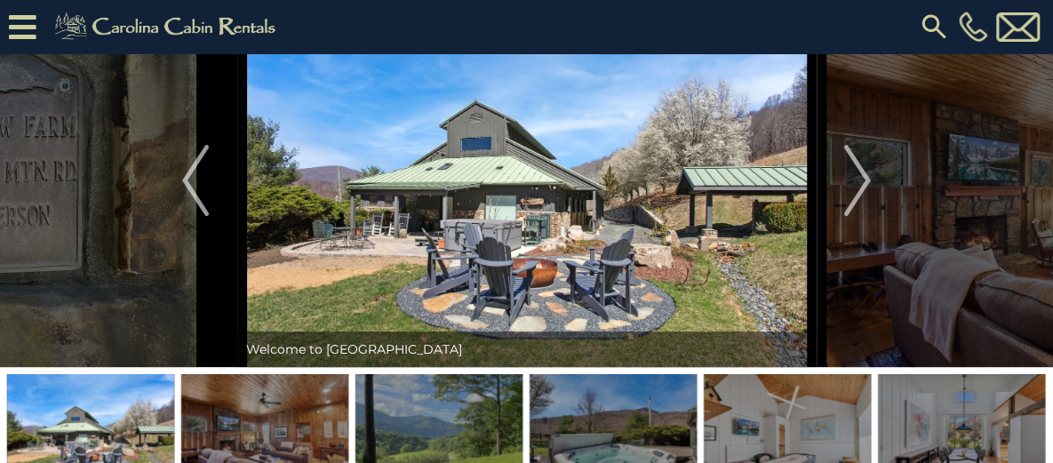
scroll to position [99, 0]
click at [852, 216] on img "Next" at bounding box center [857, 180] width 27 height 71
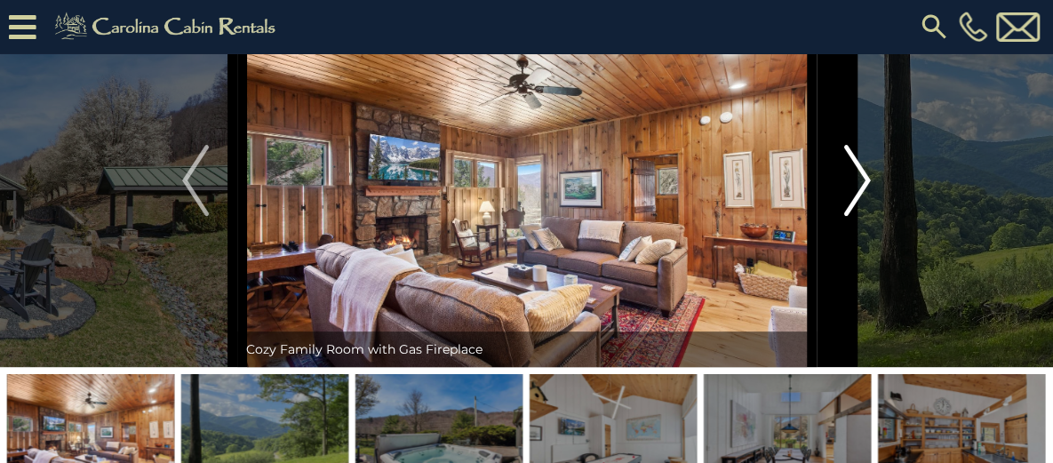
click at [853, 216] on img "Next" at bounding box center [857, 180] width 27 height 71
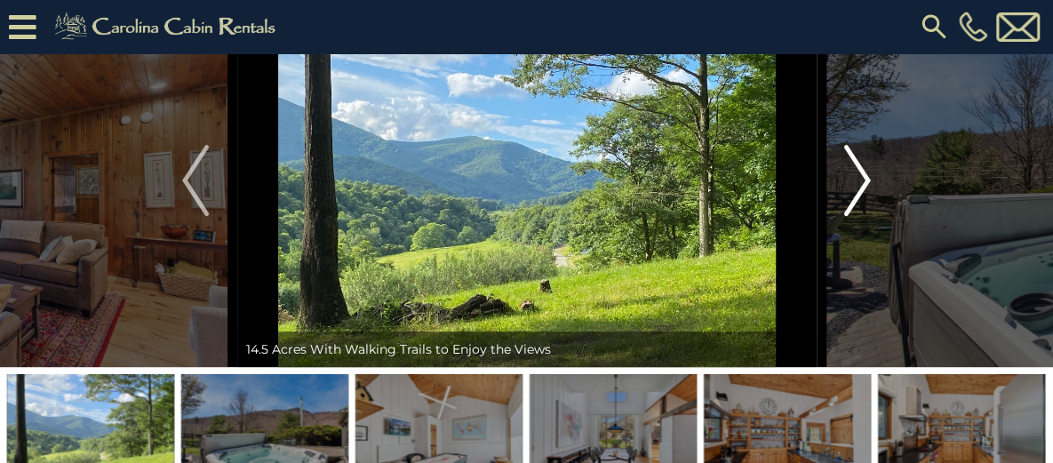
click at [853, 216] on img "Next" at bounding box center [857, 180] width 27 height 71
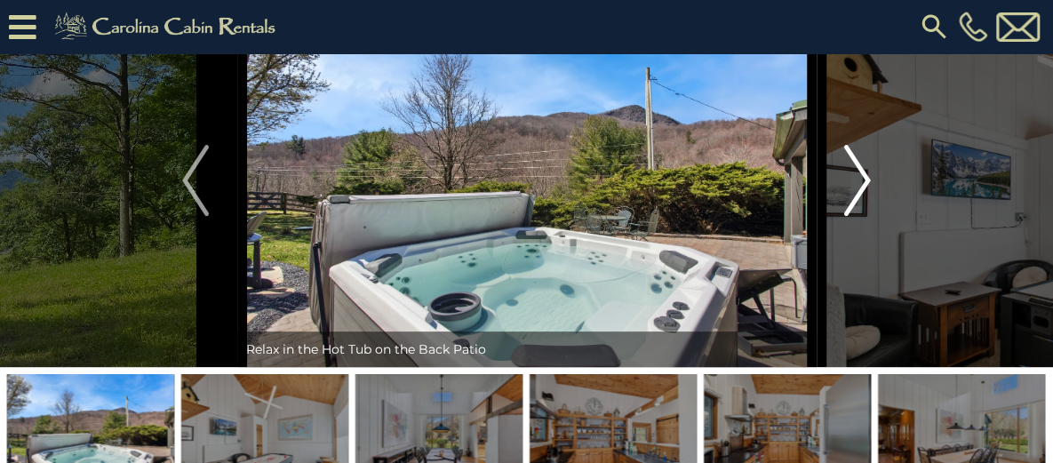
click at [853, 216] on img "Next" at bounding box center [857, 180] width 27 height 71
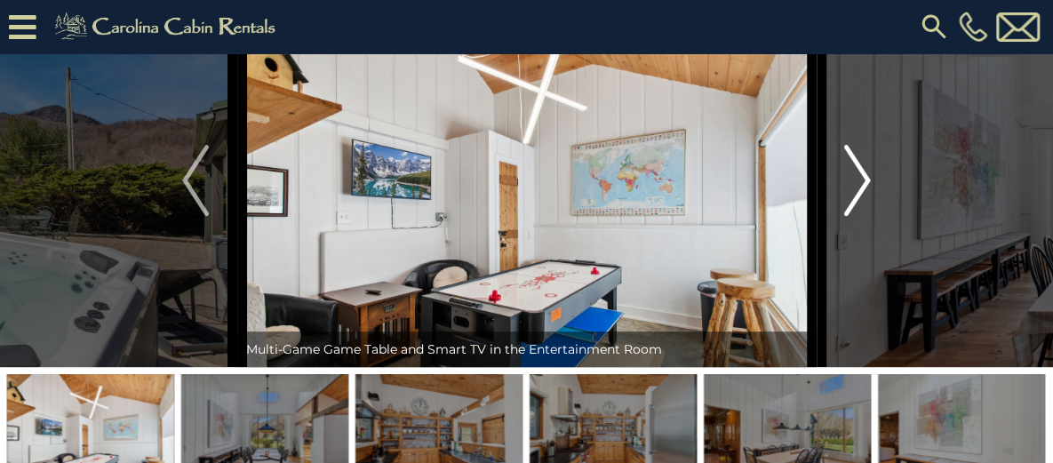
click at [853, 216] on img "Next" at bounding box center [857, 180] width 27 height 71
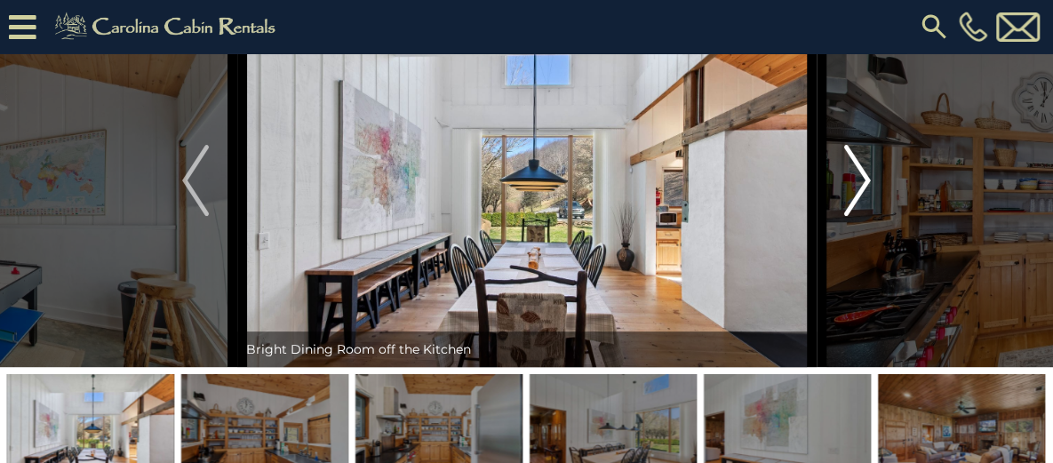
click at [853, 216] on img "Next" at bounding box center [857, 180] width 27 height 71
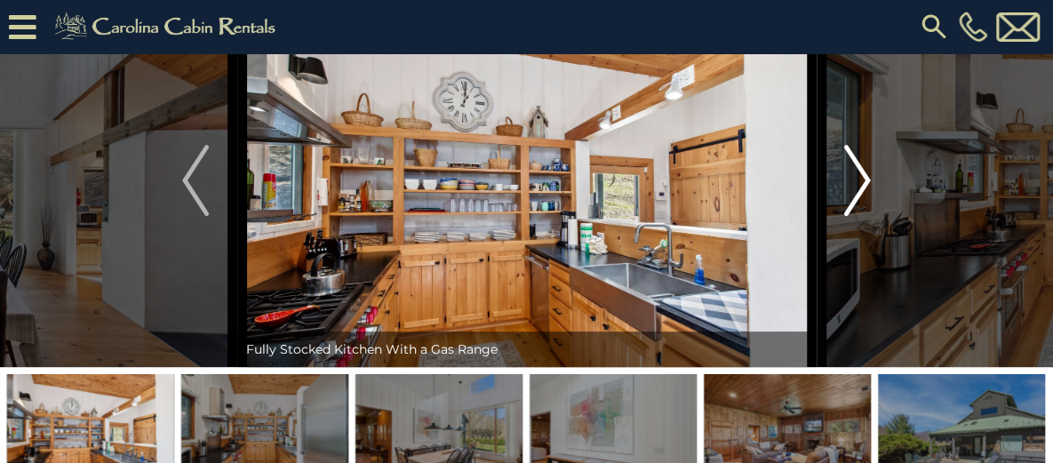
click at [853, 216] on img "Next" at bounding box center [857, 180] width 27 height 71
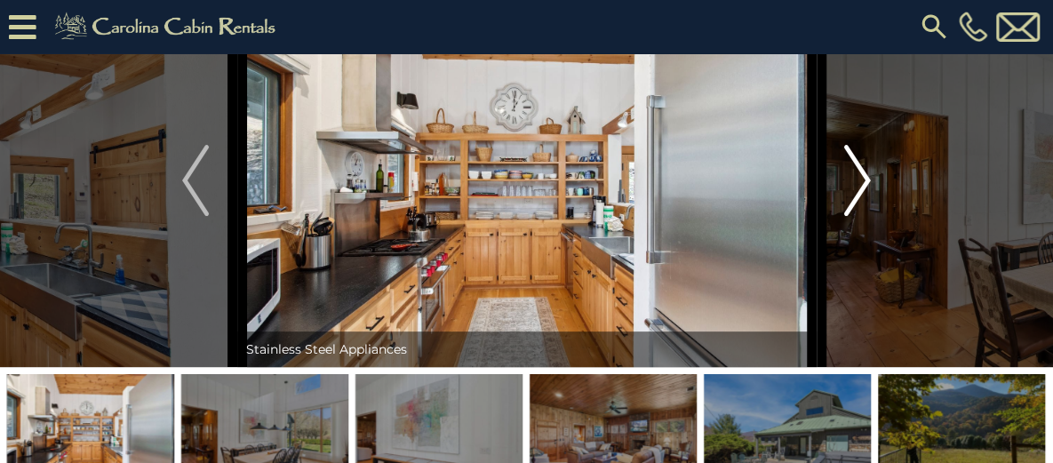
click at [853, 216] on img "Next" at bounding box center [857, 180] width 27 height 71
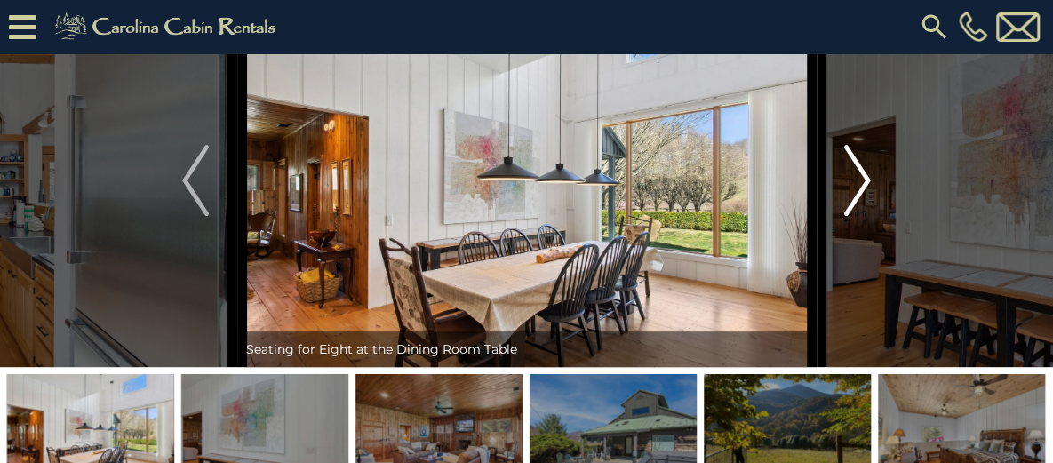
click at [853, 216] on img "Next" at bounding box center [857, 180] width 27 height 71
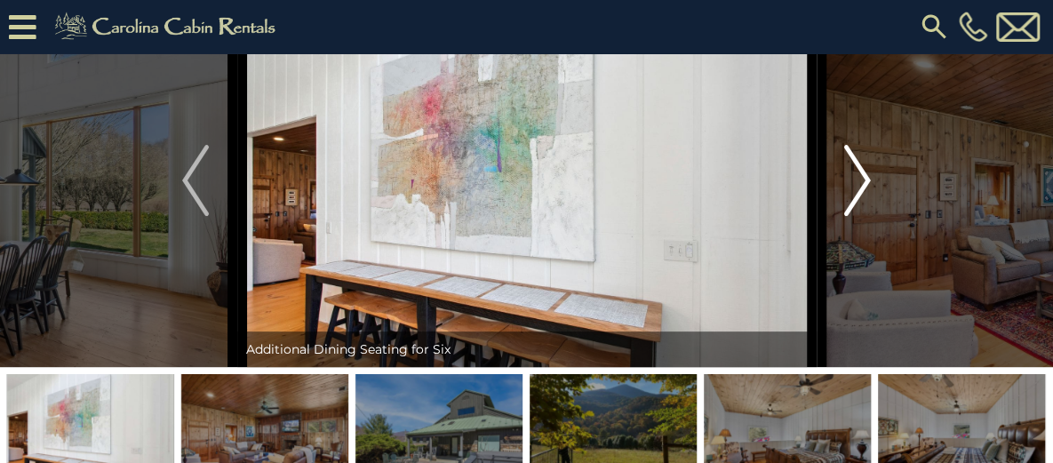
click at [853, 216] on img "Next" at bounding box center [857, 180] width 27 height 71
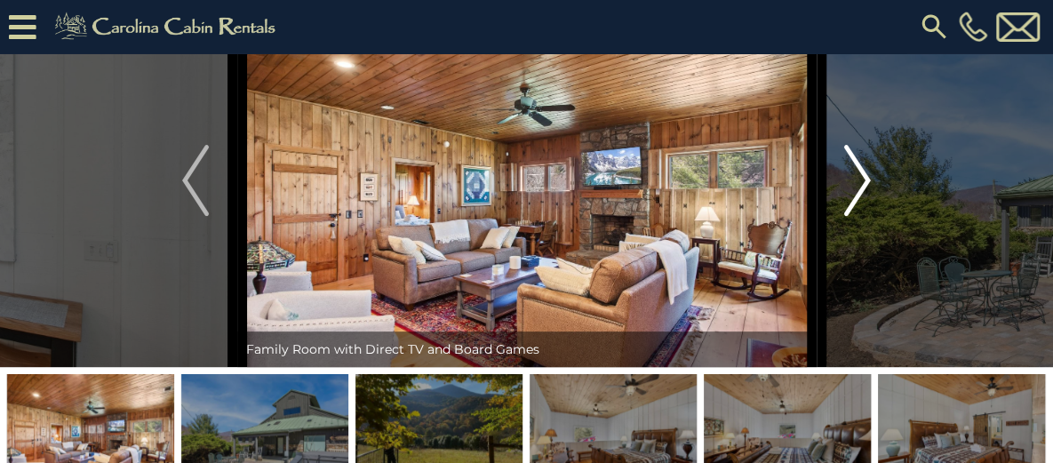
click at [853, 216] on img "Next" at bounding box center [857, 180] width 27 height 71
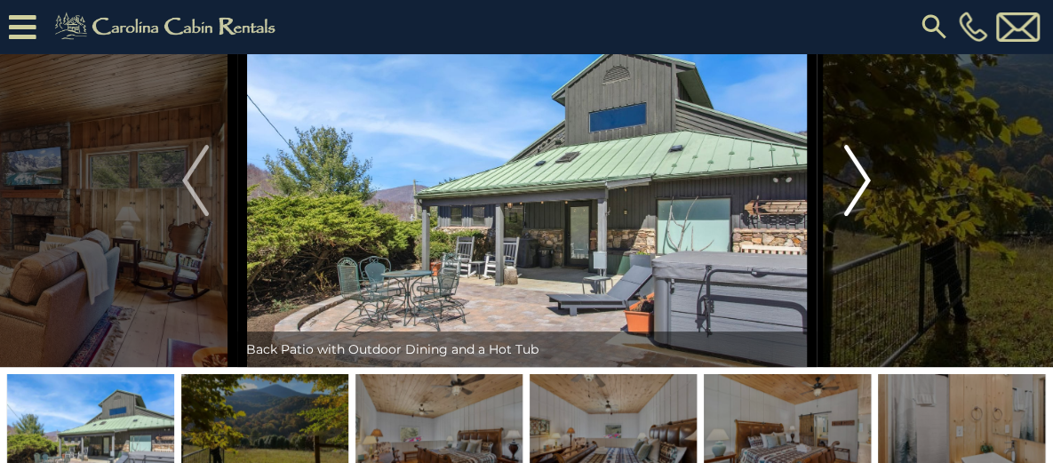
click at [853, 216] on img "Next" at bounding box center [857, 180] width 27 height 71
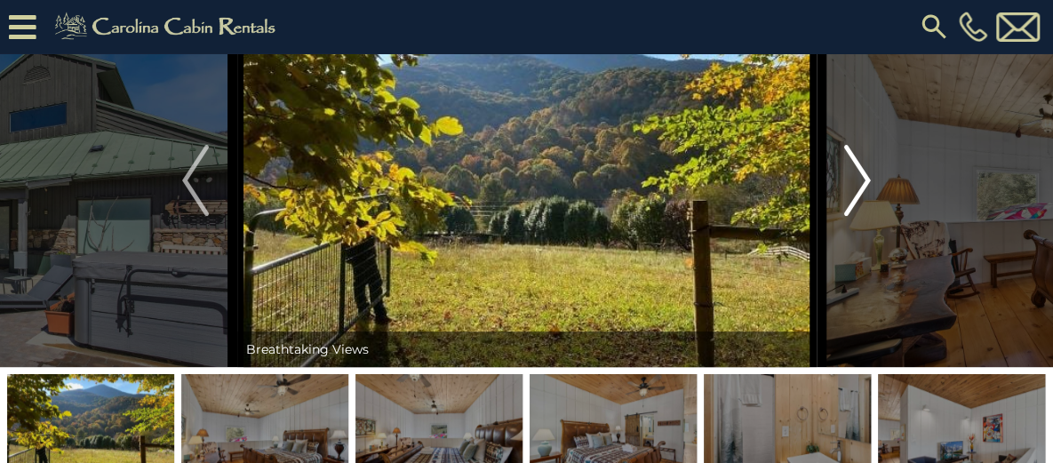
click at [853, 216] on img "Next" at bounding box center [857, 180] width 27 height 71
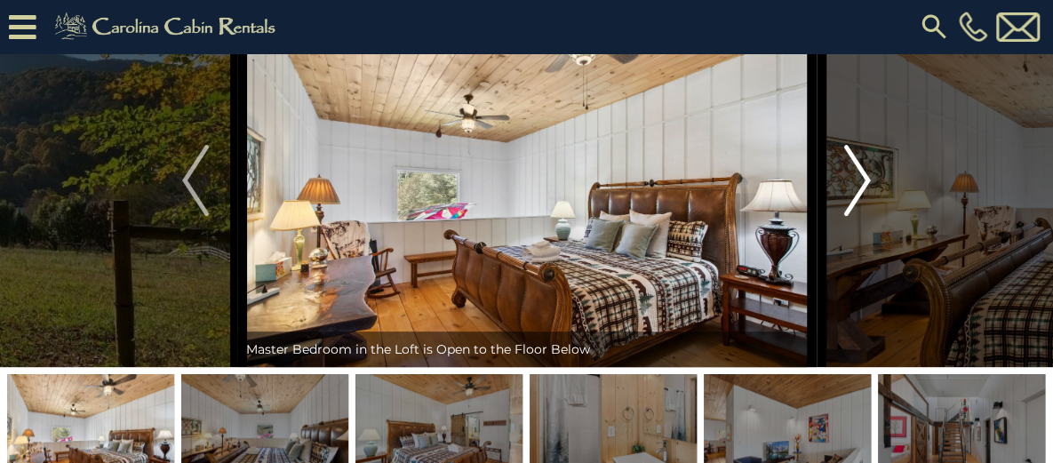
click at [853, 216] on img "Next" at bounding box center [857, 180] width 27 height 71
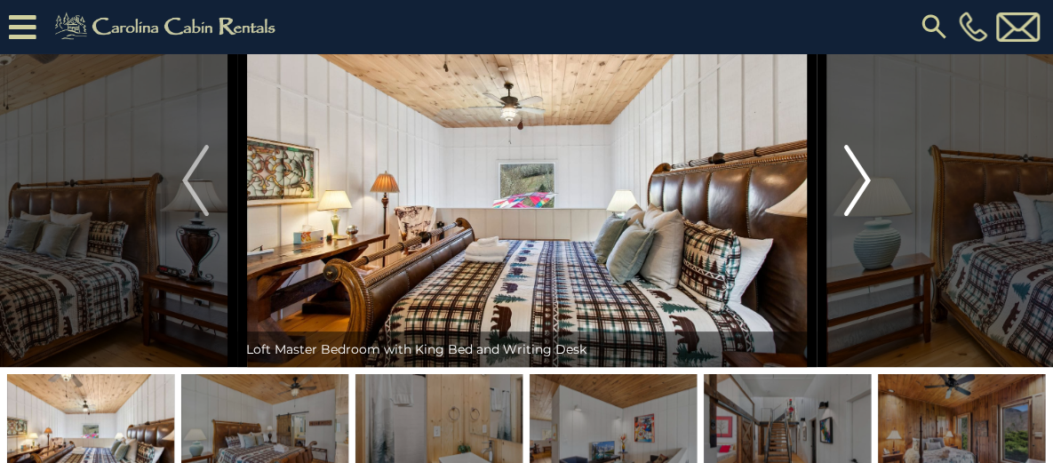
click at [853, 216] on img "Next" at bounding box center [857, 180] width 27 height 71
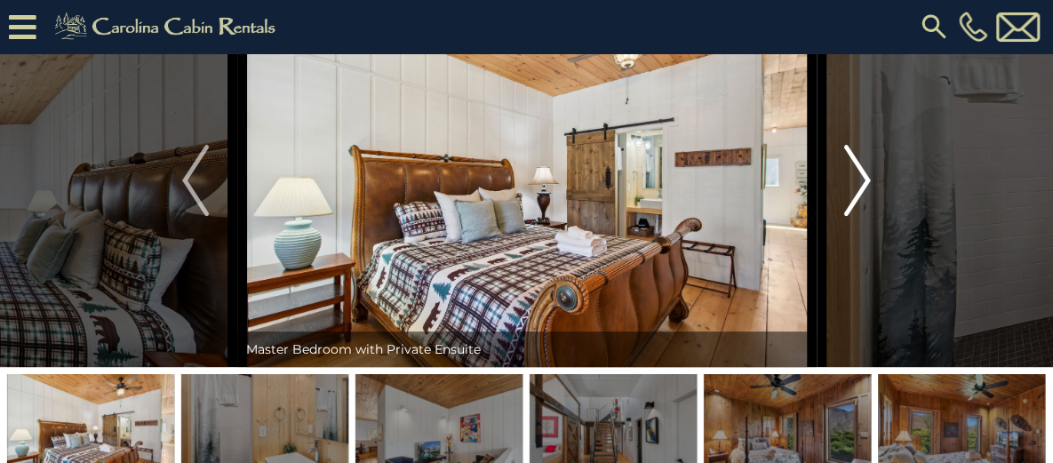
click at [853, 216] on img "Next" at bounding box center [857, 180] width 27 height 71
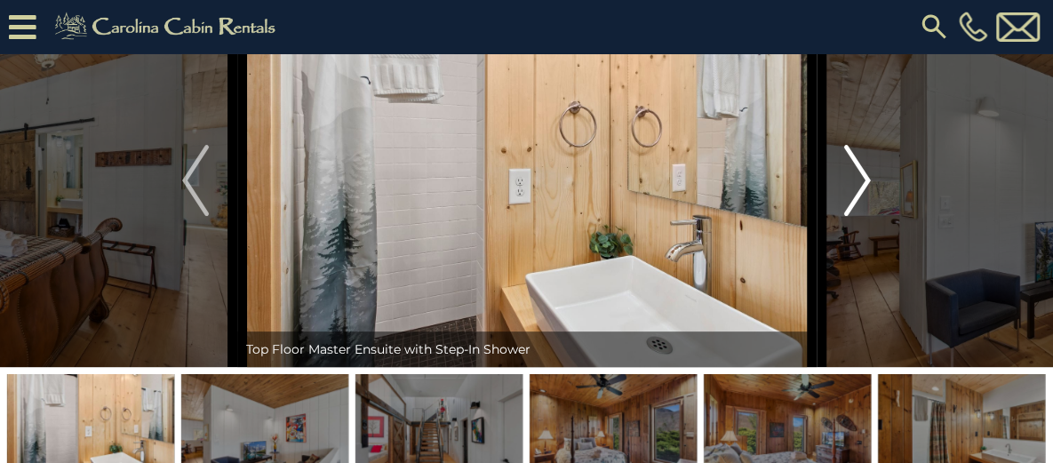
click at [853, 216] on img "Next" at bounding box center [857, 180] width 27 height 71
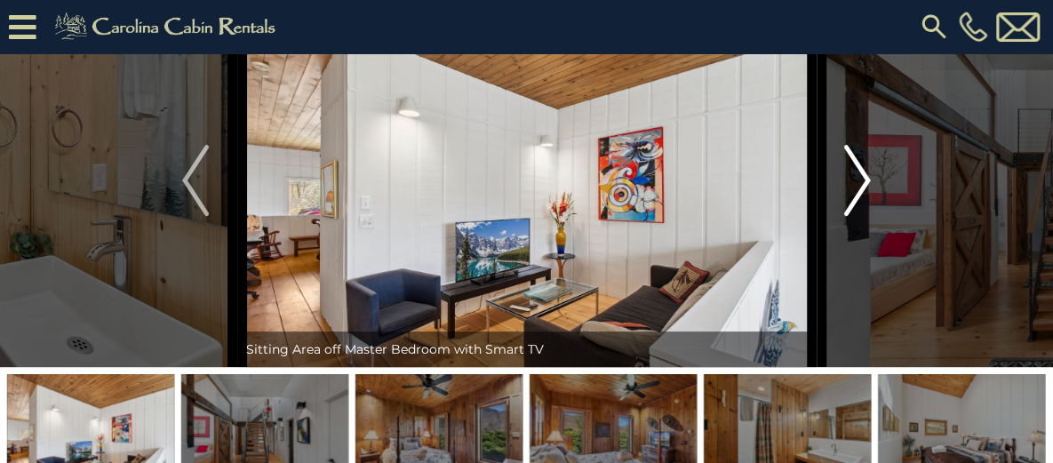
click at [853, 216] on img "Next" at bounding box center [857, 180] width 27 height 71
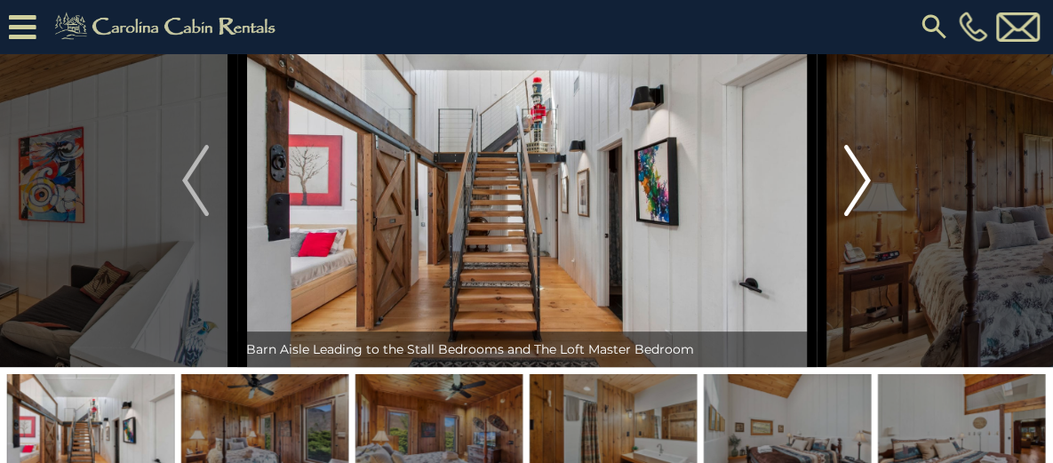
click at [853, 216] on img "Next" at bounding box center [857, 180] width 27 height 71
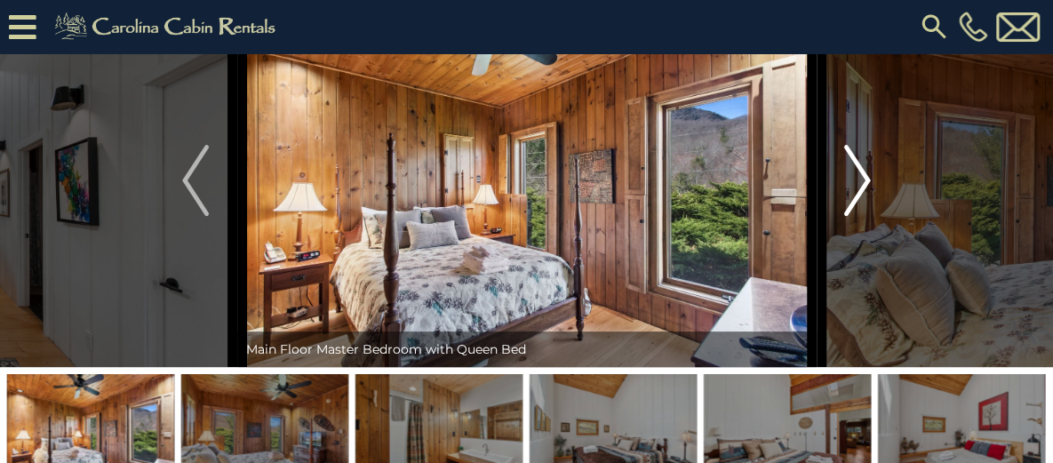
click at [853, 216] on img "Next" at bounding box center [857, 180] width 27 height 71
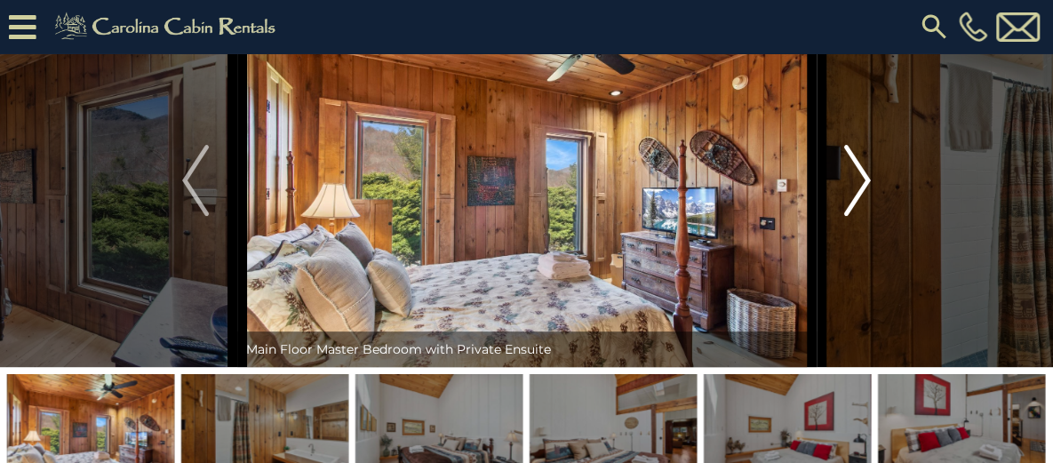
click at [857, 216] on img "Next" at bounding box center [857, 180] width 27 height 71
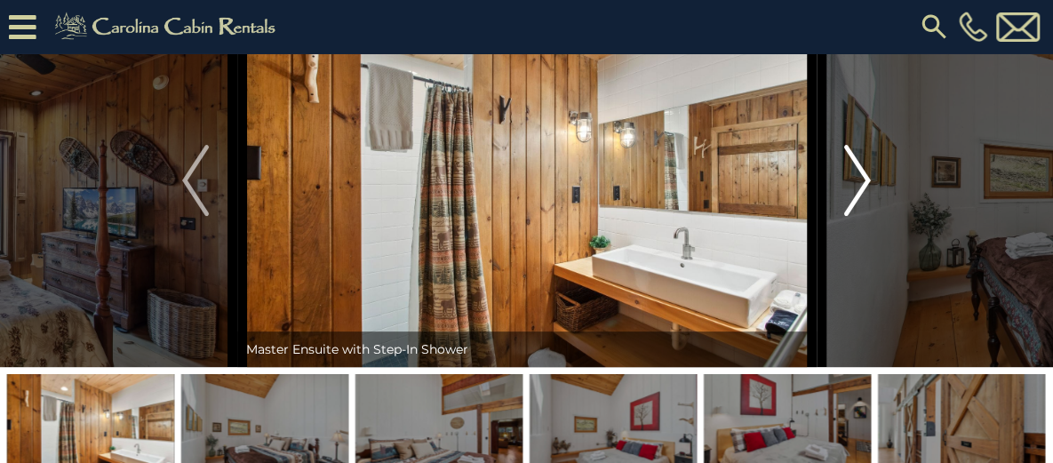
click at [864, 216] on img "Next" at bounding box center [857, 180] width 27 height 71
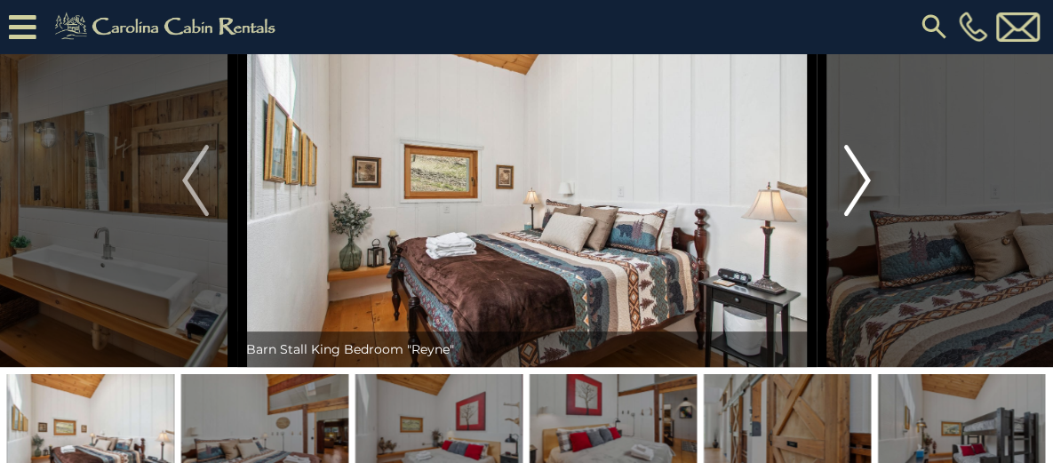
click at [864, 216] on img "Next" at bounding box center [857, 180] width 27 height 71
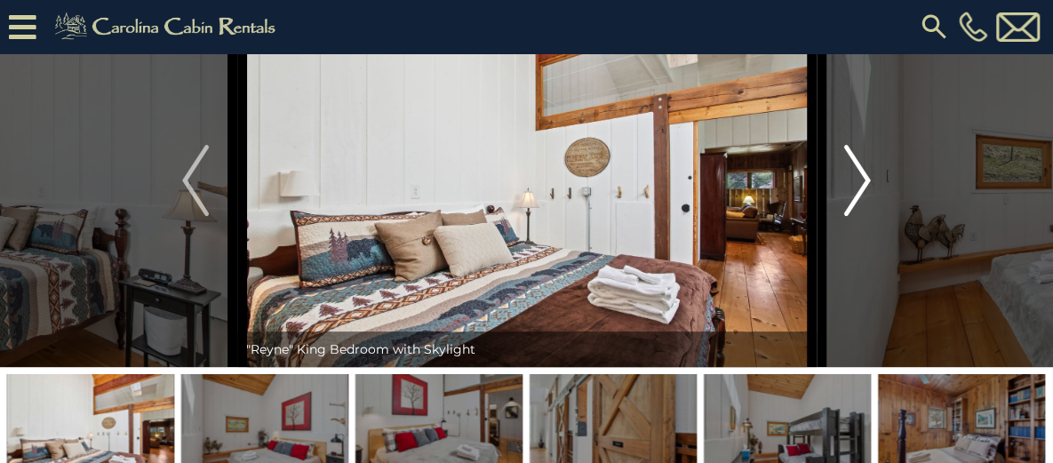
click at [864, 216] on img "Next" at bounding box center [857, 180] width 27 height 71
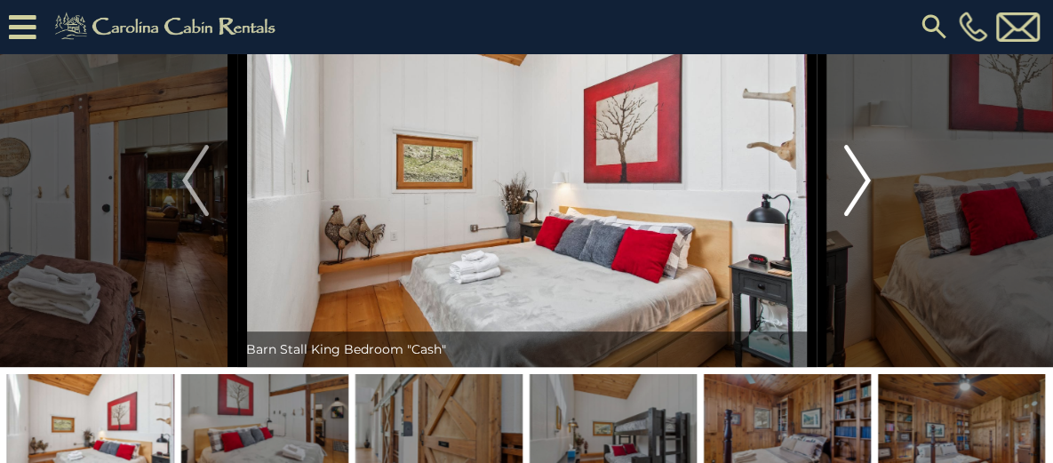
click at [864, 216] on img "Next" at bounding box center [857, 180] width 27 height 71
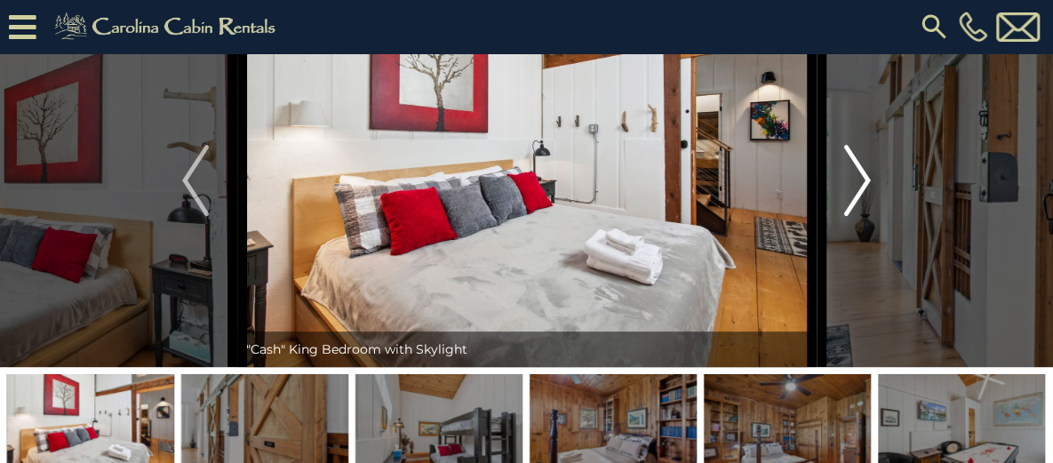
click at [864, 216] on img "Next" at bounding box center [857, 180] width 27 height 71
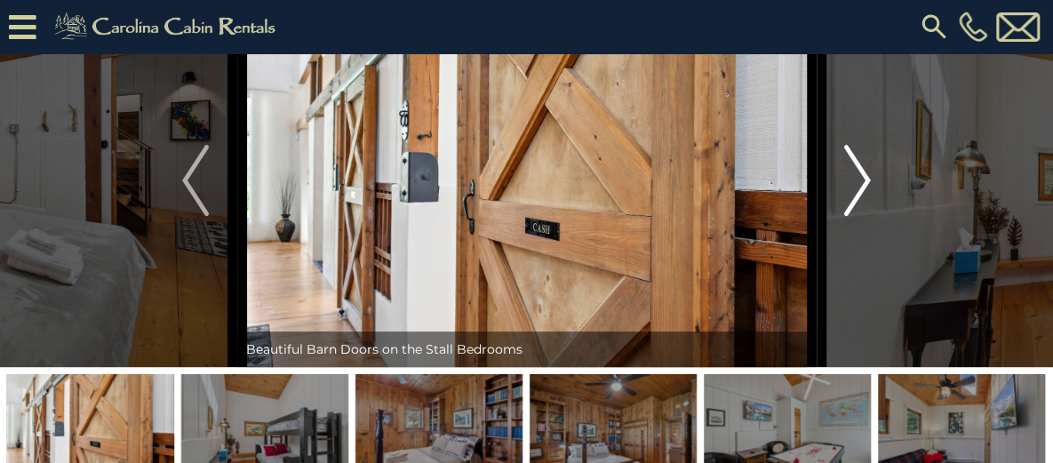
click at [864, 216] on img "Next" at bounding box center [857, 180] width 27 height 71
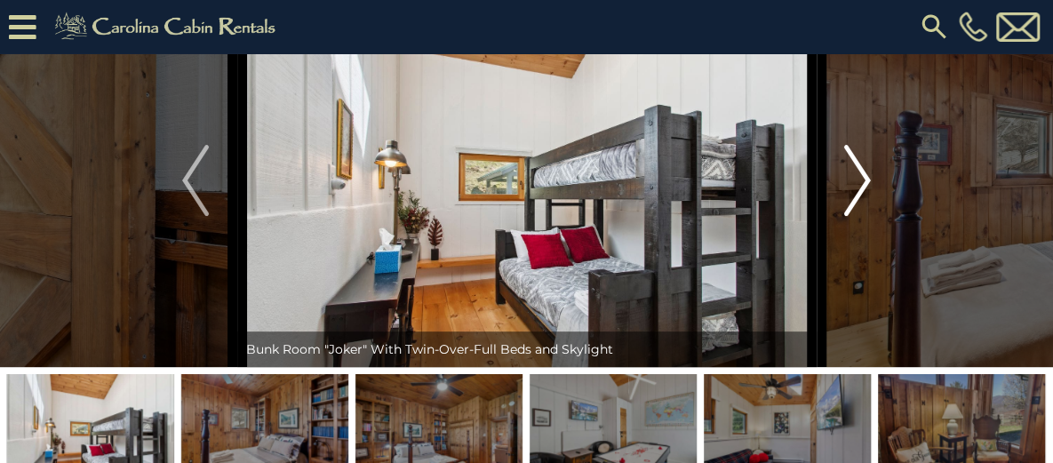
click at [864, 216] on img "Next" at bounding box center [857, 180] width 27 height 71
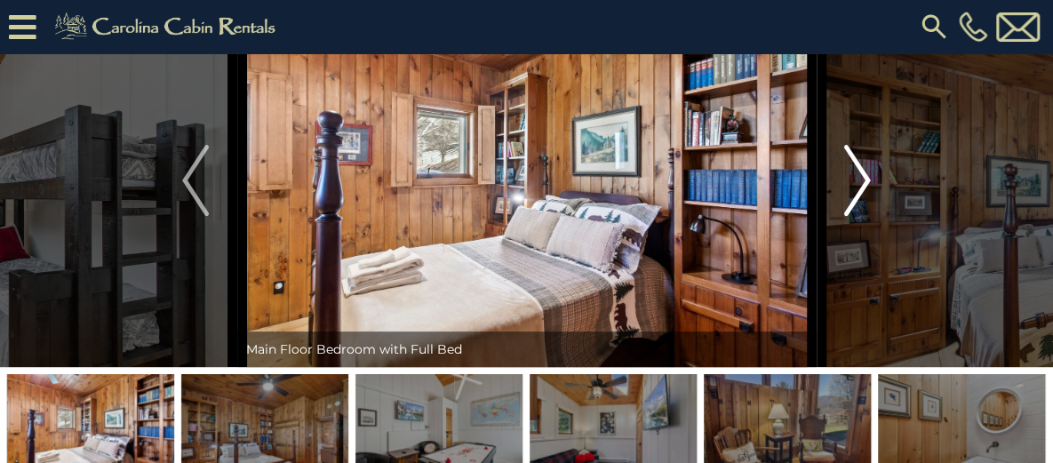
click at [864, 216] on img "Next" at bounding box center [857, 180] width 27 height 71
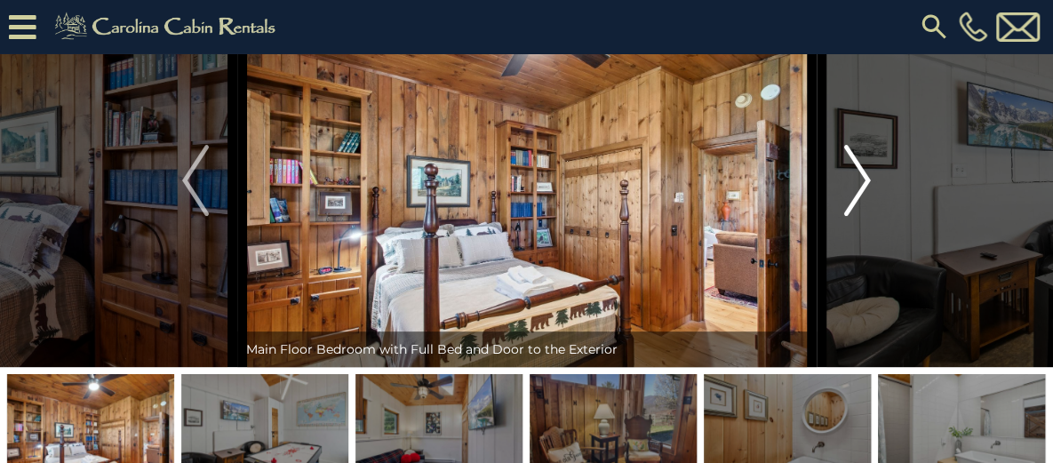
click at [864, 216] on img "Next" at bounding box center [857, 180] width 27 height 71
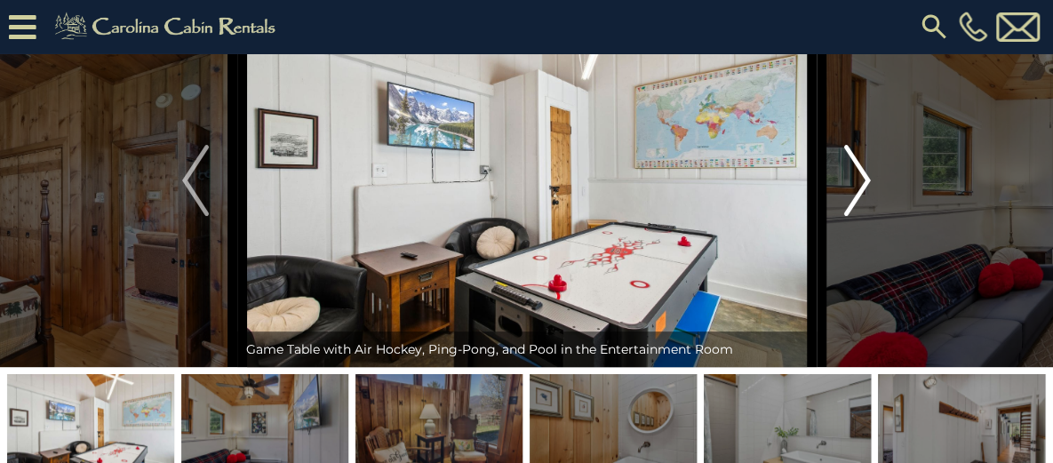
click at [864, 216] on img "Next" at bounding box center [857, 180] width 27 height 71
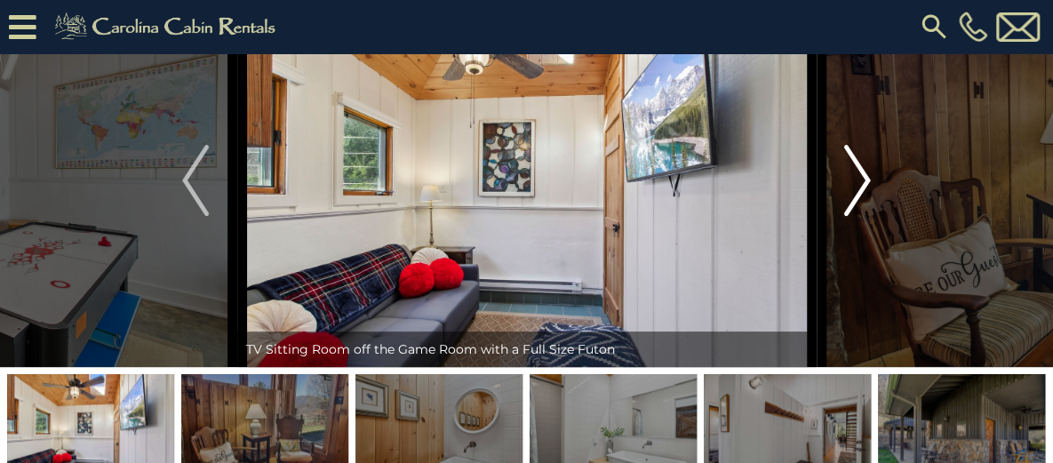
click at [864, 216] on img "Next" at bounding box center [857, 180] width 27 height 71
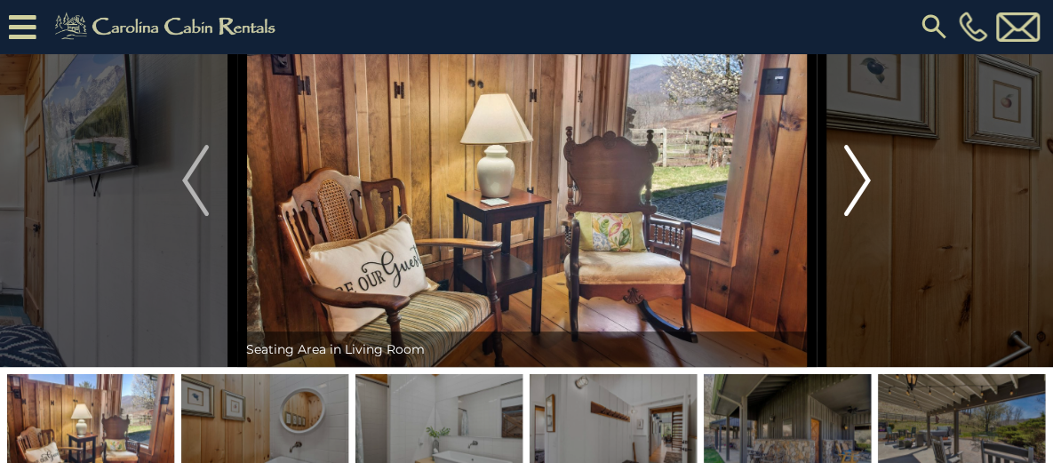
click at [864, 216] on img "Next" at bounding box center [857, 180] width 27 height 71
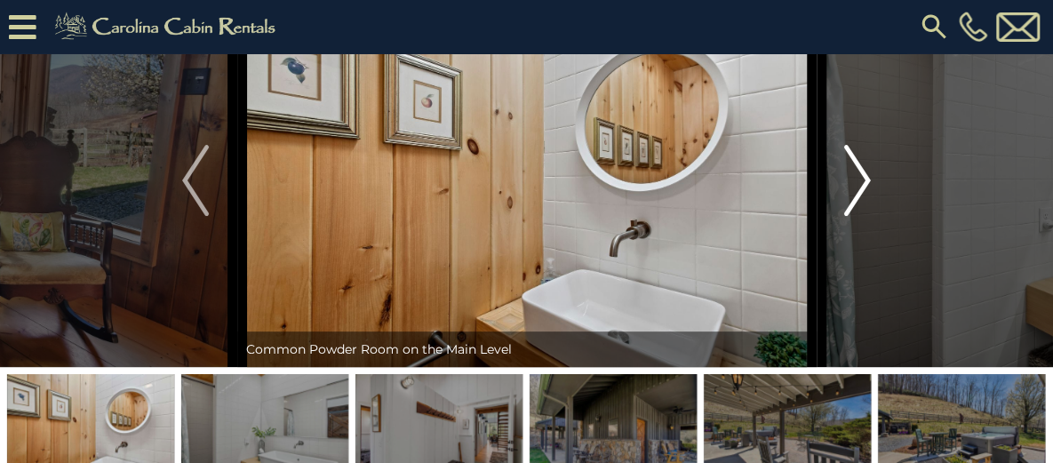
click at [864, 216] on img "Next" at bounding box center [857, 180] width 27 height 71
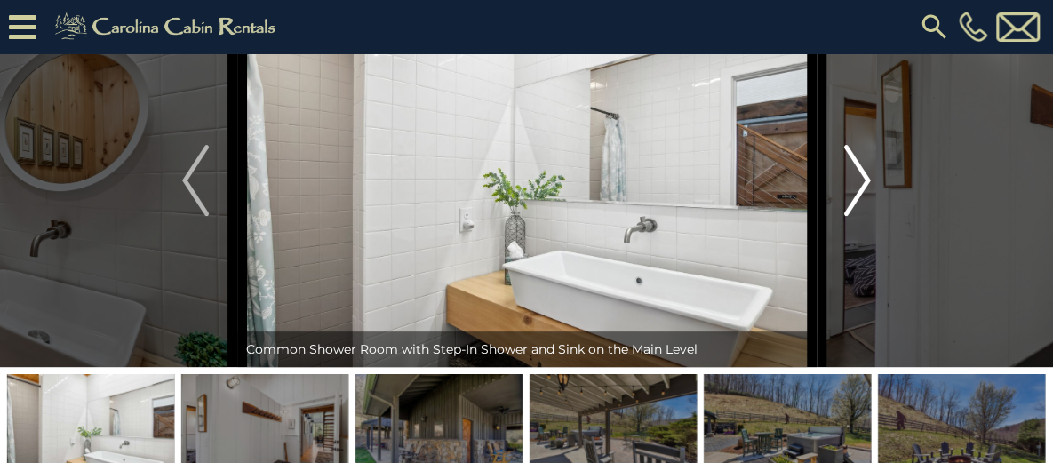
click at [864, 216] on img "Next" at bounding box center [857, 180] width 27 height 71
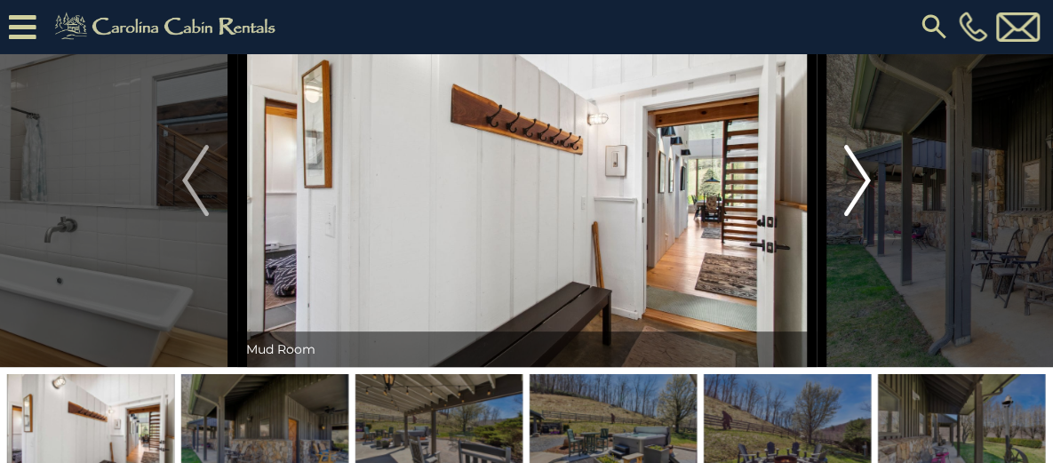
click at [864, 216] on img "Next" at bounding box center [857, 180] width 27 height 71
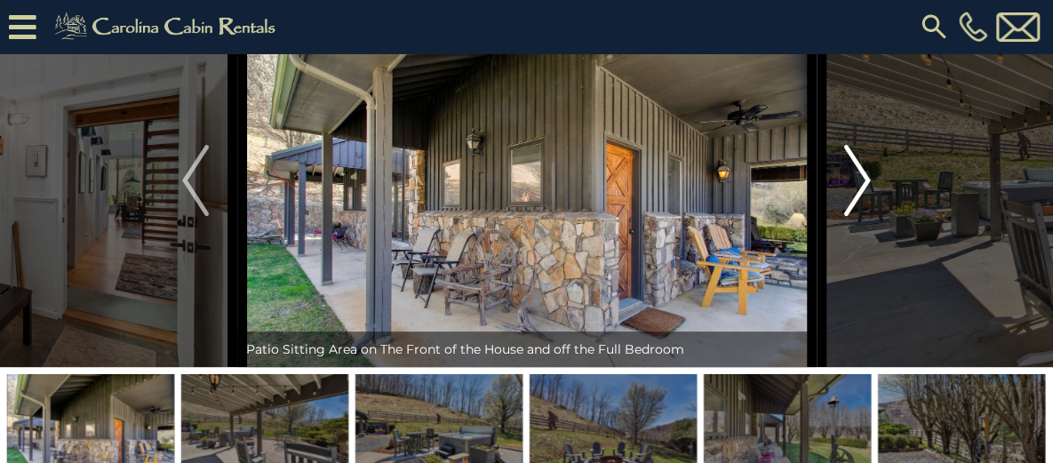
click at [864, 216] on img "Next" at bounding box center [857, 180] width 27 height 71
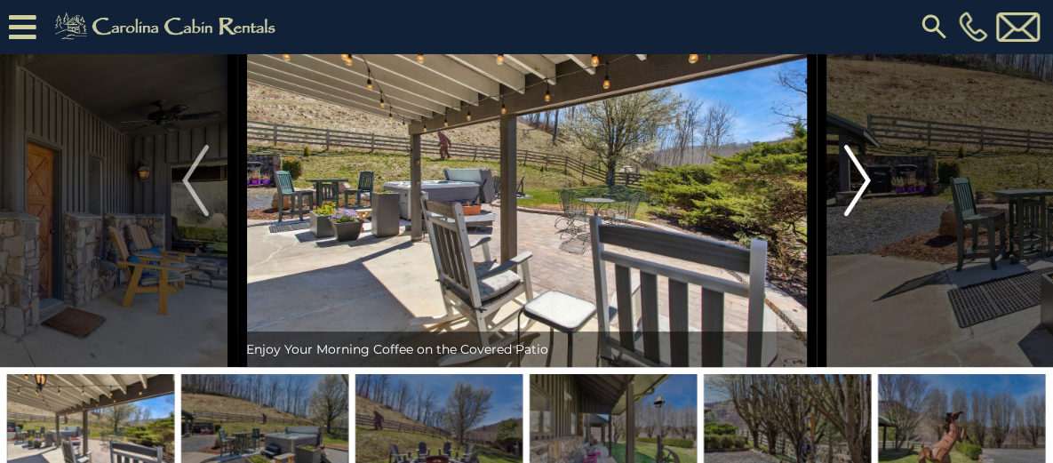
click at [864, 216] on img "Next" at bounding box center [857, 180] width 27 height 71
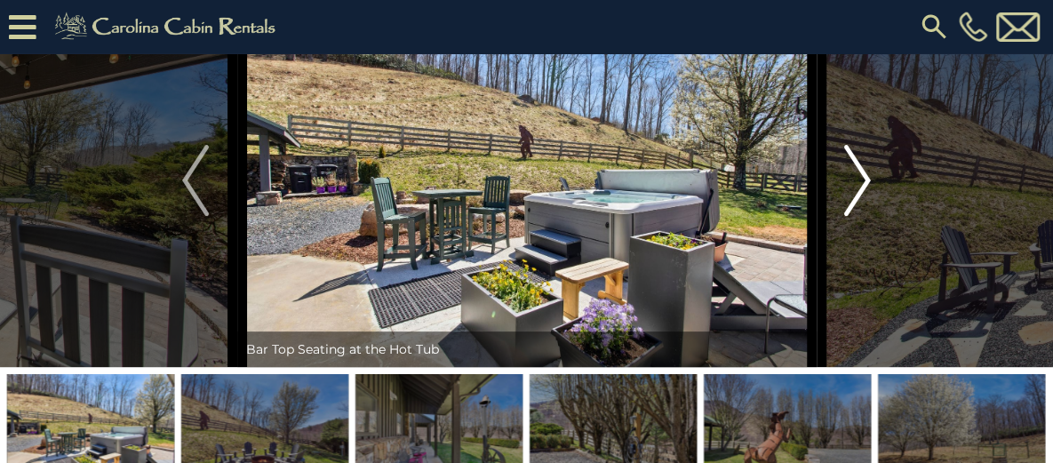
click at [864, 216] on img "Next" at bounding box center [857, 180] width 27 height 71
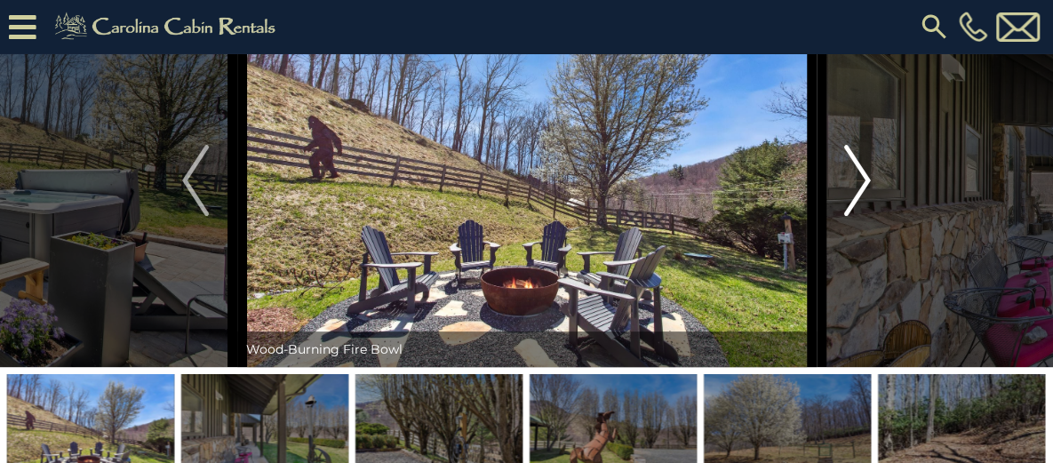
click at [864, 216] on img "Next" at bounding box center [857, 180] width 27 height 71
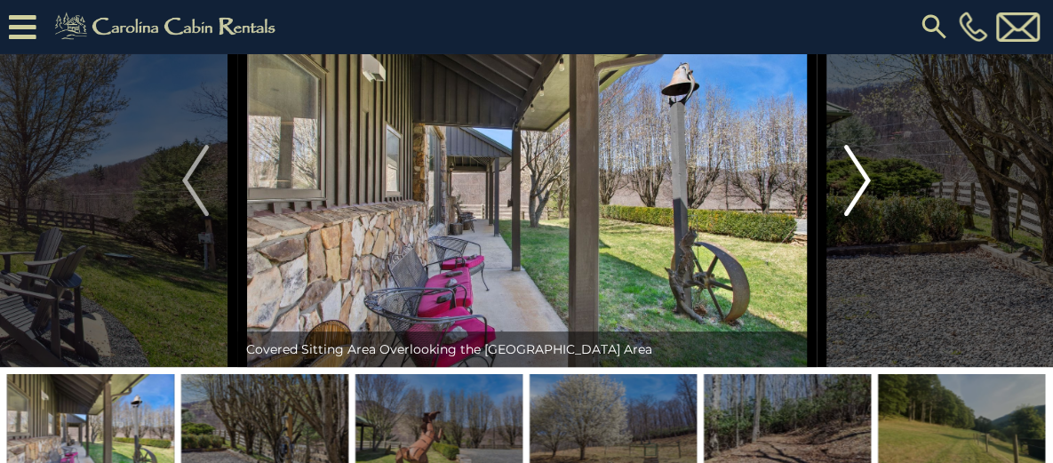
click at [864, 216] on img "Next" at bounding box center [857, 180] width 27 height 71
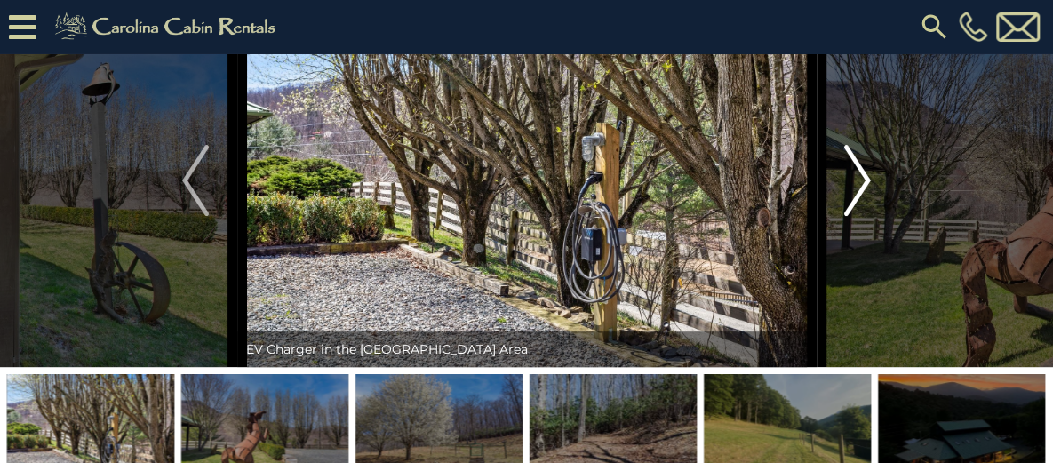
click at [864, 216] on img "Next" at bounding box center [857, 180] width 27 height 71
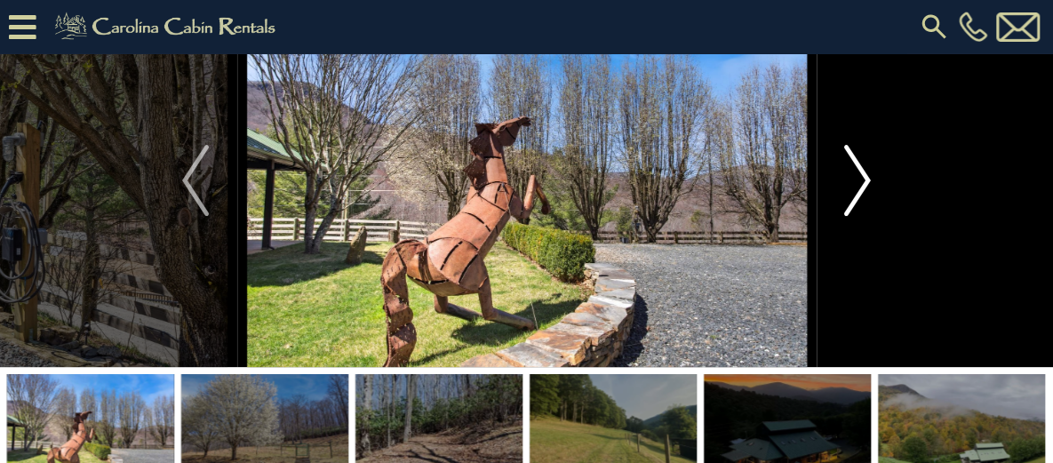
click at [864, 216] on img "Next" at bounding box center [857, 180] width 27 height 71
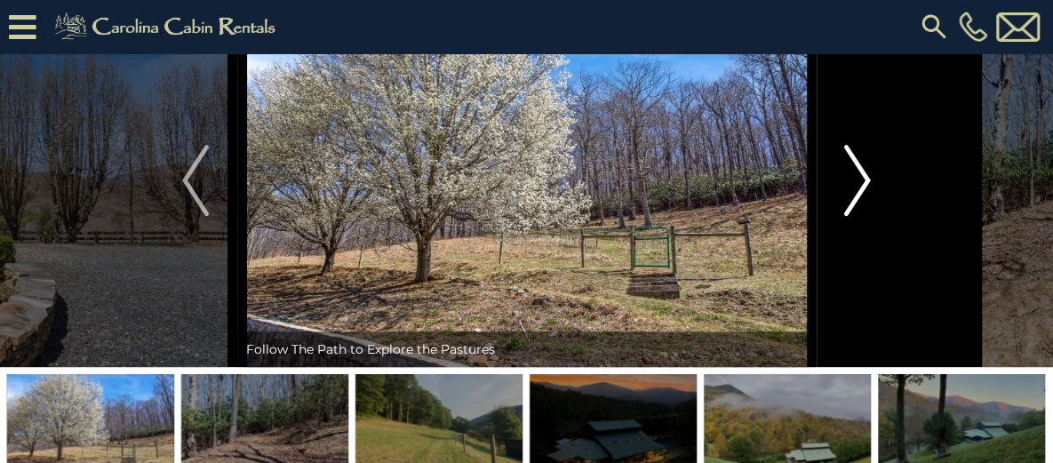
click at [864, 216] on img "Next" at bounding box center [857, 180] width 27 height 71
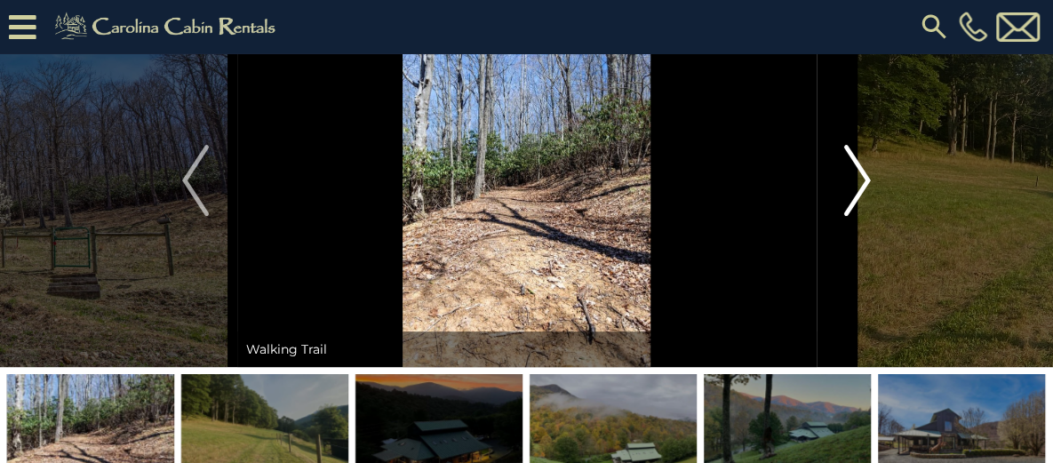
click at [864, 216] on img "Next" at bounding box center [857, 180] width 27 height 71
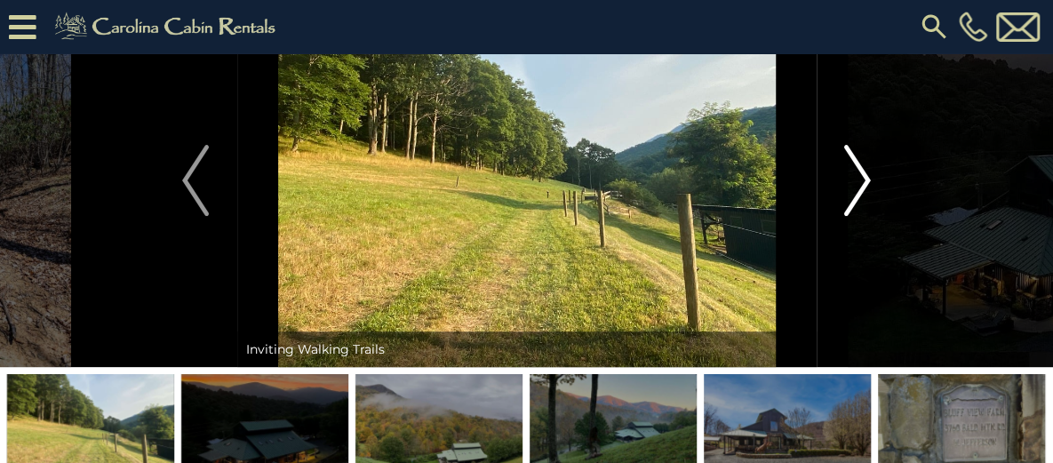
click at [864, 216] on img "Next" at bounding box center [857, 180] width 27 height 71
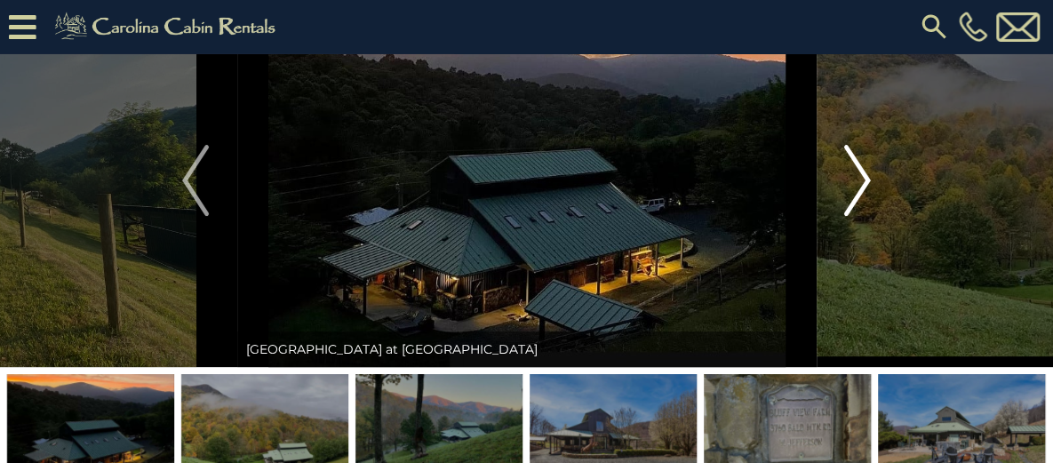
click at [864, 216] on img "Next" at bounding box center [857, 180] width 27 height 71
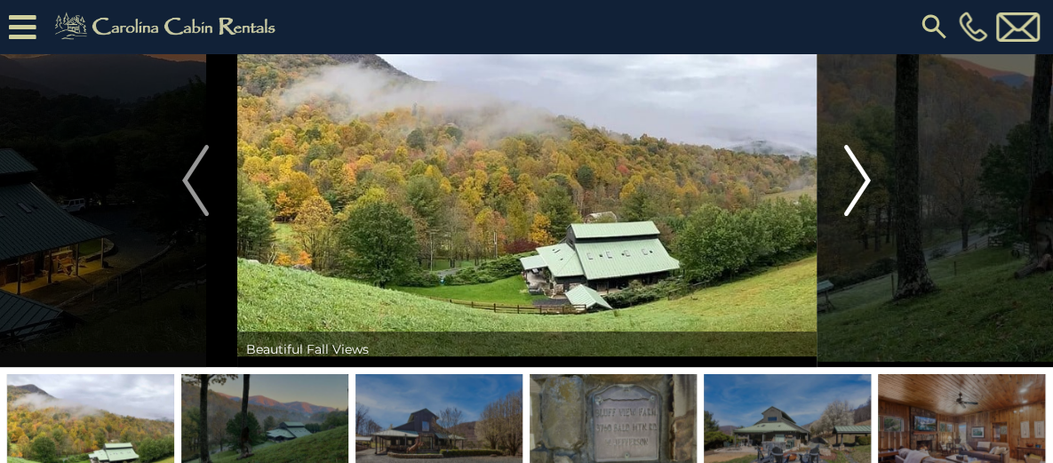
click at [864, 216] on img "Next" at bounding box center [857, 180] width 27 height 71
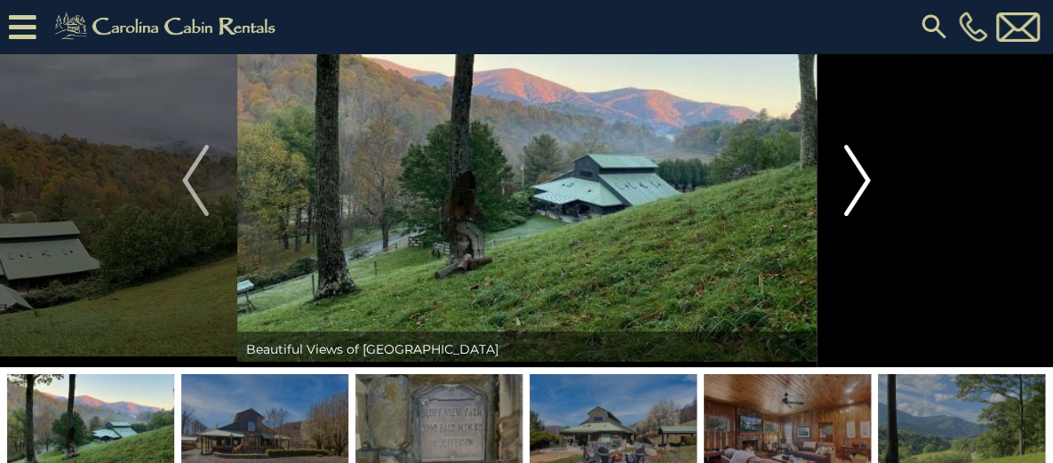
click at [864, 216] on img "Next" at bounding box center [857, 180] width 27 height 71
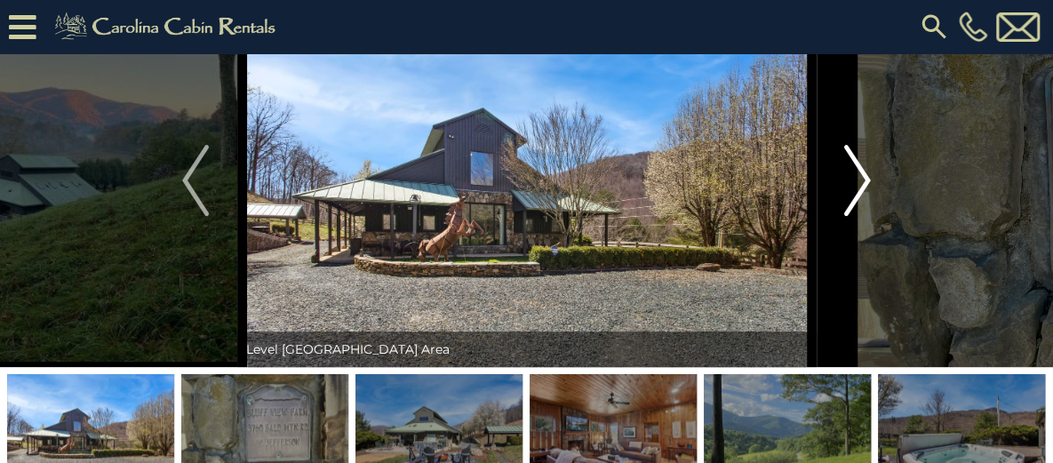
click at [864, 216] on img "Next" at bounding box center [857, 180] width 27 height 71
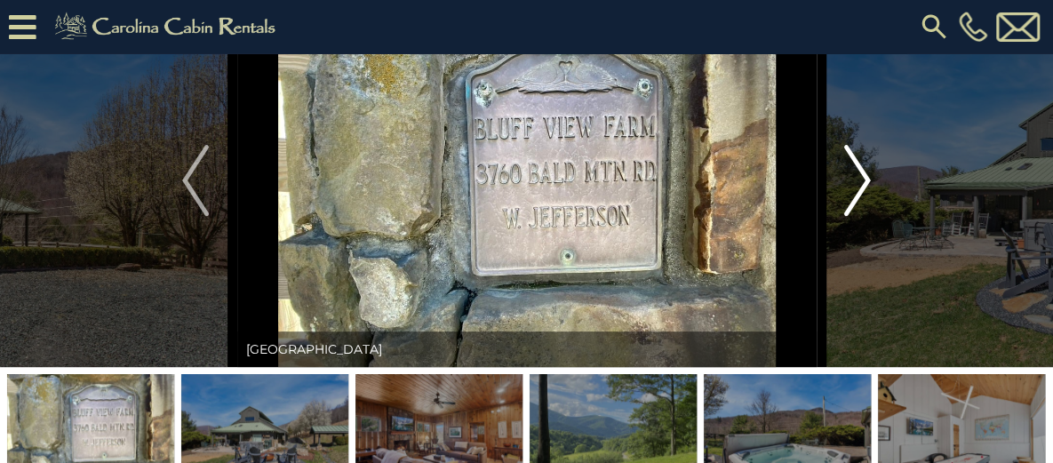
click at [864, 216] on img "Next" at bounding box center [857, 180] width 27 height 71
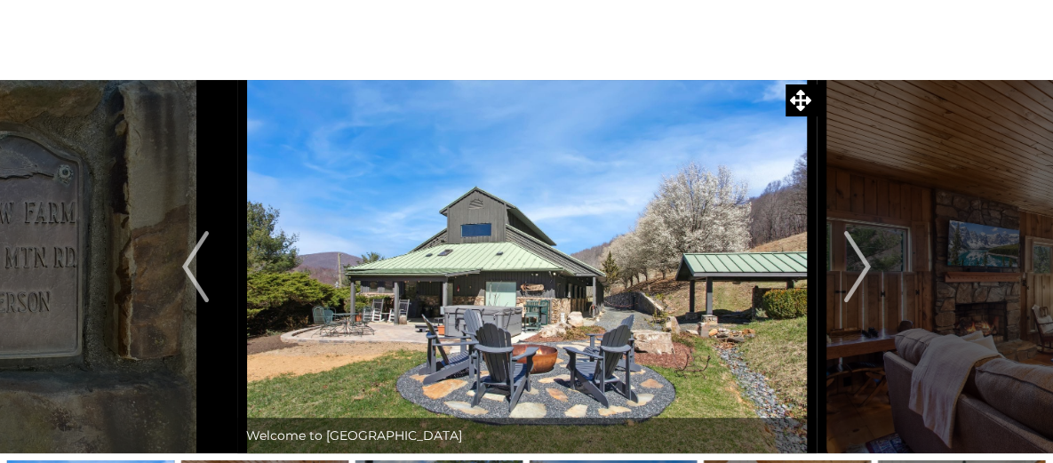
scroll to position [89, 0]
